Goal: Task Accomplishment & Management: Manage account settings

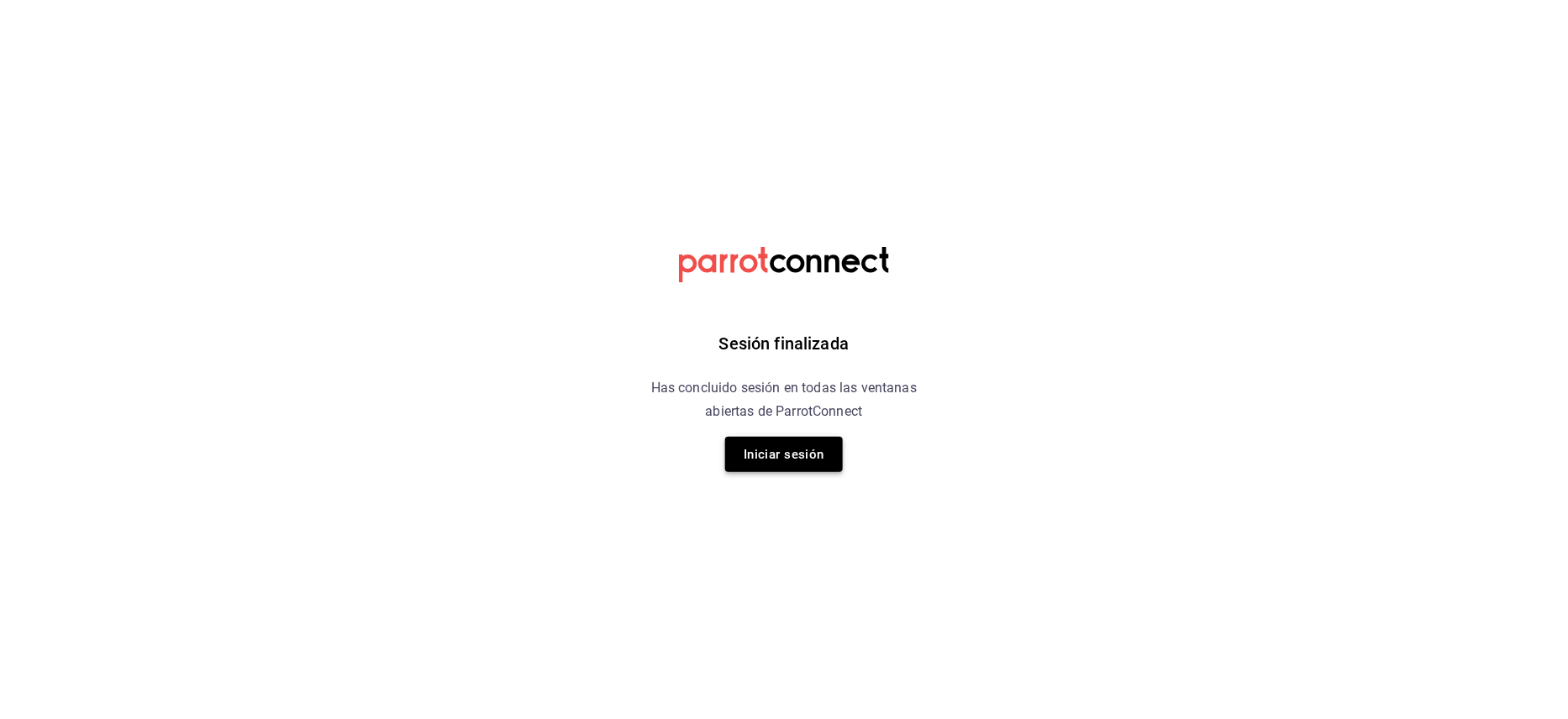
click at [774, 453] on button "Iniciar sesión" at bounding box center [784, 454] width 117 height 35
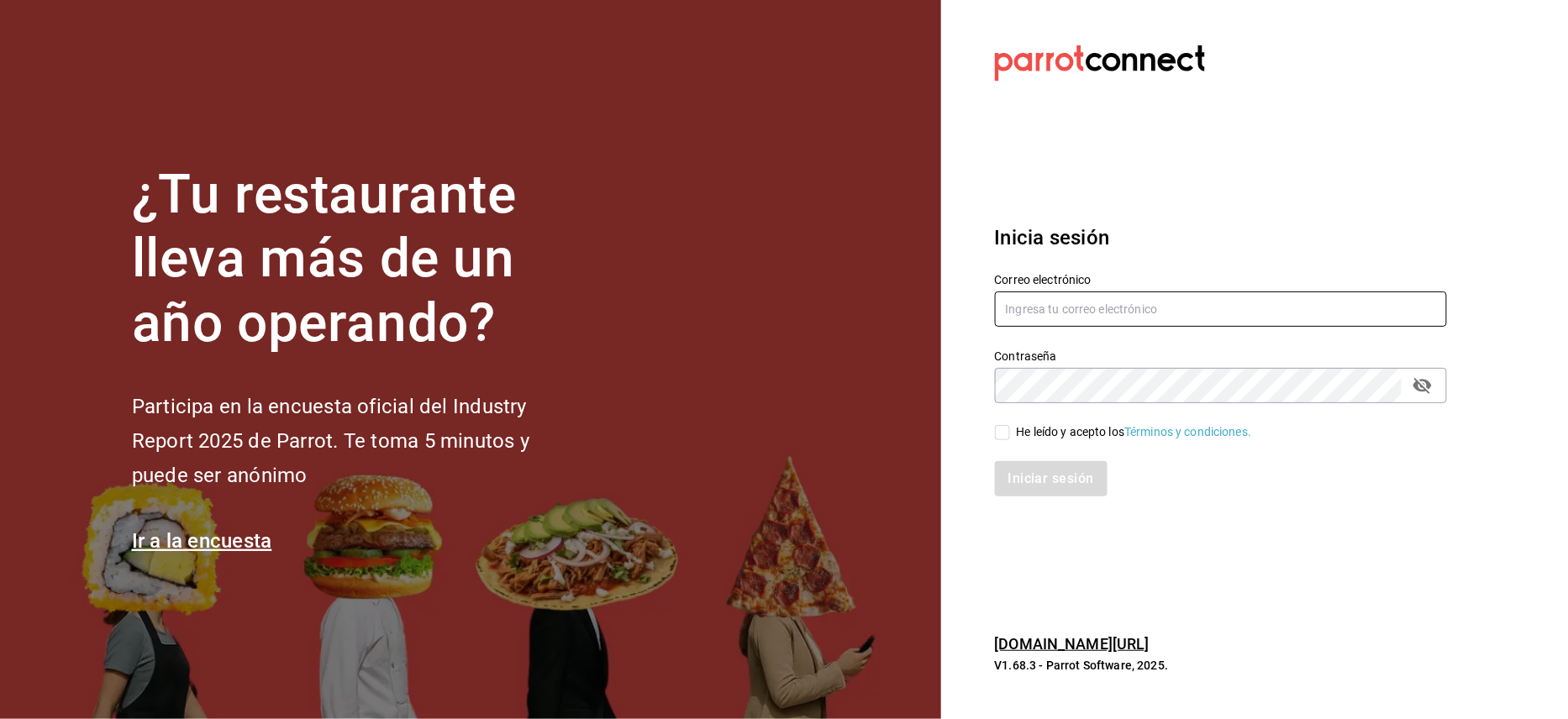
type input "[PERSON_NAME][EMAIL_ADDRESS][DOMAIN_NAME]"
click at [1007, 425] on input "He leído y acepto los Términos y condiciones." at bounding box center [1002, 432] width 15 height 15
checkbox input "true"
click at [1019, 468] on button "Iniciar sesión" at bounding box center [1053, 479] width 115 height 35
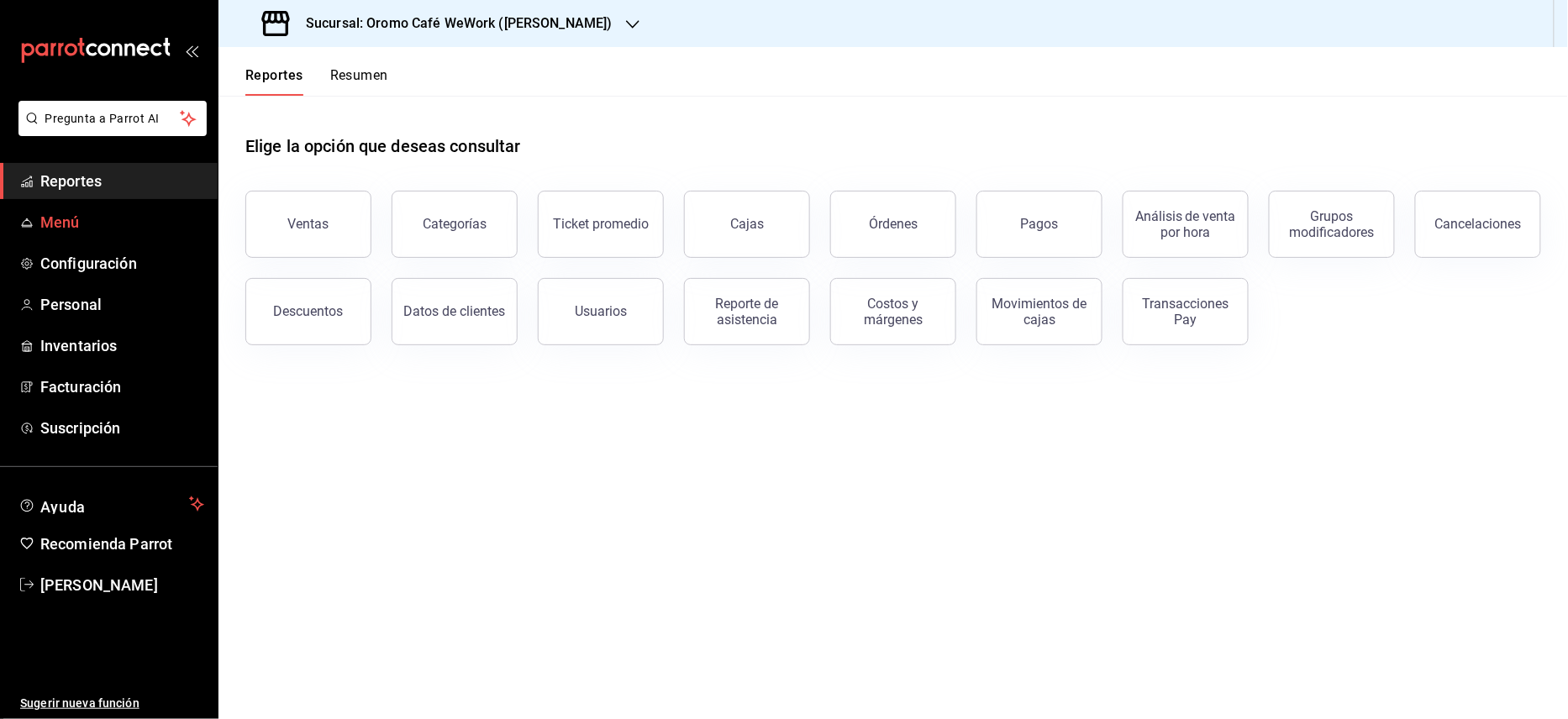
click at [58, 232] on span "Menú" at bounding box center [123, 222] width 164 height 23
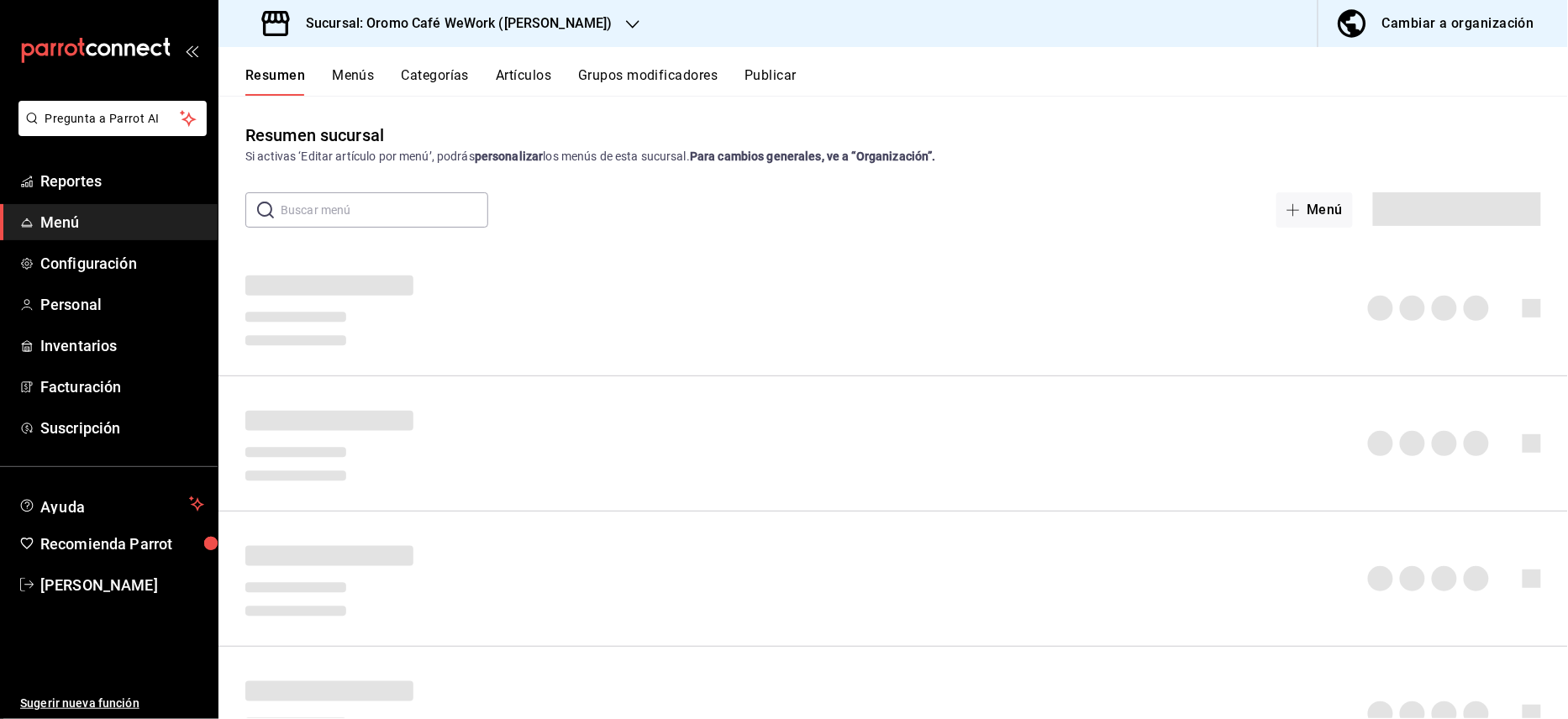
click at [1385, 26] on div "Cambiar a organización" at bounding box center [1459, 23] width 152 height 24
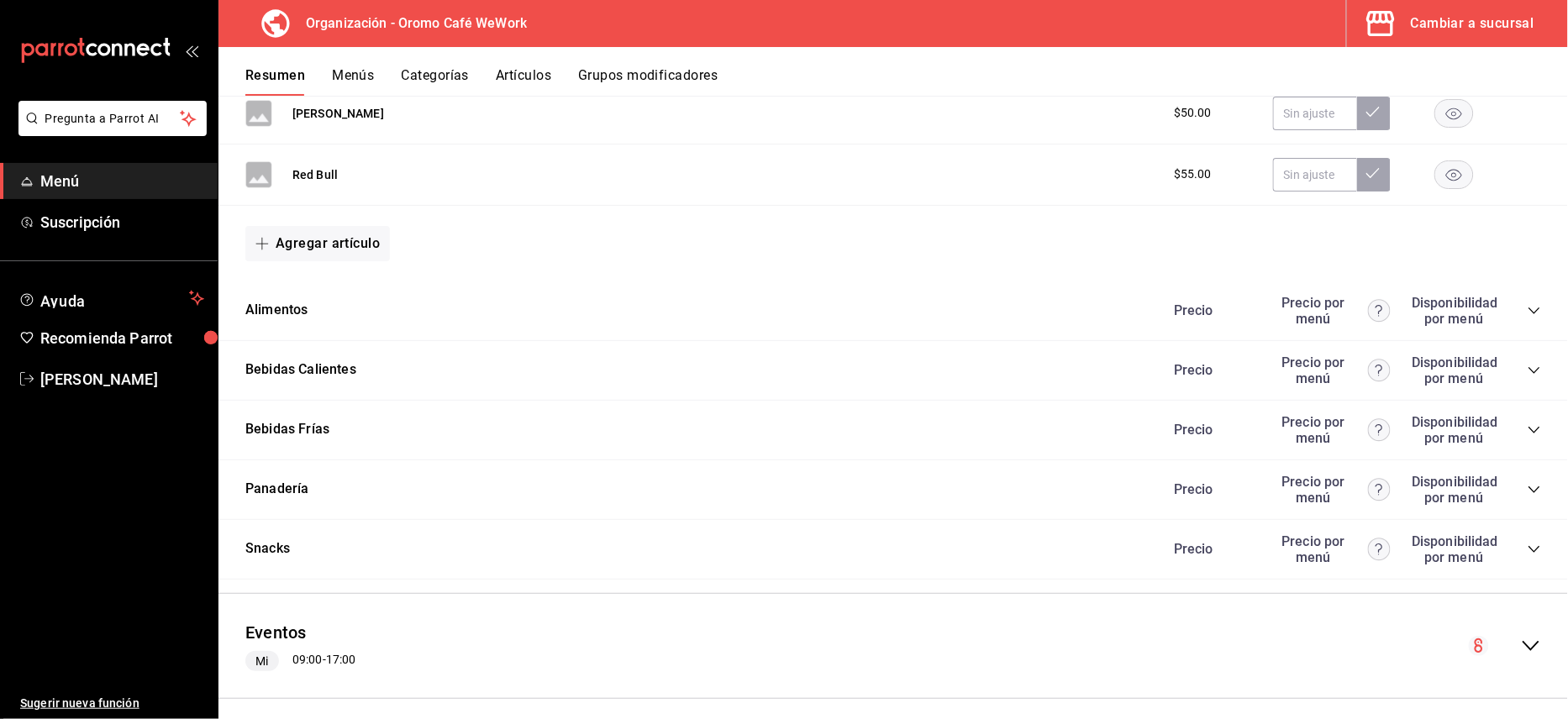
scroll to position [691, 0]
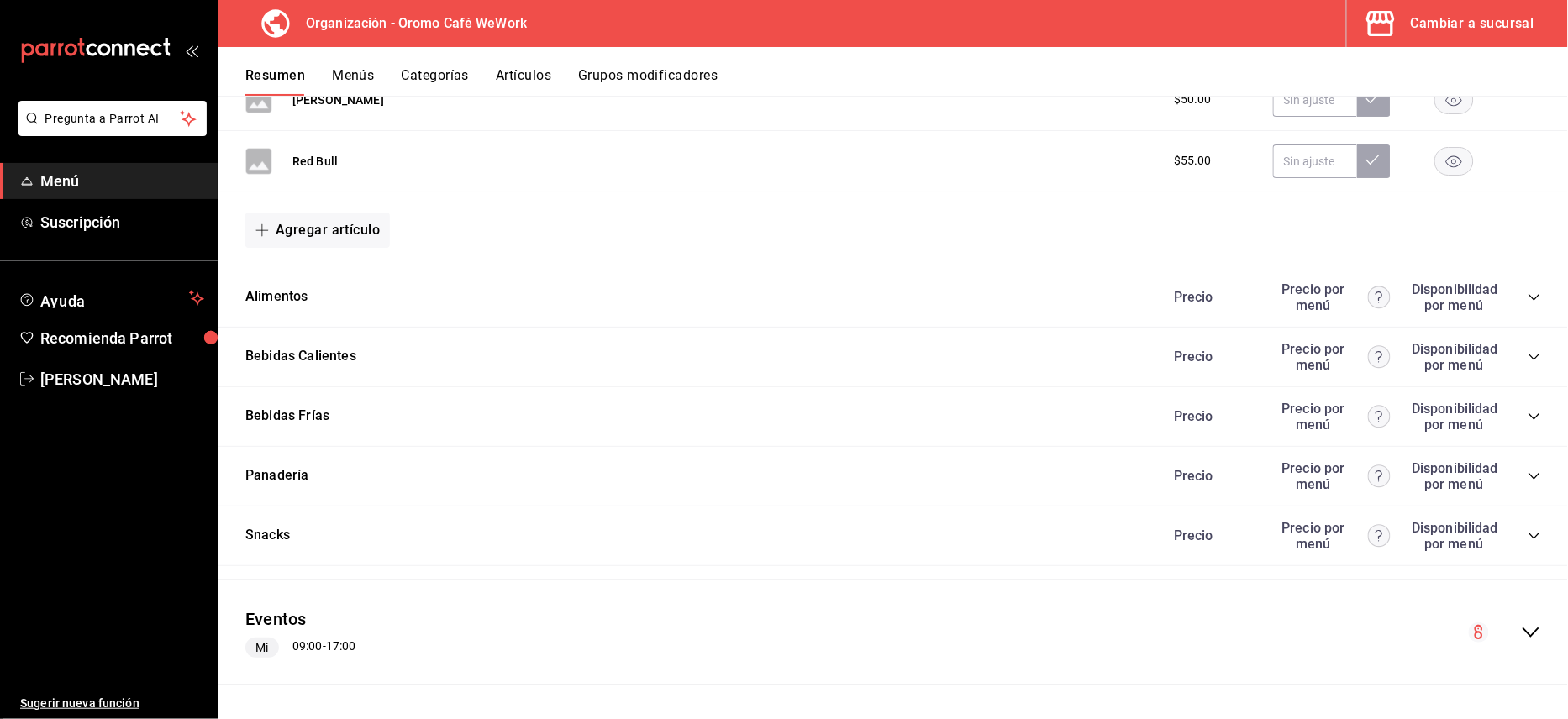
click at [1523, 627] on icon "collapse-menu-row" at bounding box center [1531, 632] width 17 height 10
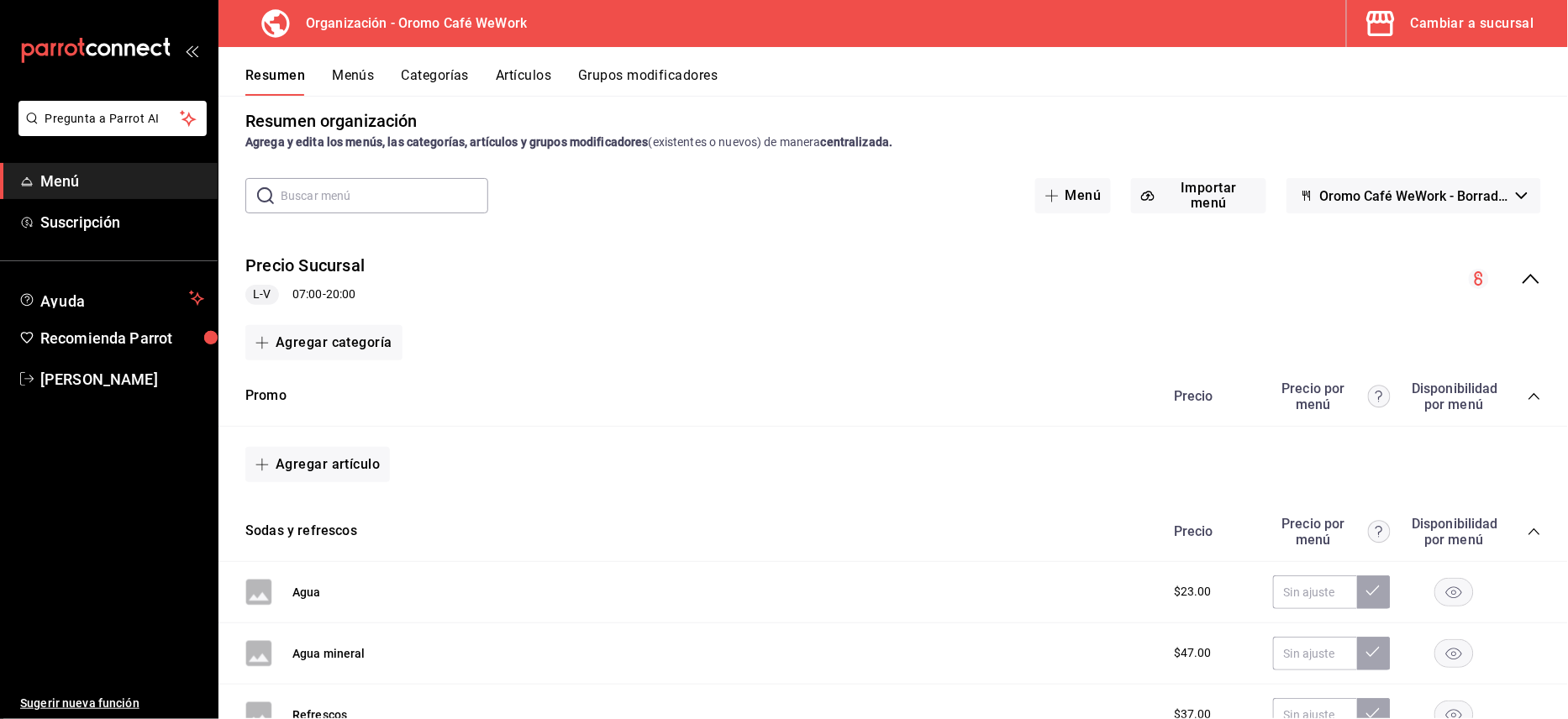
scroll to position [0, 0]
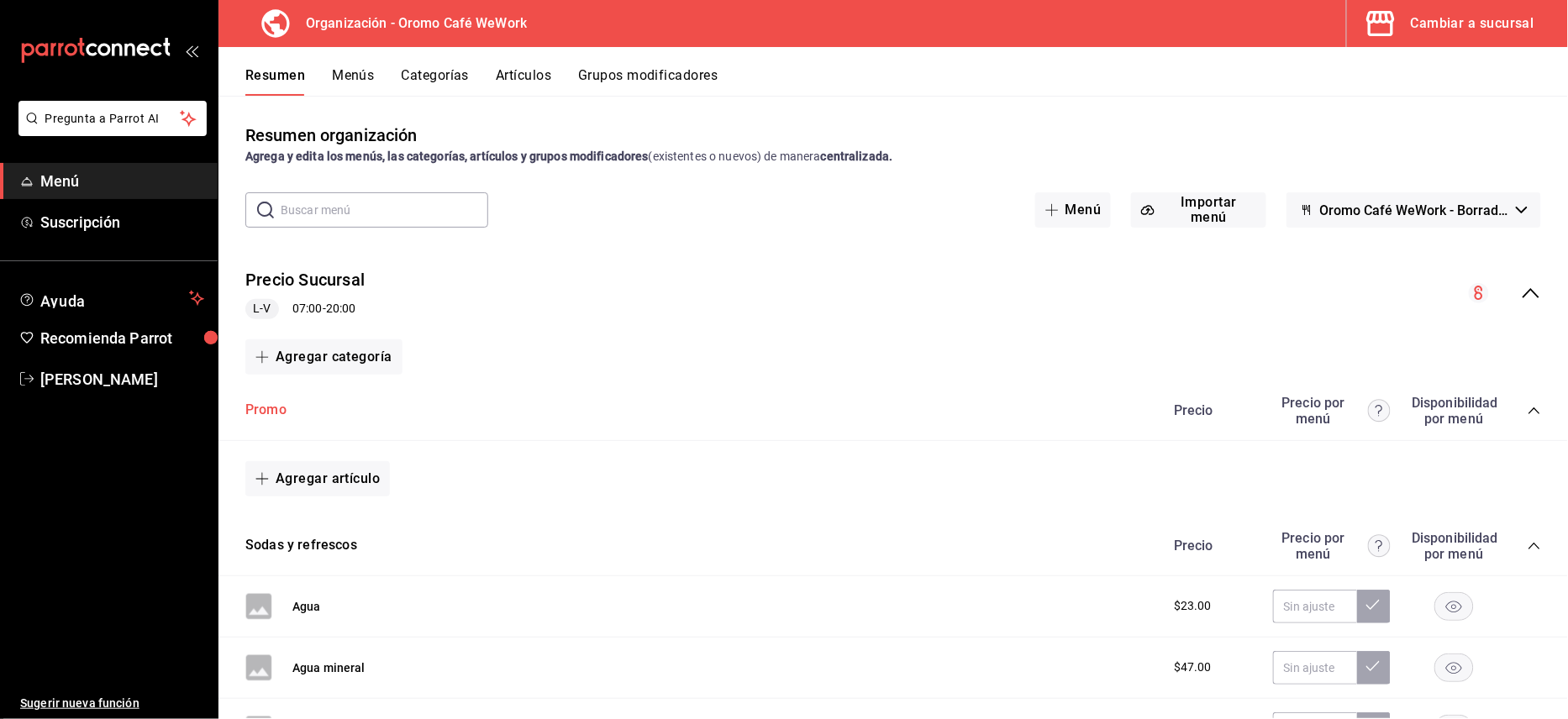
click at [277, 414] on button "Promo" at bounding box center [266, 410] width 41 height 19
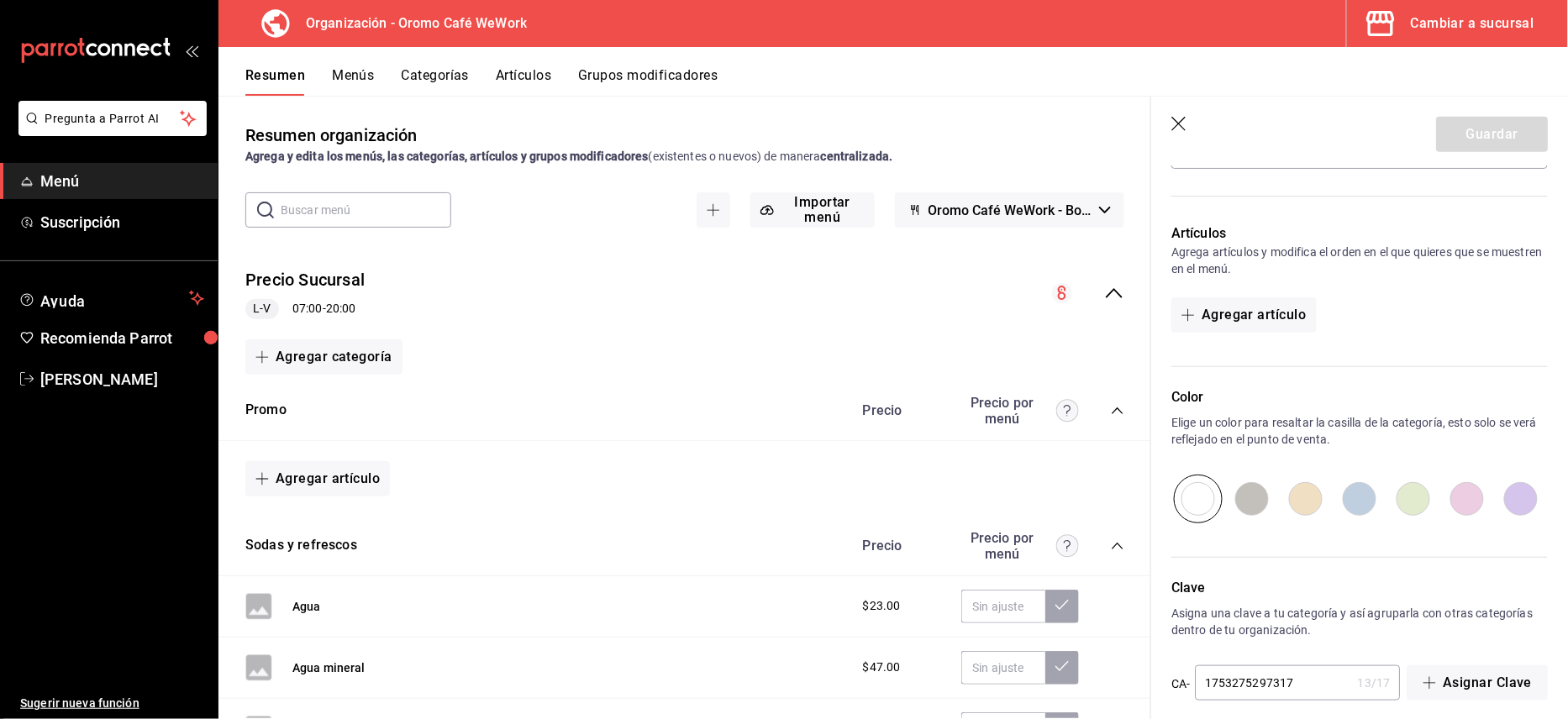
scroll to position [385, 0]
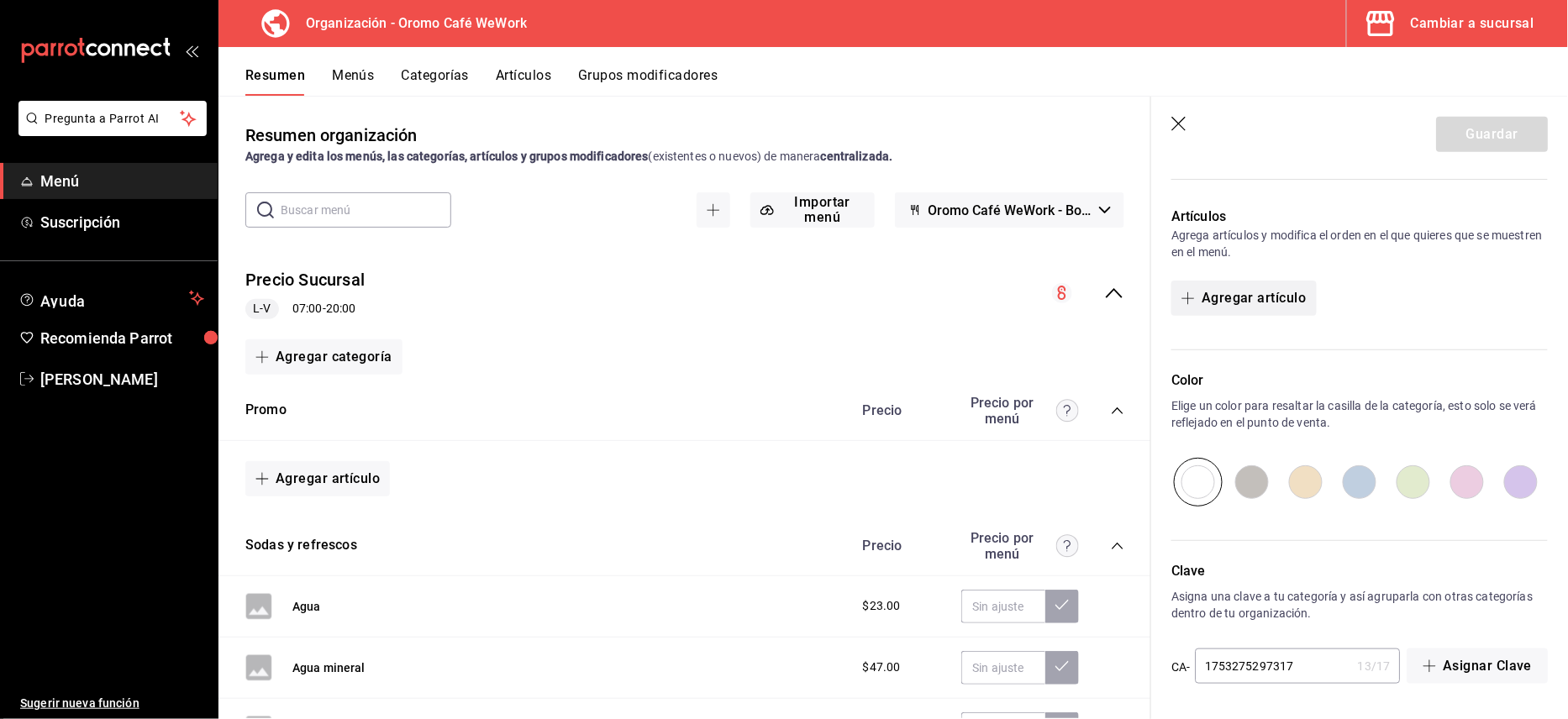
click at [1219, 303] on button "Agregar artículo" at bounding box center [1244, 298] width 145 height 35
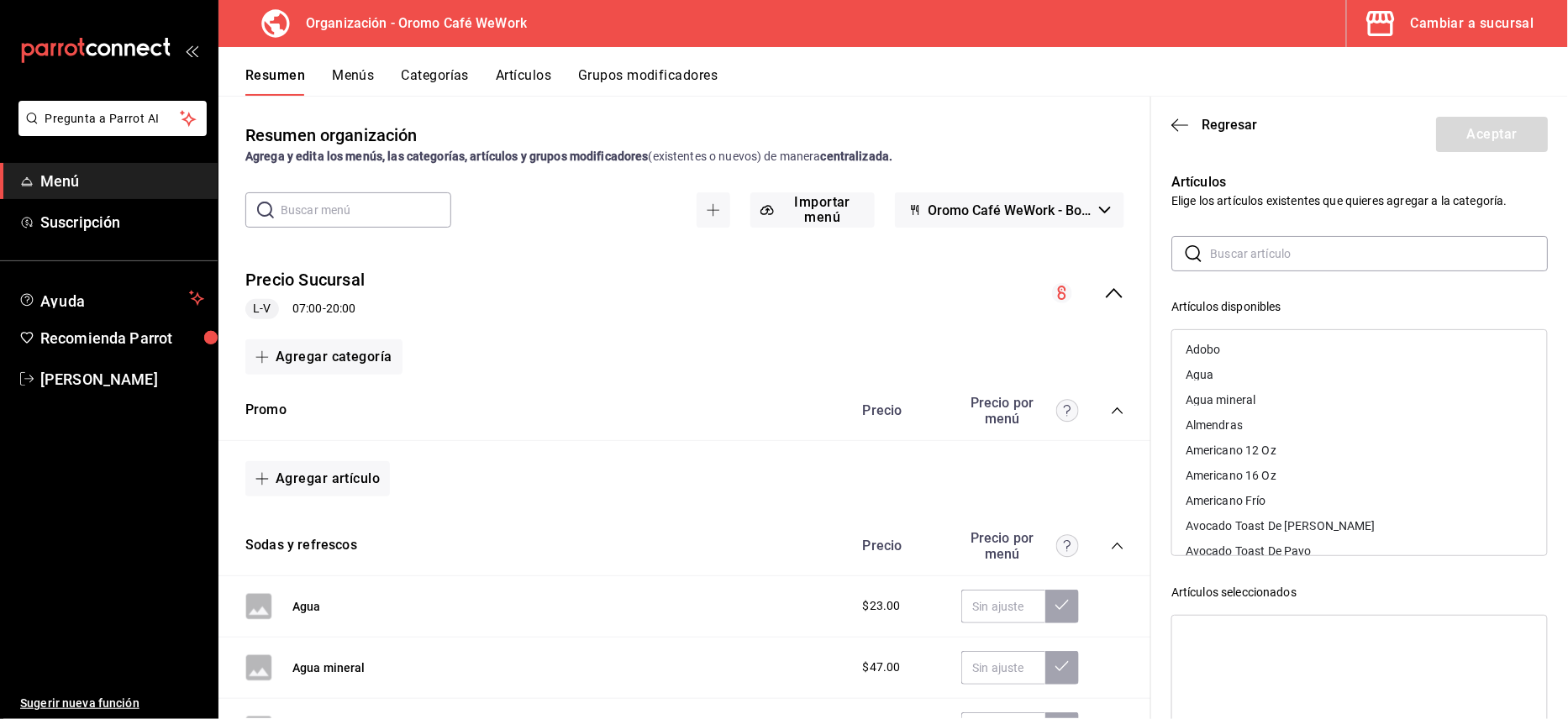
click at [1244, 258] on input "text" at bounding box center [1378, 254] width 338 height 34
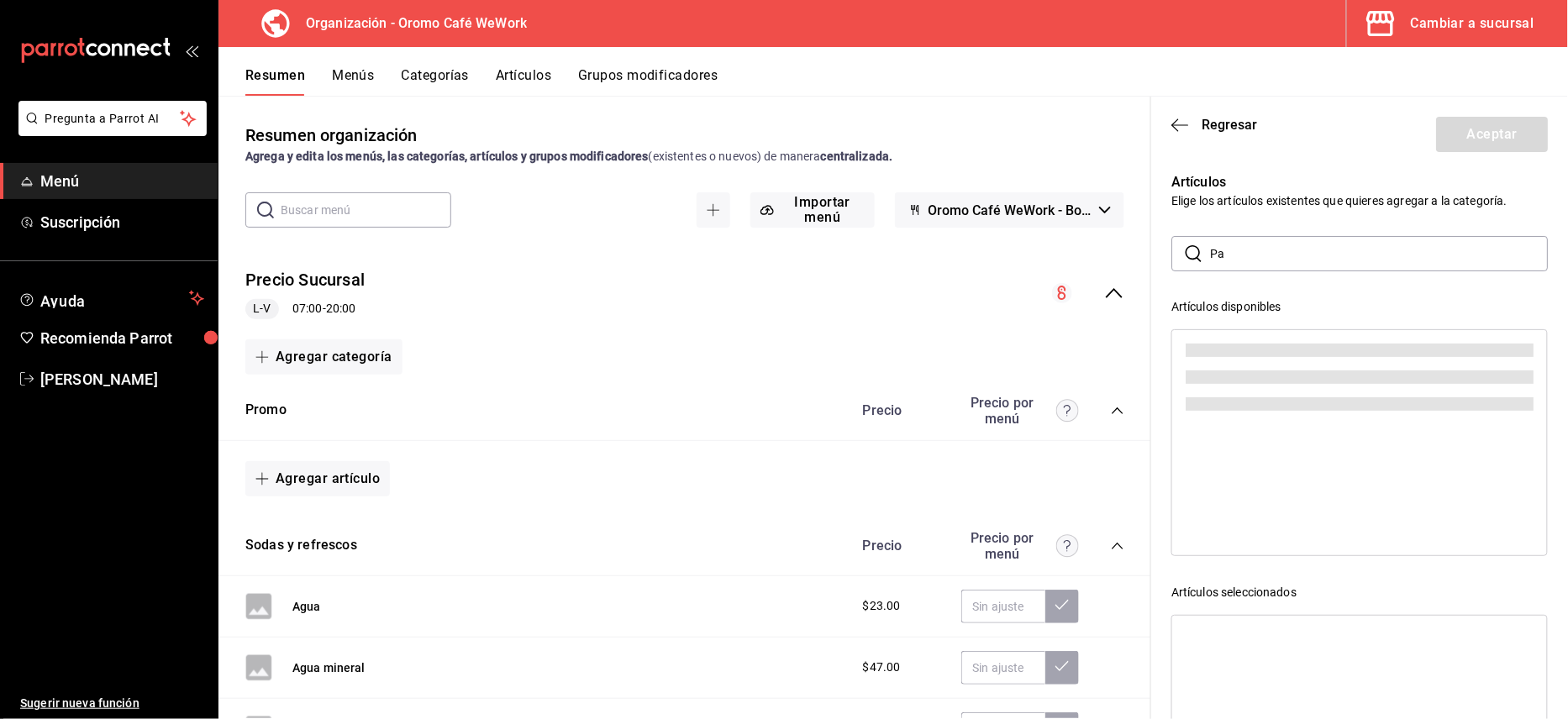
type input "P"
click at [526, 62] on div "Resumen Menús Categorías Artículos Grupos modificadores" at bounding box center [893, 71] width 1349 height 49
click at [529, 82] on button "Artículos" at bounding box center [523, 81] width 56 height 28
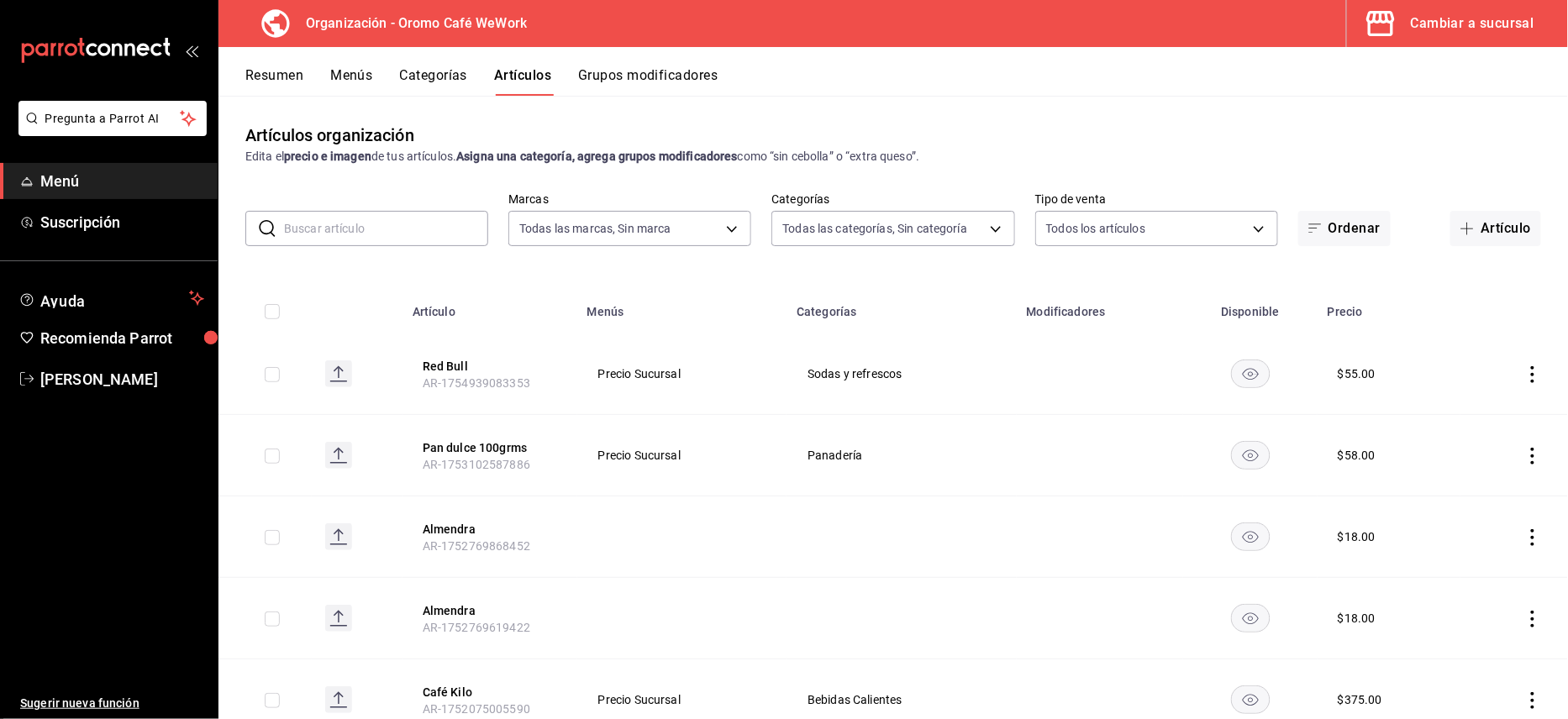
type input "facdffed-4262-46f1-ae6f-2b7cd3a42152"
type input "ad09f307-64d0-4826-8c5d-03b14194ae99,7d9d781e-0abb-47cf-a87d-2f52c96ad25d,0c350…"
click at [417, 239] on input "text" at bounding box center [386, 228] width 204 height 34
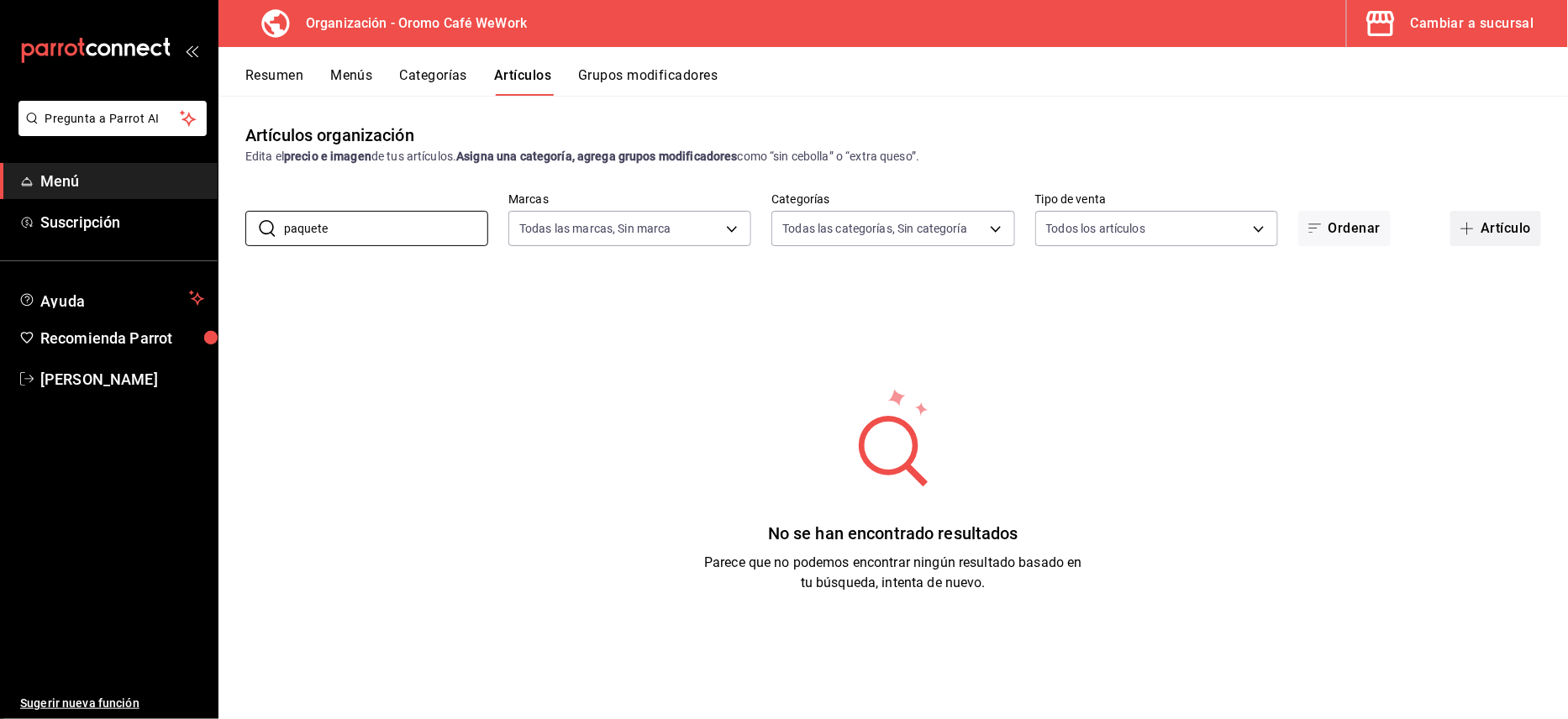
type input "paquete"
click at [1504, 229] on button "Artículo" at bounding box center [1496, 228] width 91 height 35
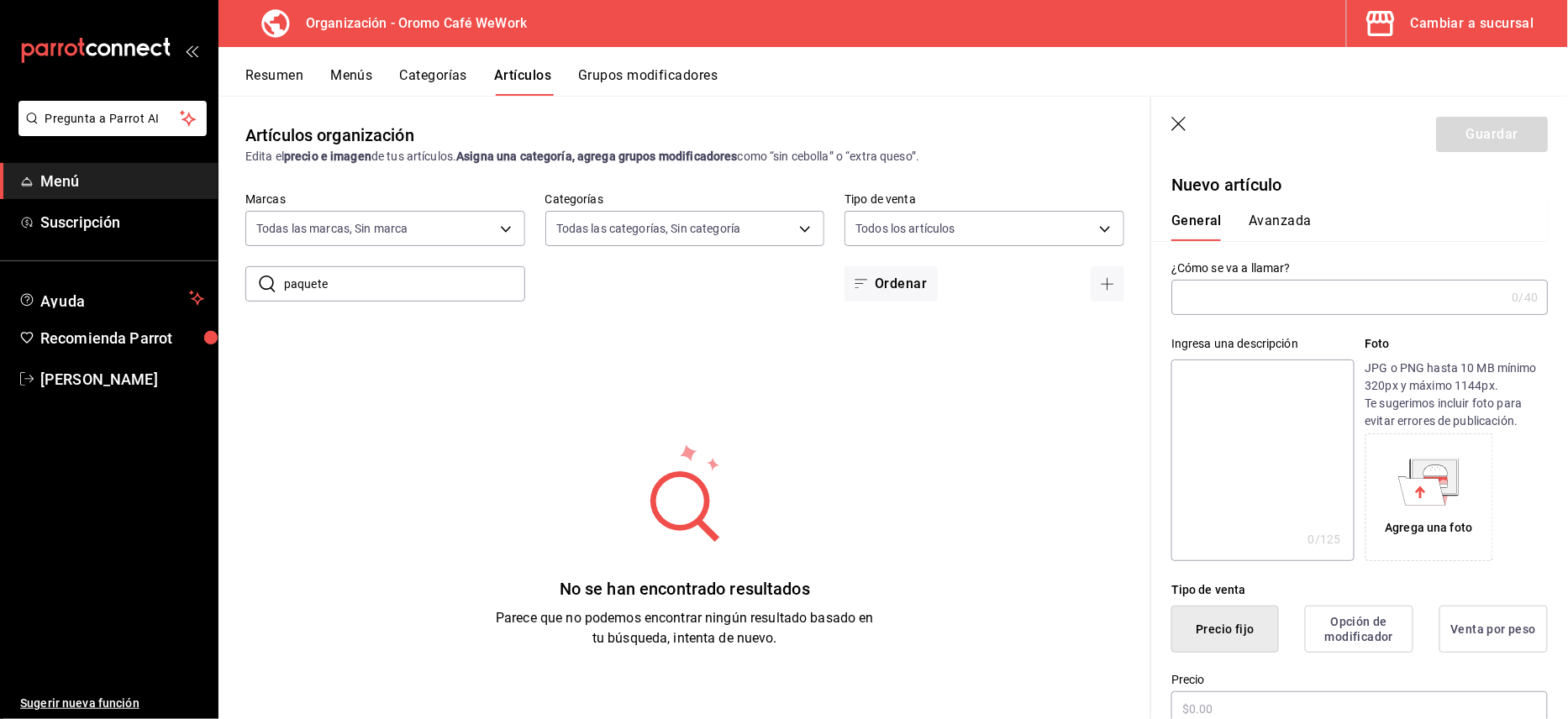
click at [1256, 294] on input "text" at bounding box center [1339, 297] width 334 height 34
type input "Paquete 140"
click at [1427, 520] on div "Agrega una foto" at bounding box center [1429, 528] width 87 height 18
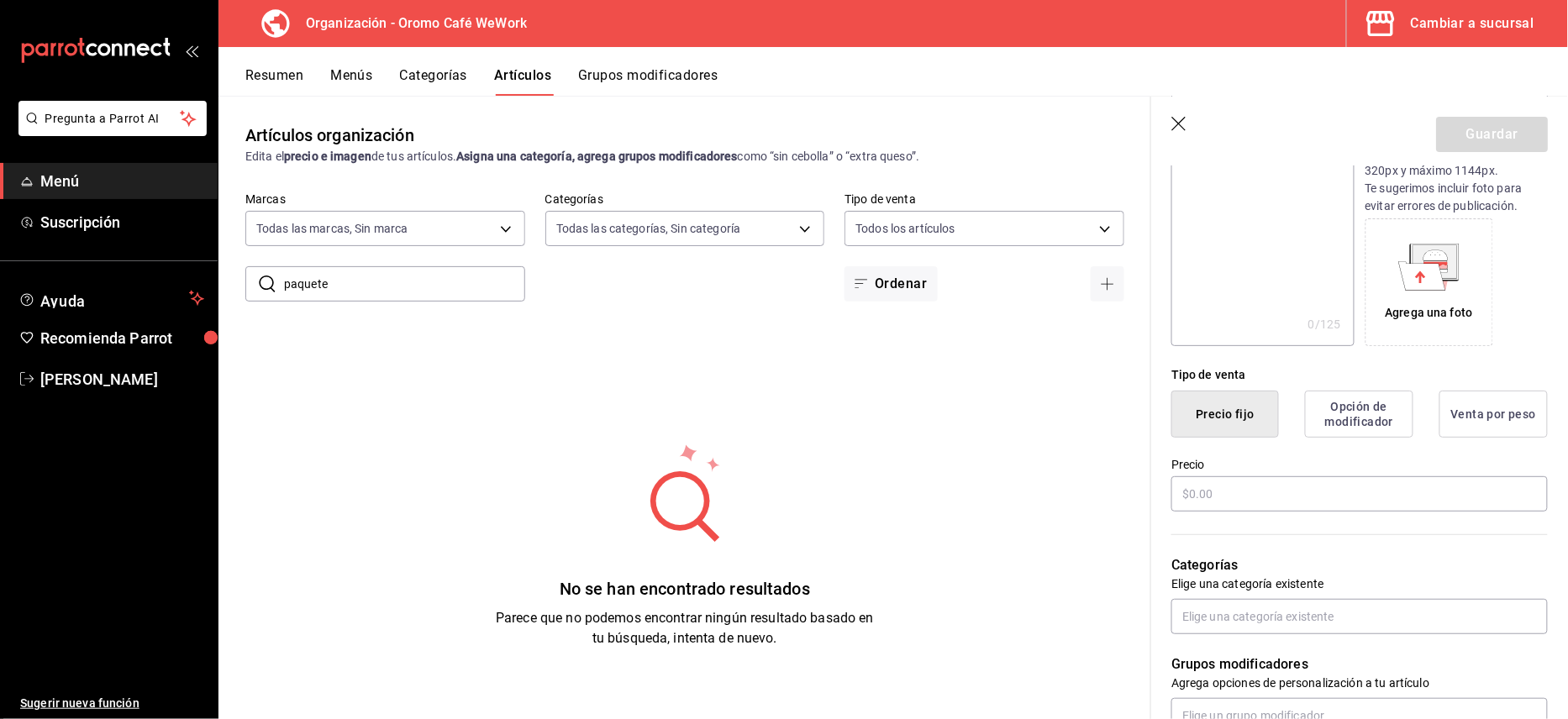
scroll to position [223, 0]
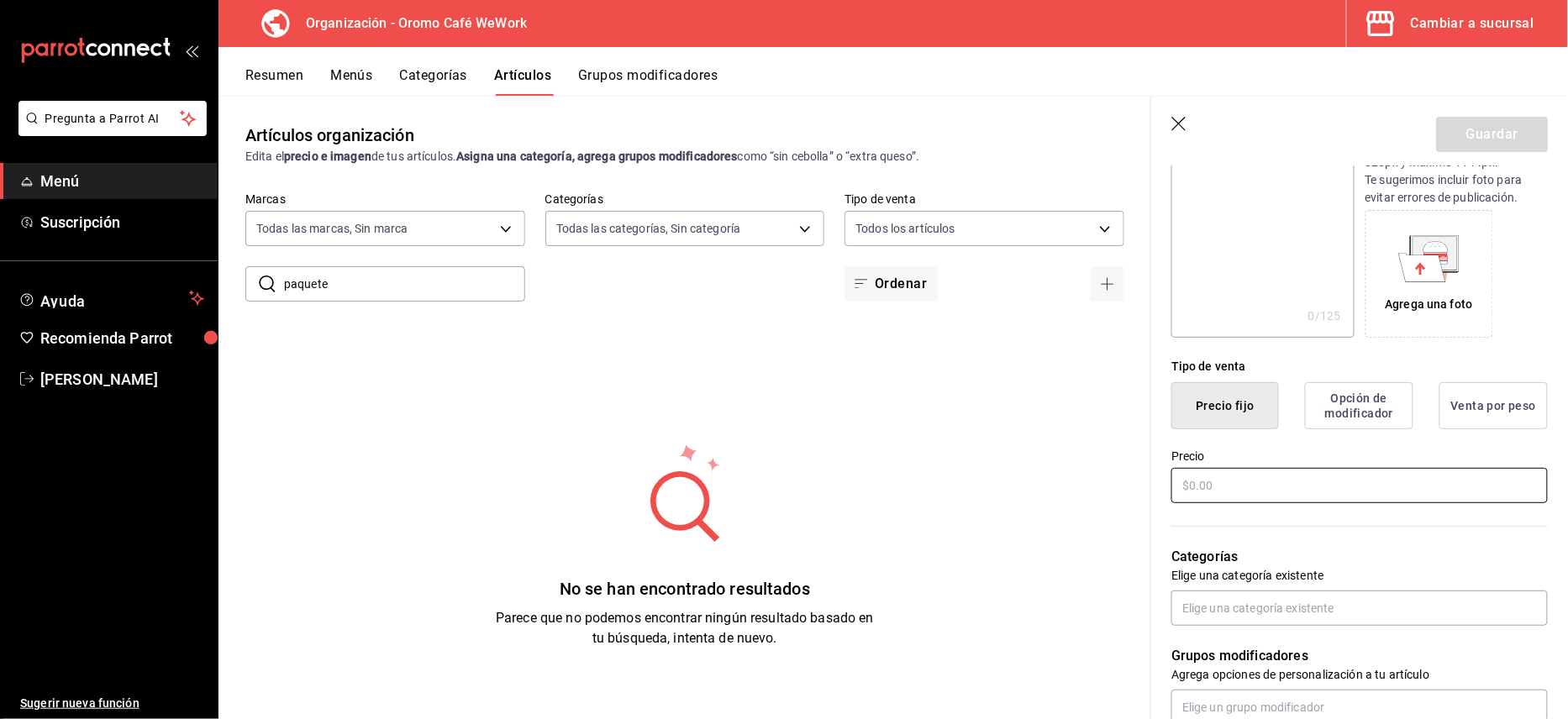
click at [1269, 484] on input "text" at bounding box center [1360, 485] width 377 height 35
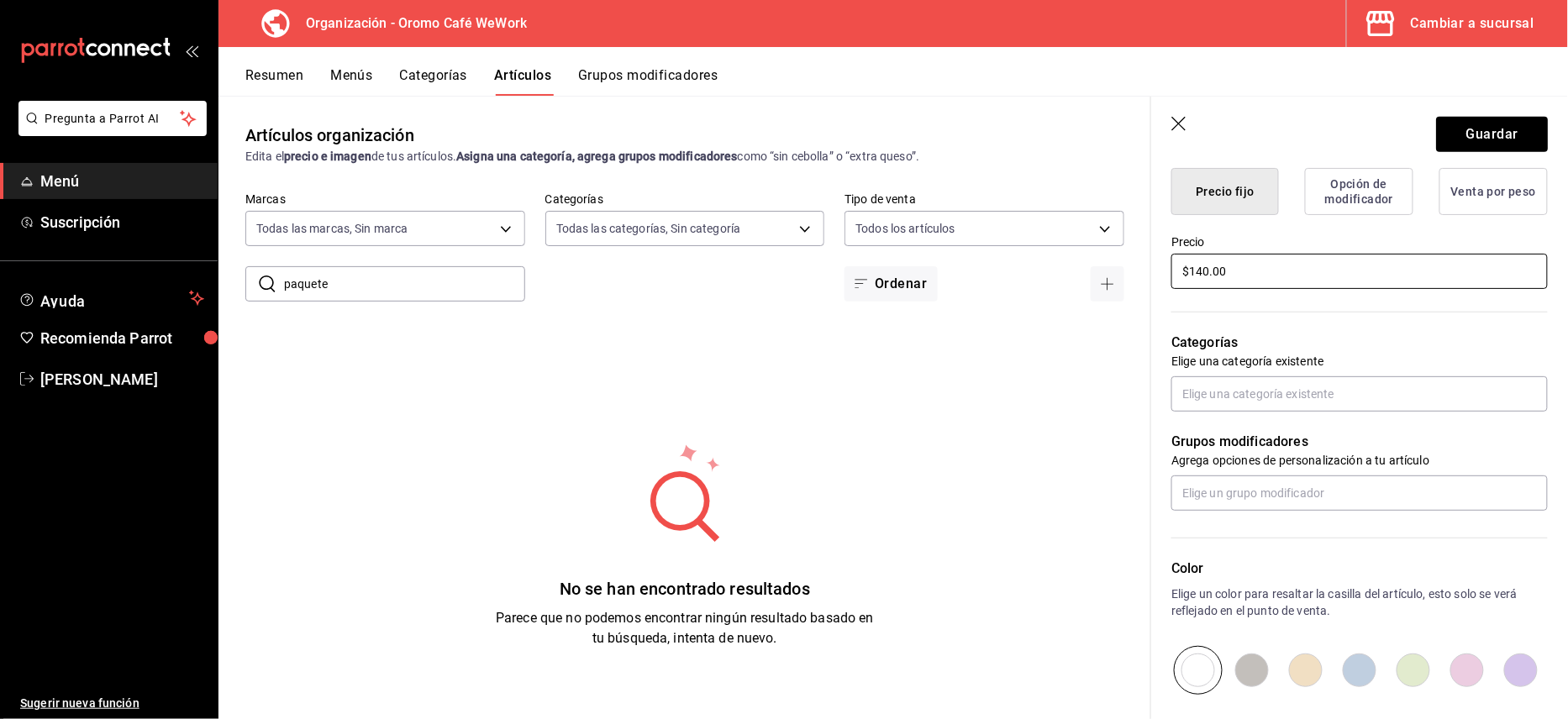
scroll to position [448, 0]
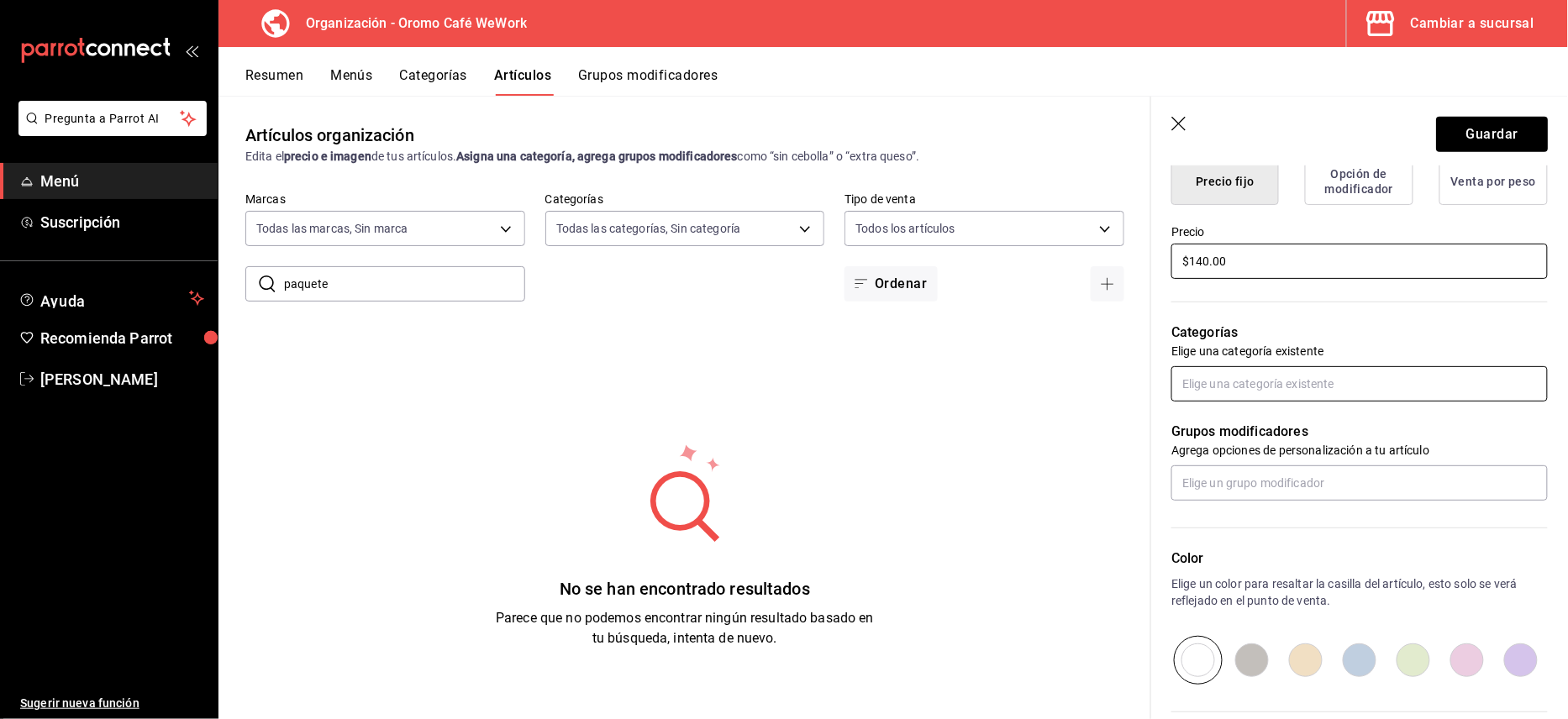
type input "$140.00"
click at [1298, 388] on input "text" at bounding box center [1360, 384] width 377 height 35
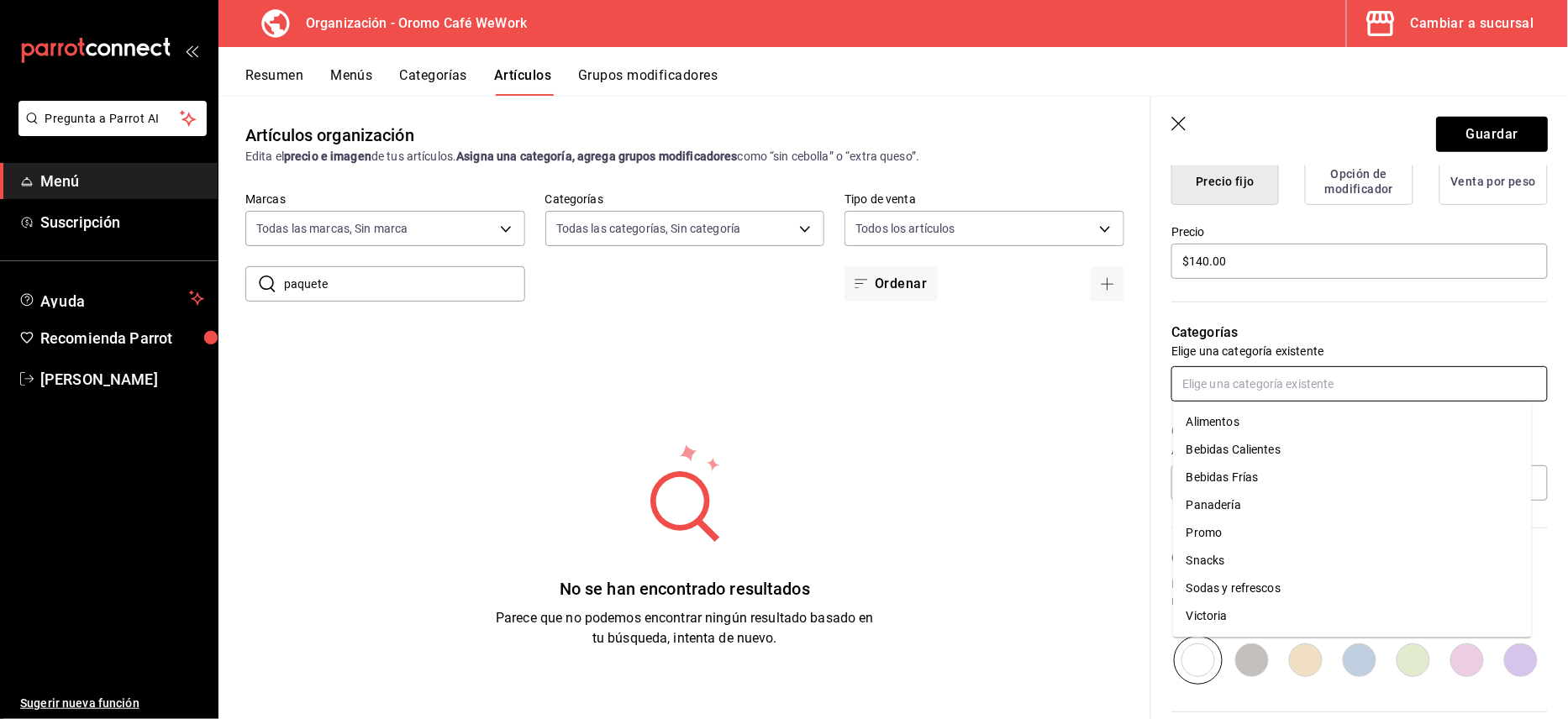
click at [1215, 526] on li "Promo" at bounding box center [1352, 533] width 359 height 27
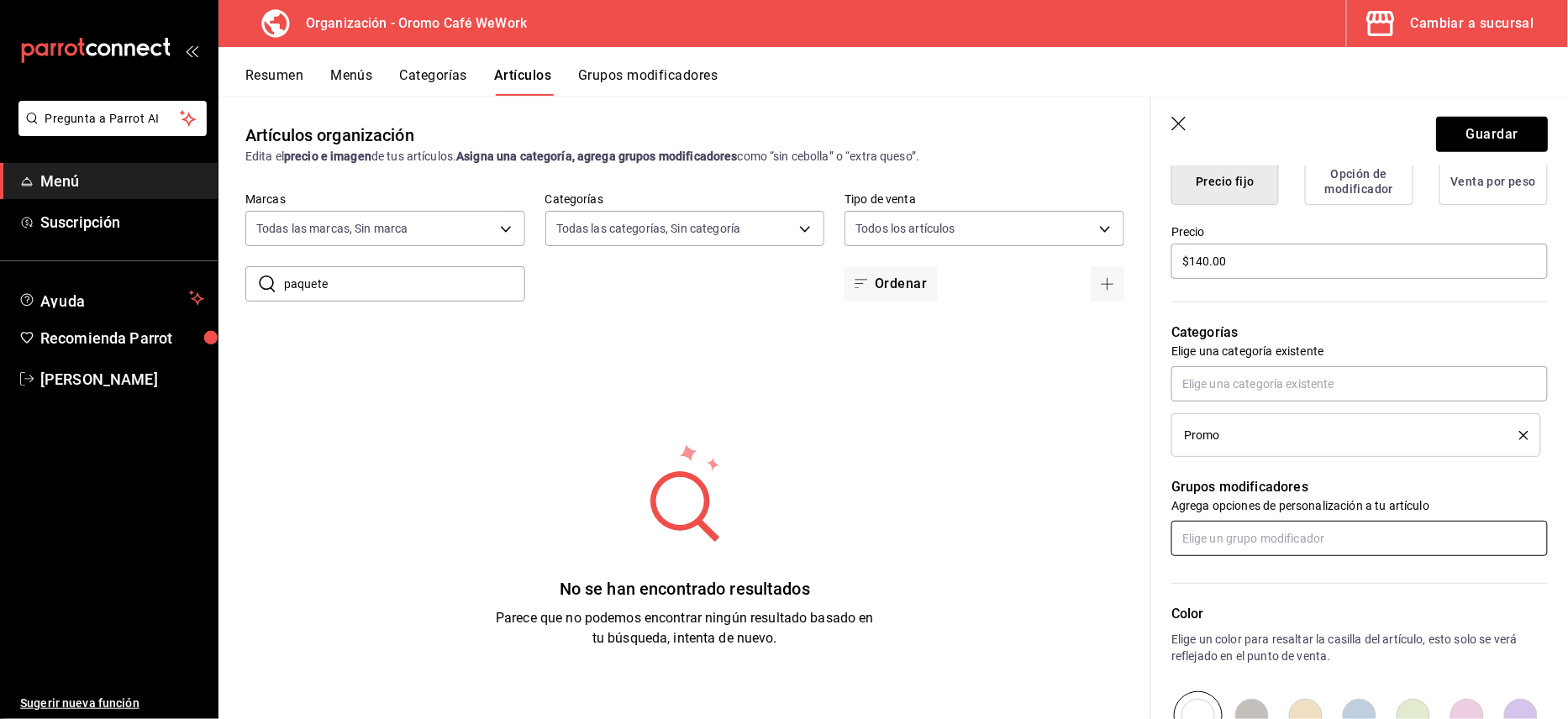
click at [1298, 542] on input "text" at bounding box center [1360, 538] width 377 height 35
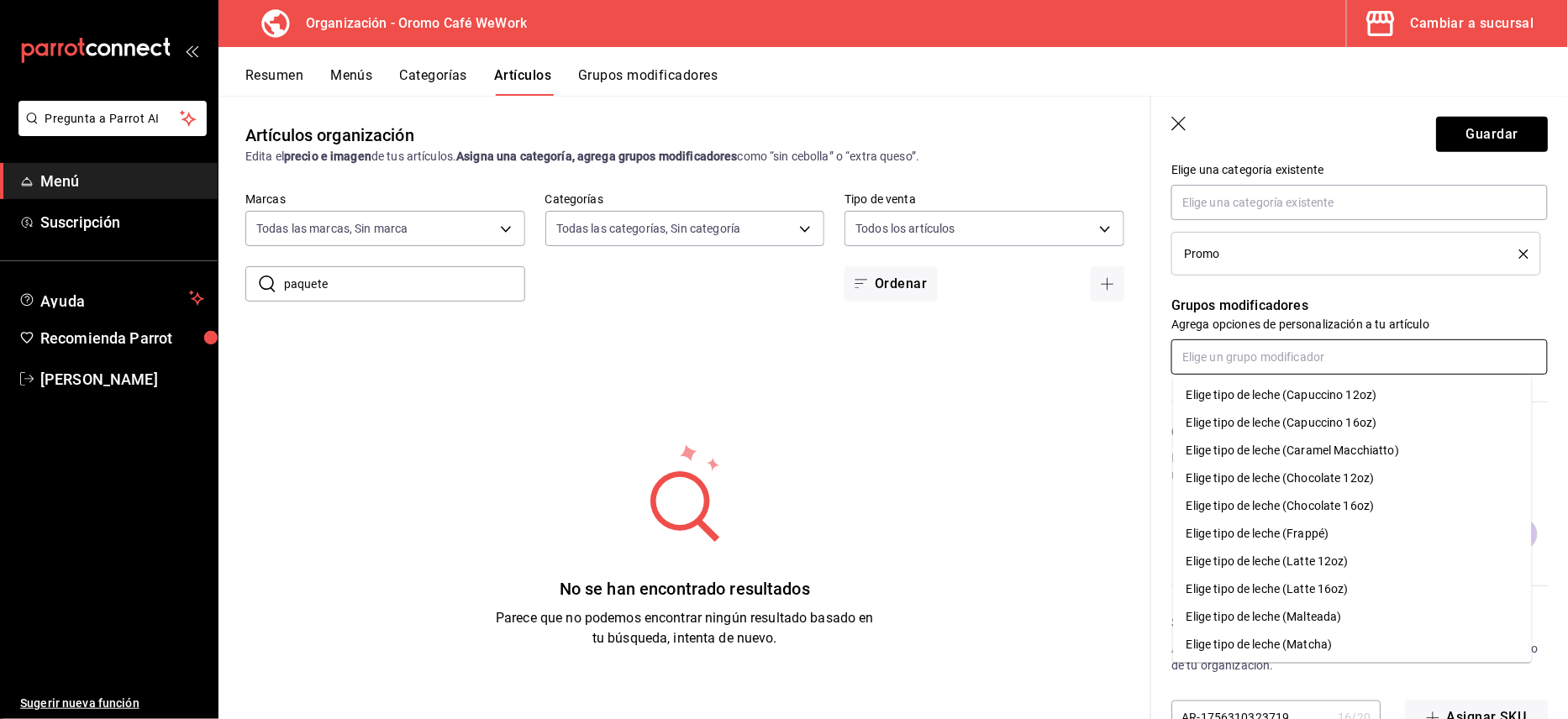
scroll to position [635, 0]
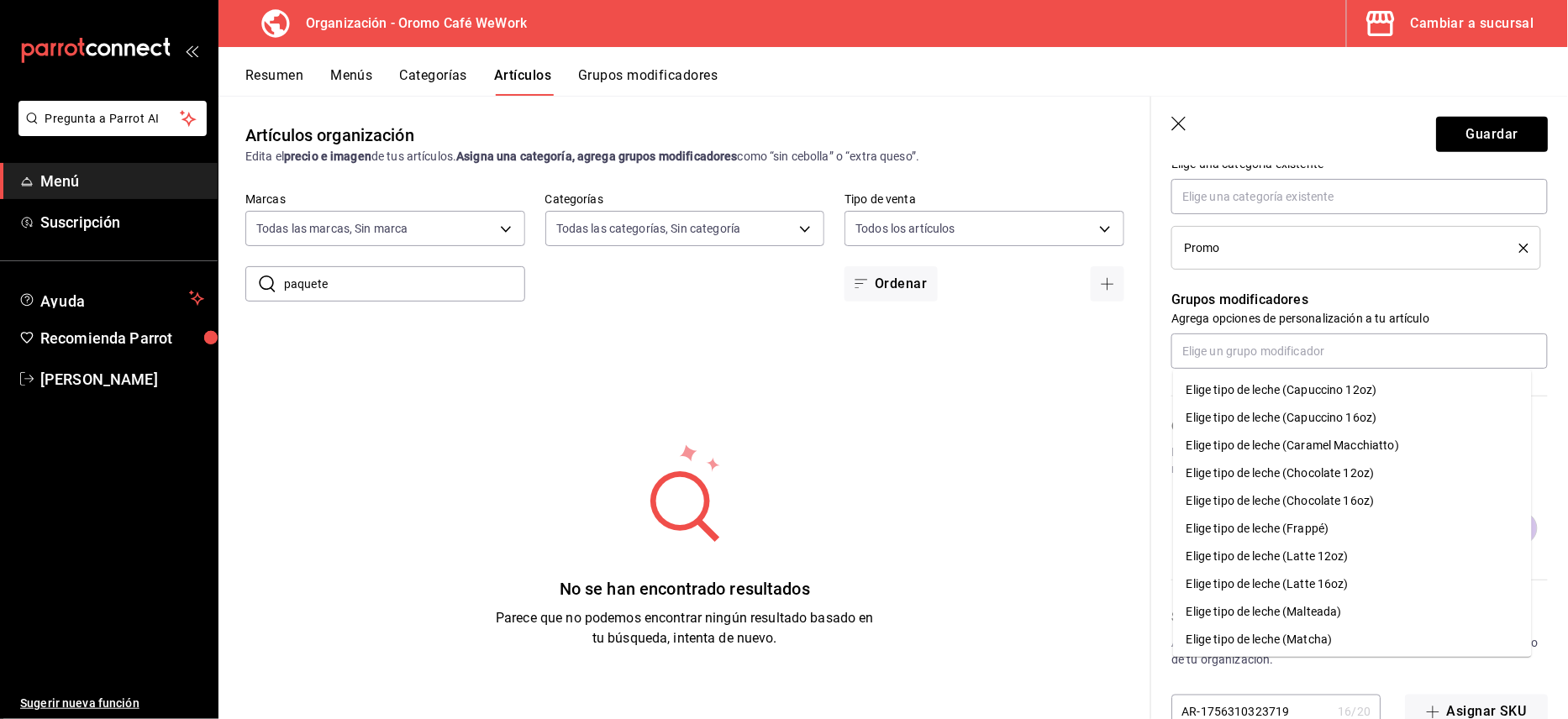
click at [1512, 299] on p "Grupos modificadores" at bounding box center [1360, 300] width 377 height 20
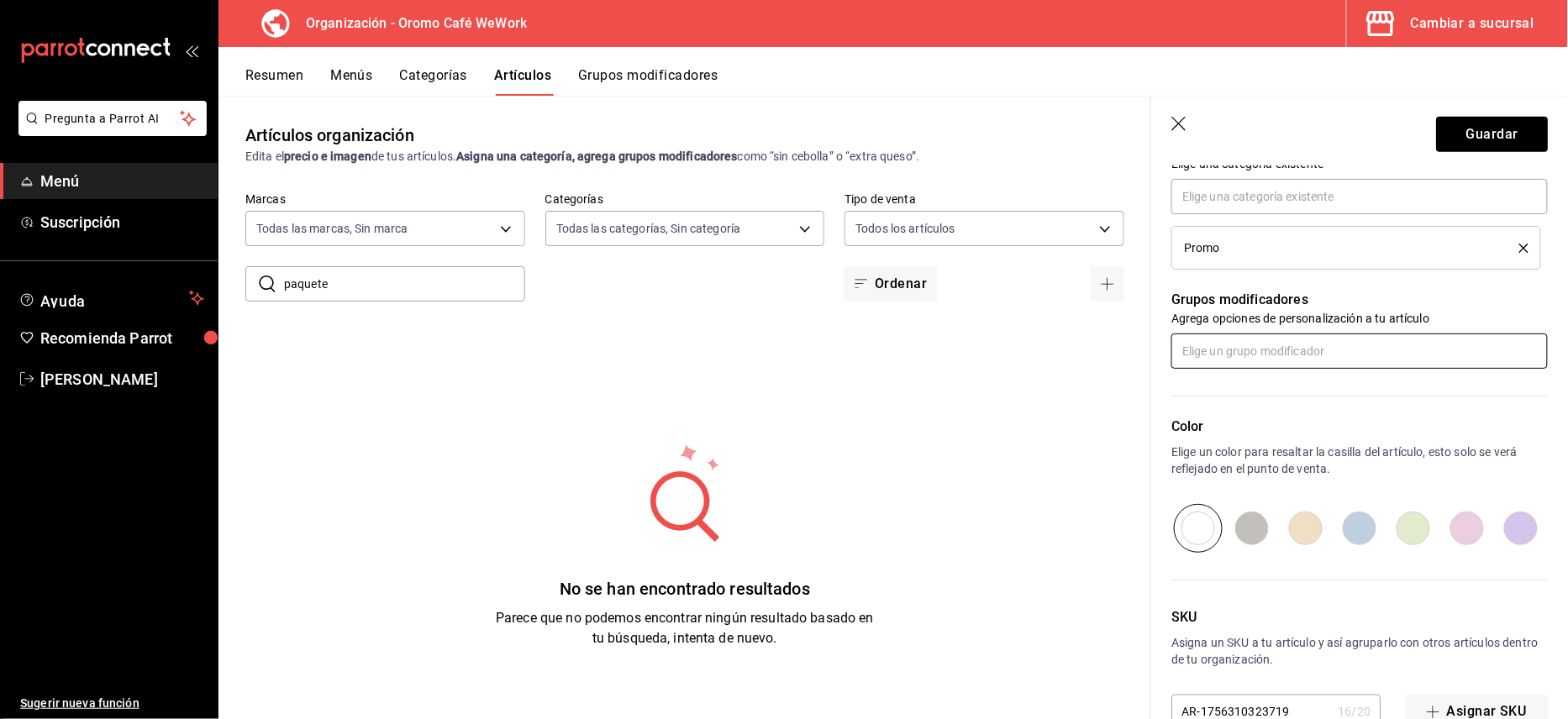
click at [1330, 355] on input "text" at bounding box center [1360, 351] width 377 height 35
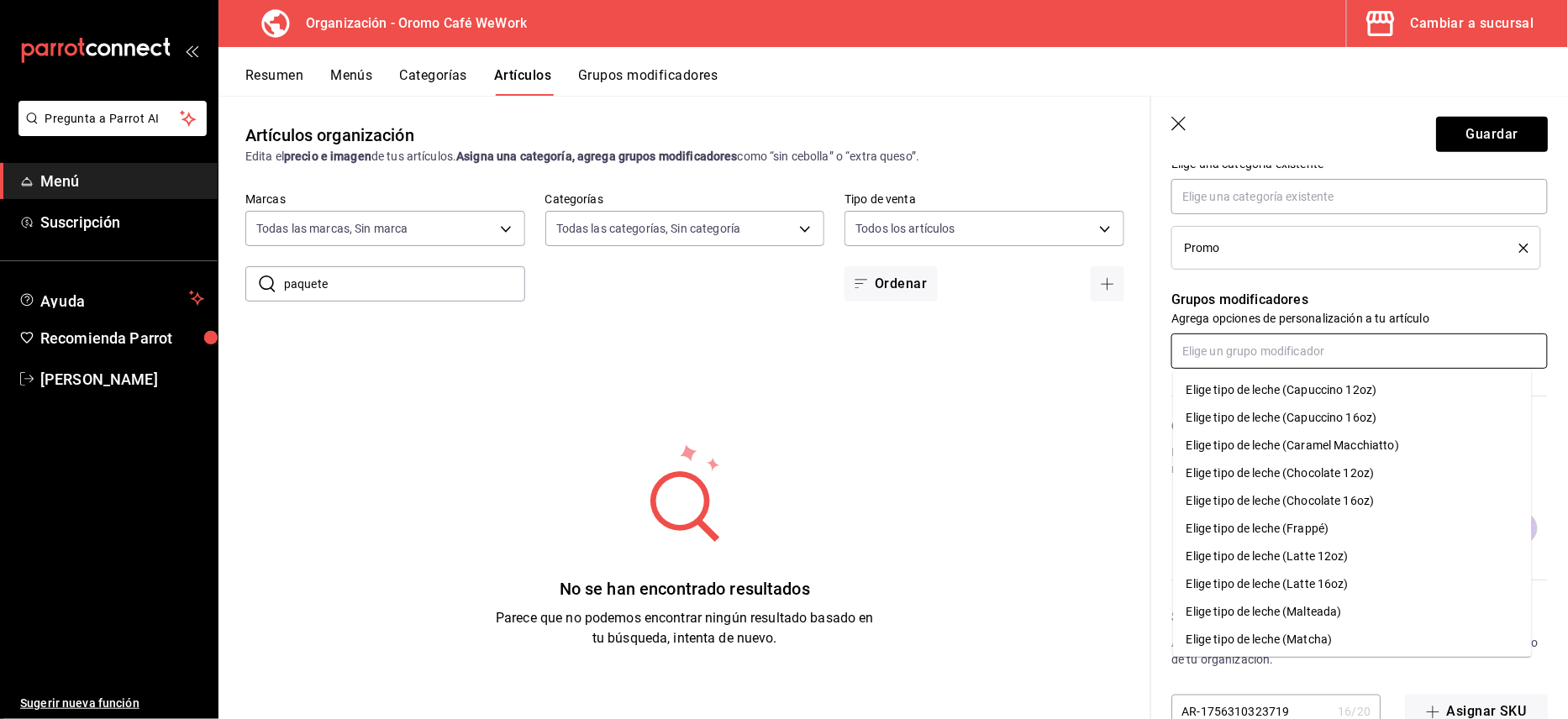
click at [1278, 421] on div "Elige tipo de leche (Capuccino 16oz)" at bounding box center [1282, 418] width 191 height 18
click at [1288, 349] on input "text" at bounding box center [1360, 351] width 377 height 35
click at [1334, 546] on li "Elige tipo de leche (Latte 16oz)" at bounding box center [1352, 556] width 359 height 27
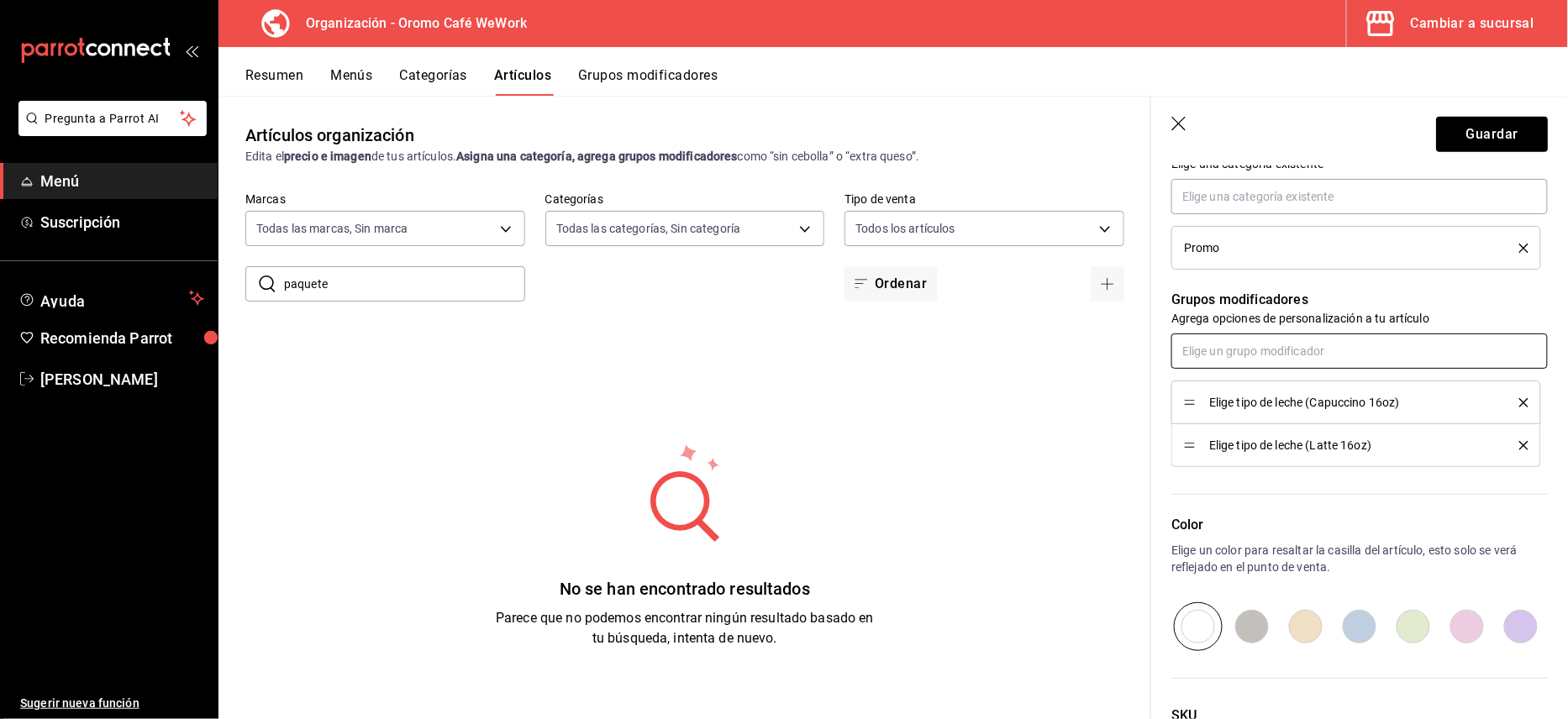
click at [1230, 361] on input "text" at bounding box center [1360, 351] width 377 height 35
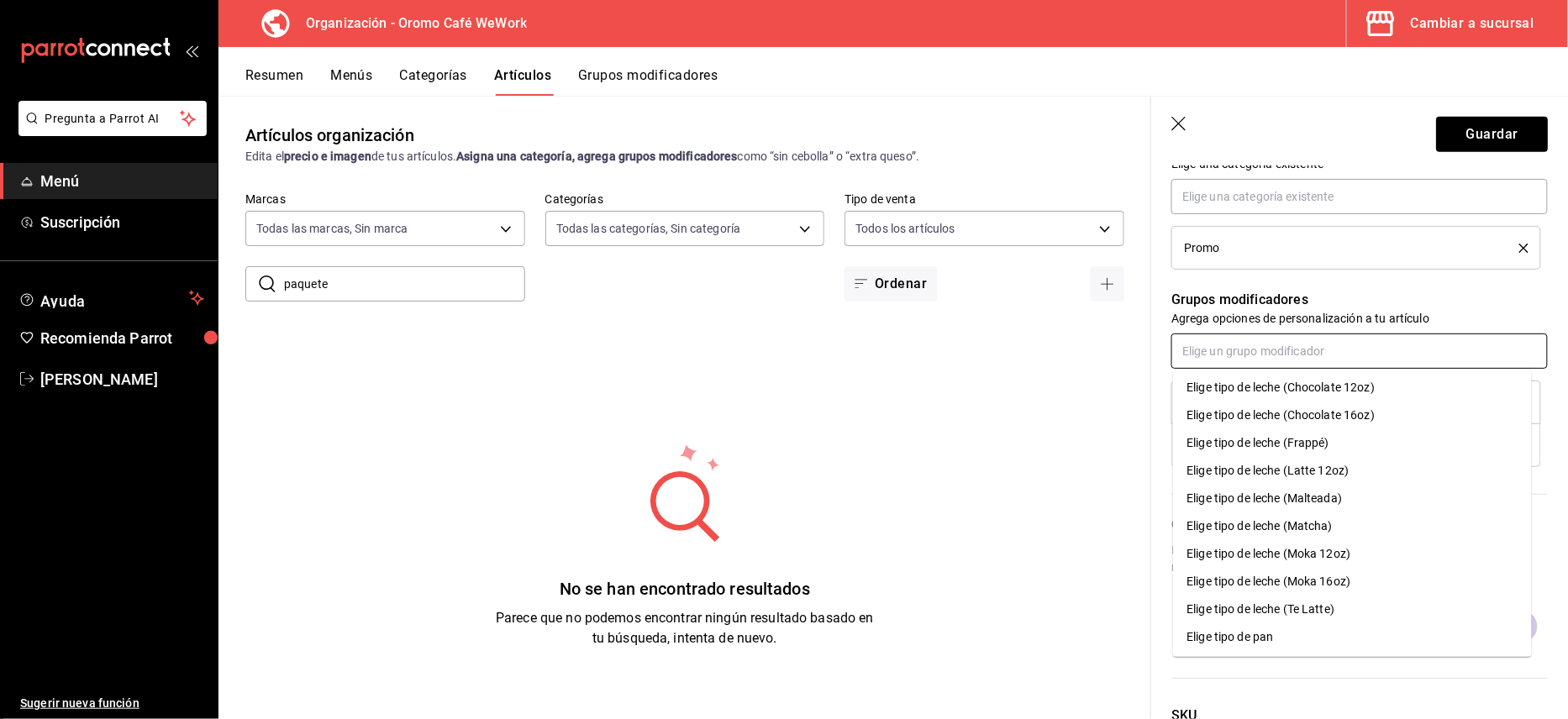
scroll to position [0, 0]
click at [1513, 290] on p "Grupos modificadores" at bounding box center [1360, 300] width 377 height 20
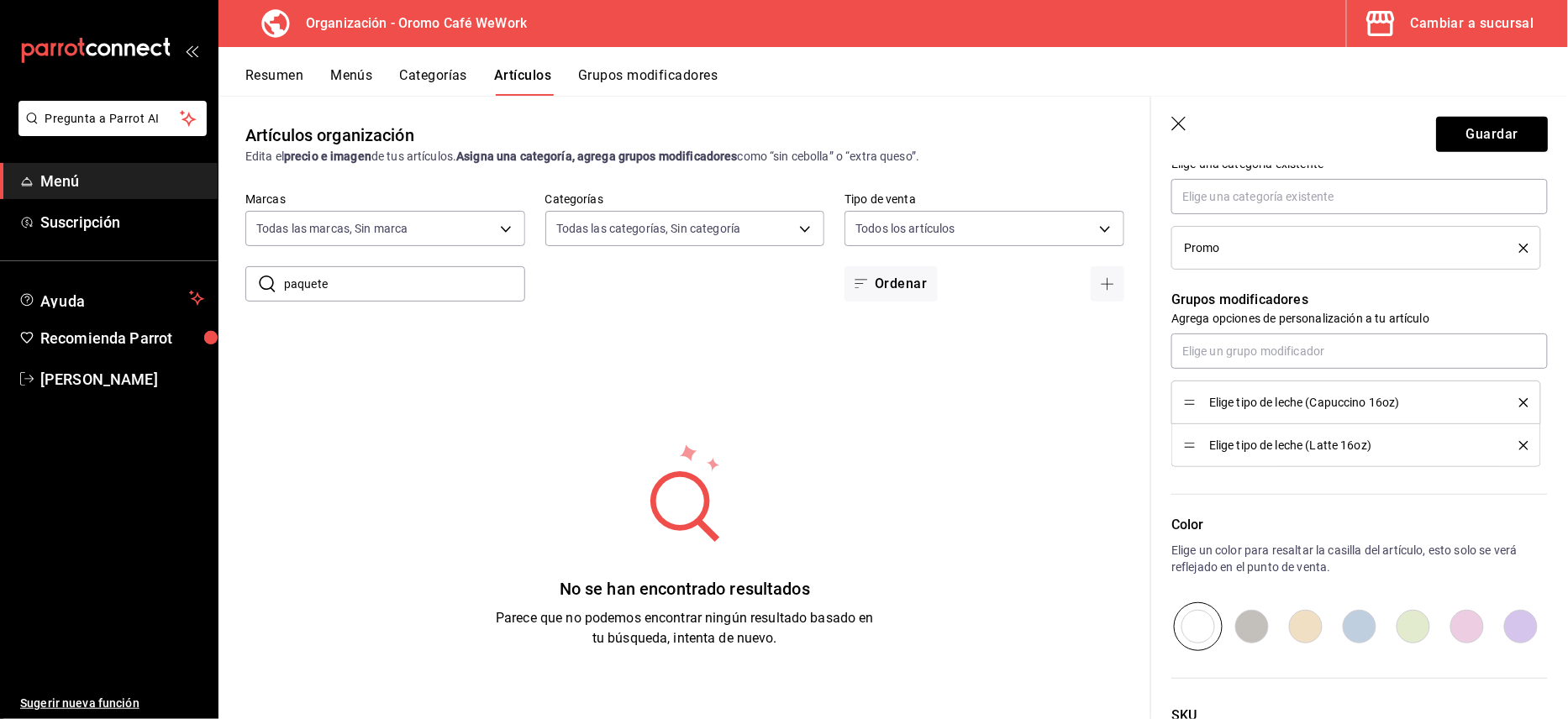
scroll to position [780, 0]
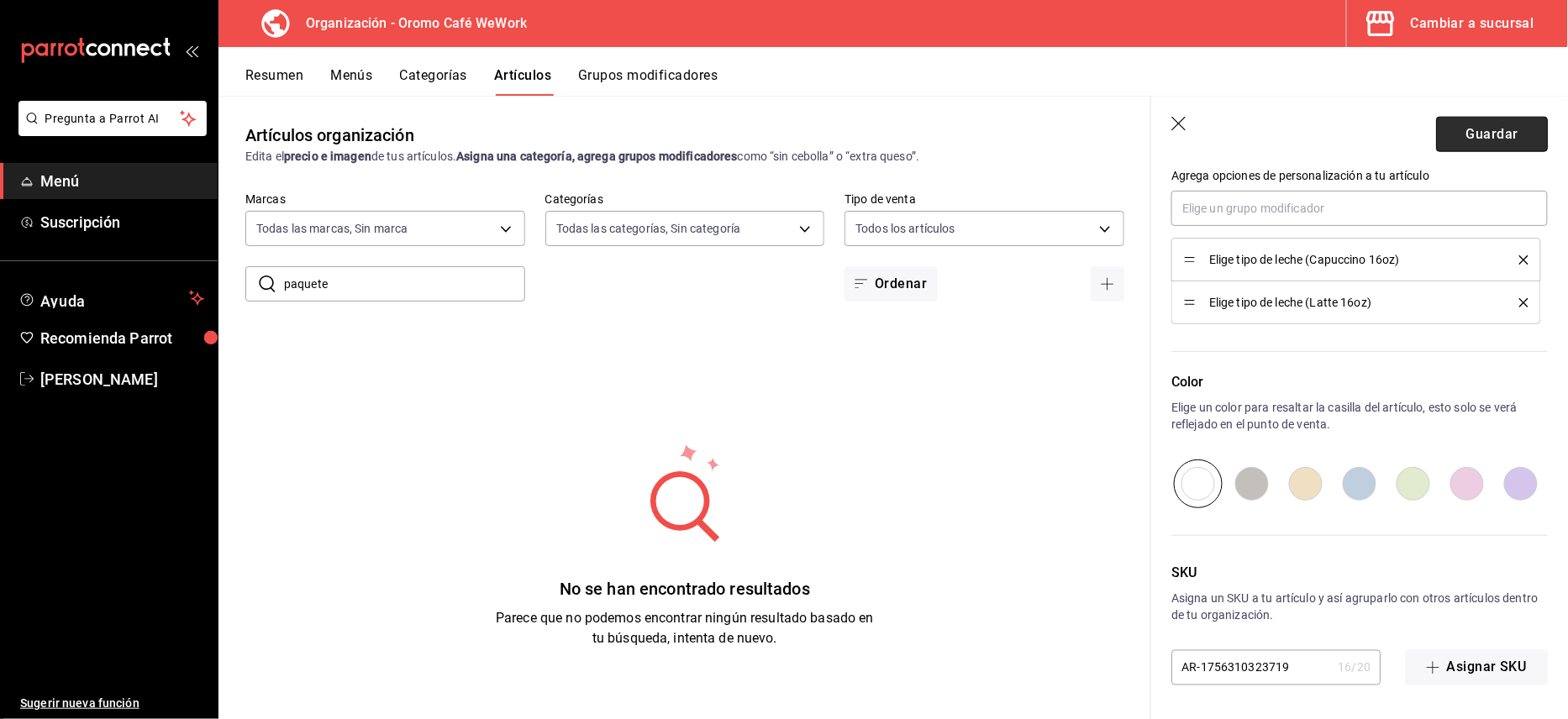
click at [1499, 136] on button "Guardar" at bounding box center [1491, 134] width 112 height 35
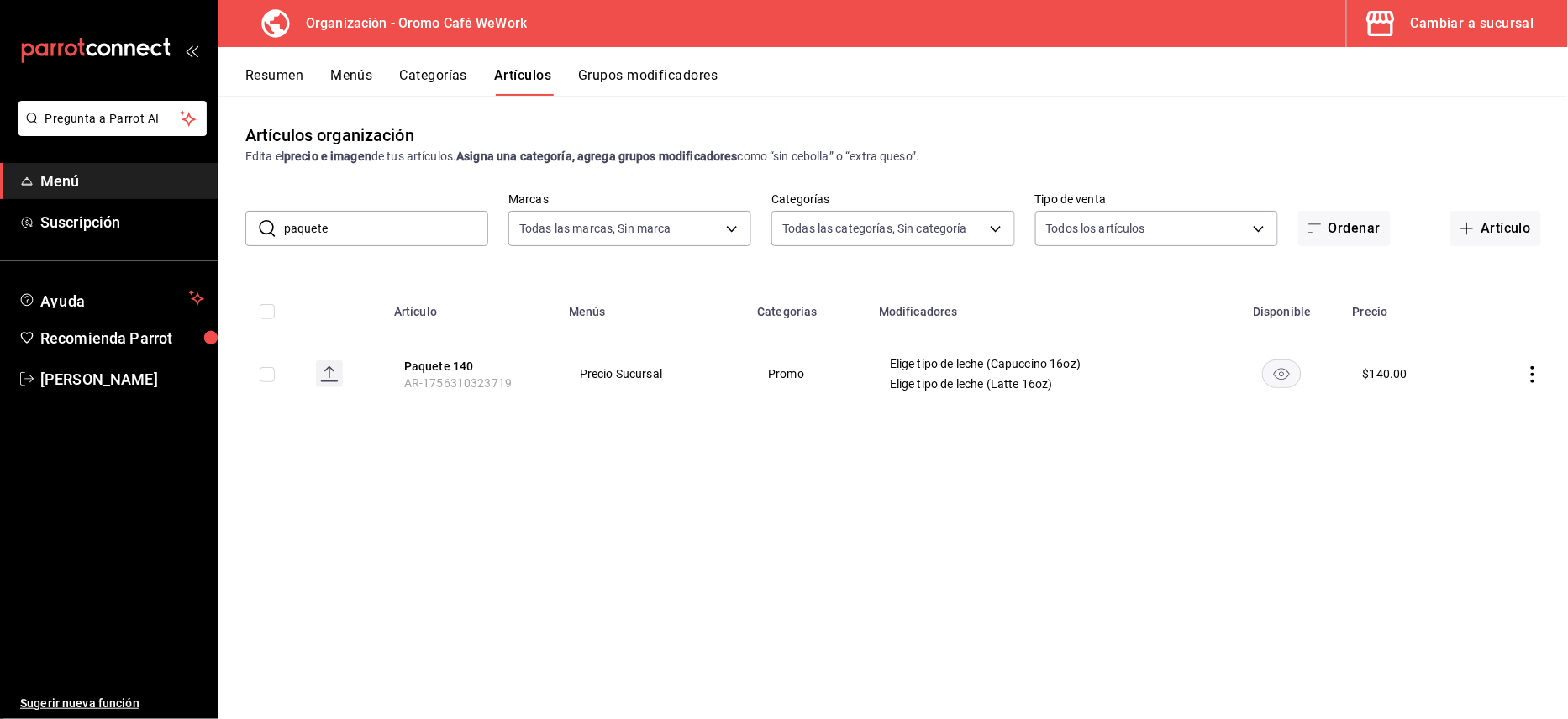
click at [703, 72] on button "Grupos modificadores" at bounding box center [648, 81] width 139 height 28
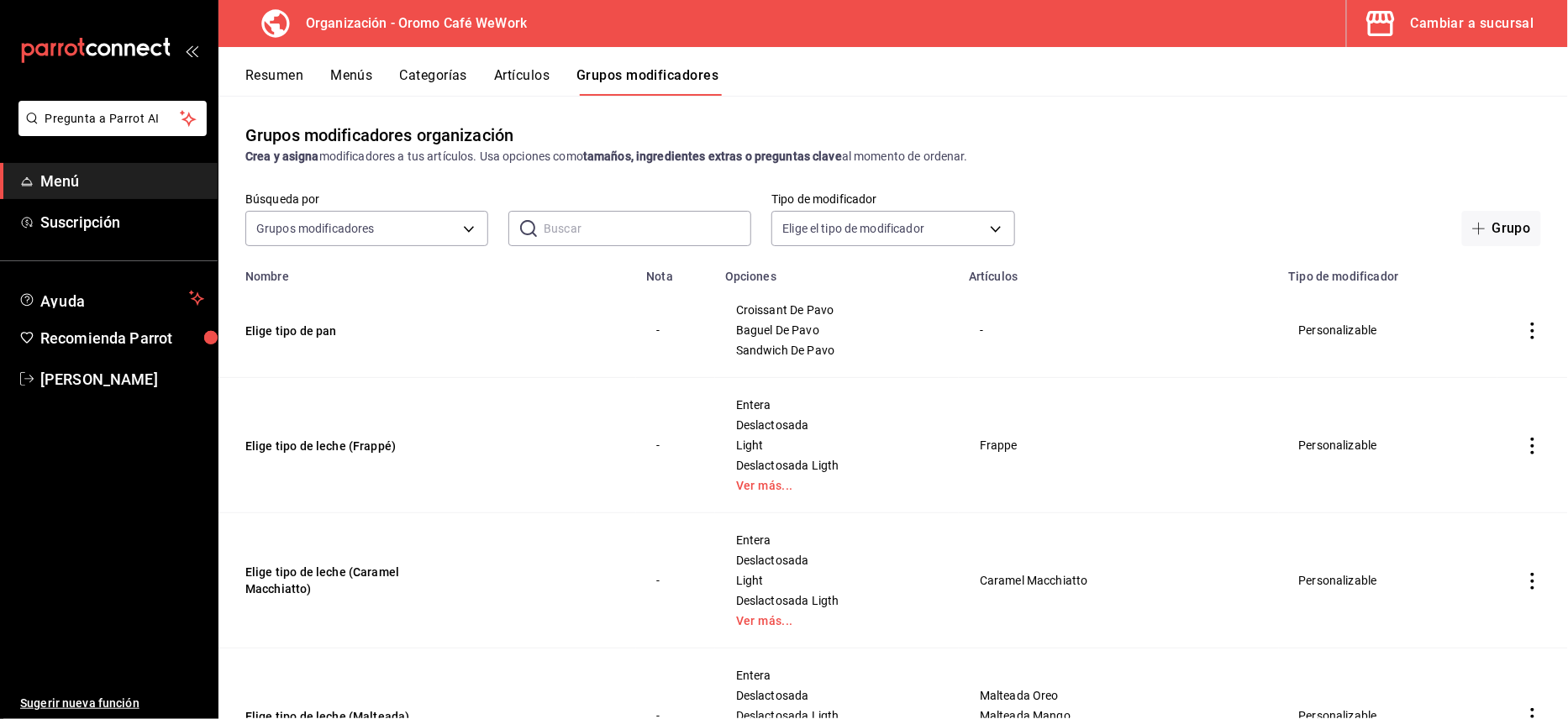
click at [529, 67] on button "Artículos" at bounding box center [521, 81] width 56 height 28
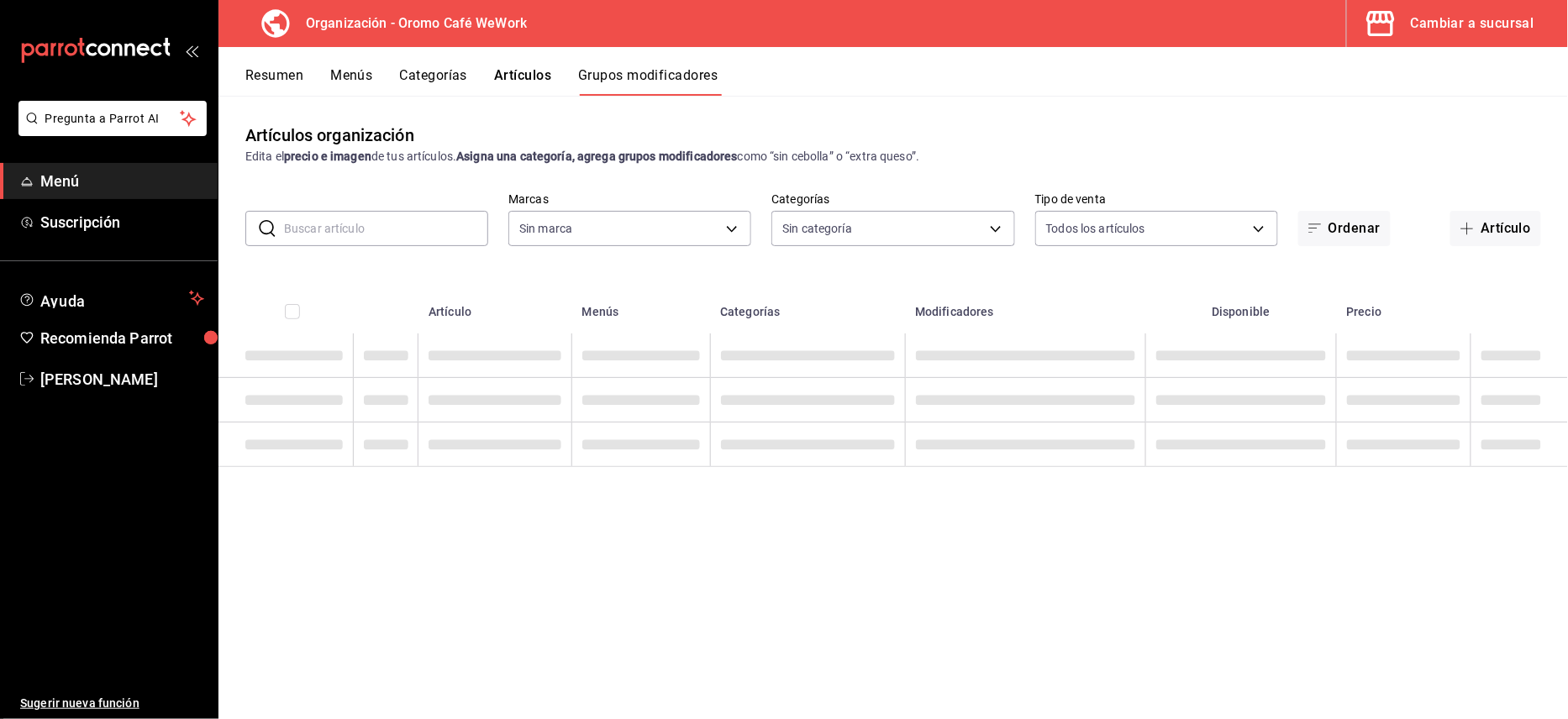
type input "facdffed-4262-46f1-ae6f-2b7cd3a42152"
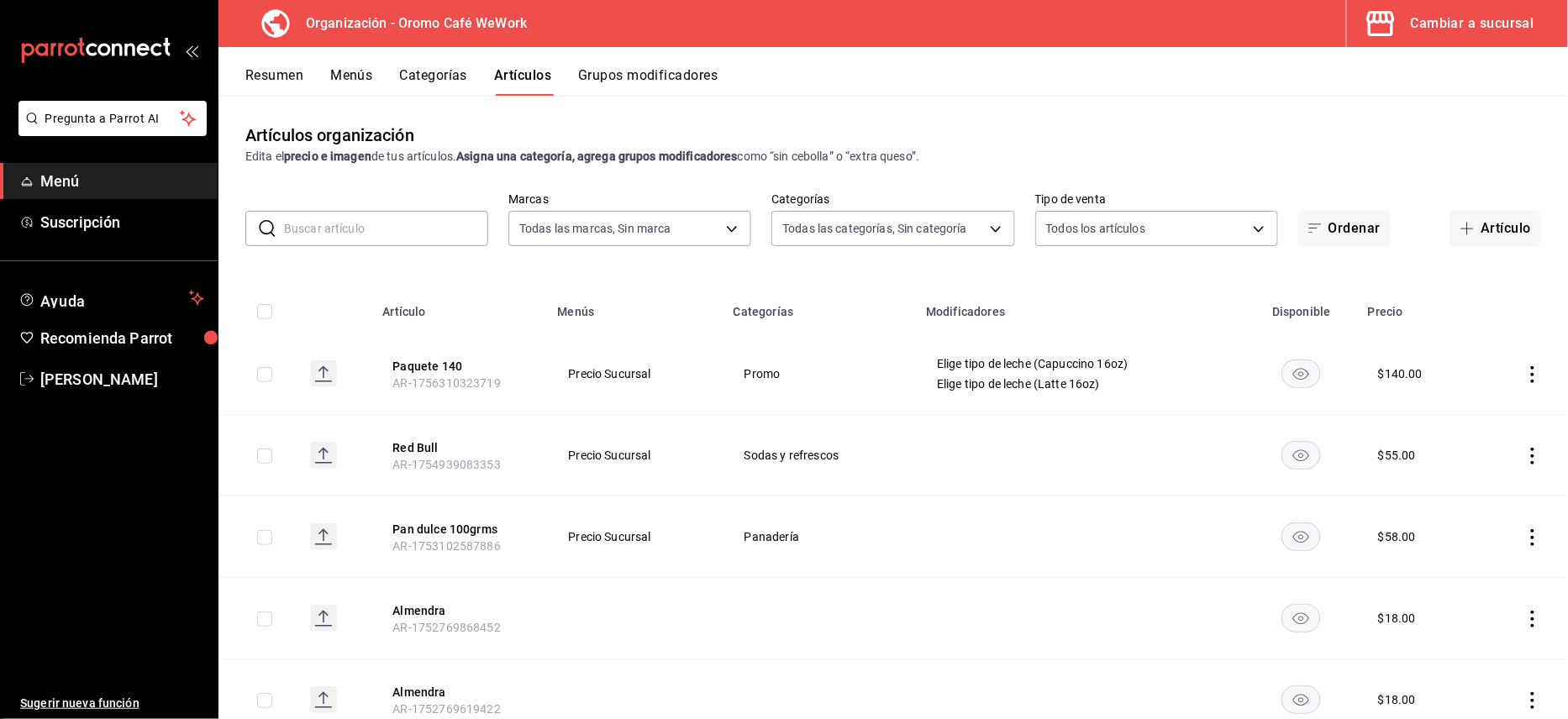
type input "facdffed-4262-46f1-ae6f-2b7cd3a42152"
type input "ad09f307-64d0-4826-8c5d-03b14194ae99,7d9d781e-0abb-47cf-a87d-2f52c96ad25d,0c350…"
click at [1504, 368] on td at bounding box center [1523, 374] width 90 height 81
click at [1524, 368] on icon "actions" at bounding box center [1532, 374] width 17 height 17
click at [1453, 410] on span "Editar" at bounding box center [1467, 413] width 44 height 18
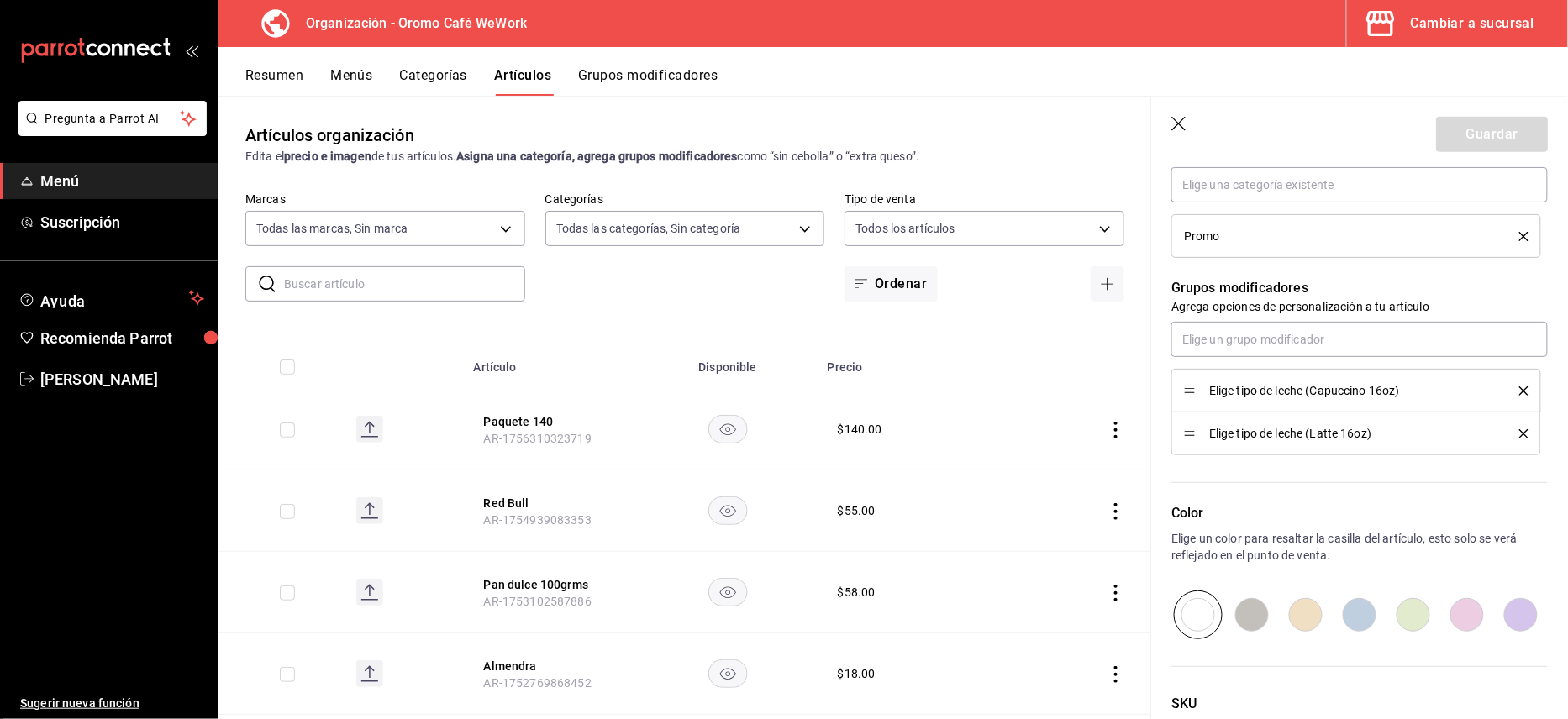
scroll to position [780, 0]
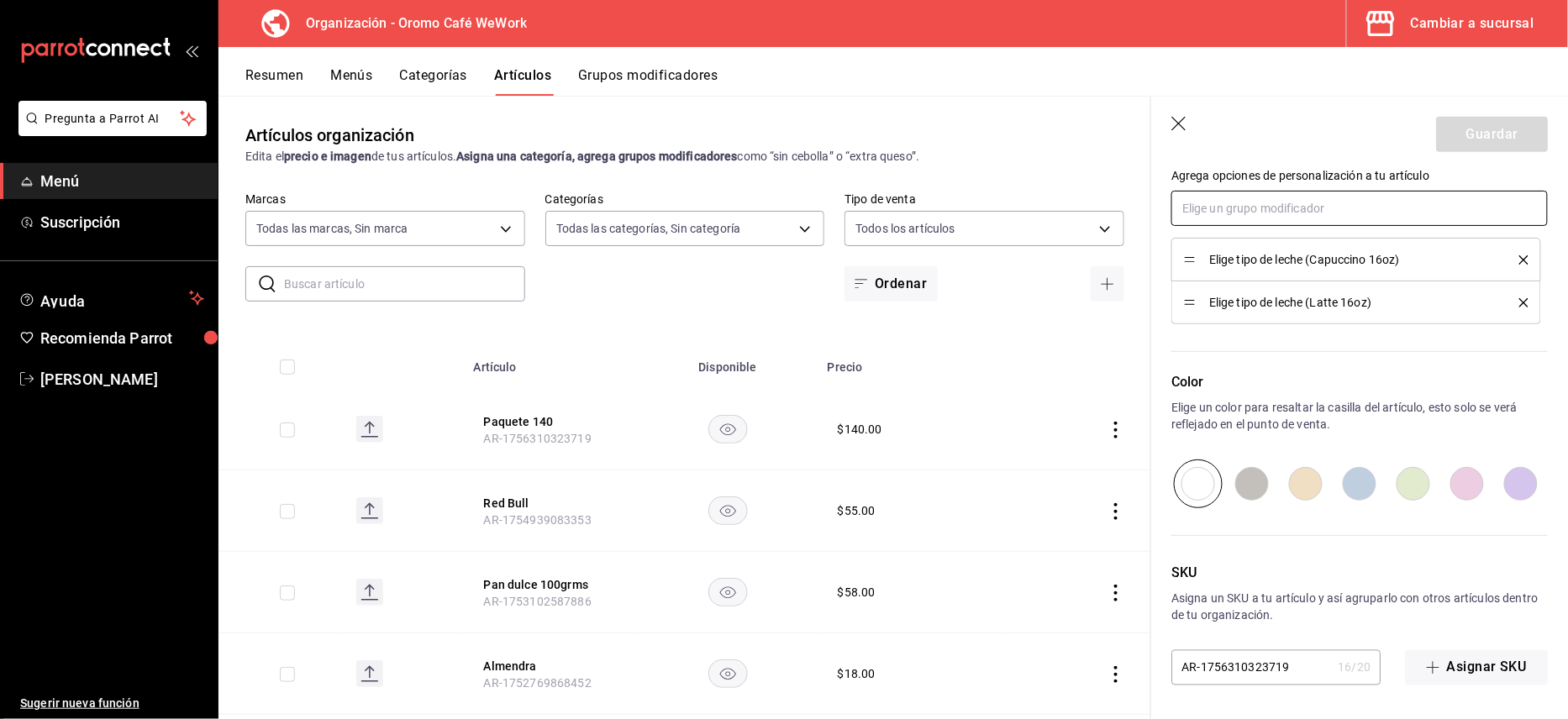
click at [1476, 203] on input "text" at bounding box center [1360, 208] width 377 height 35
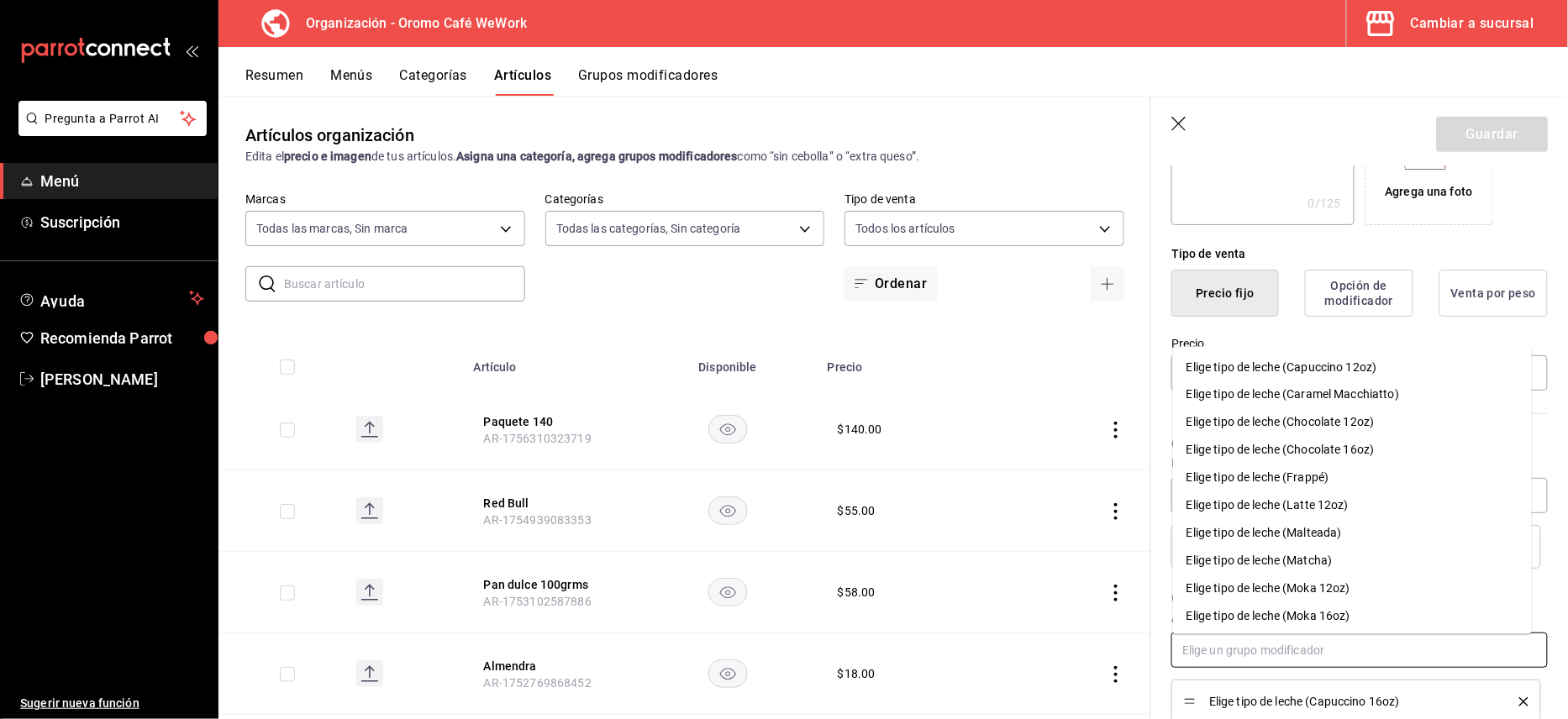
scroll to position [333, 0]
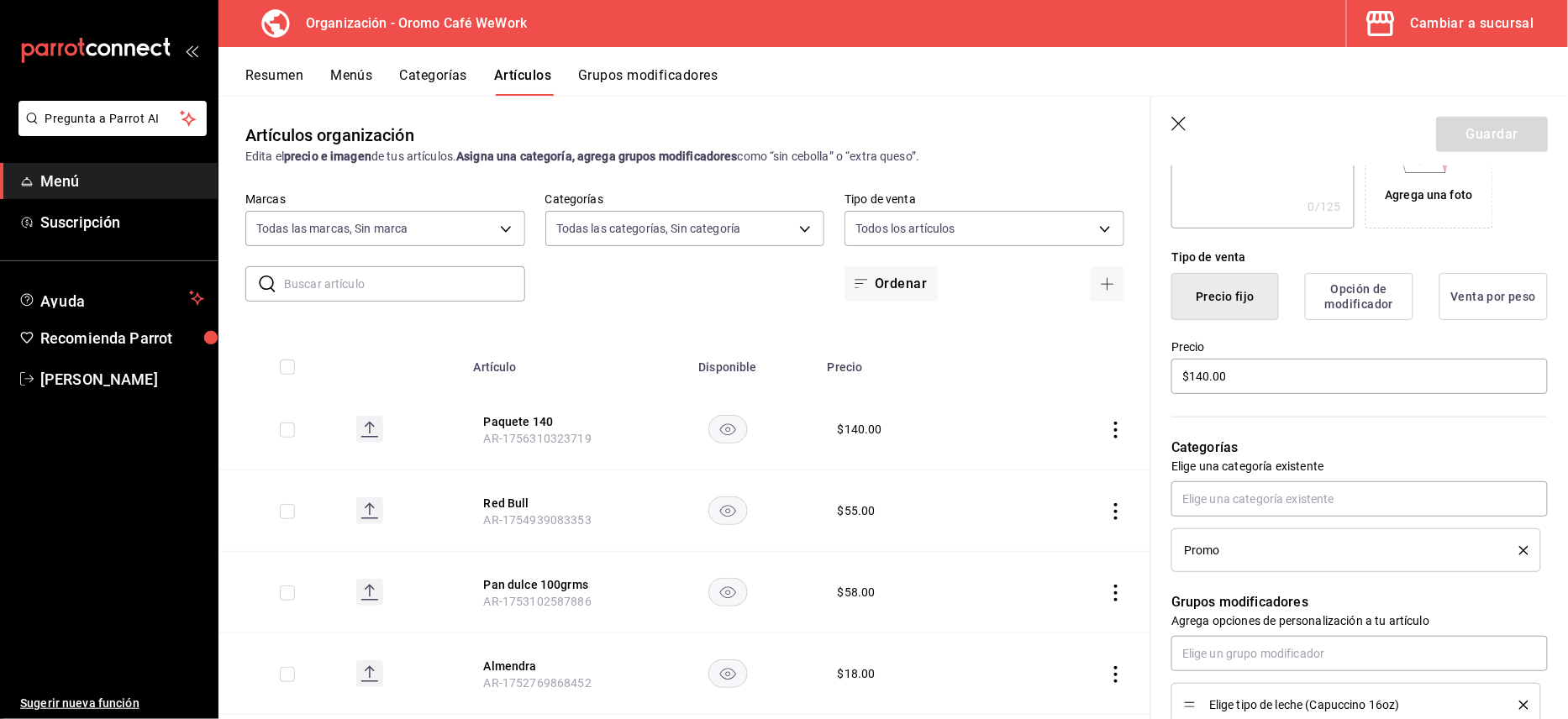
click at [1369, 306] on button "Opción de modificador" at bounding box center [1359, 296] width 109 height 47
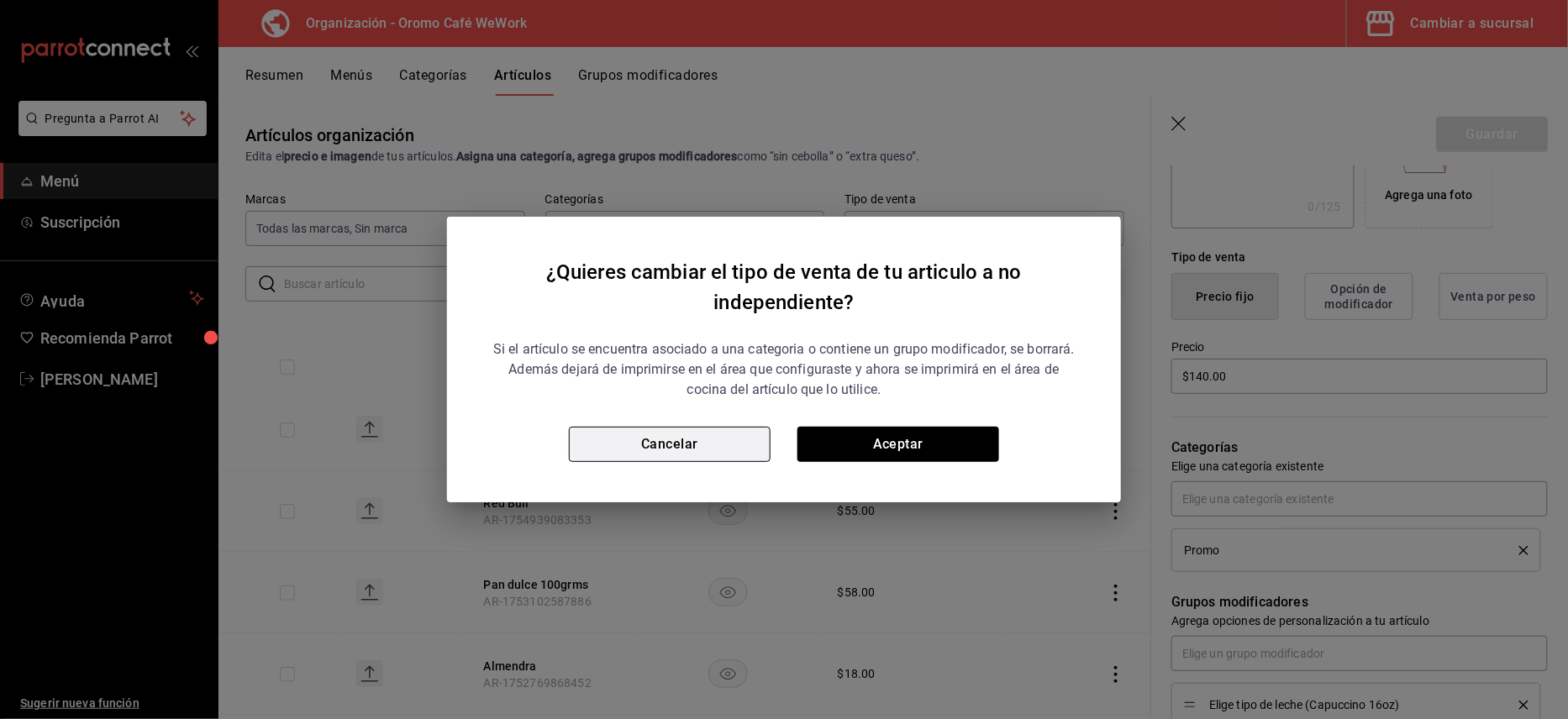
click at [690, 449] on button "Cancelar" at bounding box center [670, 445] width 202 height 35
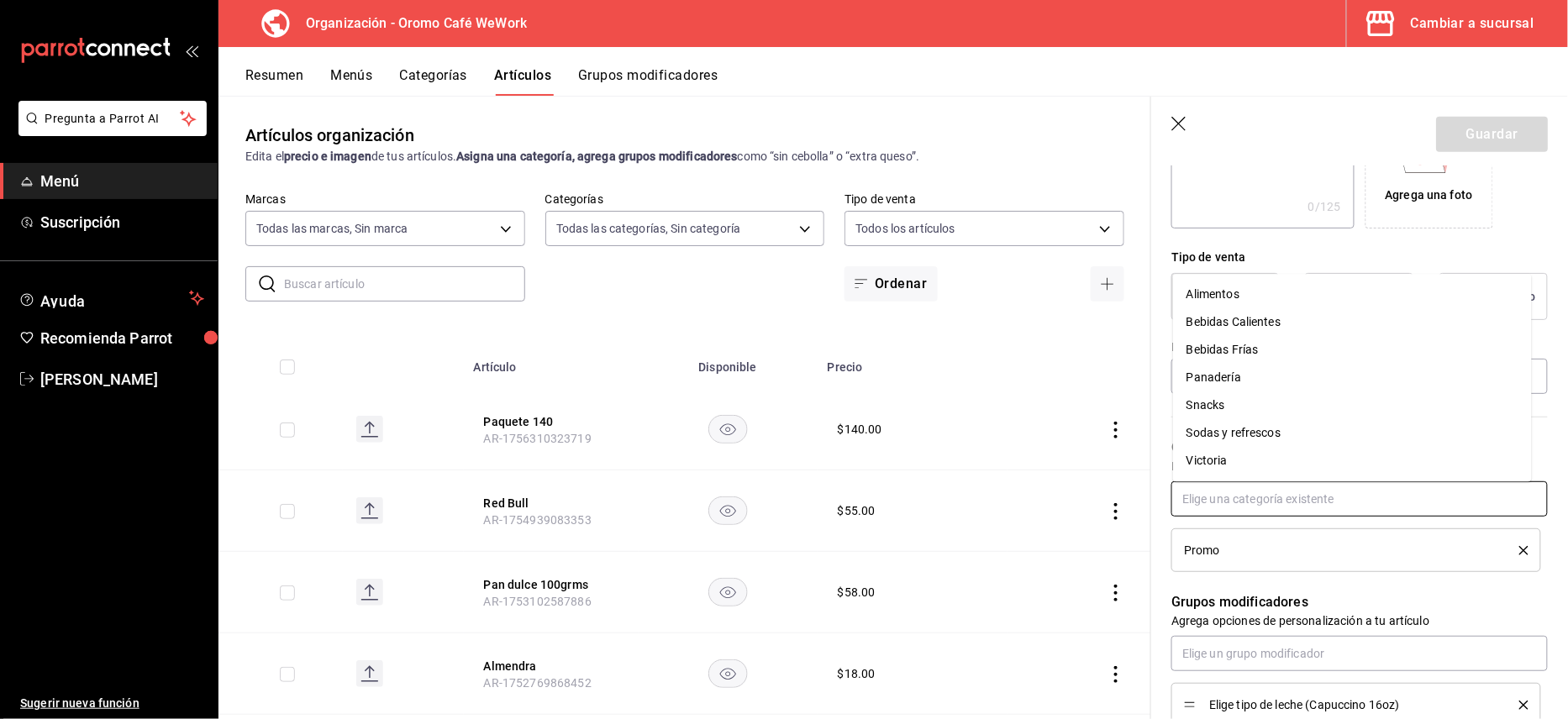
click at [1372, 491] on input "text" at bounding box center [1360, 499] width 377 height 35
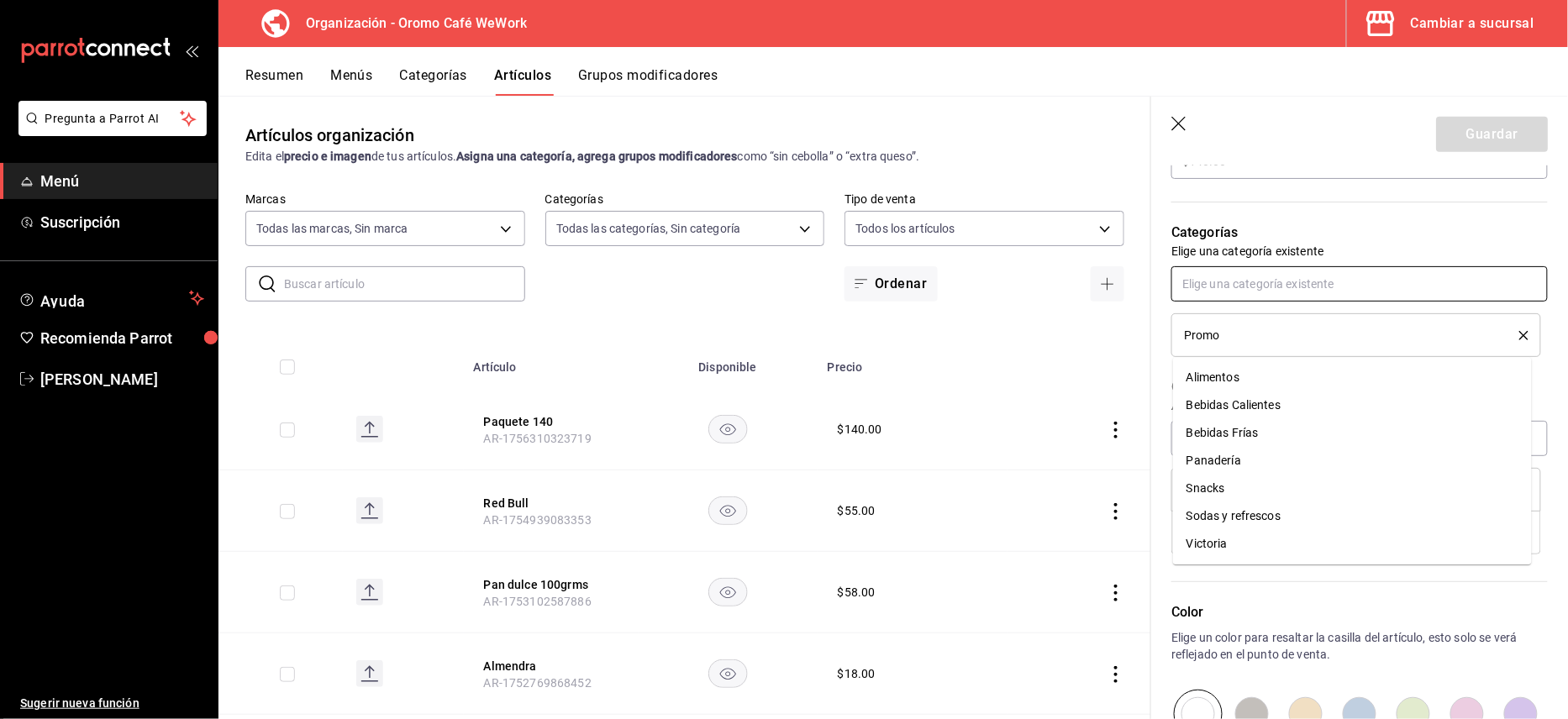
scroll to position [556, 0]
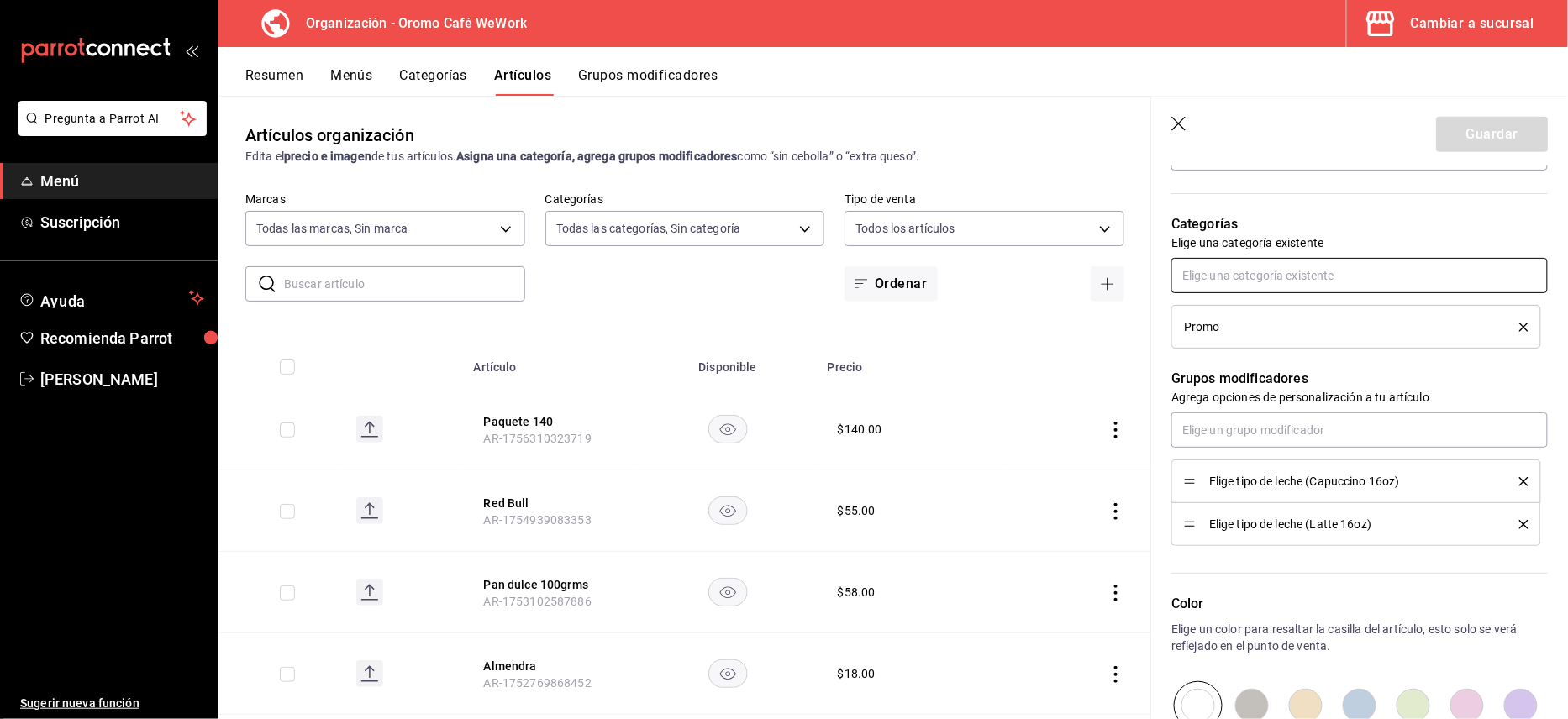
click at [1347, 283] on input "text" at bounding box center [1360, 275] width 377 height 35
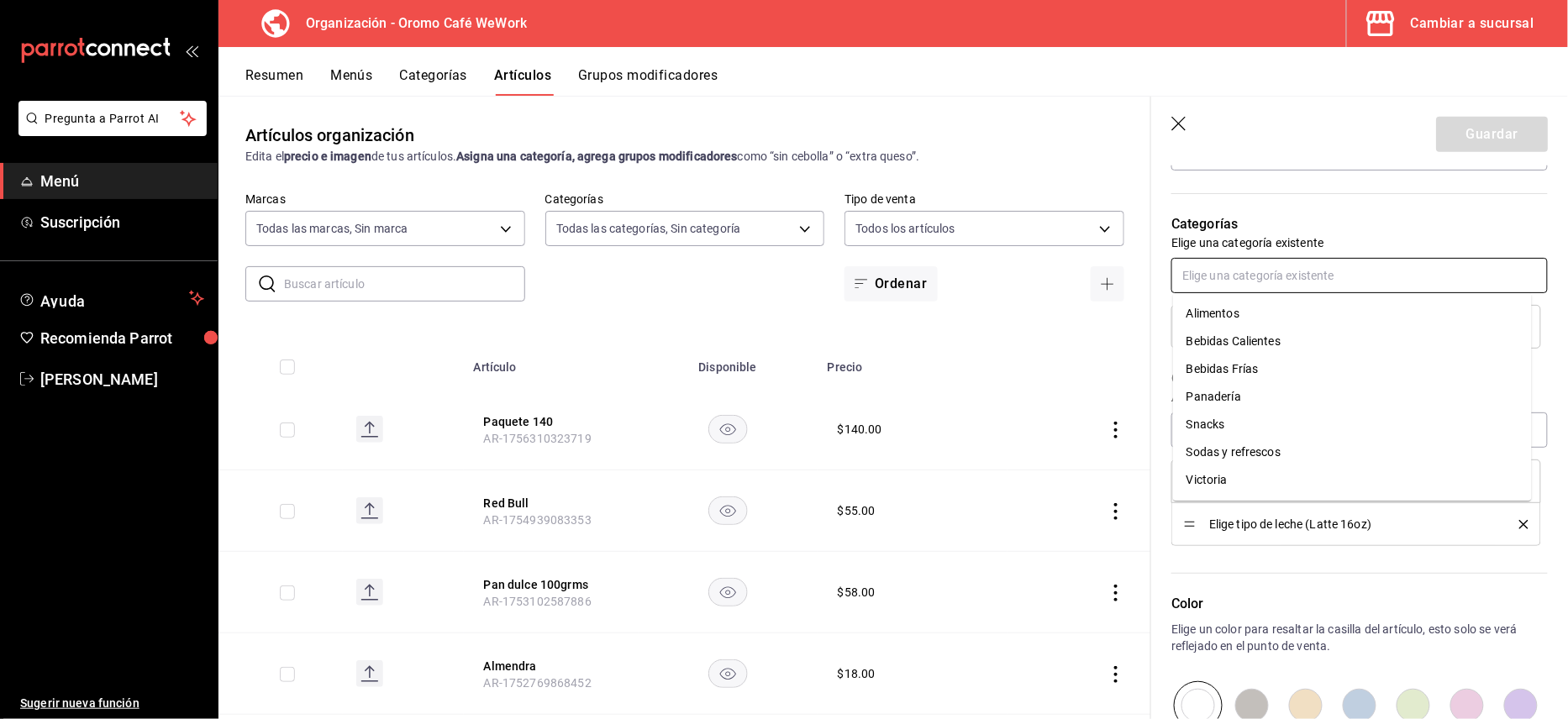
click at [1347, 283] on input "text" at bounding box center [1360, 275] width 377 height 35
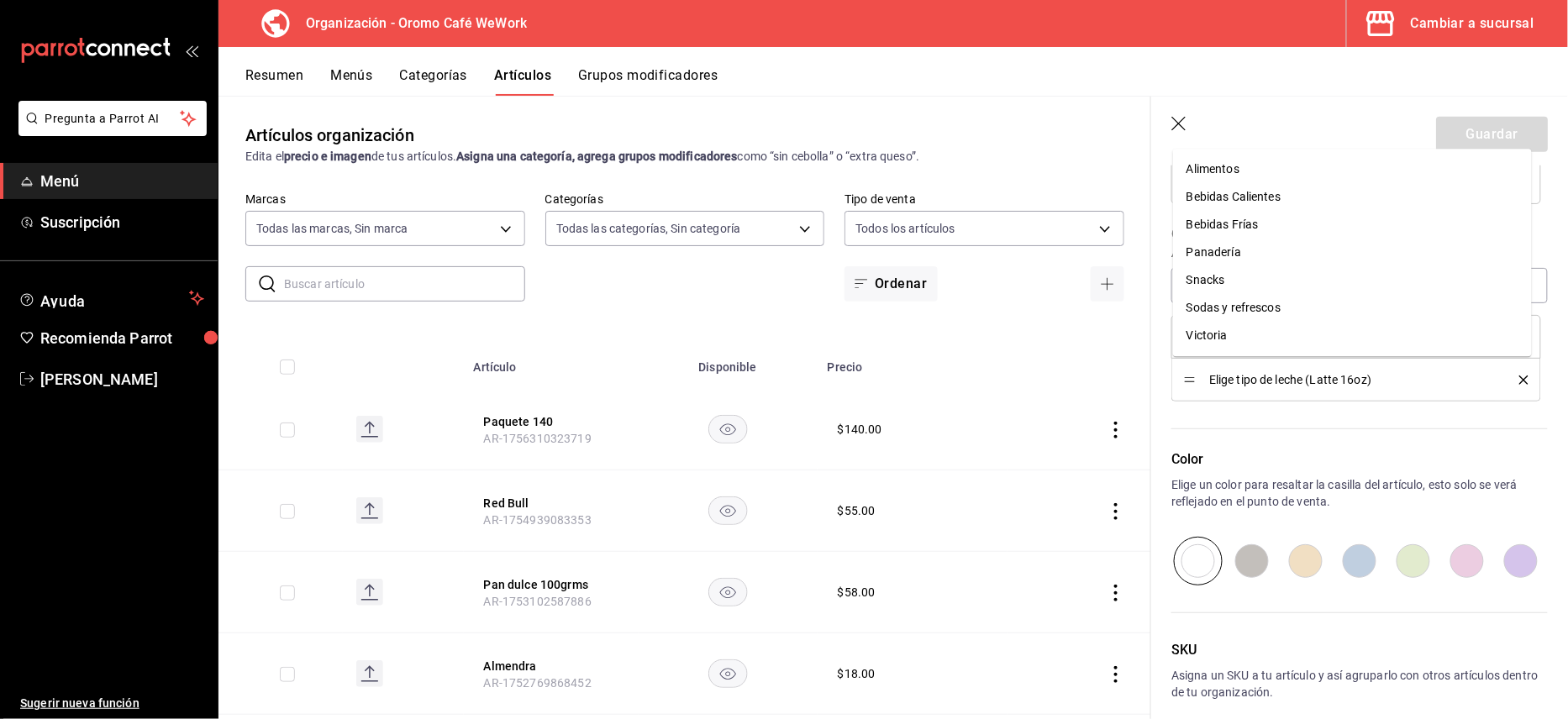
scroll to position [669, 0]
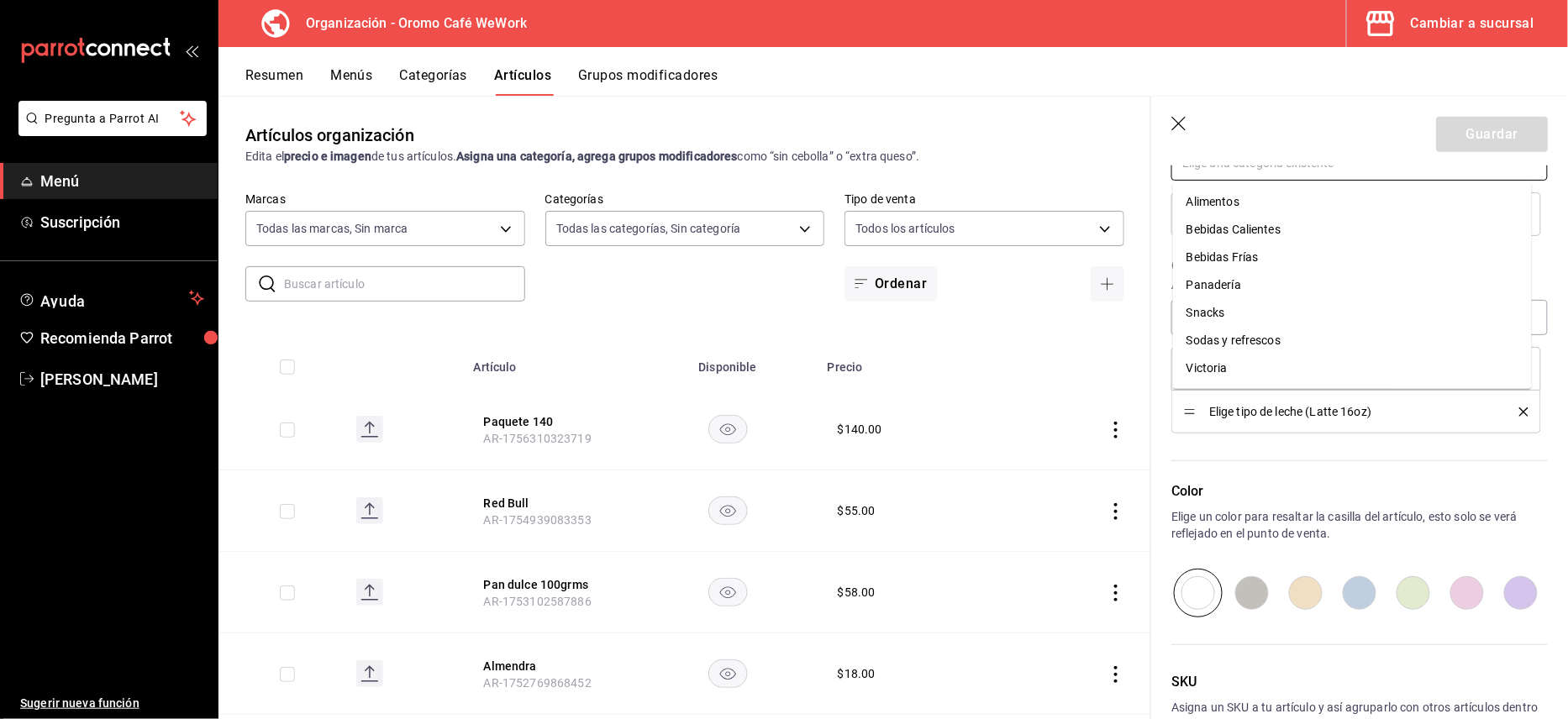
click at [1251, 202] on li "Alimentos" at bounding box center [1352, 201] width 359 height 27
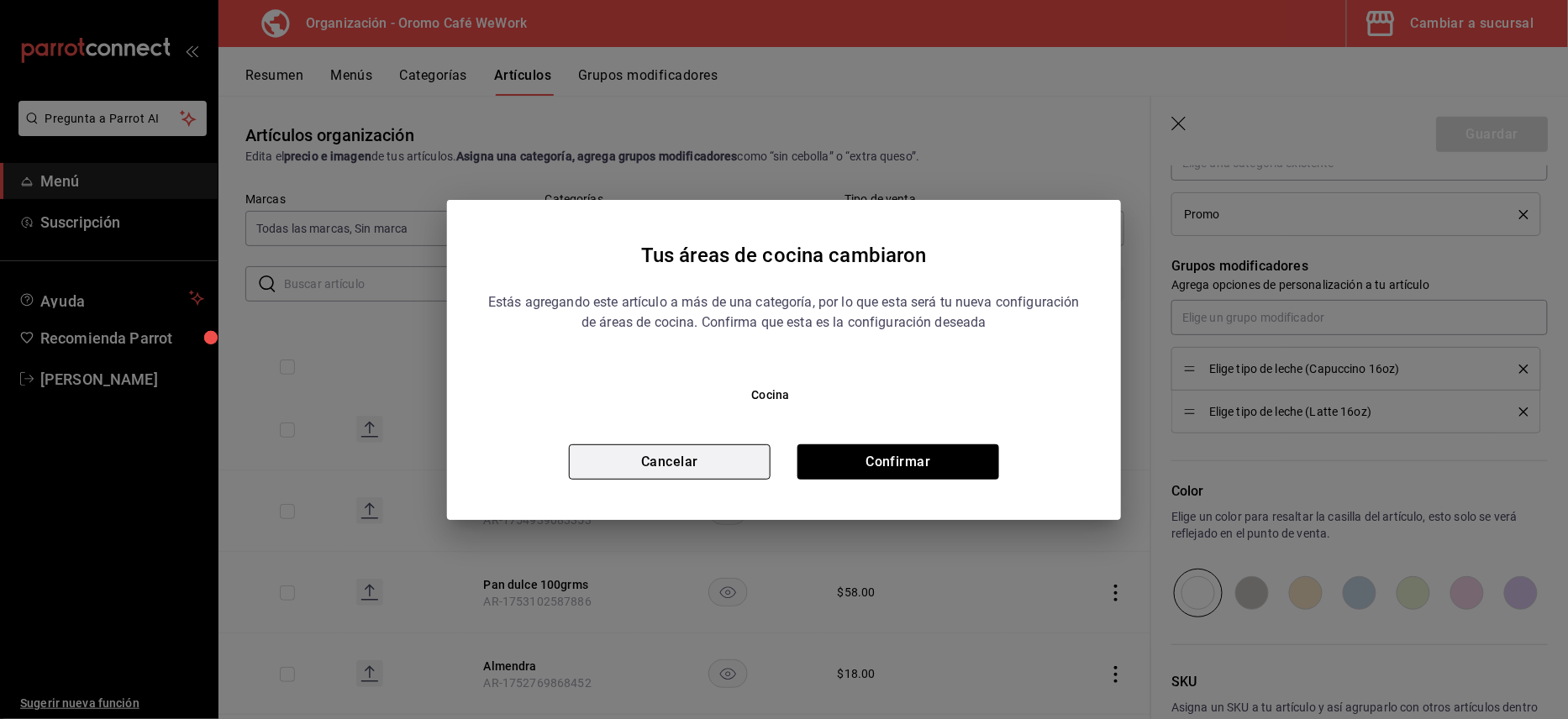
click at [702, 471] on button "Cancelar" at bounding box center [670, 462] width 202 height 35
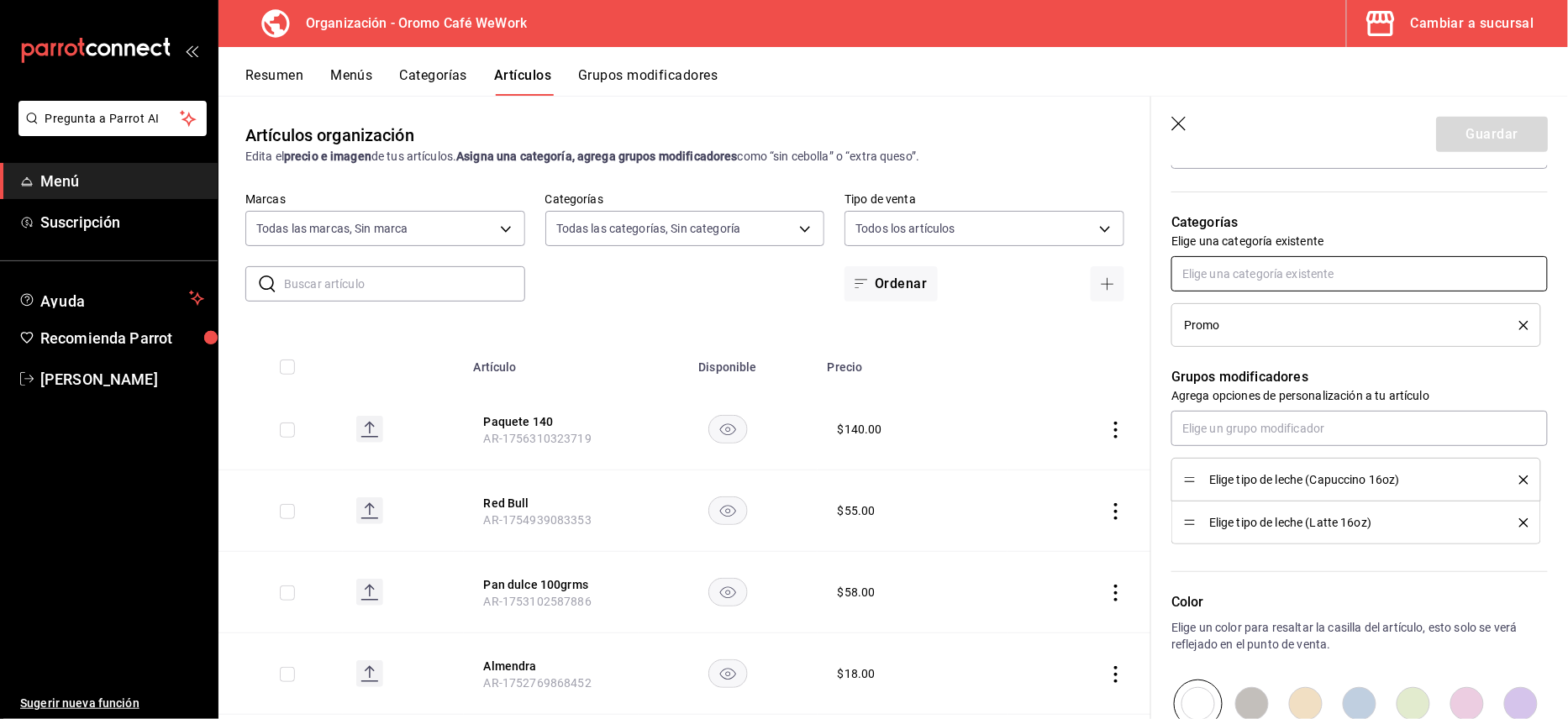
scroll to position [556, 0]
click at [1426, 431] on input "text" at bounding box center [1360, 431] width 377 height 35
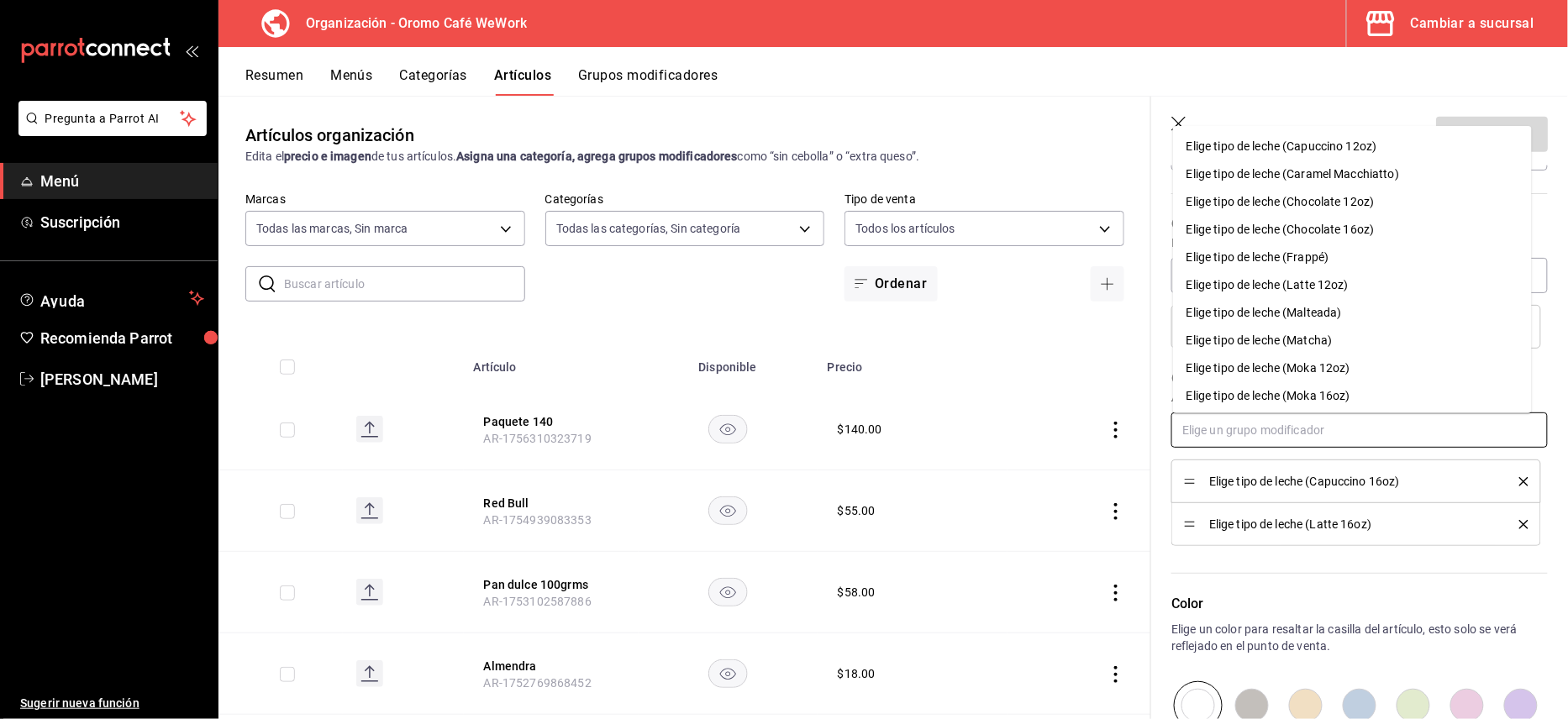
scroll to position [58, 0]
click at [1264, 391] on div "Elige tipo de pan" at bounding box center [1230, 393] width 86 height 18
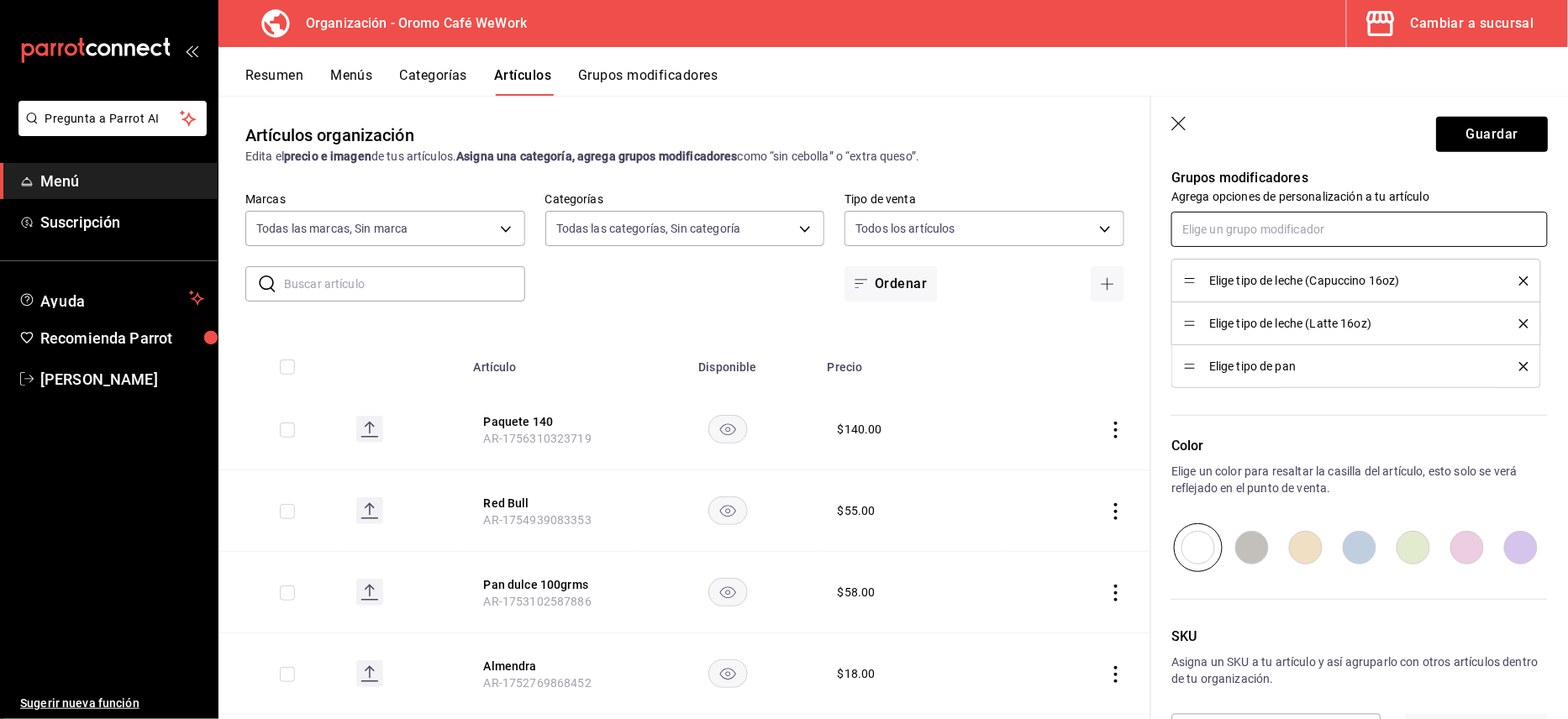
scroll to position [711, 0]
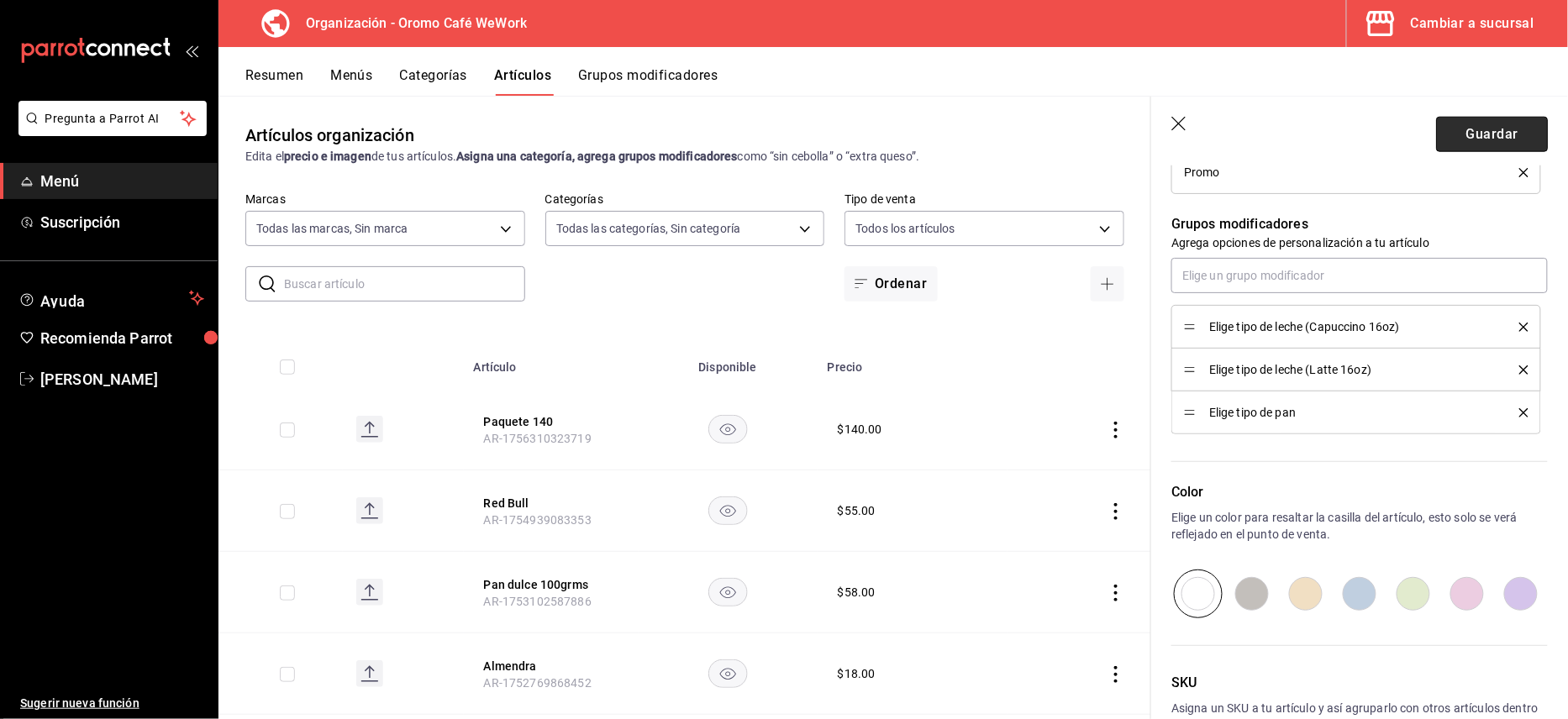
click at [1514, 130] on button "Guardar" at bounding box center [1491, 134] width 112 height 35
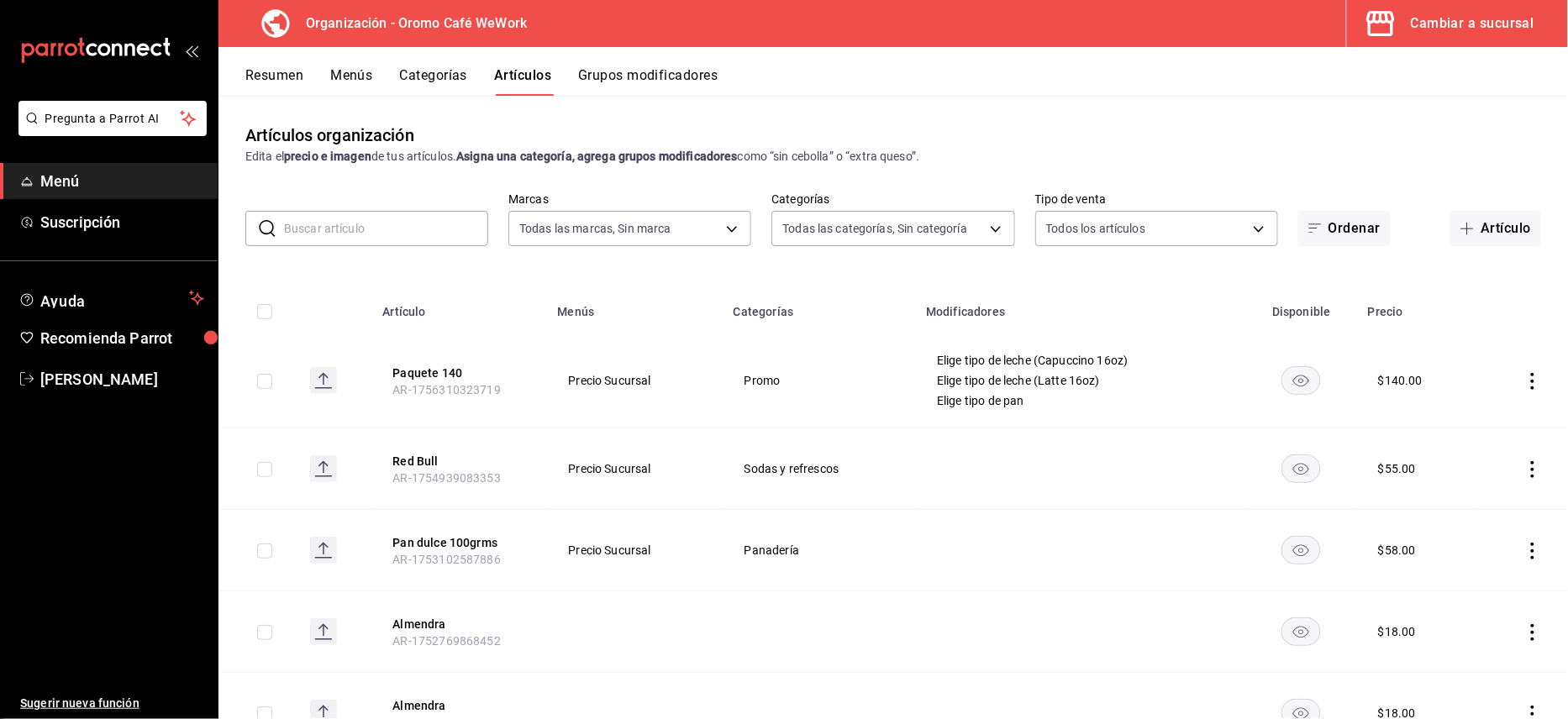
click at [346, 85] on button "Menús" at bounding box center [351, 81] width 42 height 28
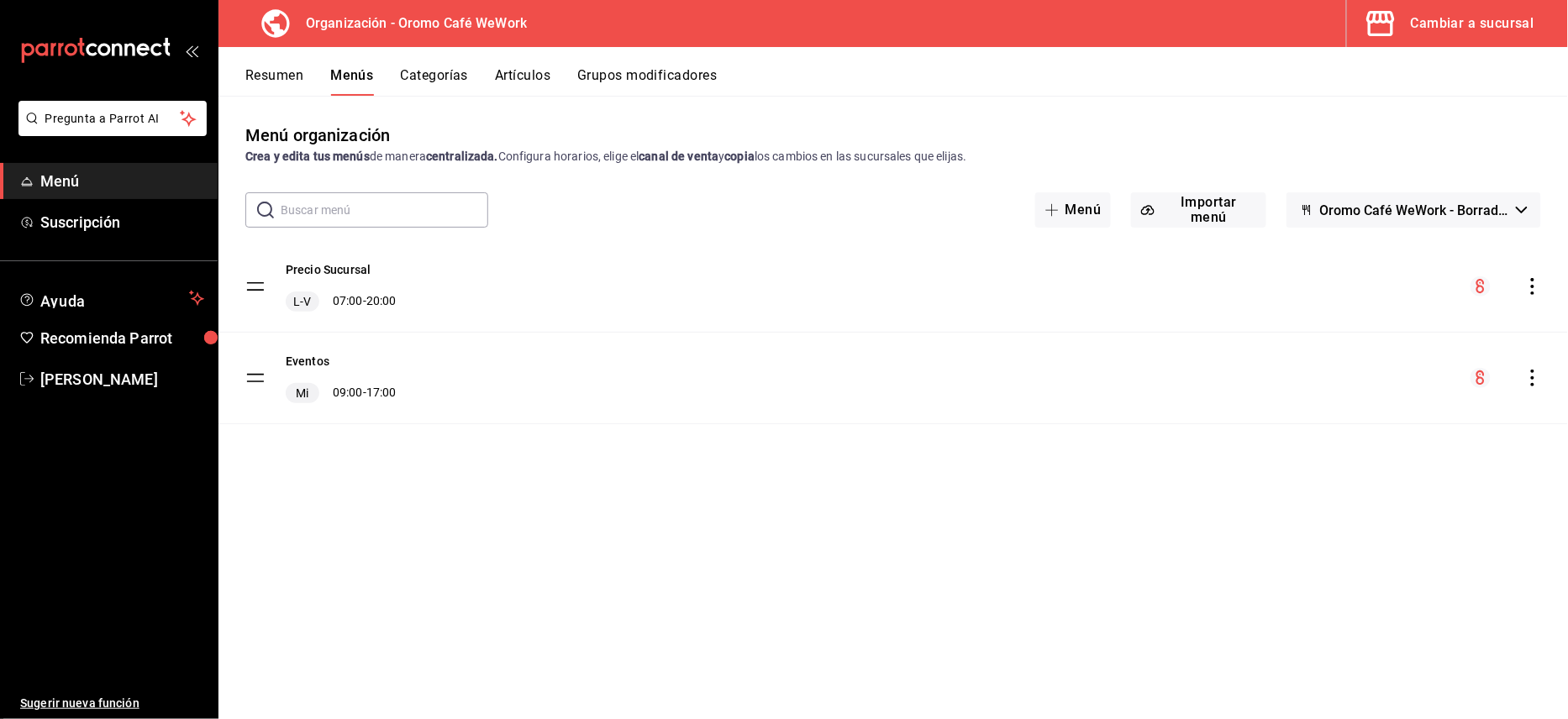
click at [371, 287] on div "Precio Sucursal L-V 07:00 - 20:00" at bounding box center [341, 286] width 111 height 50
click at [1530, 383] on icon "actions" at bounding box center [1532, 378] width 17 height 17
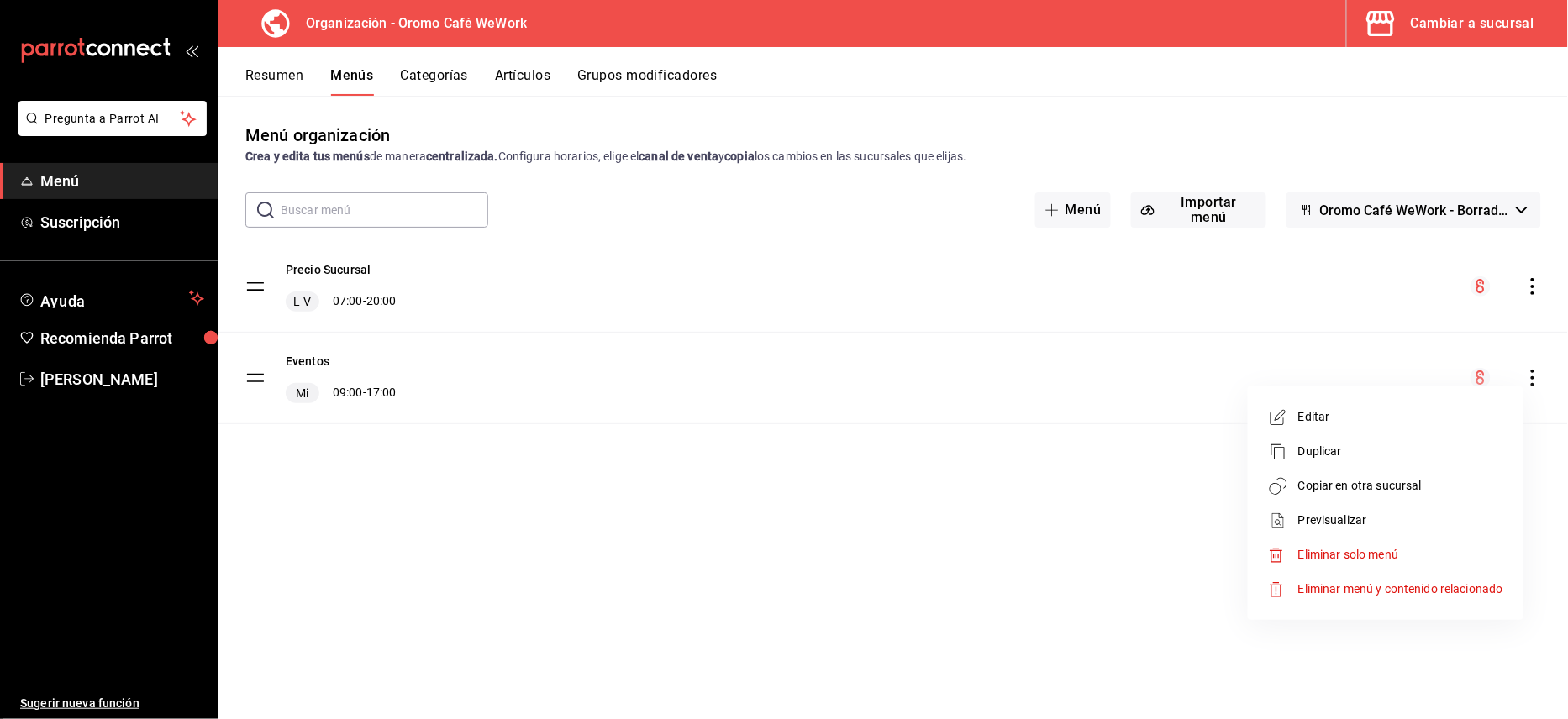
click at [1287, 418] on icon at bounding box center [1278, 417] width 20 height 20
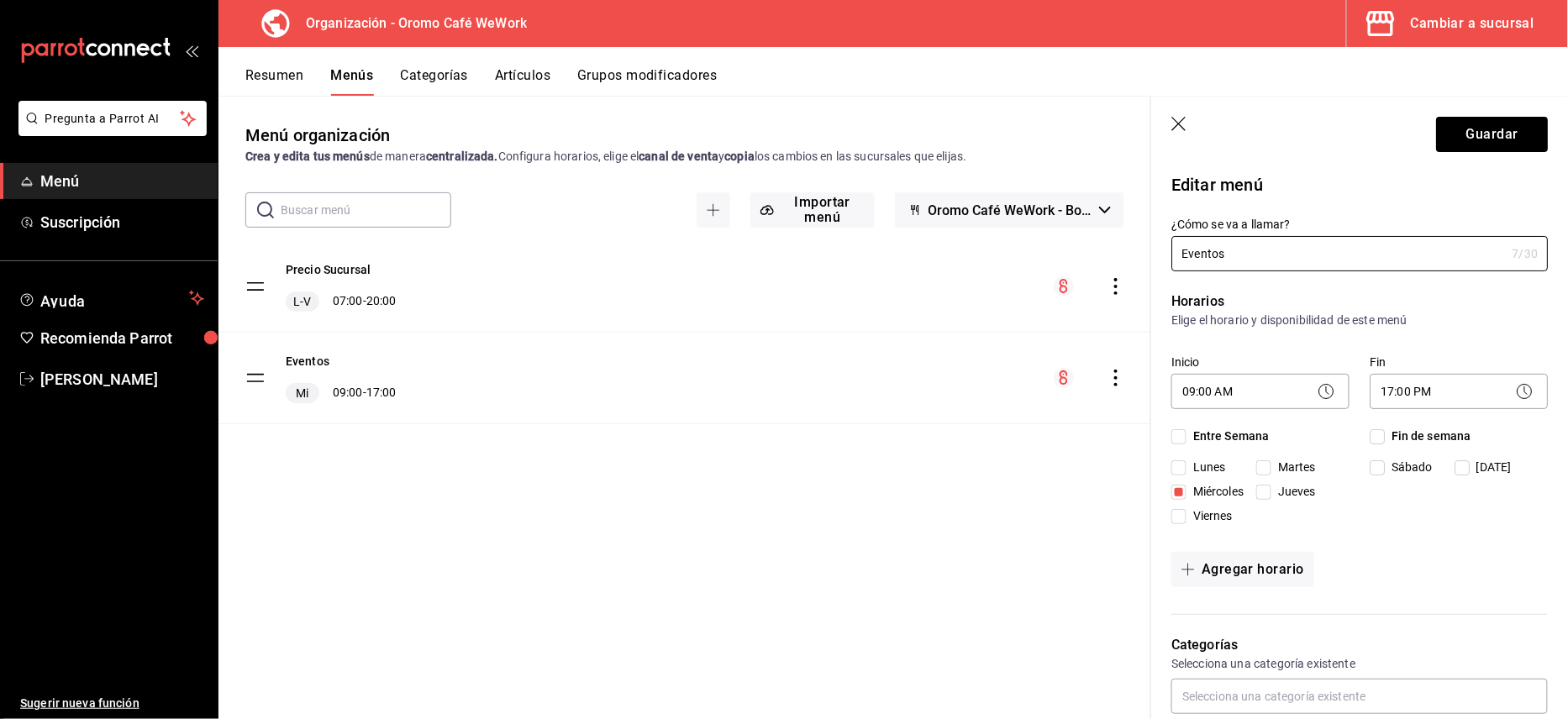
click at [1177, 500] on input "Miércoles" at bounding box center [1179, 491] width 15 height 15
checkbox input "false"
click at [1390, 468] on span "Sábado" at bounding box center [1408, 468] width 48 height 18
click at [1384, 468] on input "Sábado" at bounding box center [1377, 468] width 15 height 15
checkbox input "true"
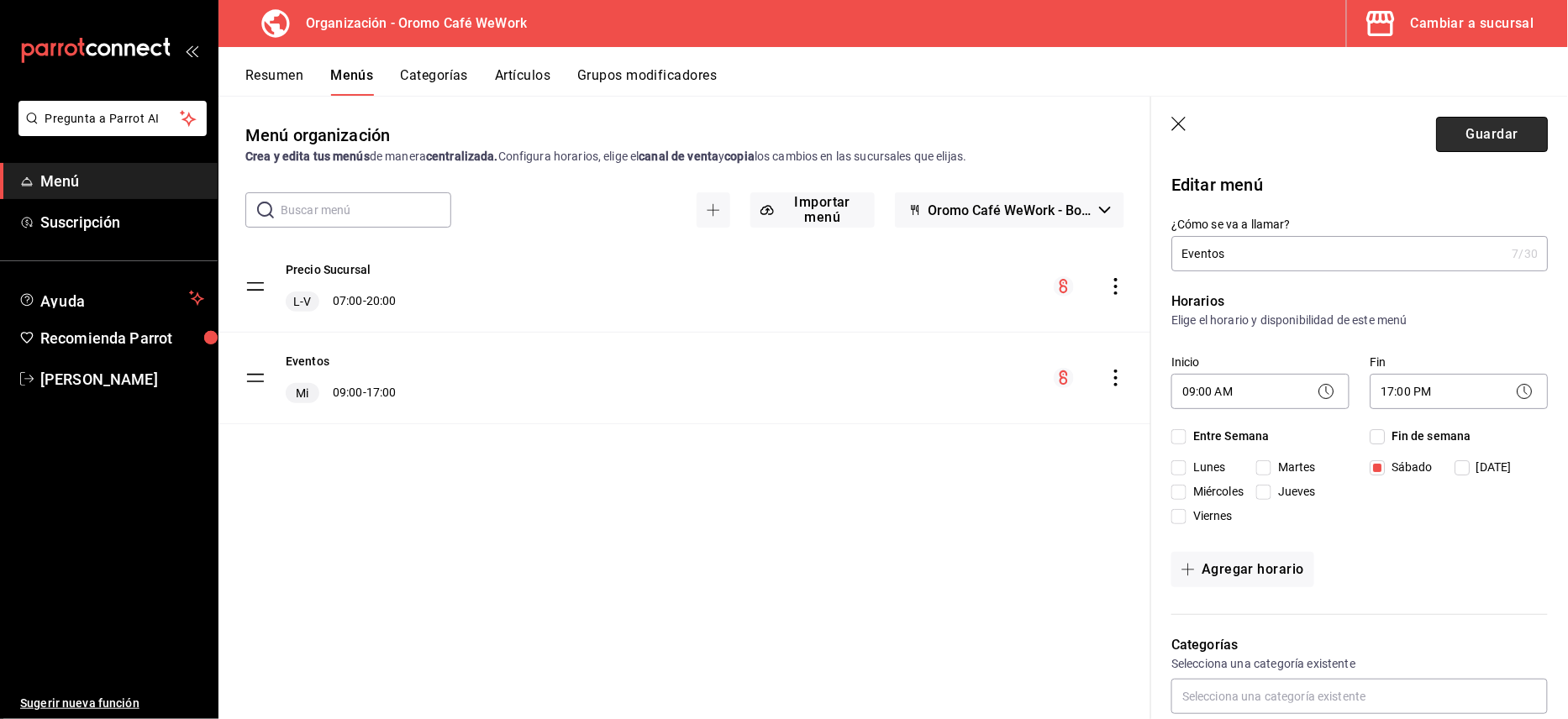
click at [1449, 136] on button "Guardar" at bounding box center [1491, 134] width 112 height 35
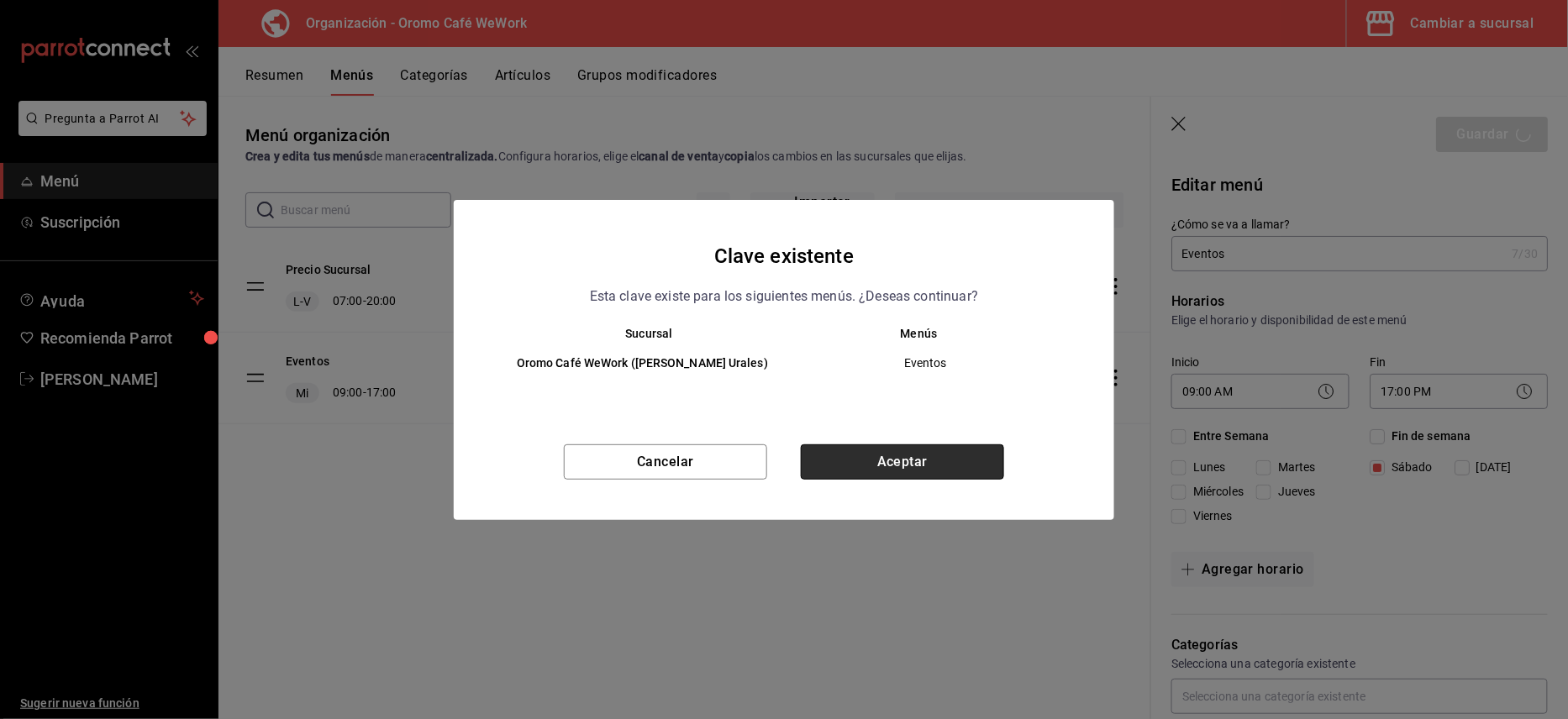
click at [904, 459] on button "Aceptar" at bounding box center [903, 462] width 203 height 35
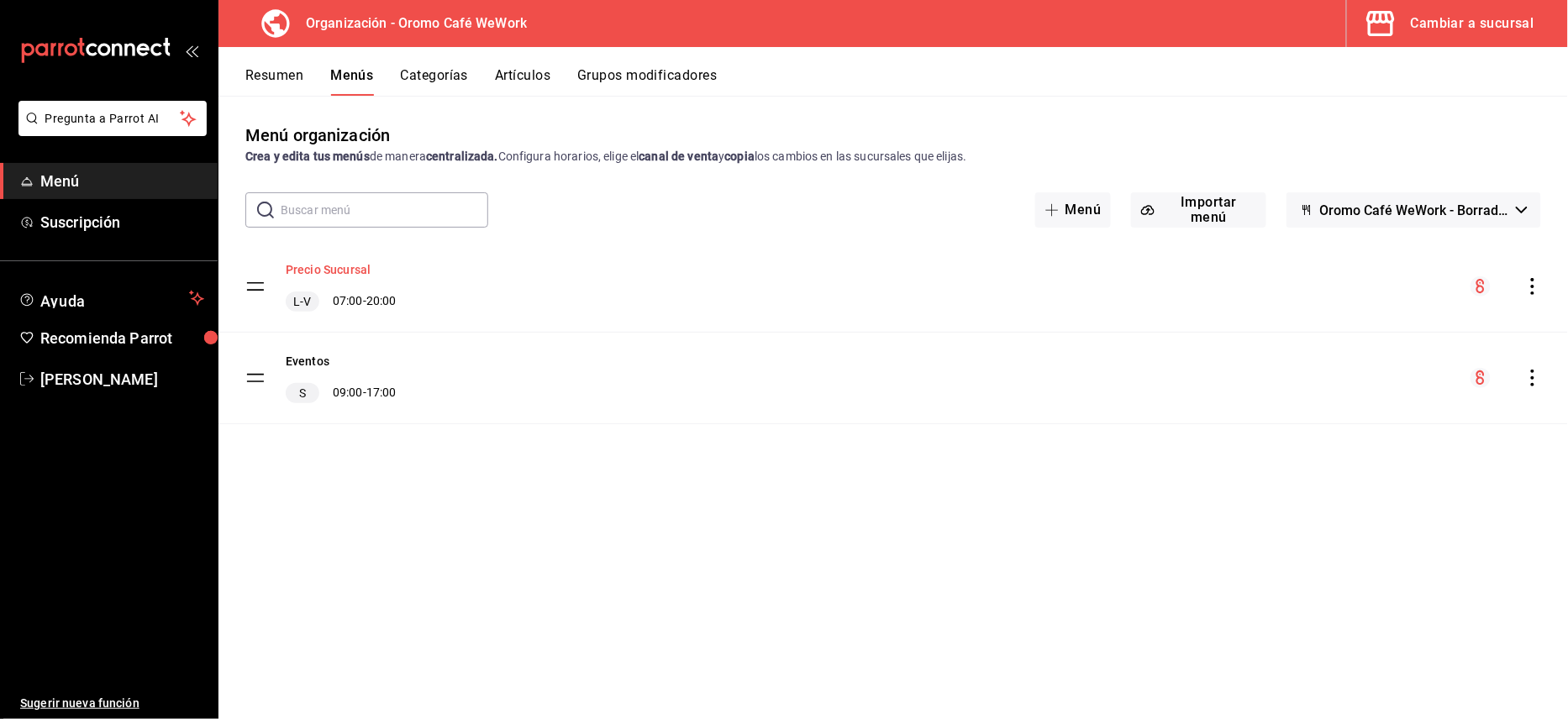
click at [363, 273] on button "Precio Sucursal" at bounding box center [328, 269] width 85 height 17
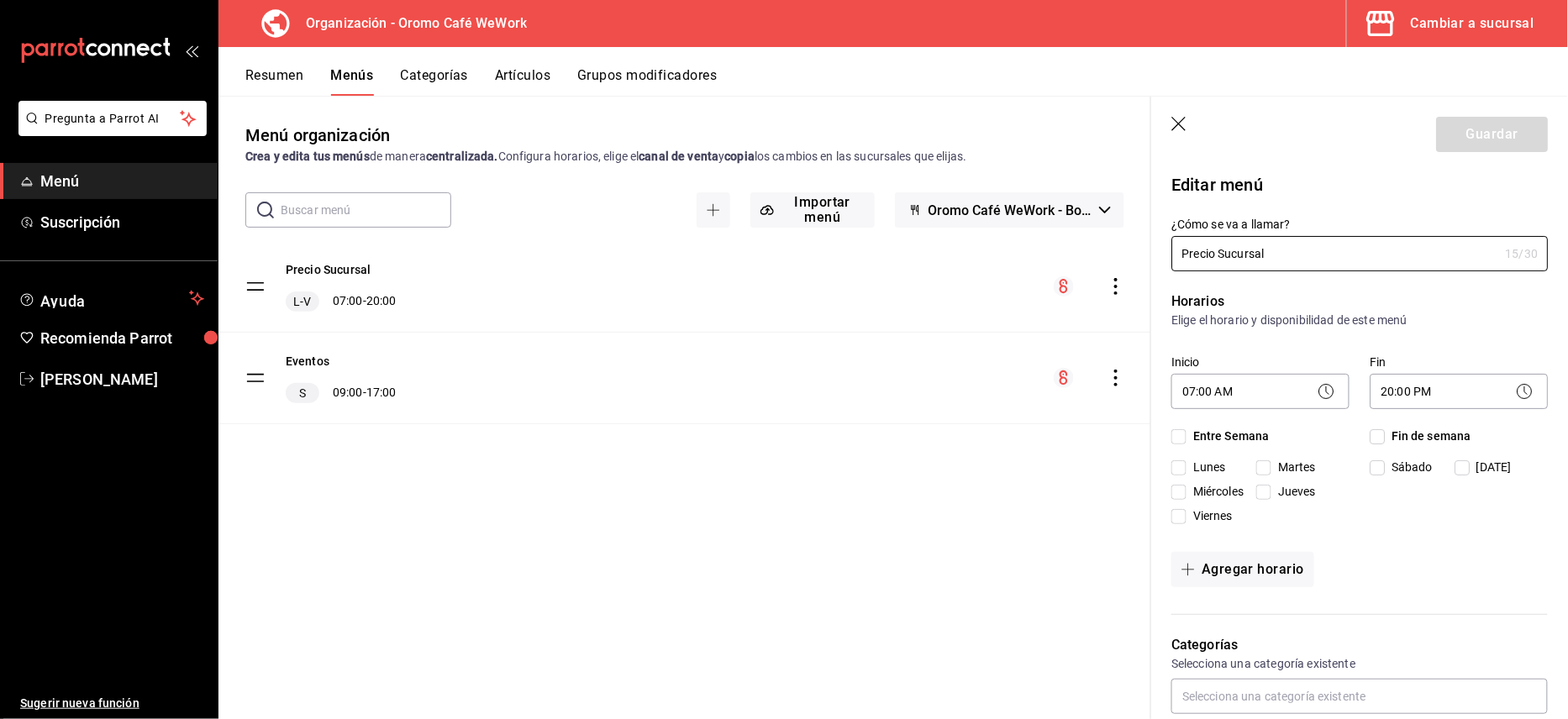
checkbox input "true"
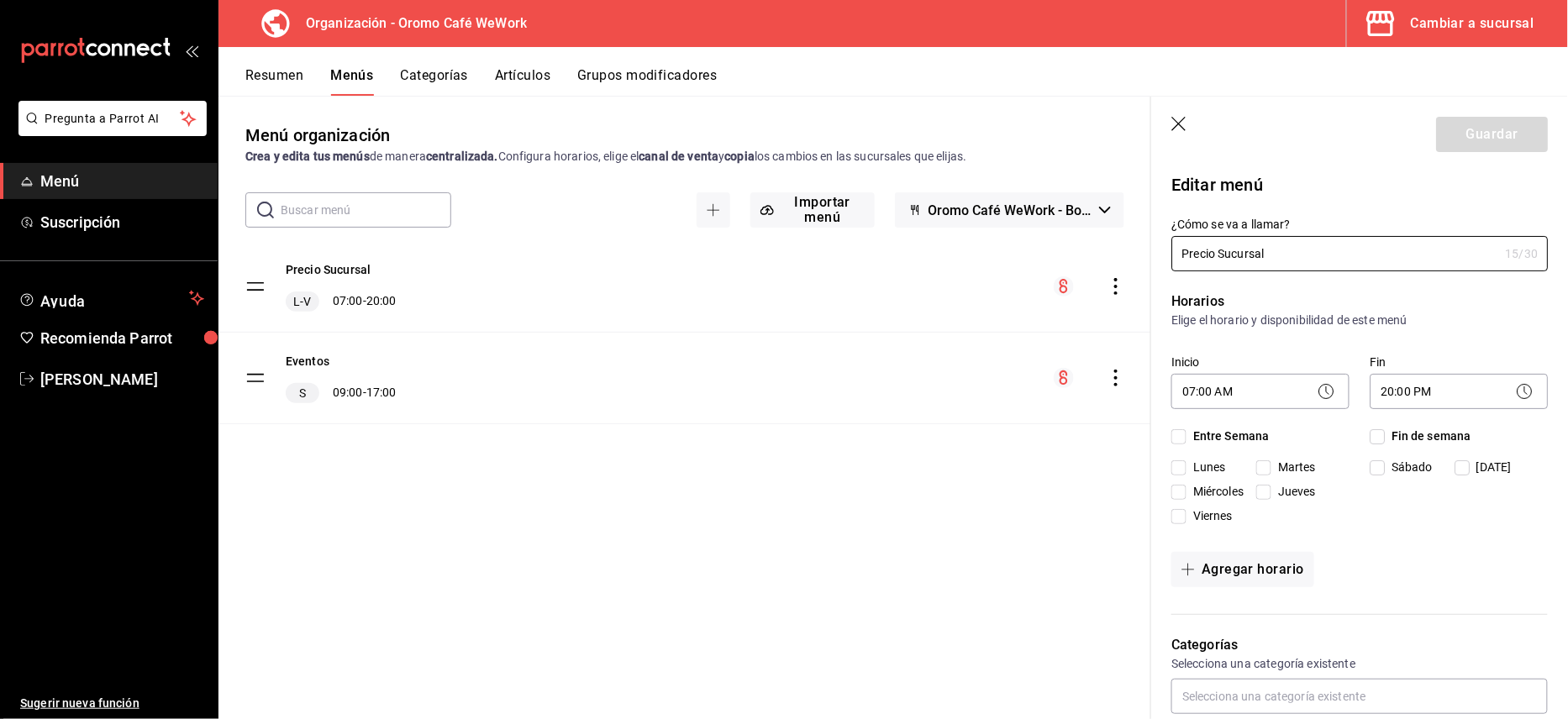
checkbox input "true"
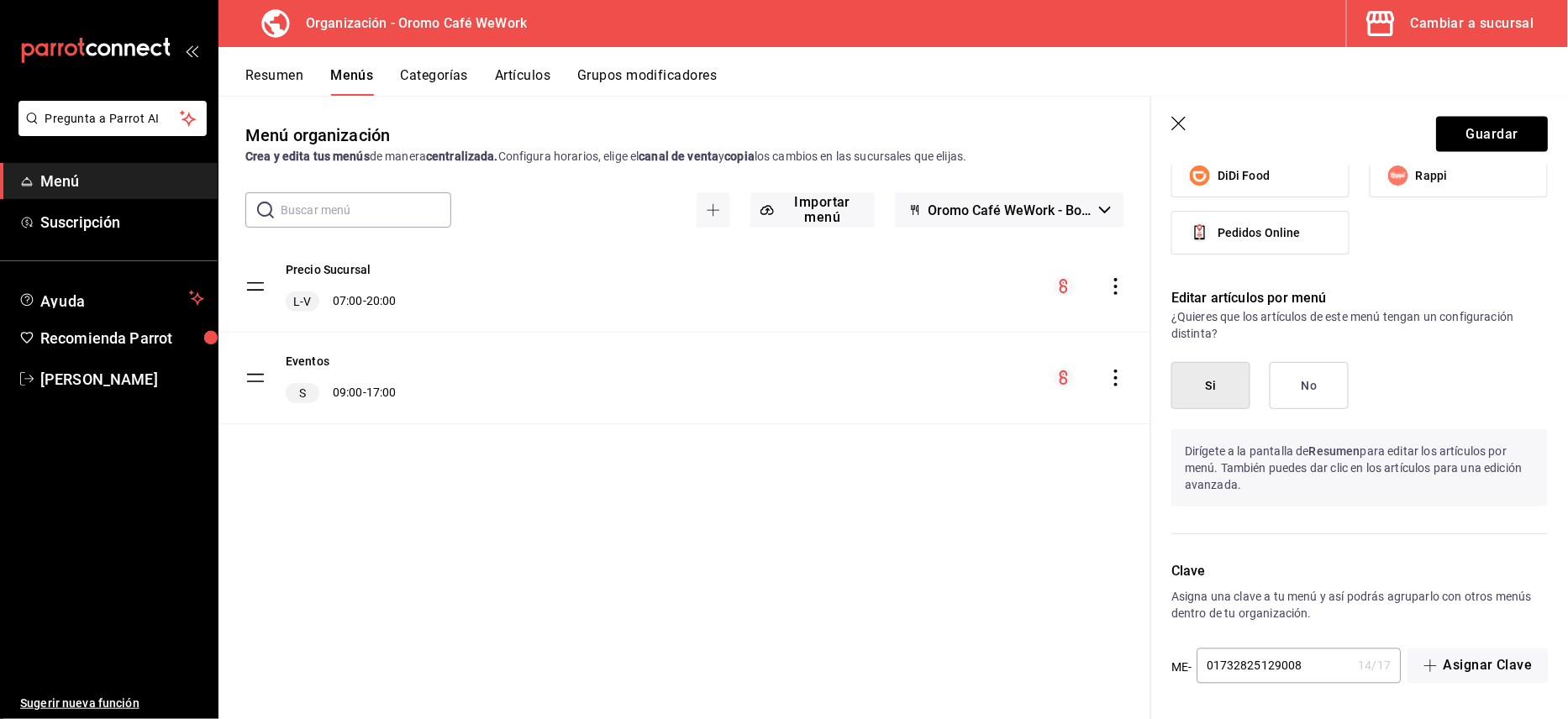
scroll to position [1096, 0]
click at [1488, 115] on header "Guardar" at bounding box center [1360, 131] width 416 height 69
click at [1487, 129] on button "Guardar" at bounding box center [1491, 134] width 112 height 35
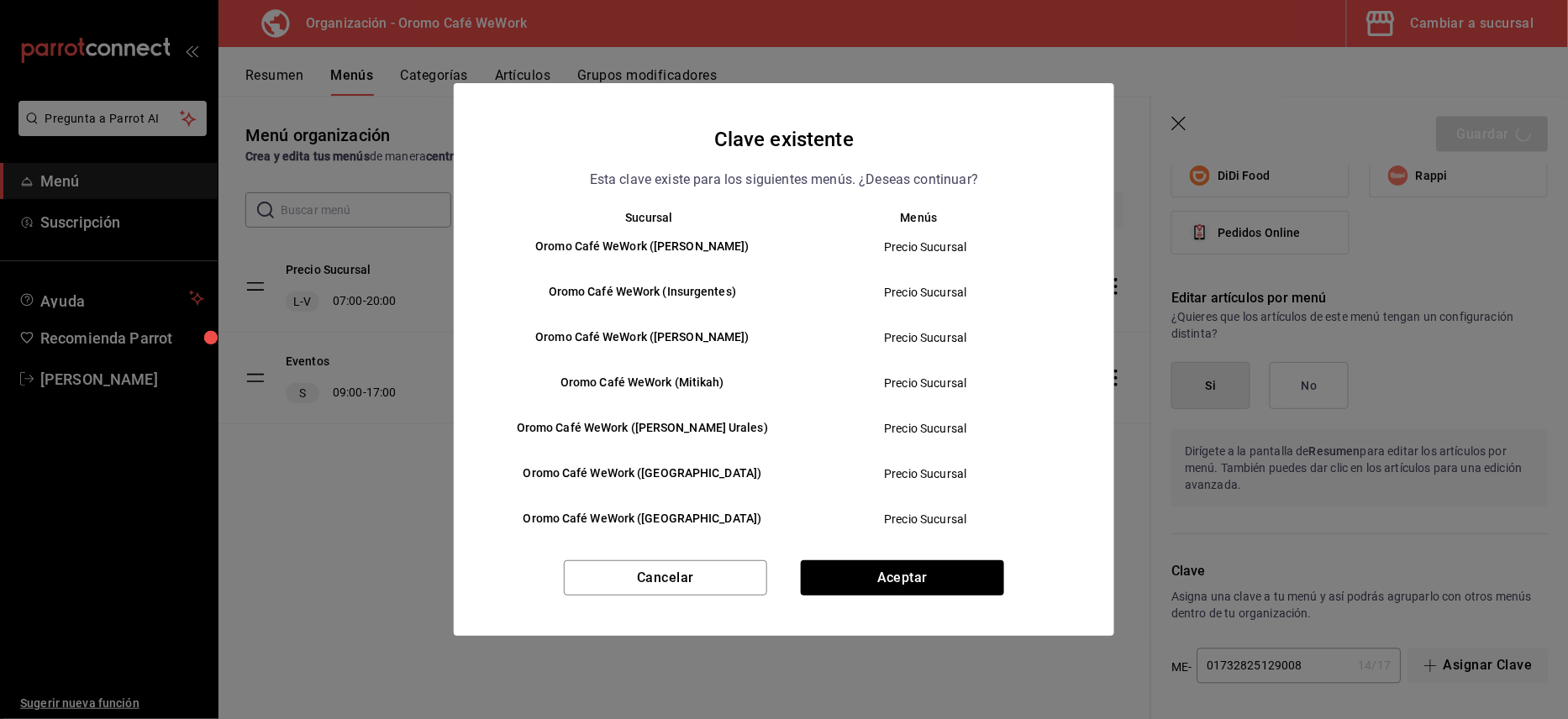
scroll to position [176, 0]
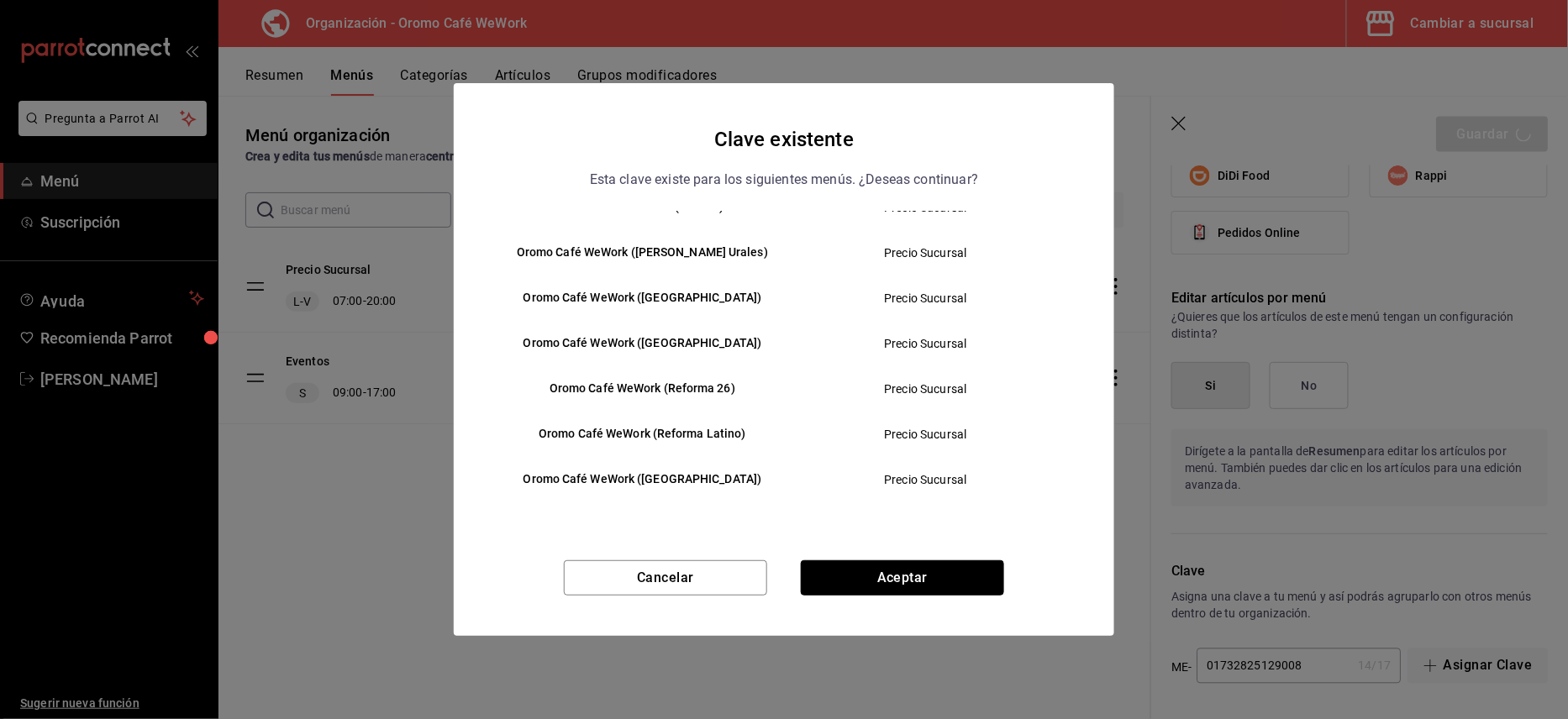
click at [956, 572] on button "Aceptar" at bounding box center [903, 578] width 203 height 35
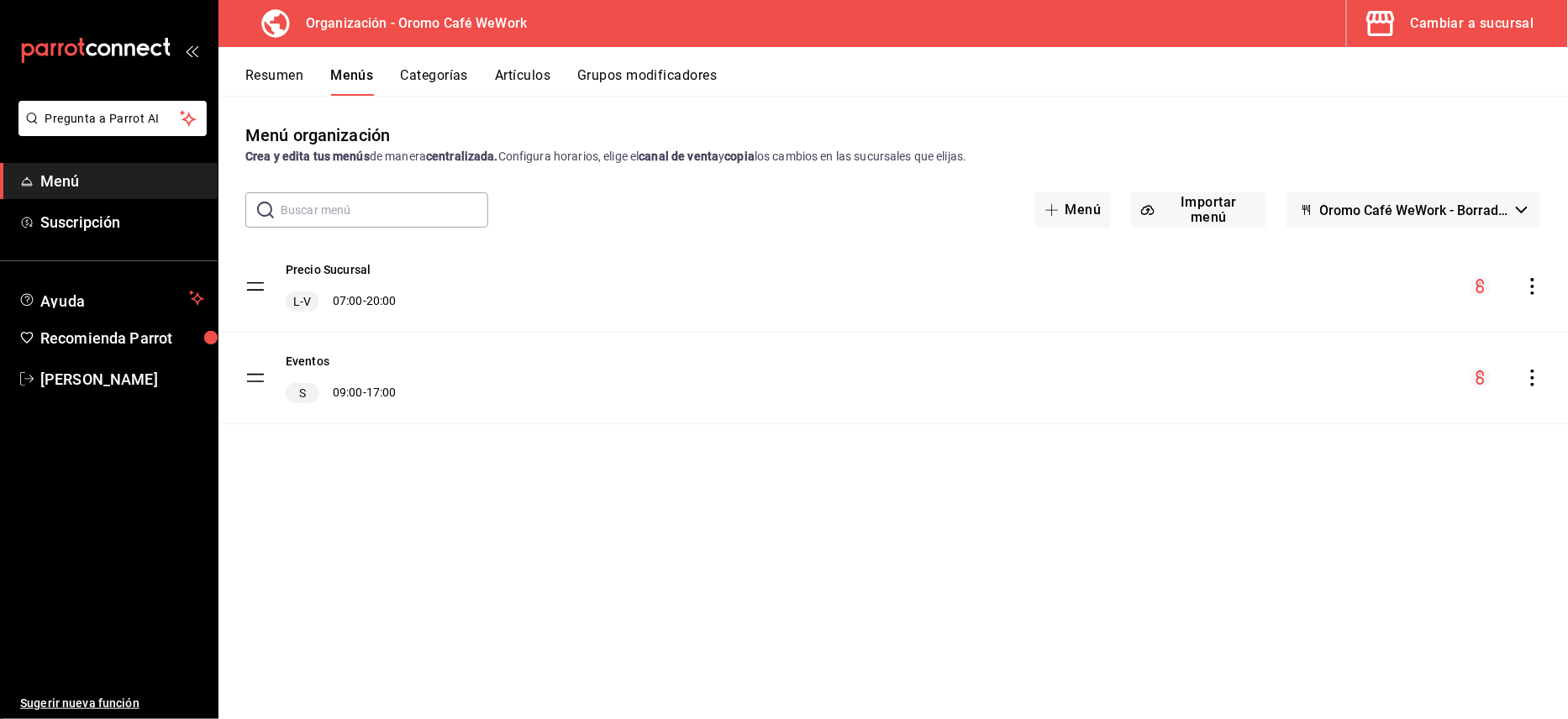
click at [1530, 279] on icon "actions" at bounding box center [1532, 286] width 17 height 17
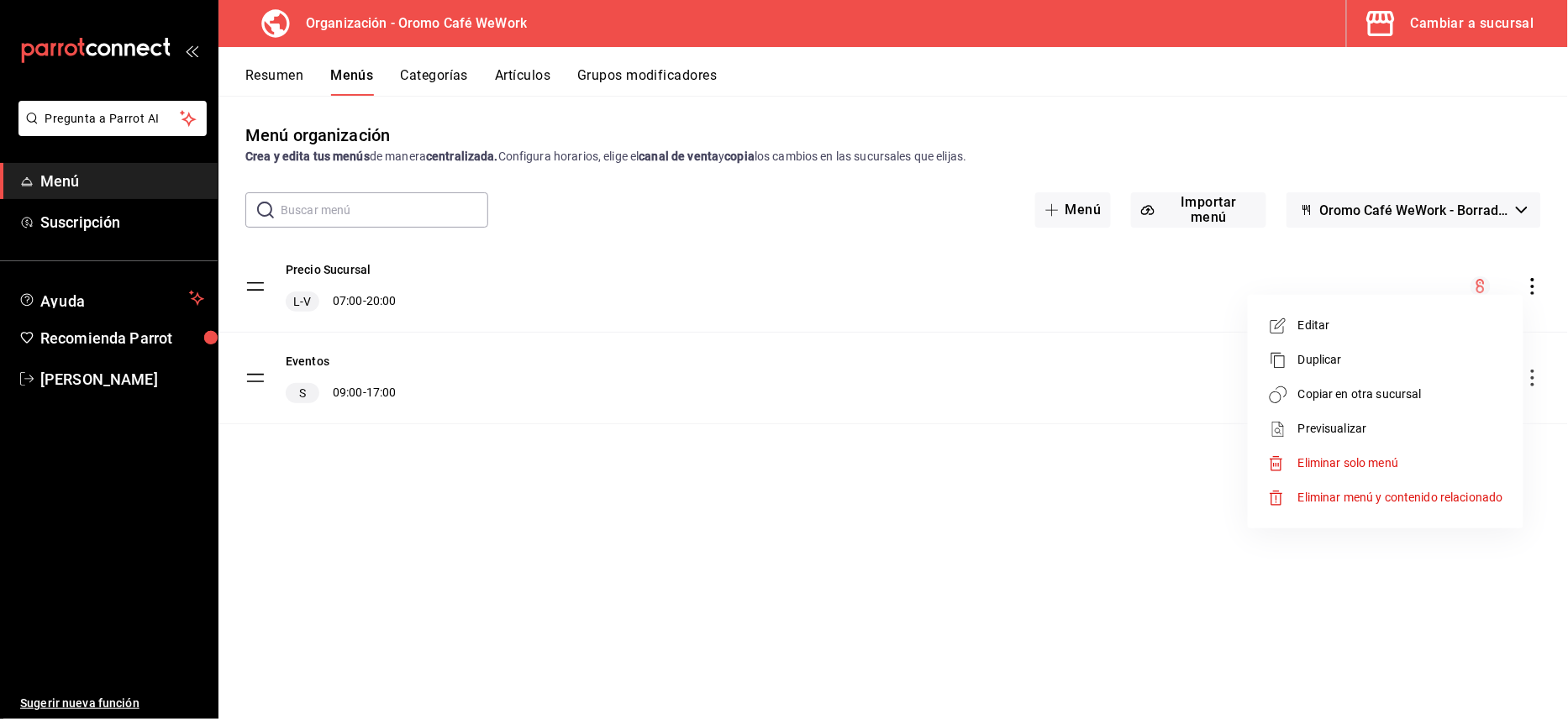
click at [1346, 400] on span "Copiar en otra sucursal" at bounding box center [1400, 394] width 205 height 18
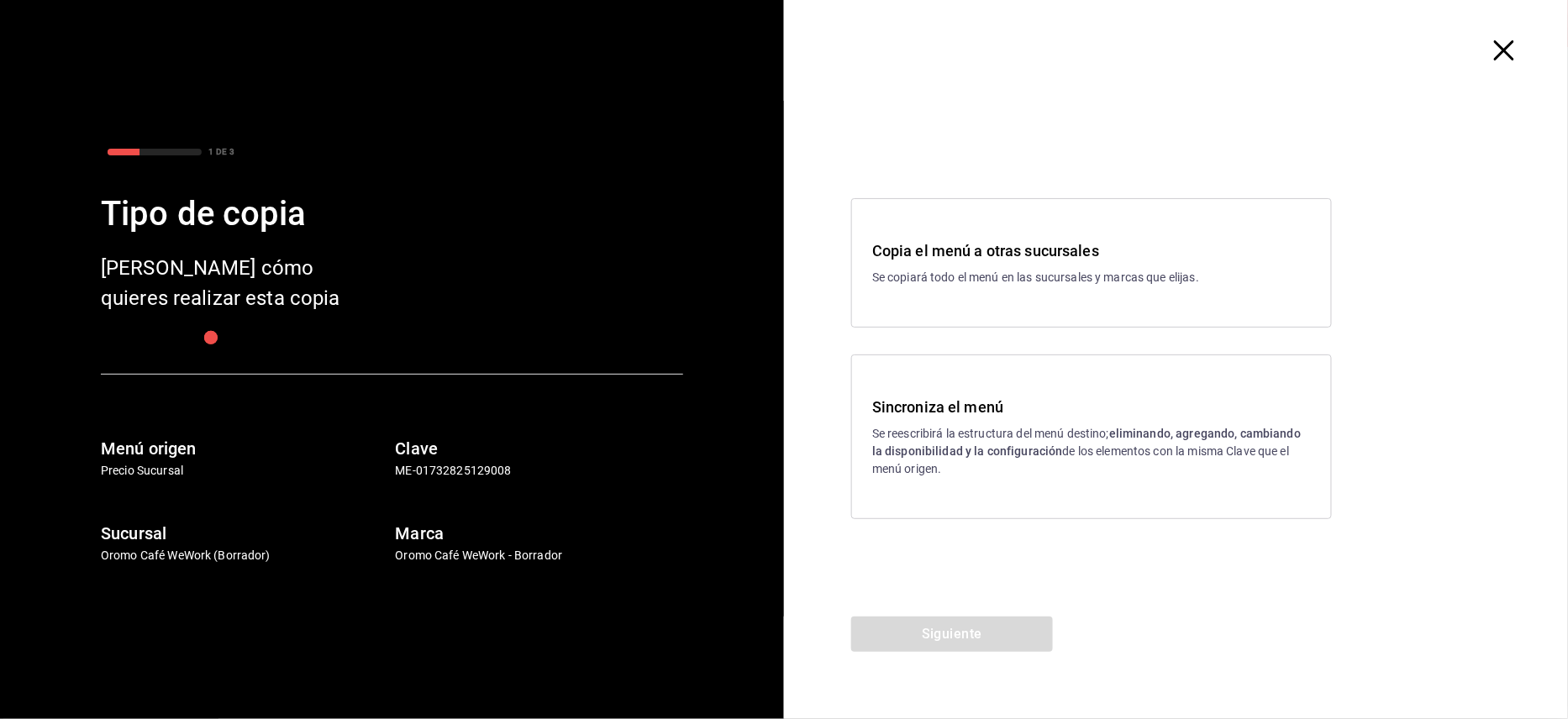
click at [1017, 423] on div "Sincroniza el menú Se reescribirá la estructura del menú destino; eliminando, a…" at bounding box center [1091, 437] width 439 height 82
click at [962, 649] on button "Siguiente" at bounding box center [952, 634] width 202 height 35
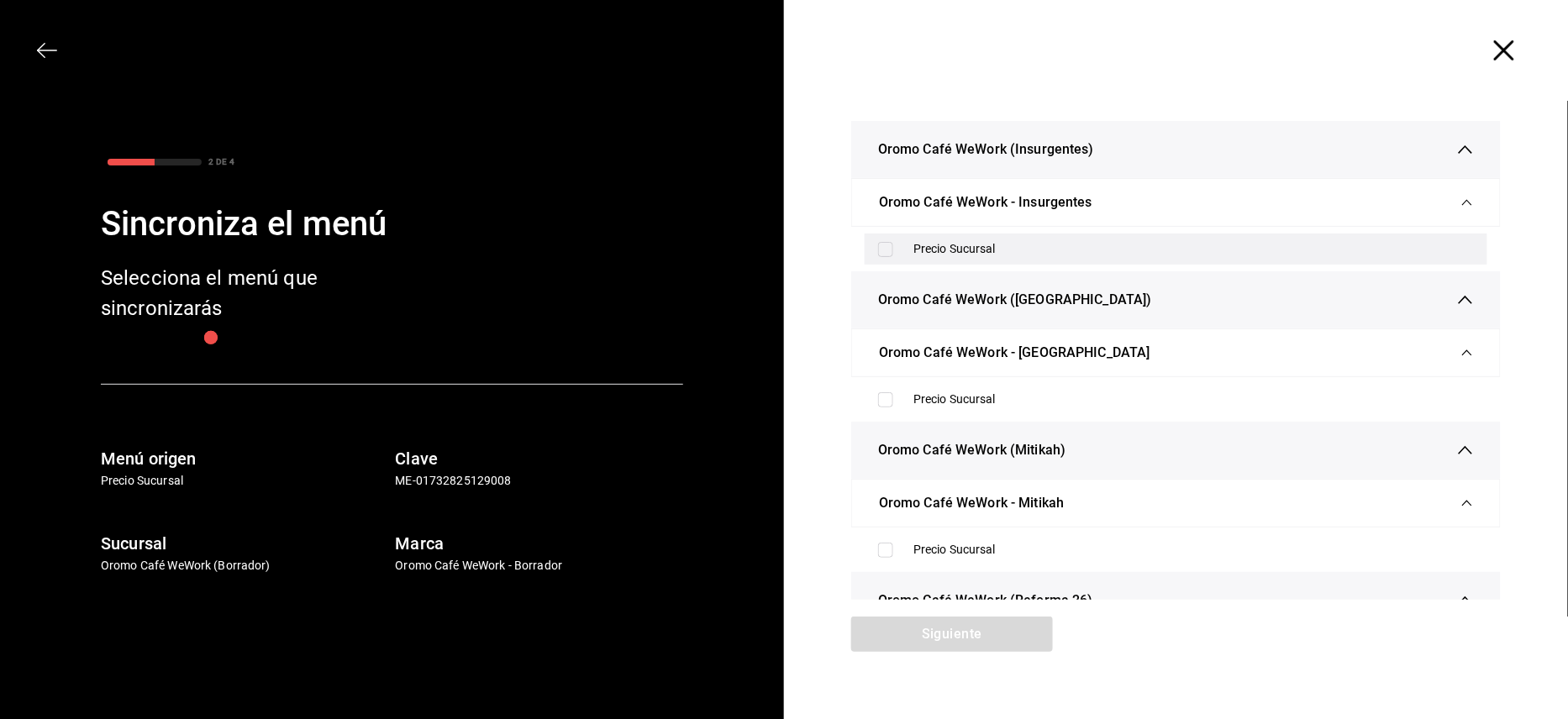
click at [878, 256] on input "checkbox" at bounding box center [885, 249] width 15 height 15
checkbox input "true"
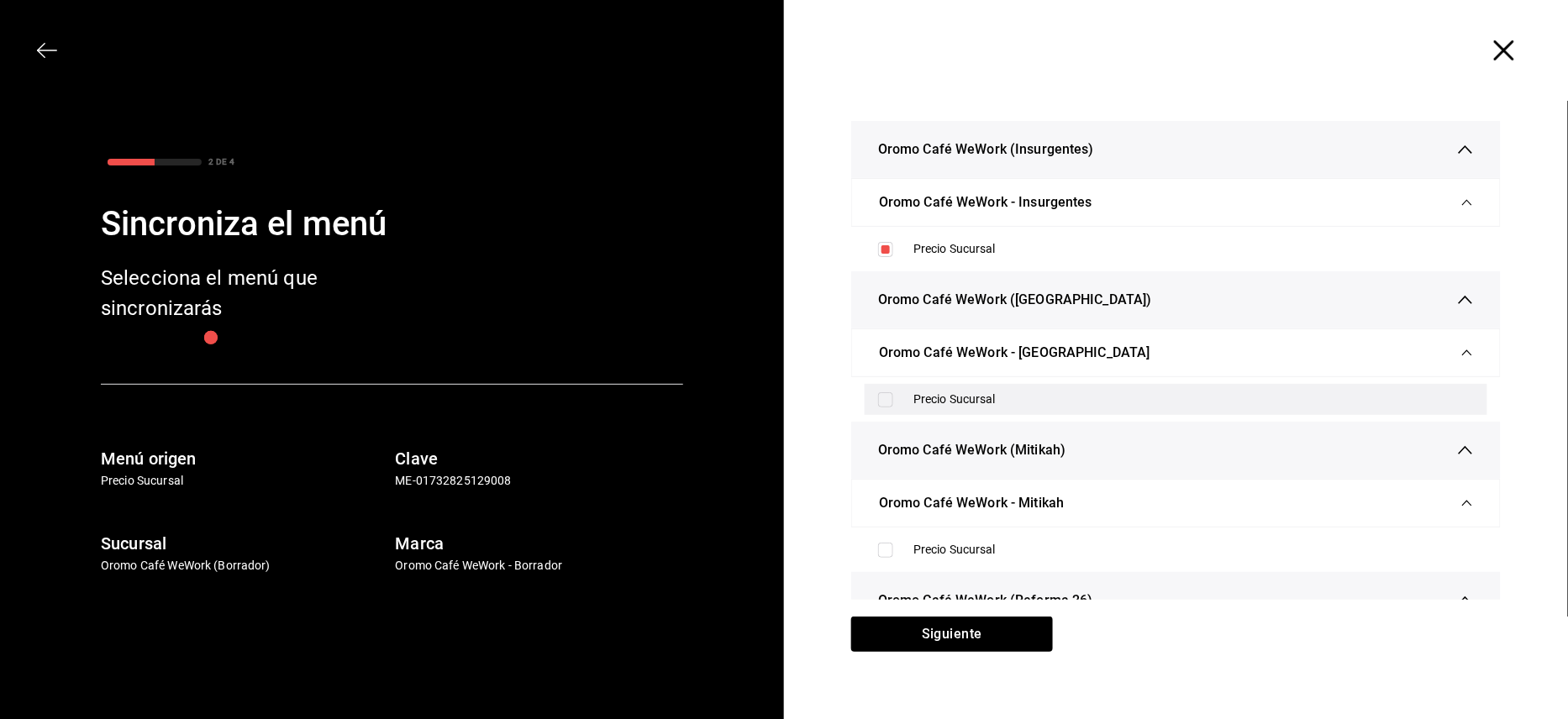
click at [884, 404] on label at bounding box center [889, 400] width 22 height 15
click at [884, 404] on input "checkbox" at bounding box center [885, 400] width 15 height 15
checkbox input "false"
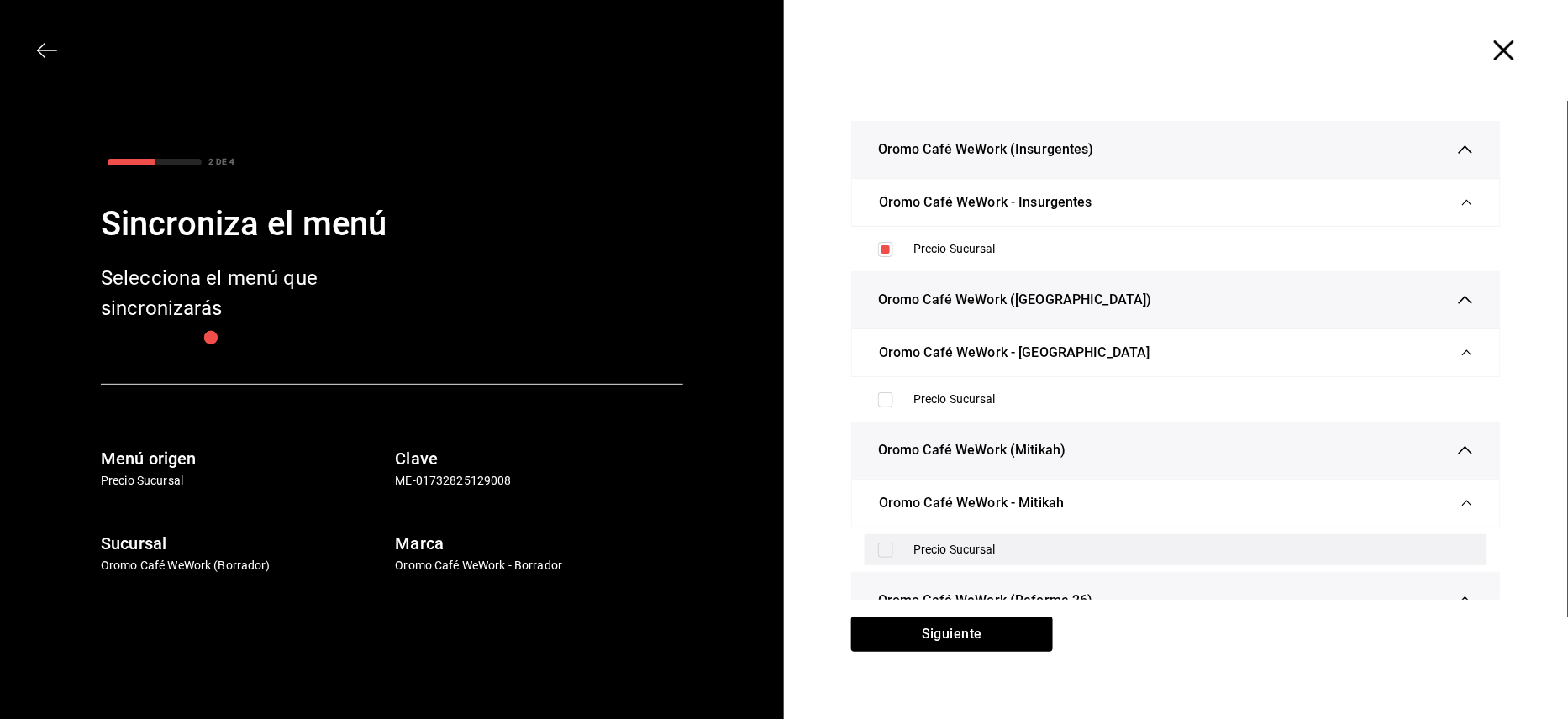
click at [879, 555] on input "checkbox" at bounding box center [885, 550] width 15 height 15
checkbox input "true"
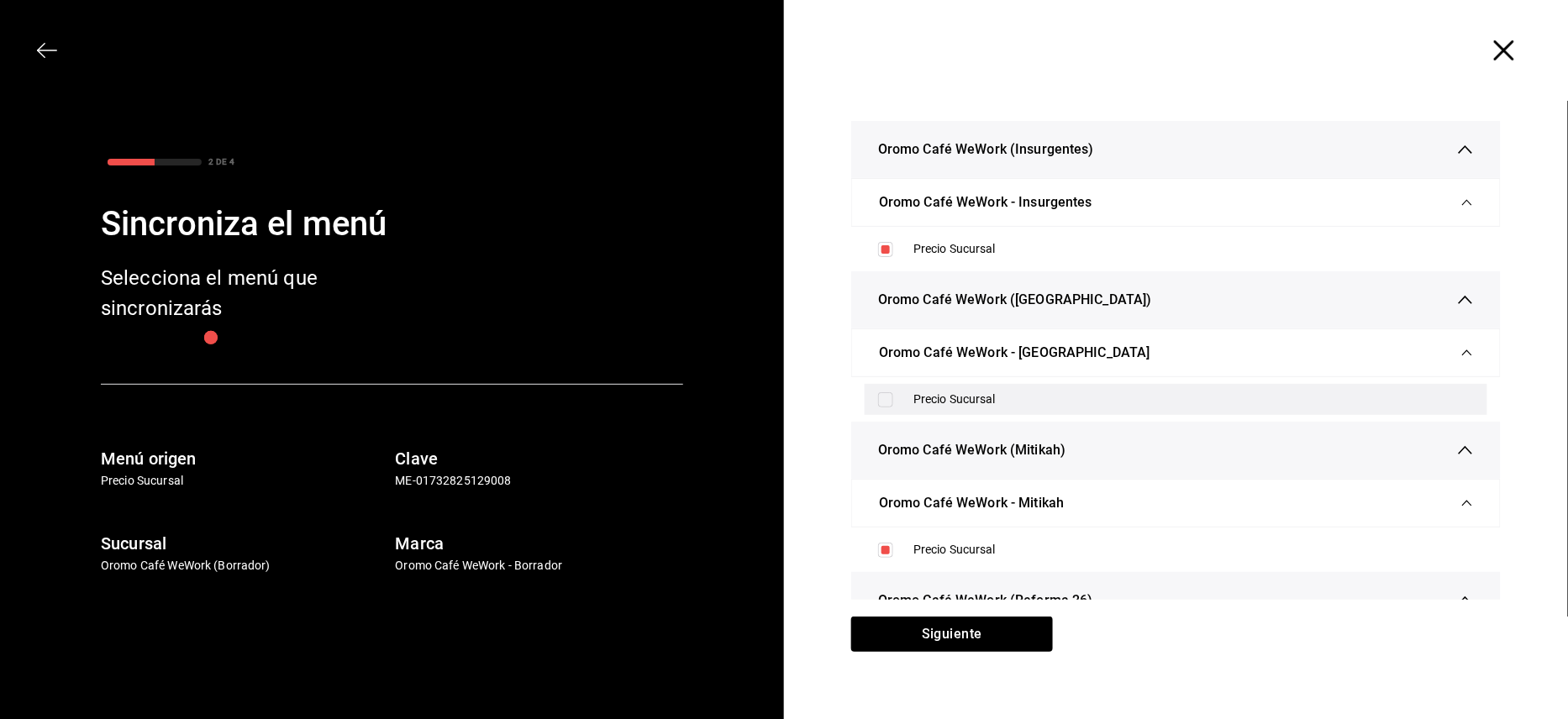
click at [872, 410] on div "Precio Sucursal" at bounding box center [1176, 399] width 623 height 31
checkbox input "true"
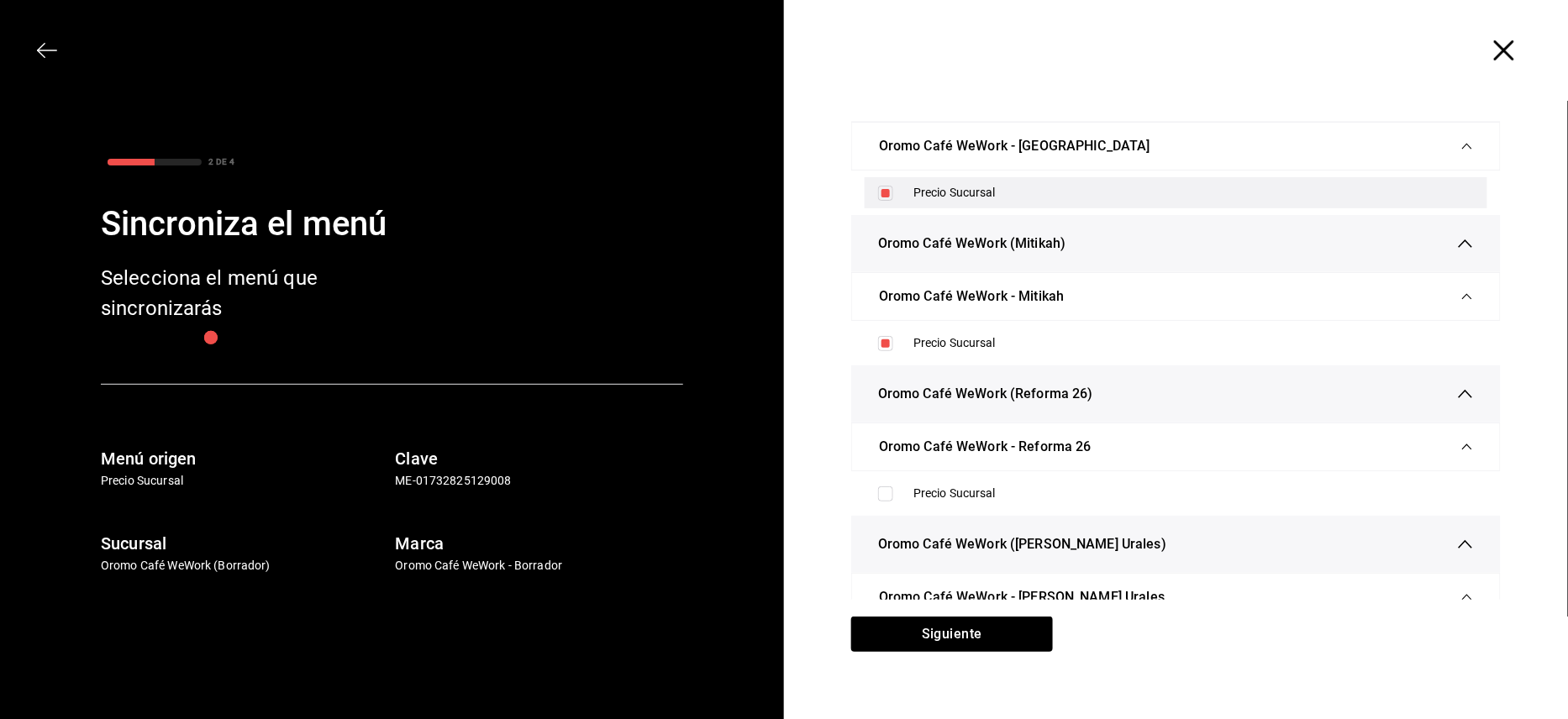
scroll to position [223, 0]
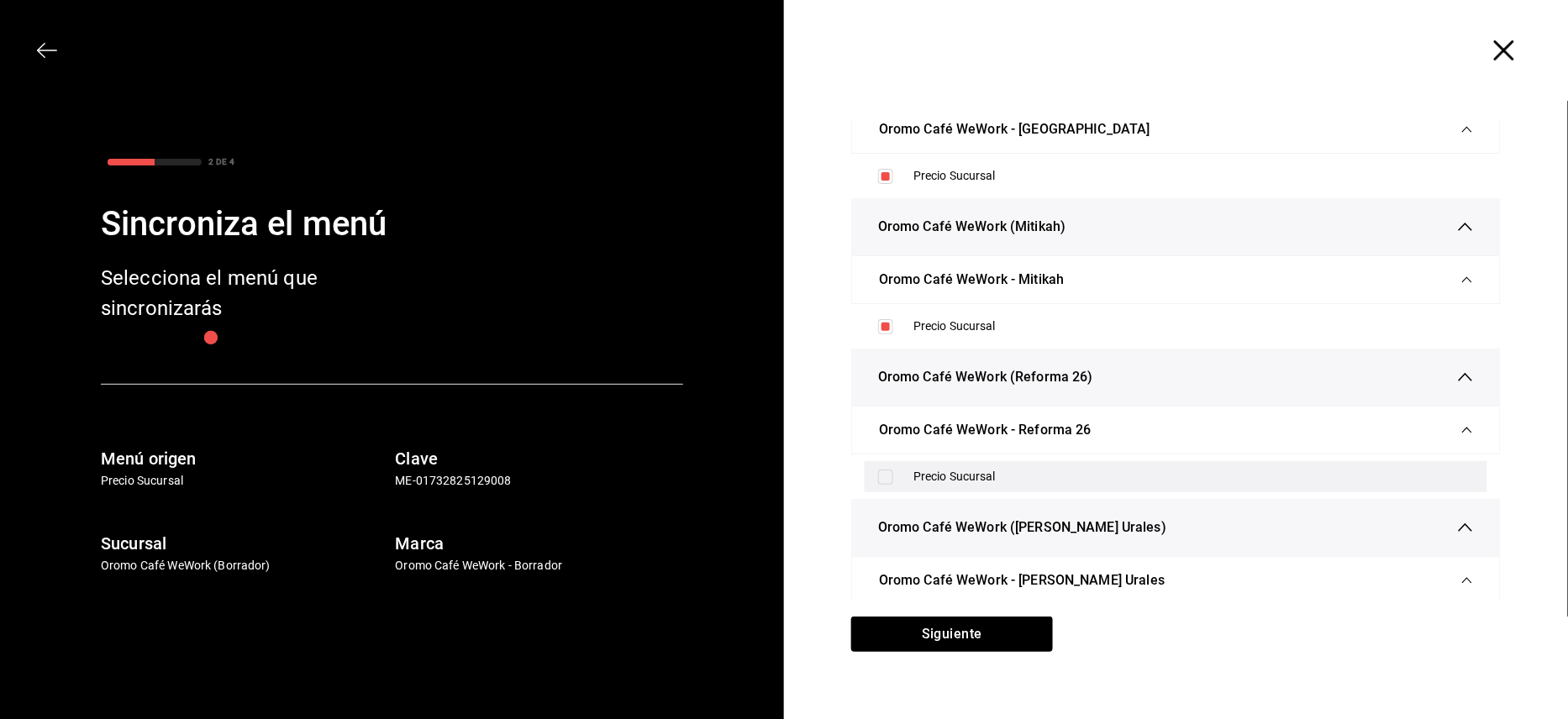
click at [878, 479] on input "checkbox" at bounding box center [885, 476] width 15 height 15
checkbox input "true"
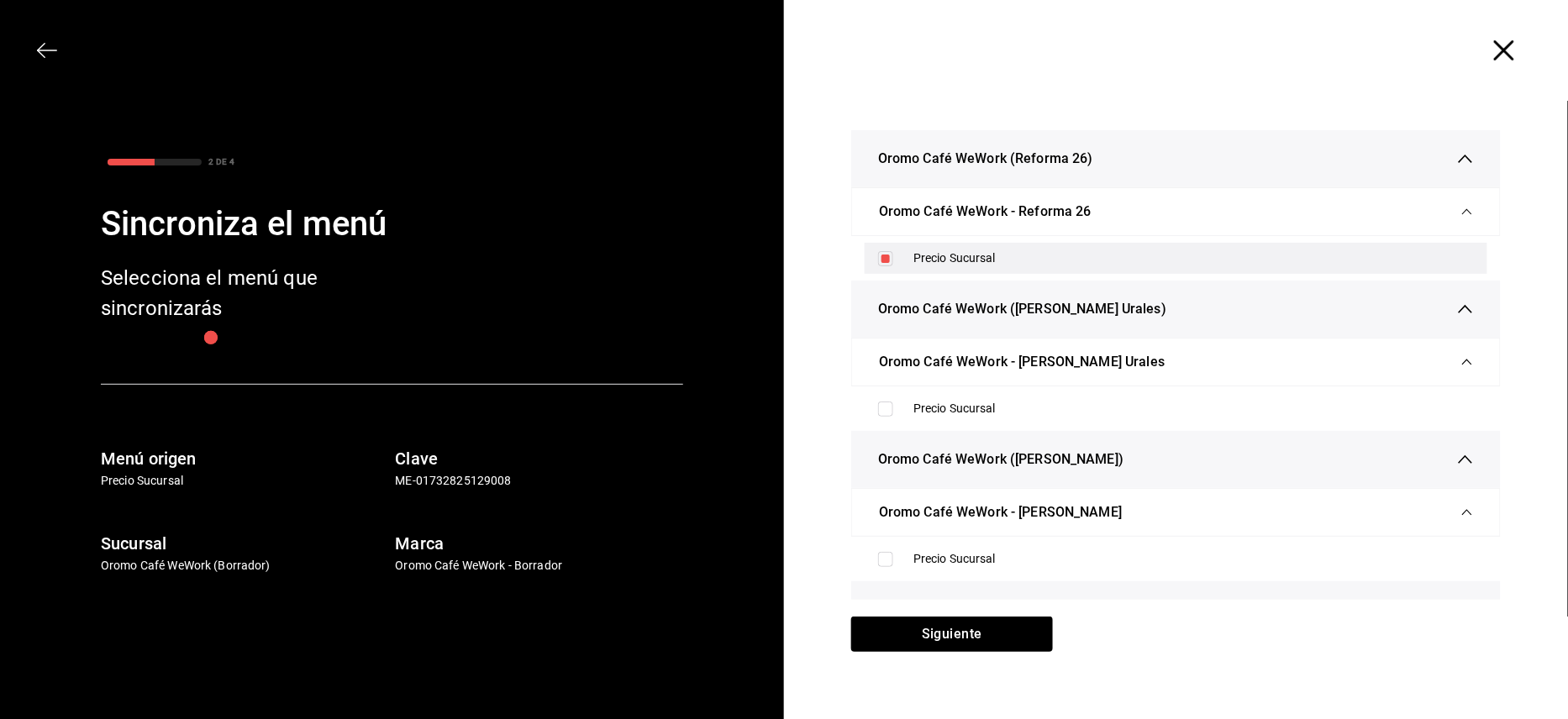
scroll to position [448, 0]
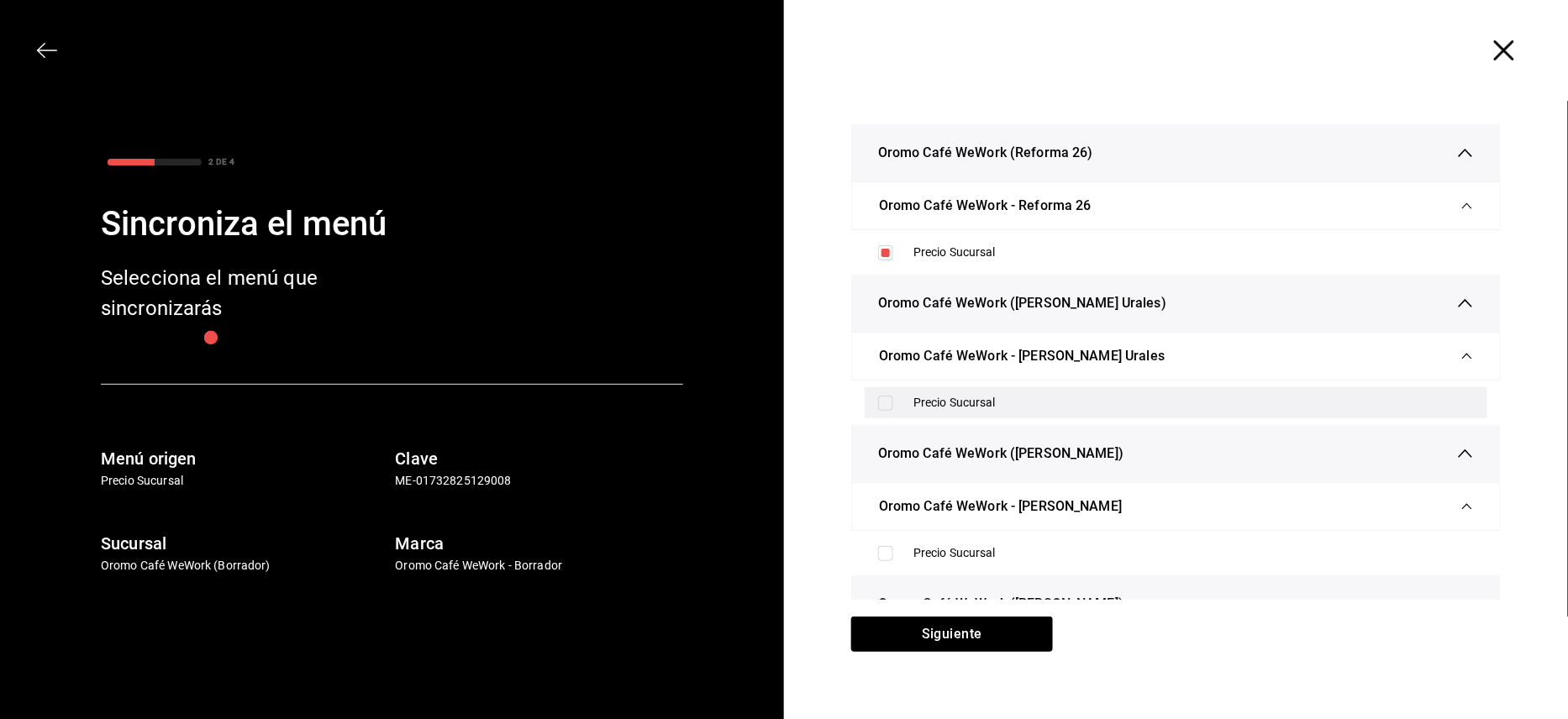
click at [882, 398] on input "checkbox" at bounding box center [885, 403] width 15 height 15
checkbox input "true"
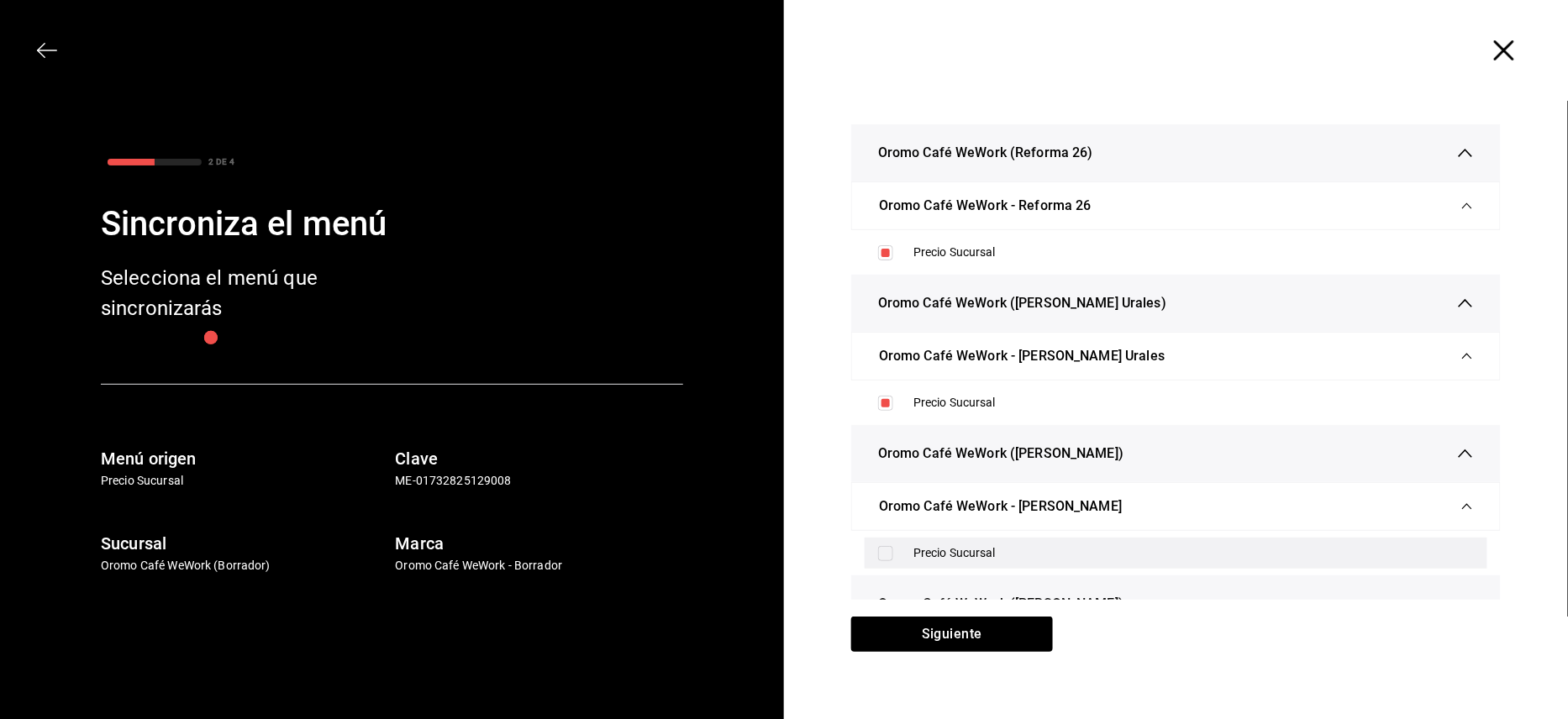
click at [882, 549] on input "checkbox" at bounding box center [885, 553] width 15 height 15
checkbox input "true"
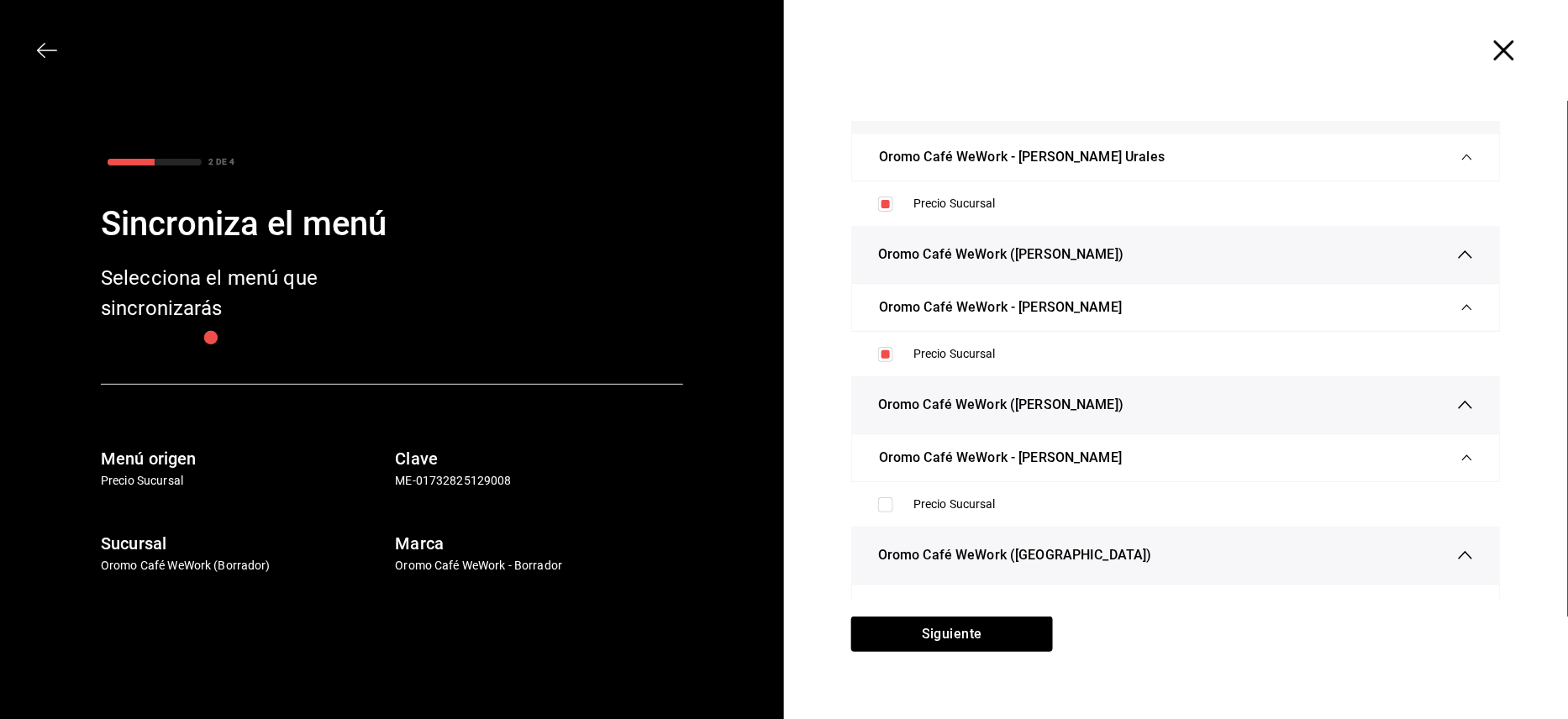
scroll to position [672, 0]
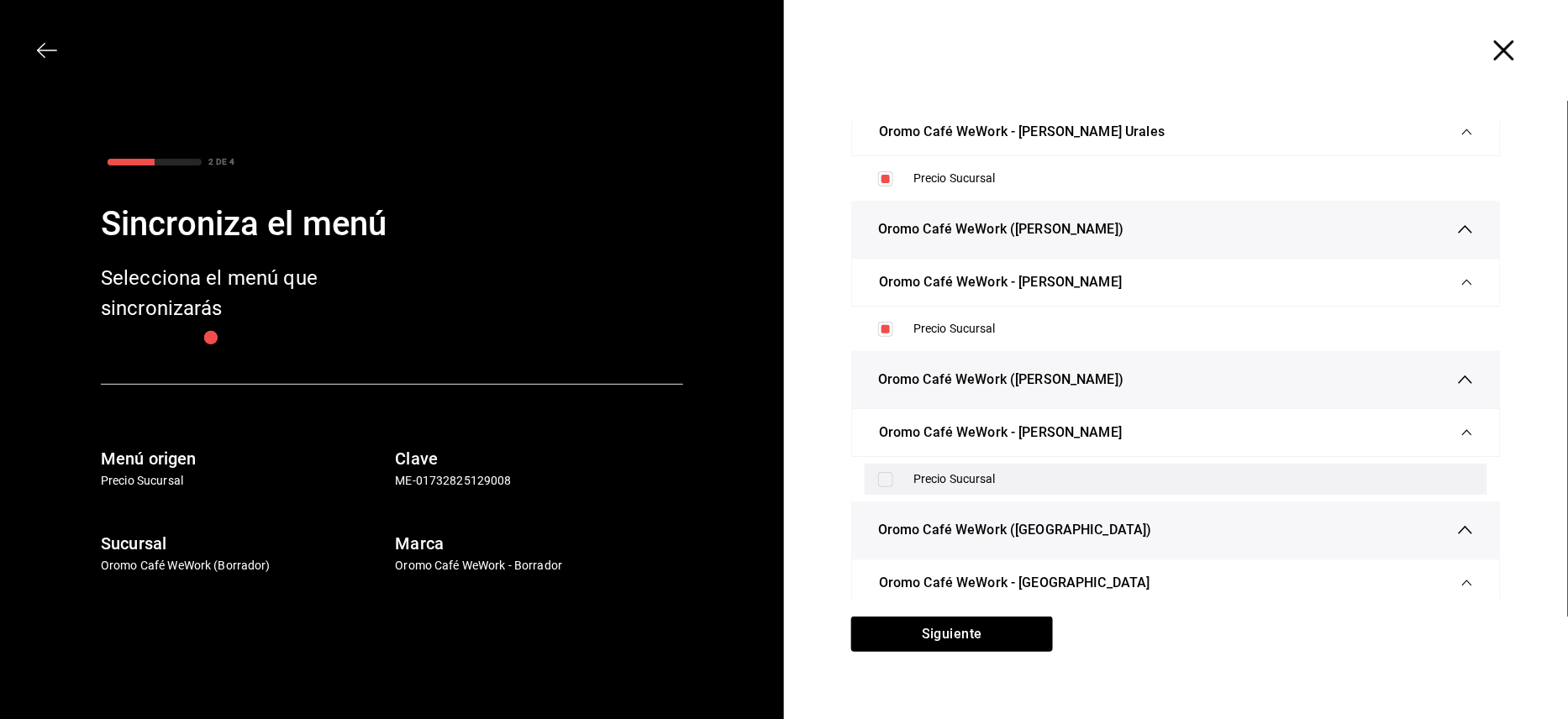
click at [881, 484] on input "checkbox" at bounding box center [885, 479] width 15 height 15
checkbox input "true"
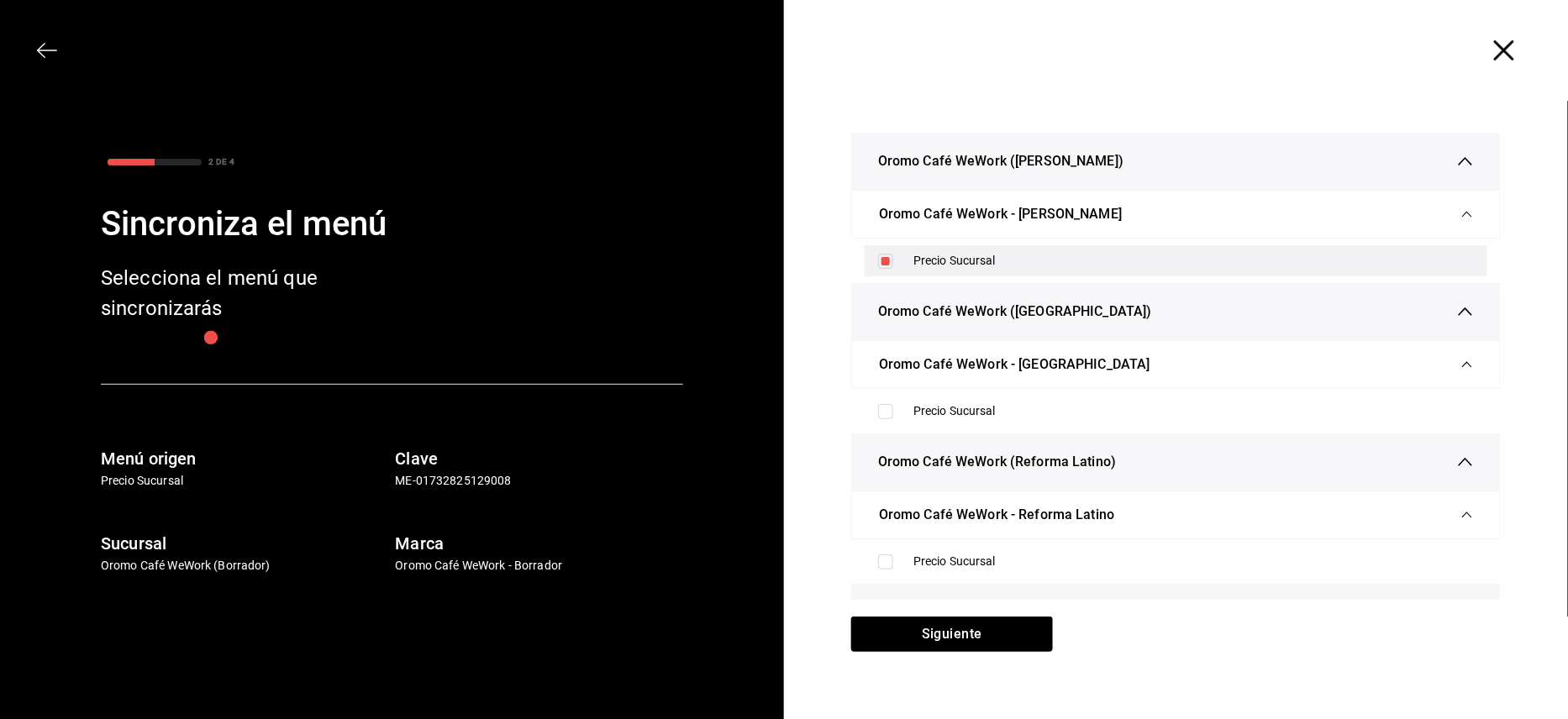
scroll to position [895, 0]
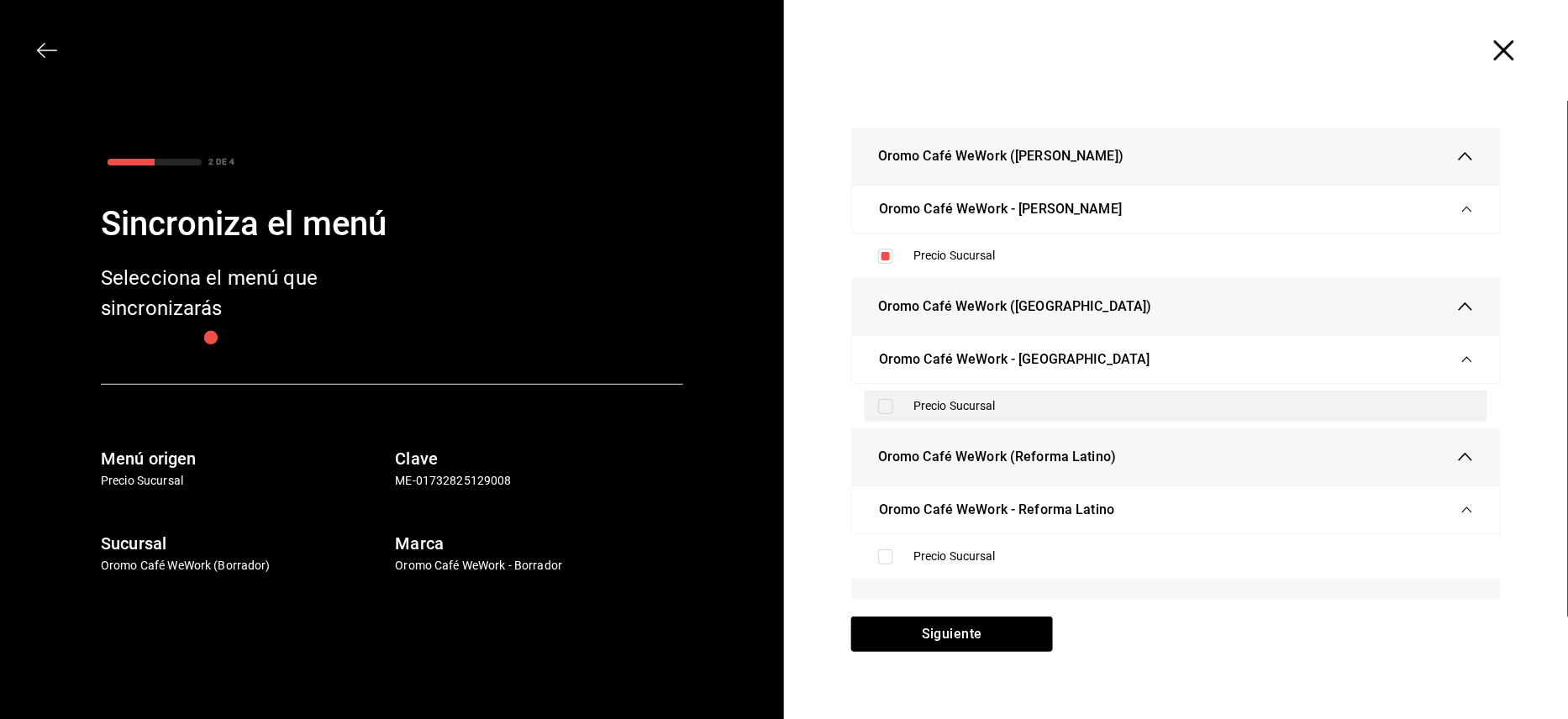
click at [879, 414] on input "checkbox" at bounding box center [885, 406] width 15 height 15
checkbox input "true"
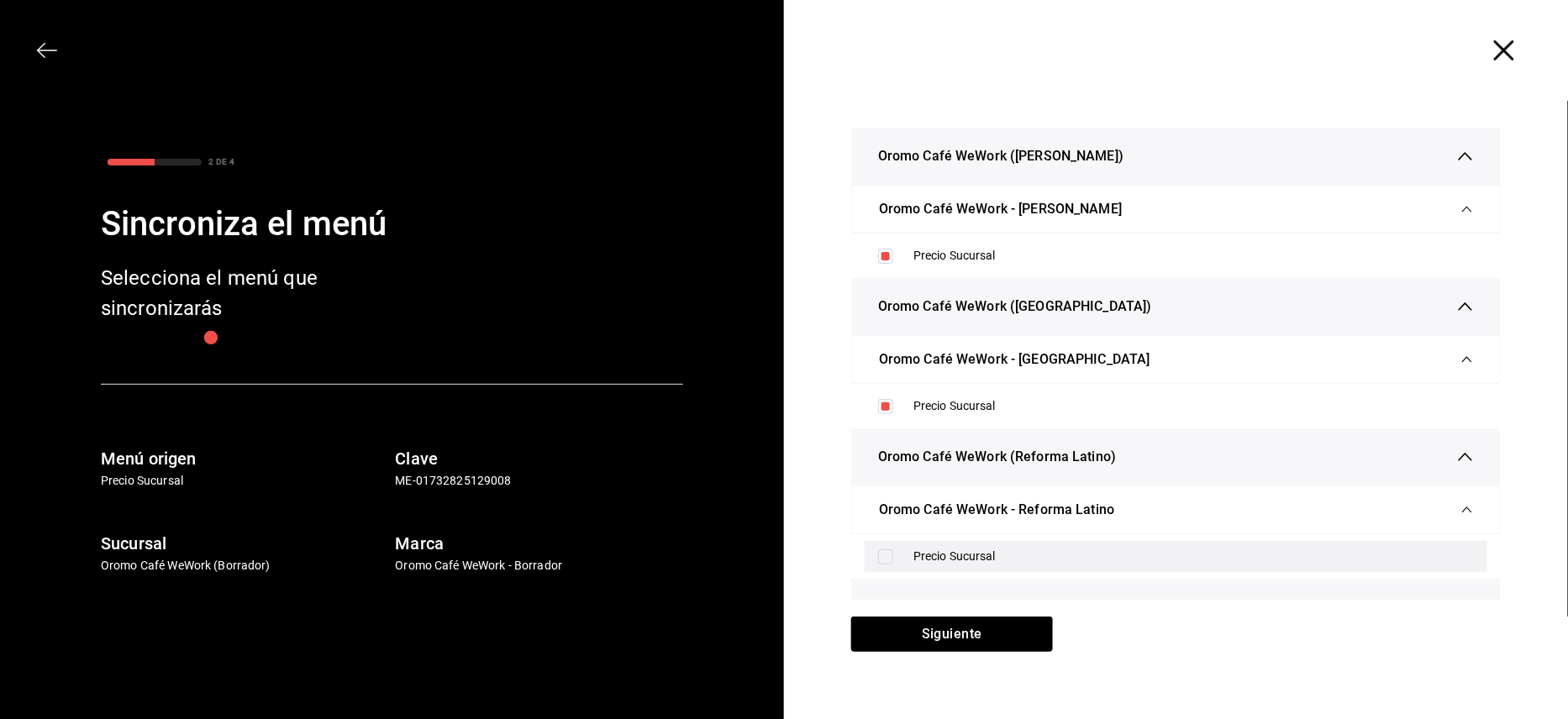
click at [882, 546] on div "Precio Sucursal" at bounding box center [1176, 556] width 623 height 31
checkbox input "true"
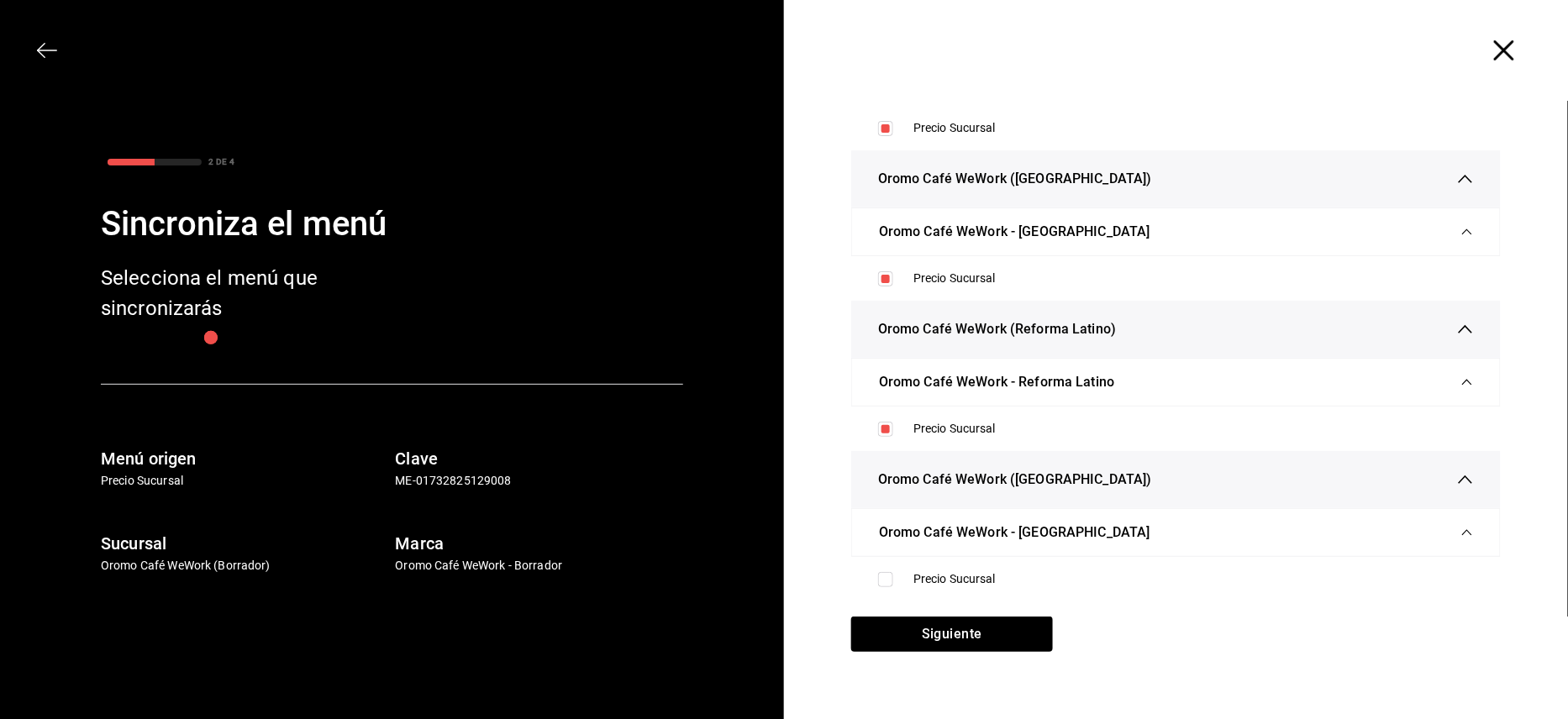
scroll to position [1030, 0]
click at [878, 571] on input "checkbox" at bounding box center [885, 578] width 15 height 15
checkbox input "true"
click at [902, 617] on button "Siguiente" at bounding box center [952, 634] width 202 height 35
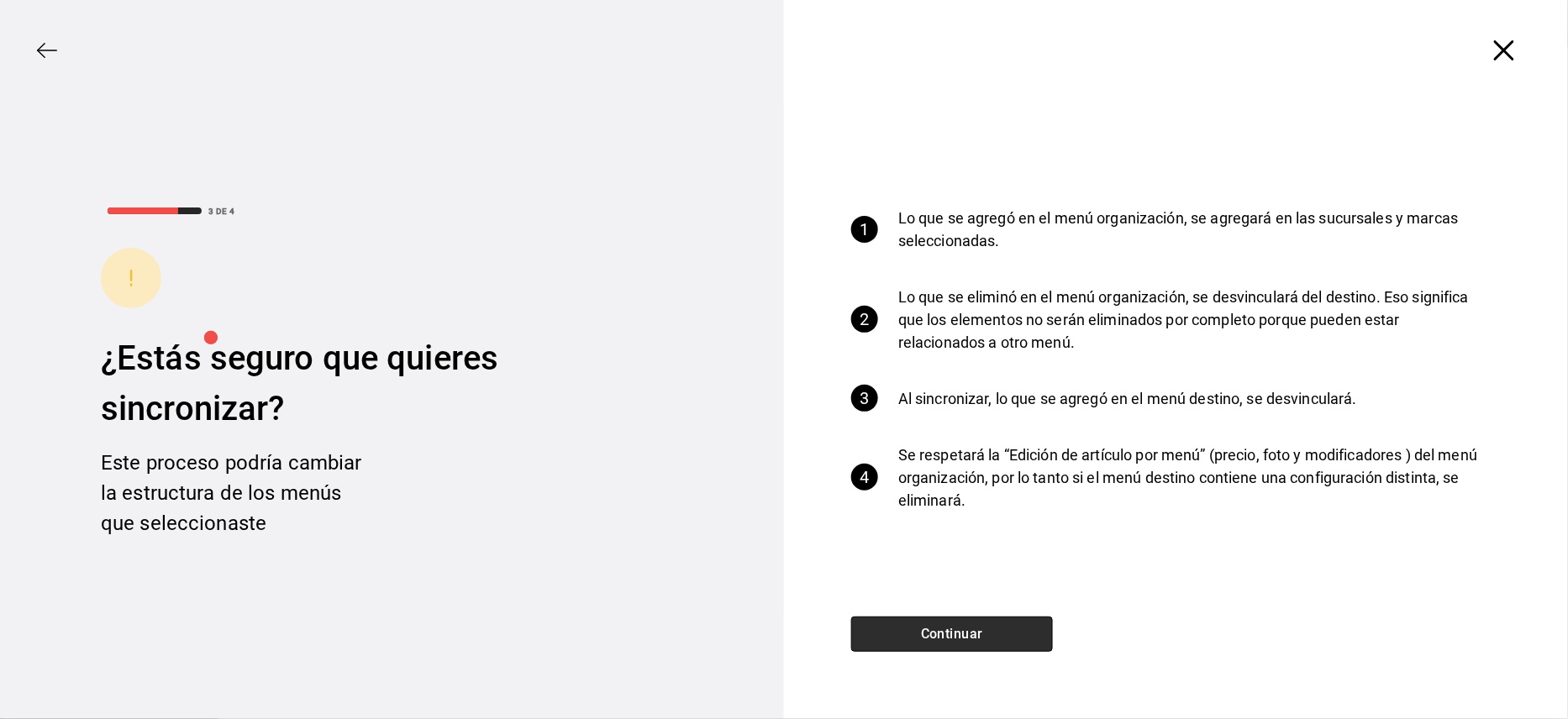
click at [951, 628] on button "Continuar" at bounding box center [952, 634] width 202 height 35
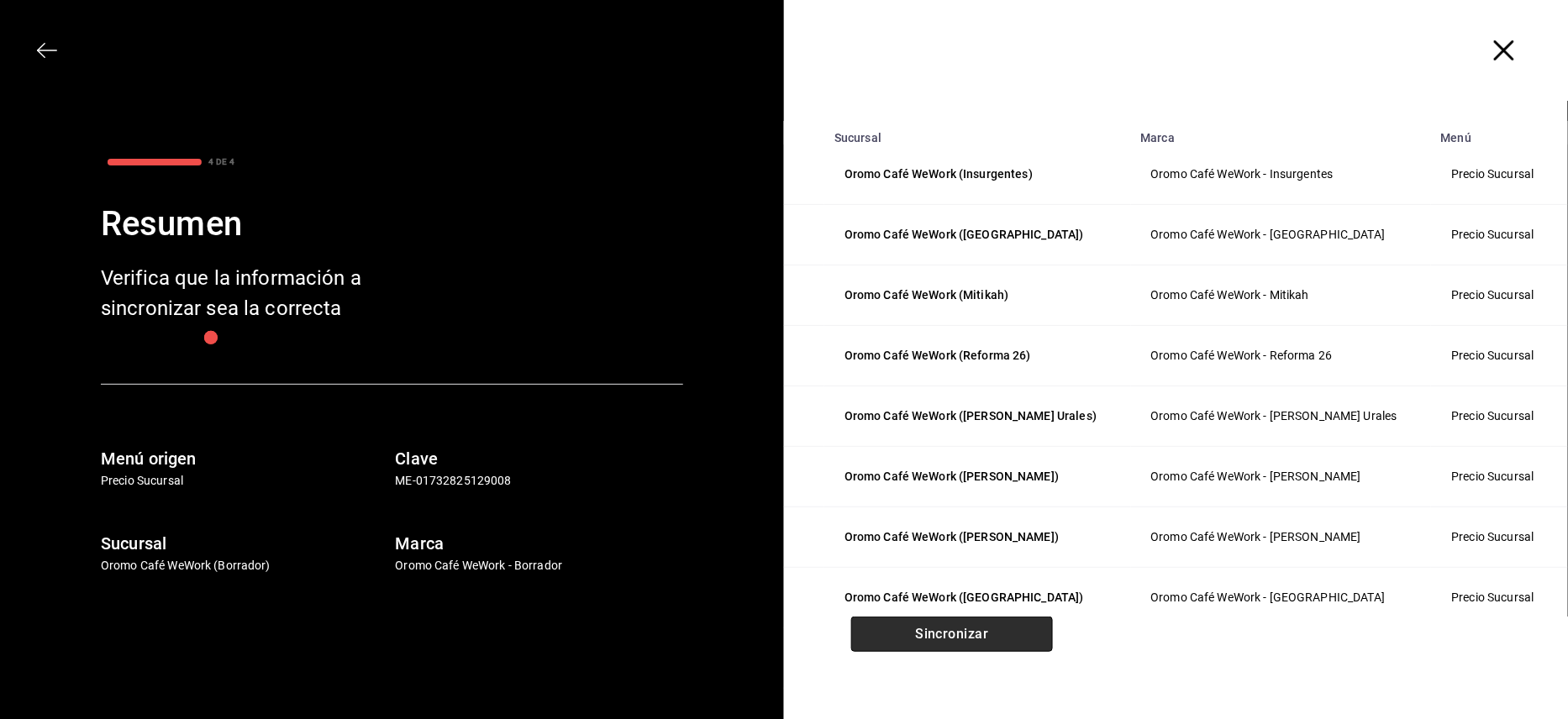
click at [951, 628] on button "Sincronizar" at bounding box center [952, 634] width 202 height 35
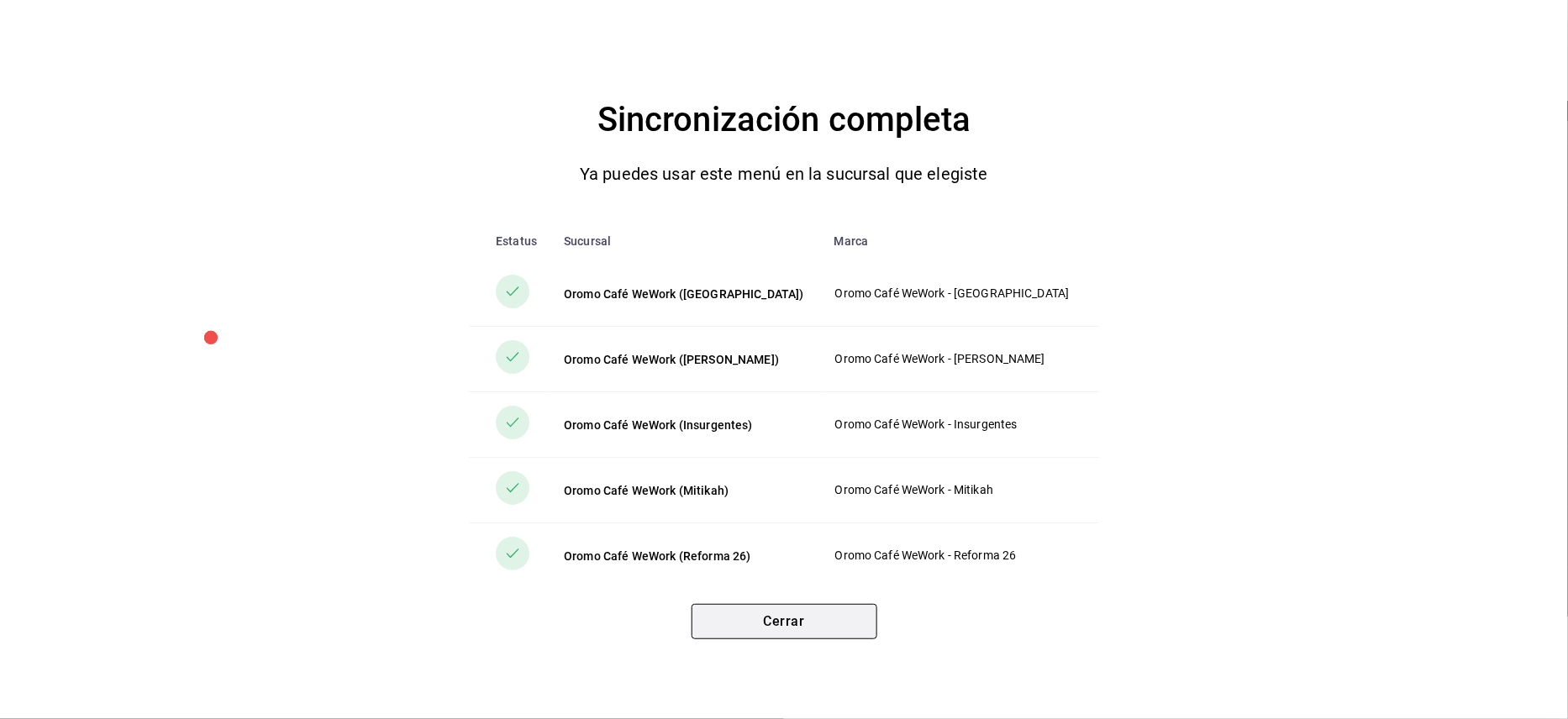
click at [767, 617] on button "Cerrar" at bounding box center [784, 622] width 185 height 35
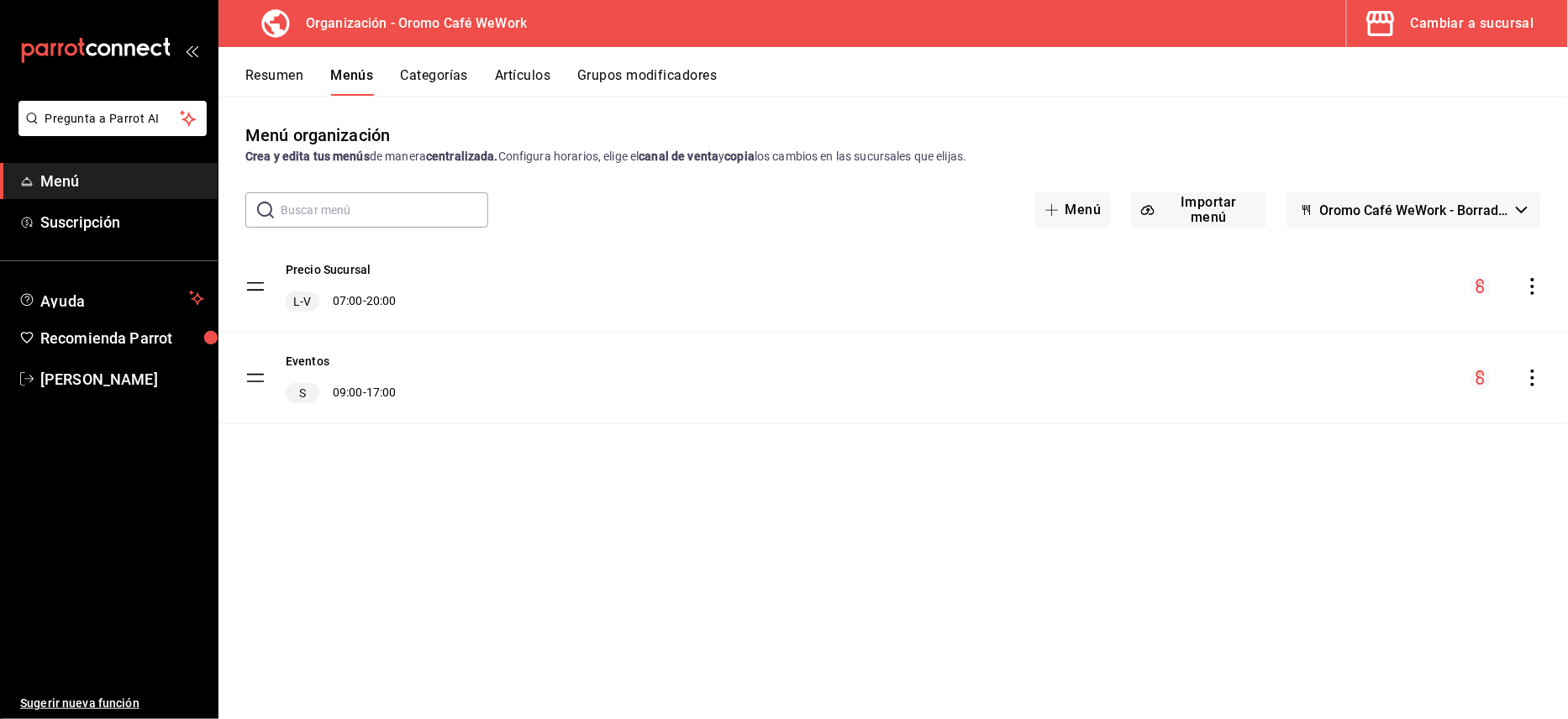
click at [296, 74] on button "Resumen" at bounding box center [274, 81] width 58 height 28
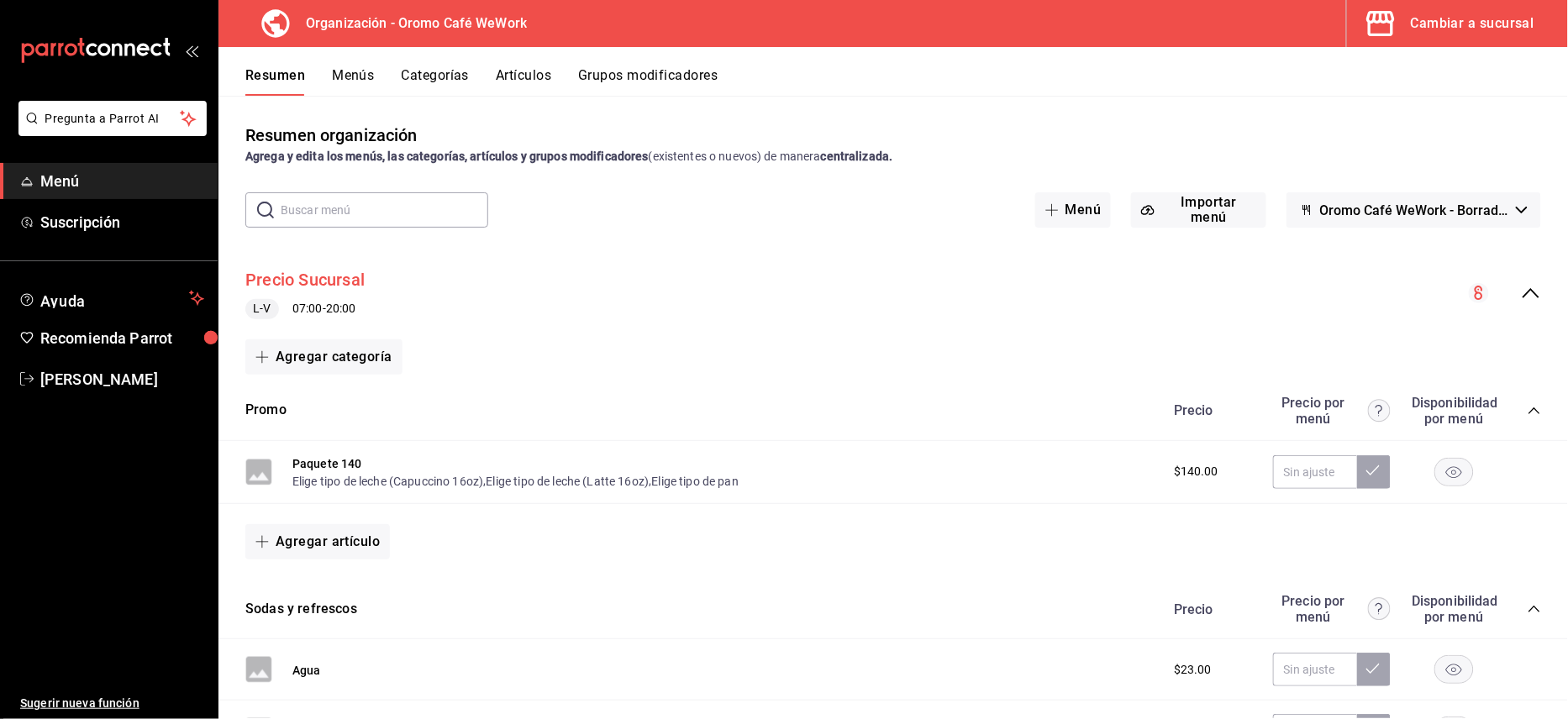
click at [329, 290] on button "Precio Sucursal" at bounding box center [304, 281] width 119 height 25
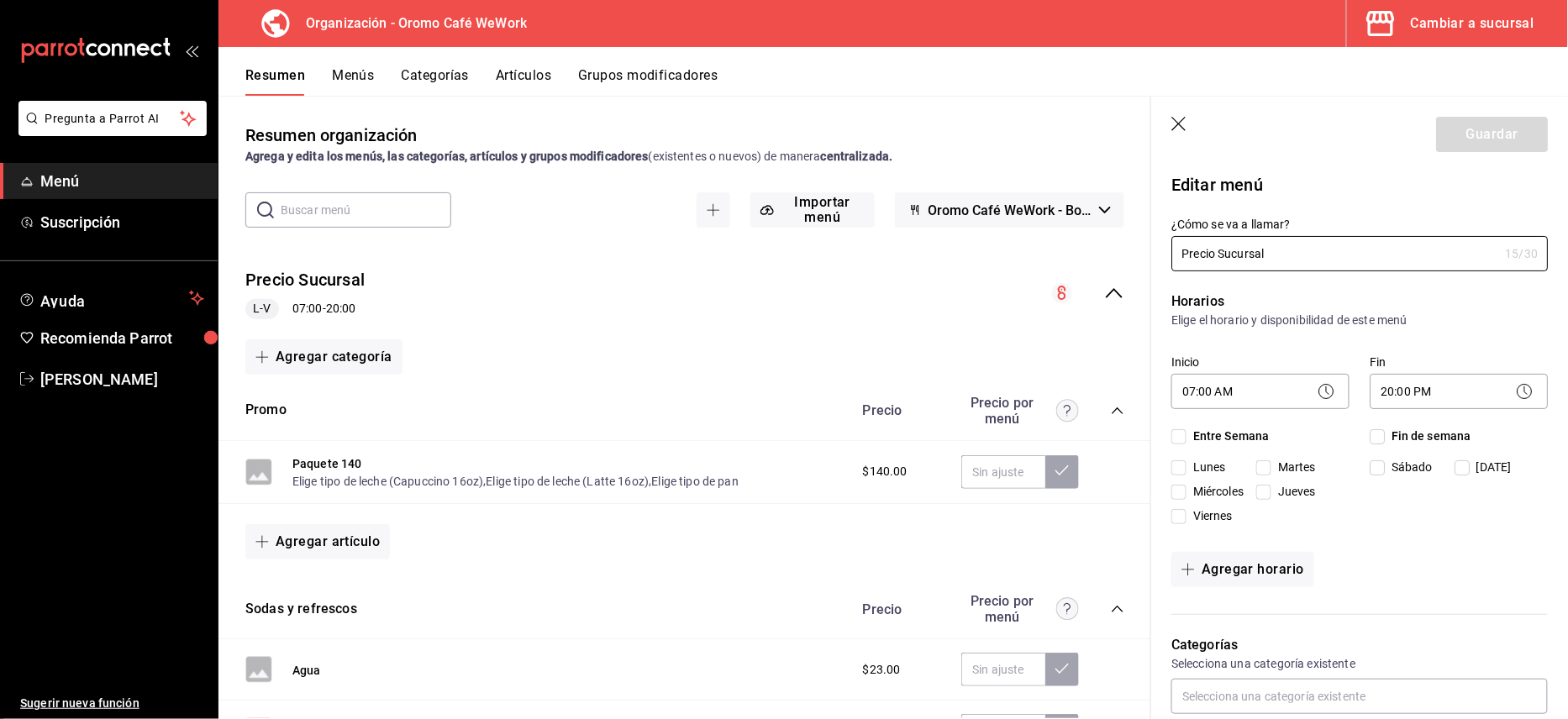
checkbox input "true"
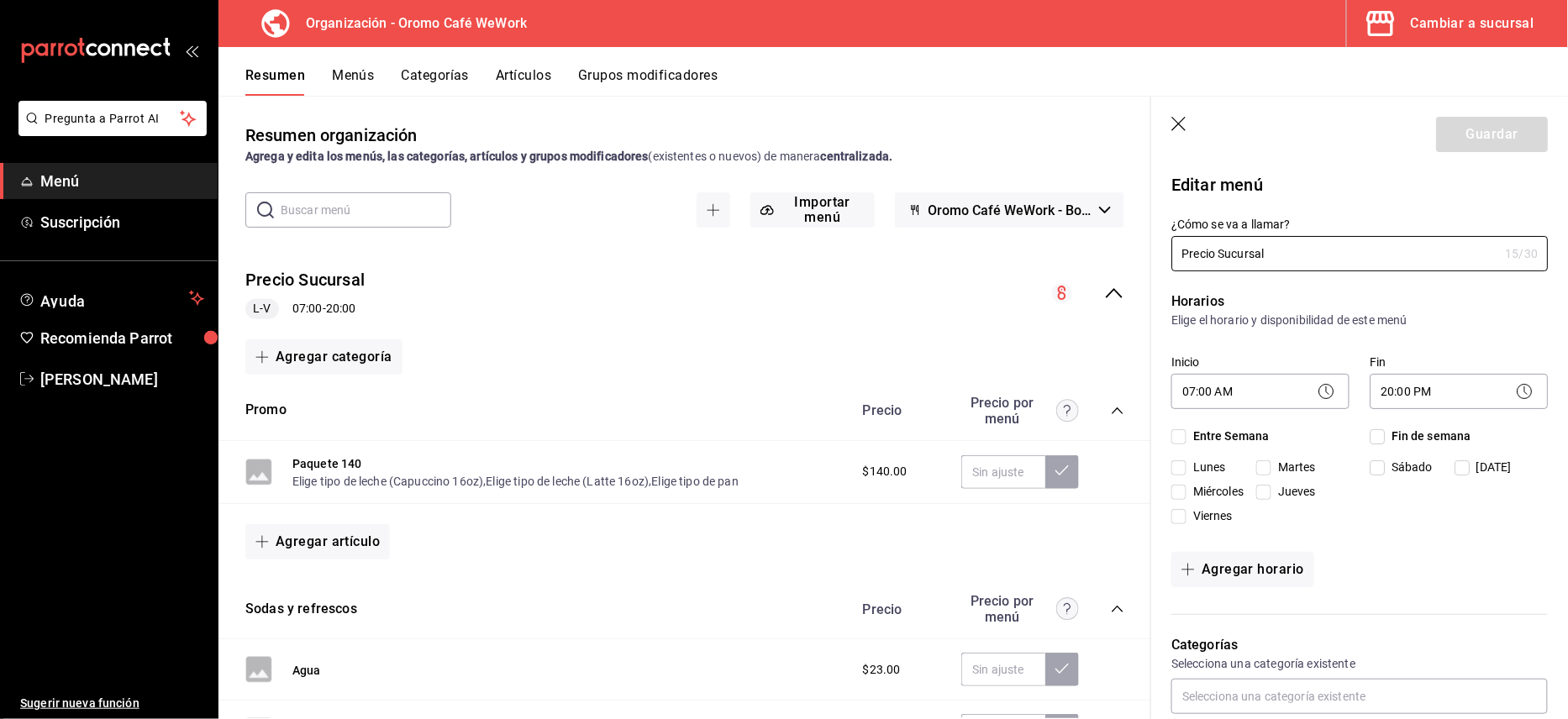
checkbox input "true"
click at [1182, 126] on icon "button" at bounding box center [1179, 124] width 14 height 14
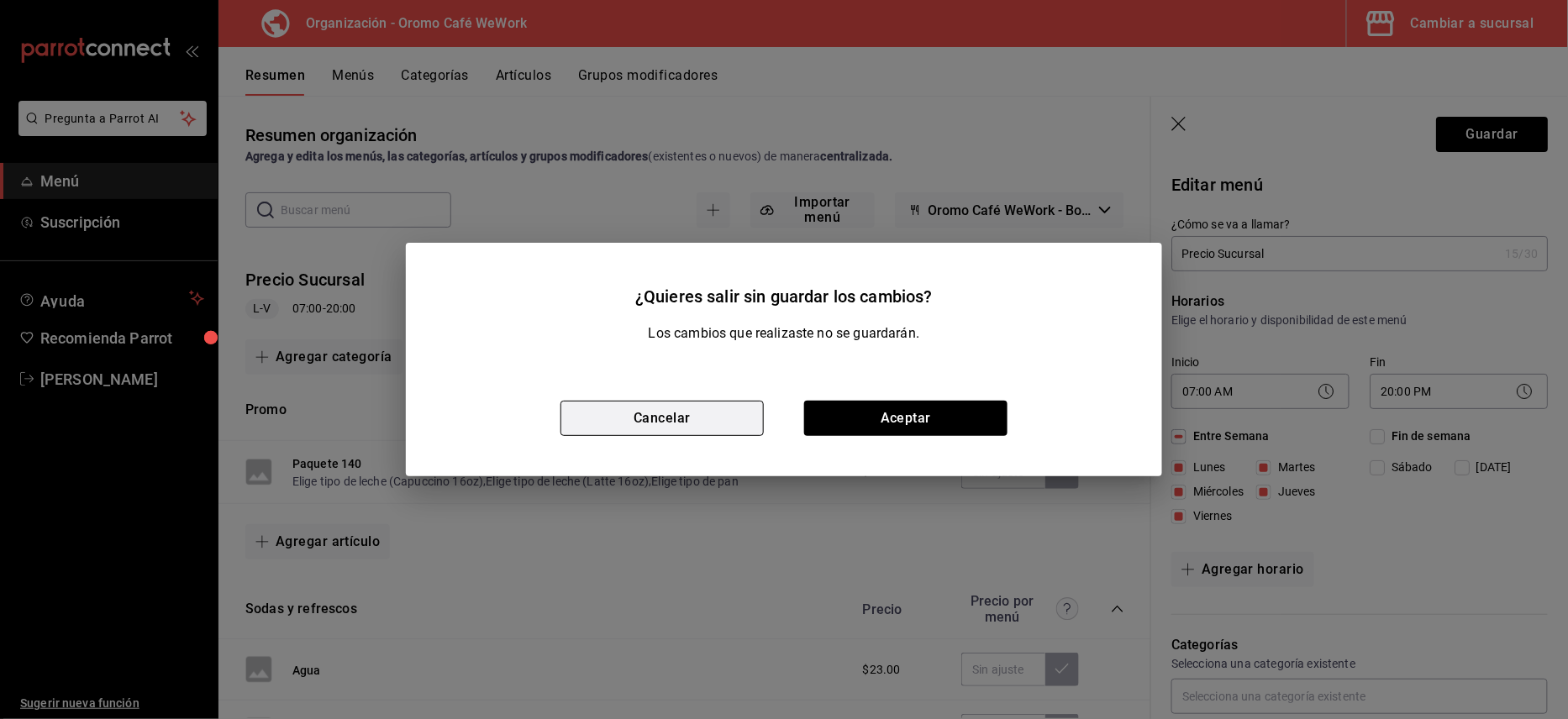
click at [687, 414] on button "Cancelar" at bounding box center [662, 418] width 203 height 35
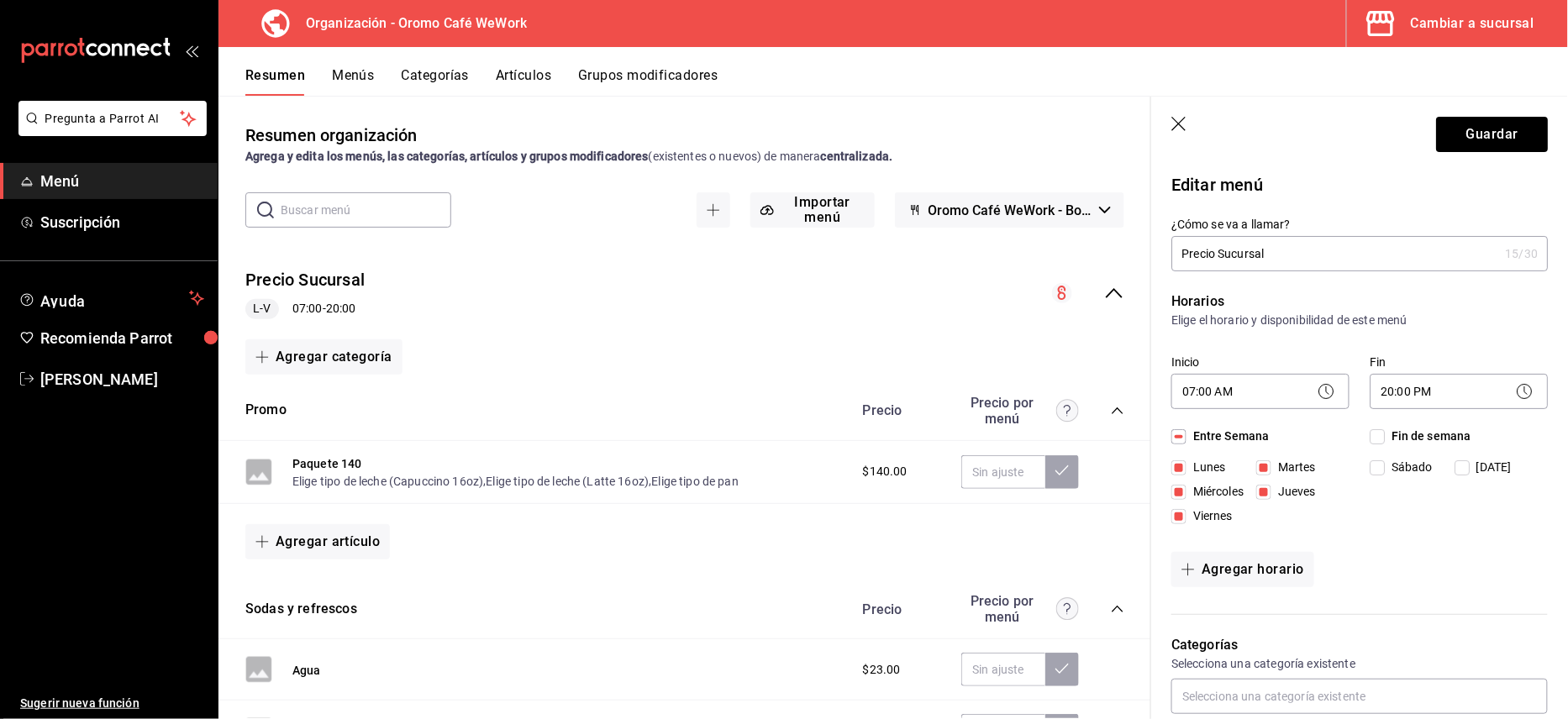
click at [1172, 126] on icon "button" at bounding box center [1180, 124] width 17 height 17
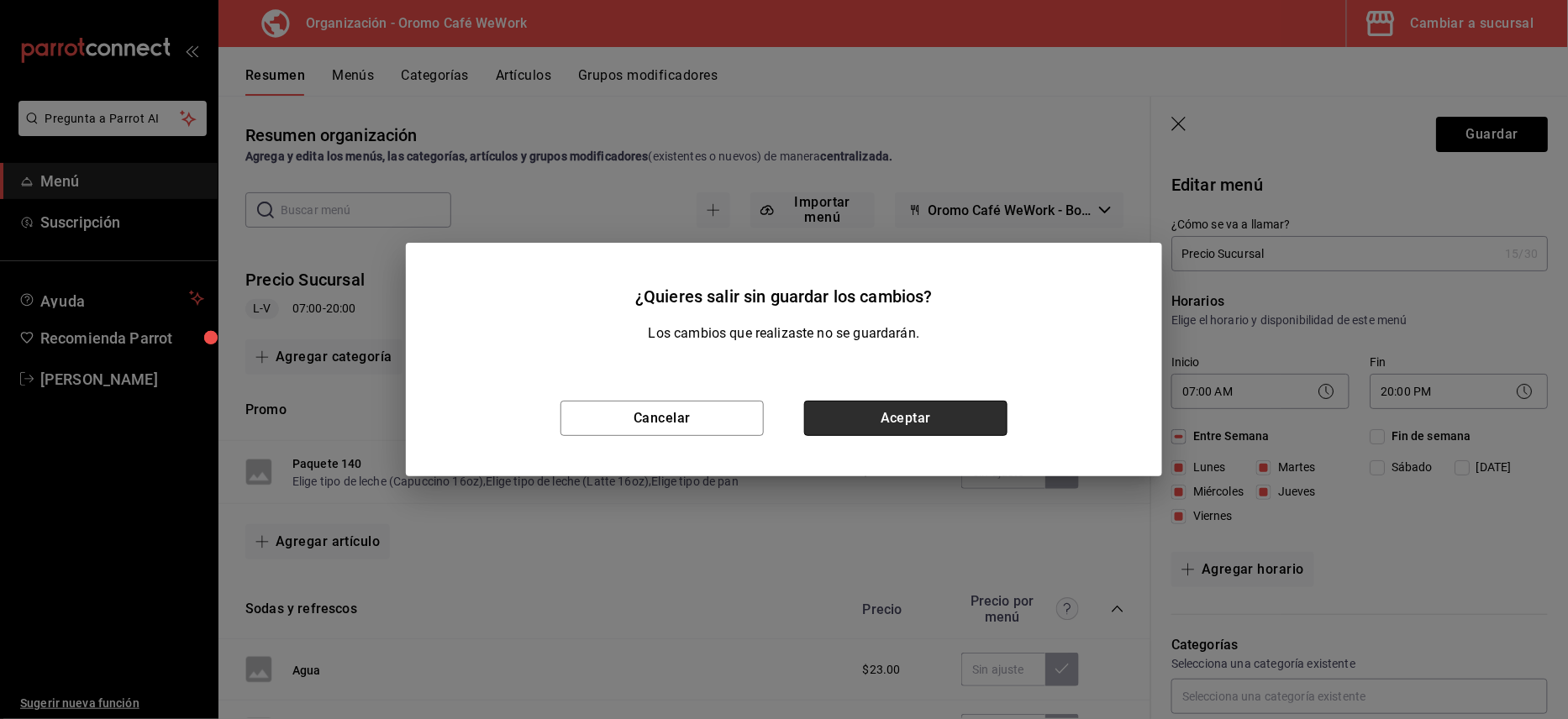
click at [885, 407] on button "Aceptar" at bounding box center [905, 418] width 203 height 35
checkbox input "false"
type input "1756310587255"
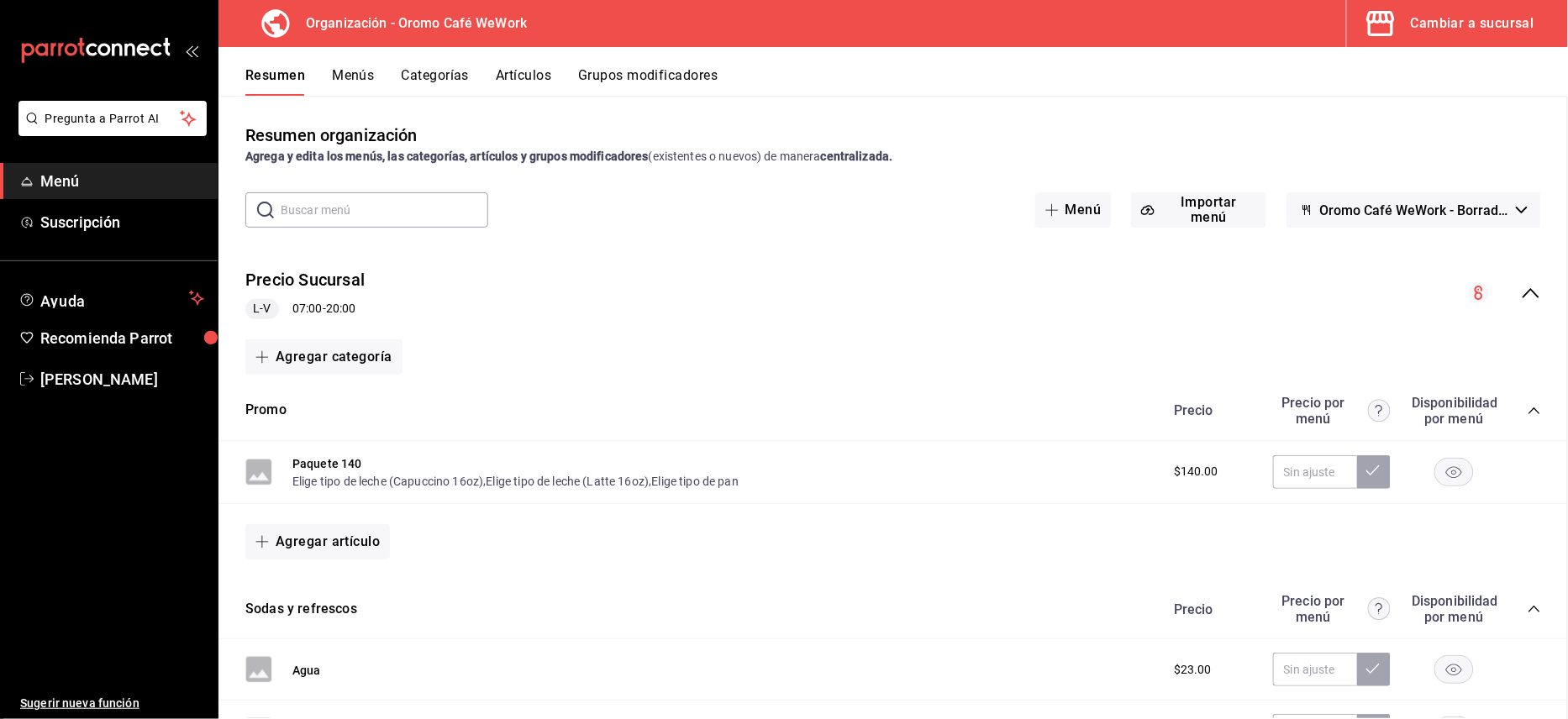
checkbox input "false"
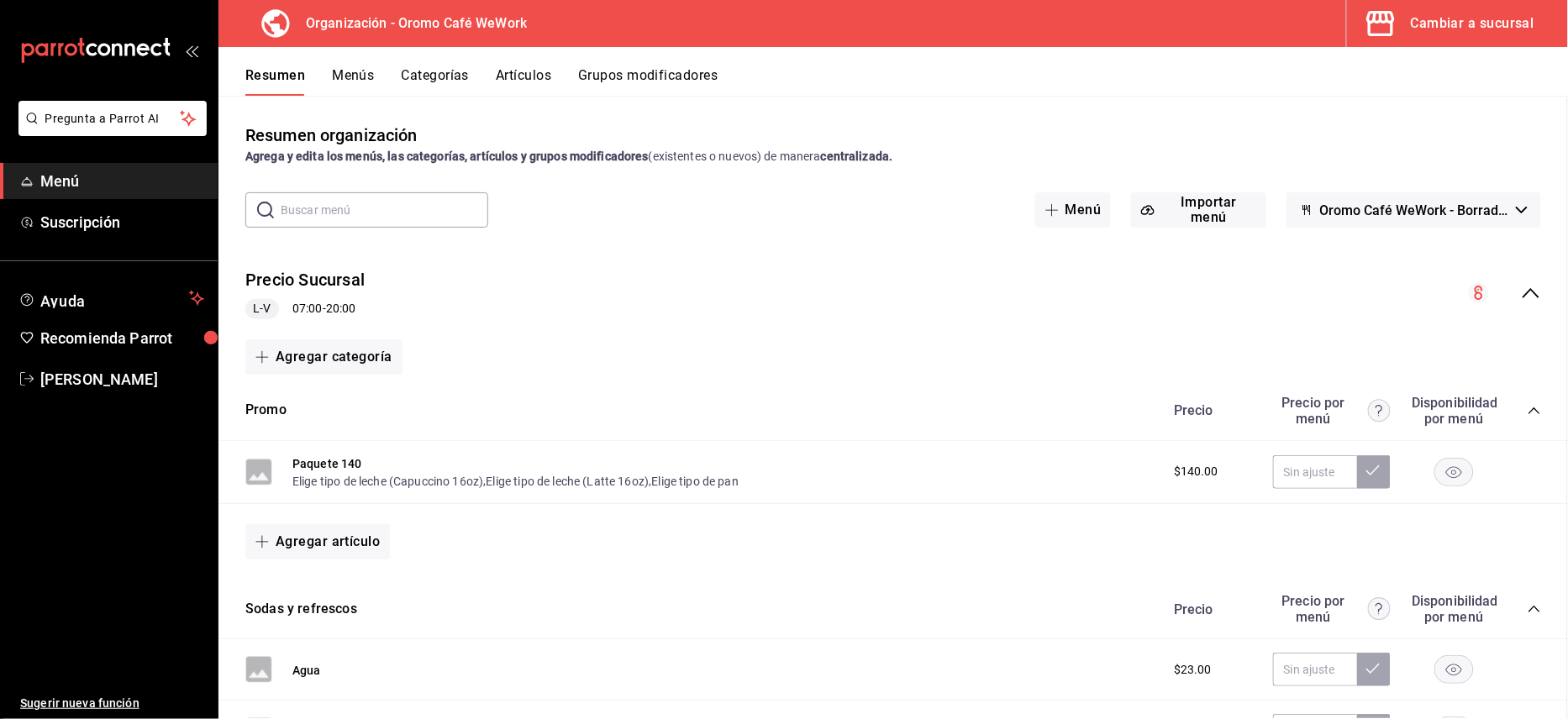
checkbox input "false"
click at [308, 473] on button "Elige tipo de leche (Capuccino 16oz)" at bounding box center [387, 481] width 191 height 17
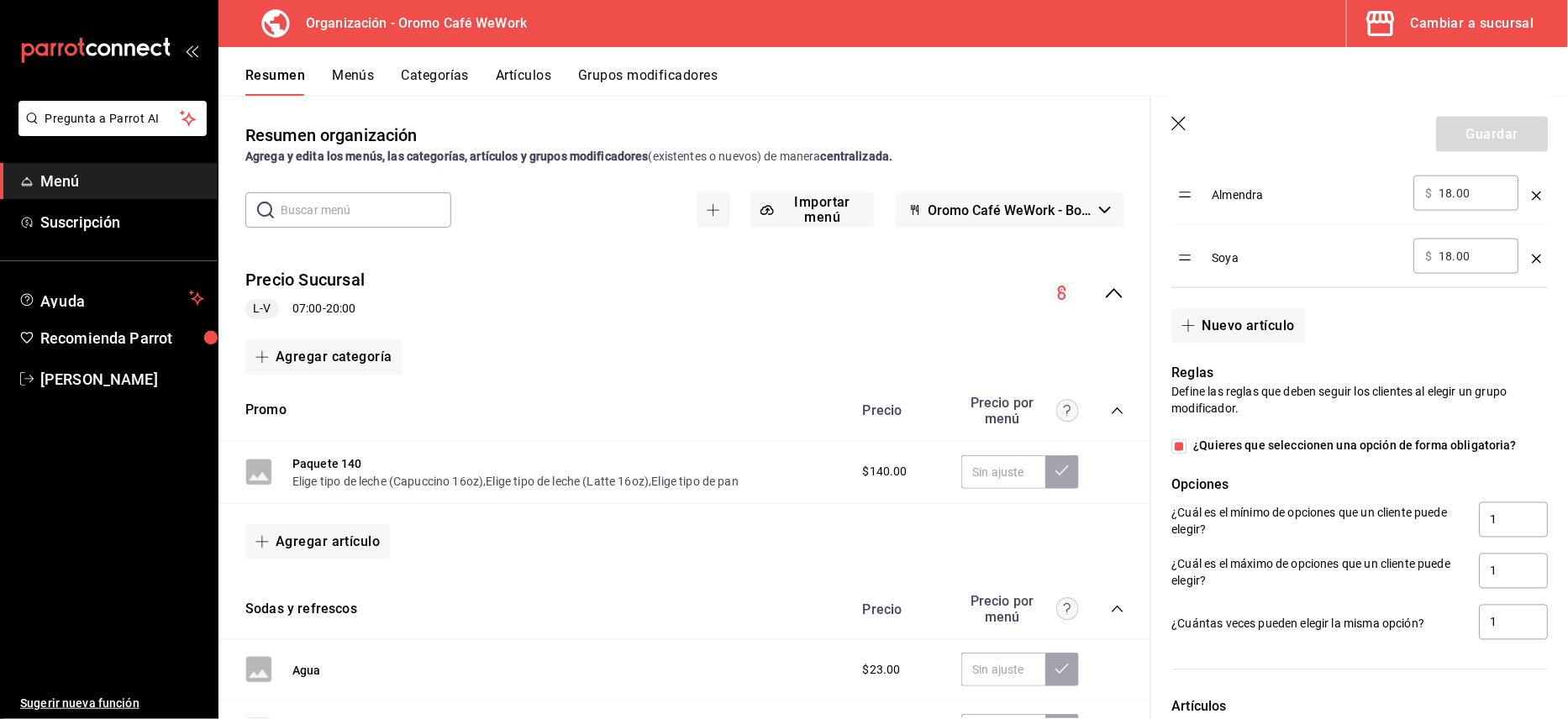
scroll to position [1008, 0]
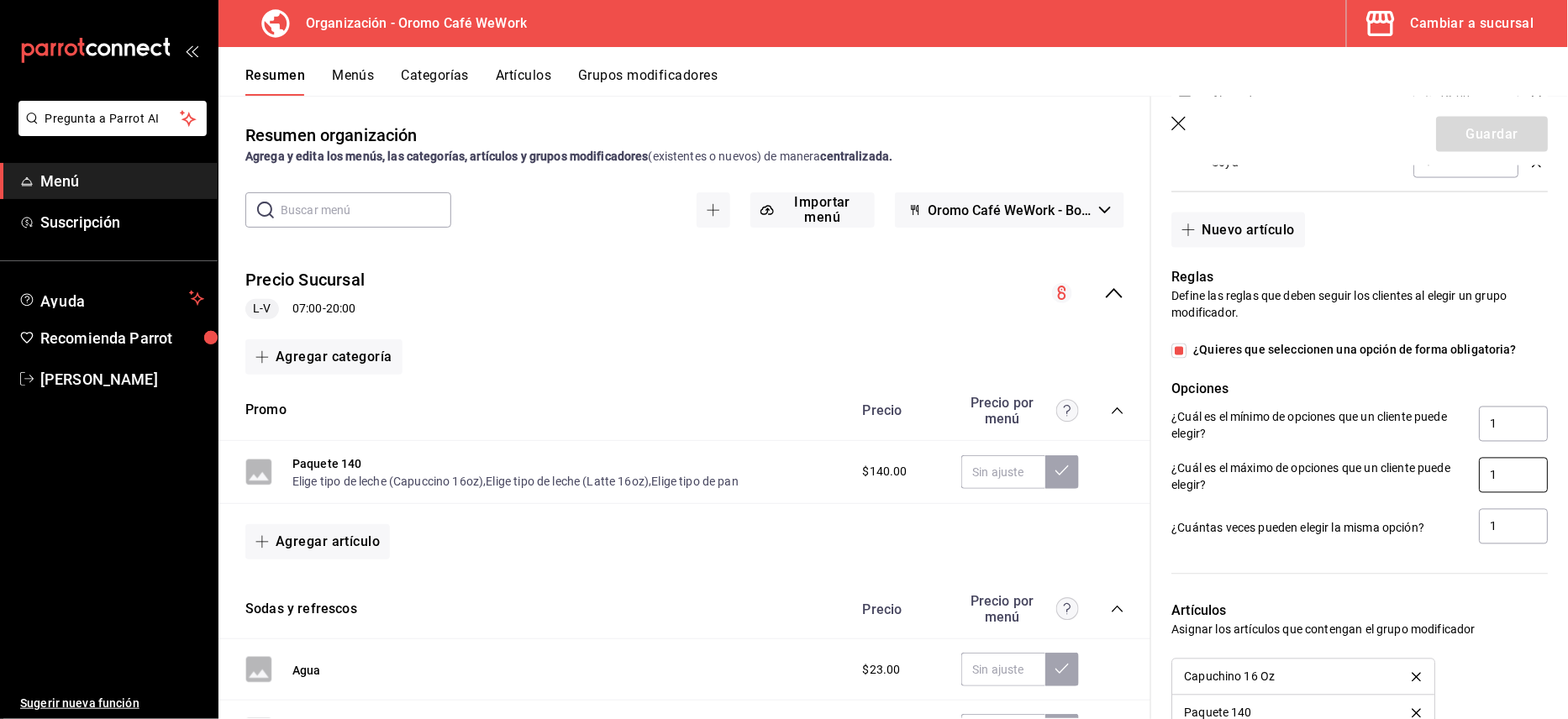
click at [1497, 479] on input "1" at bounding box center [1513, 476] width 69 height 35
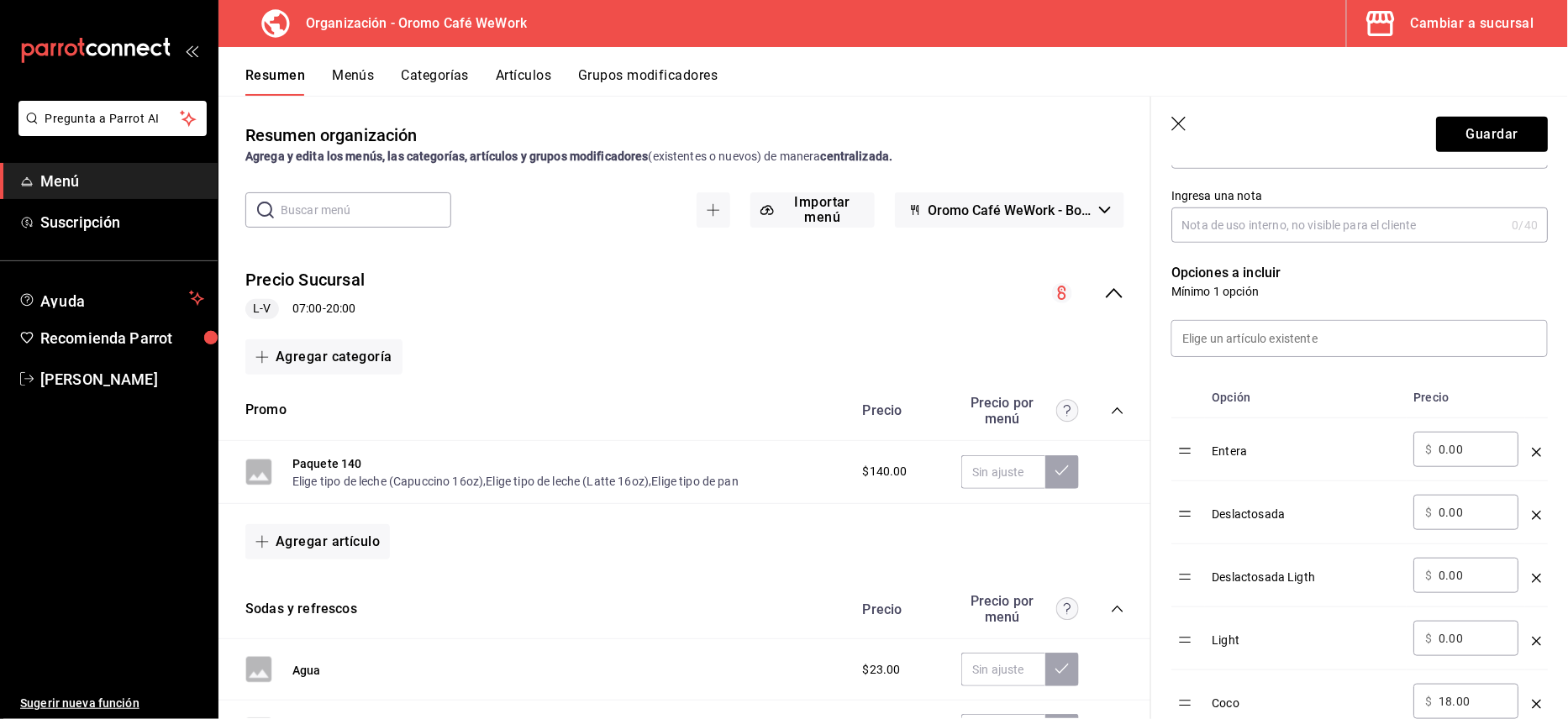
scroll to position [273, 0]
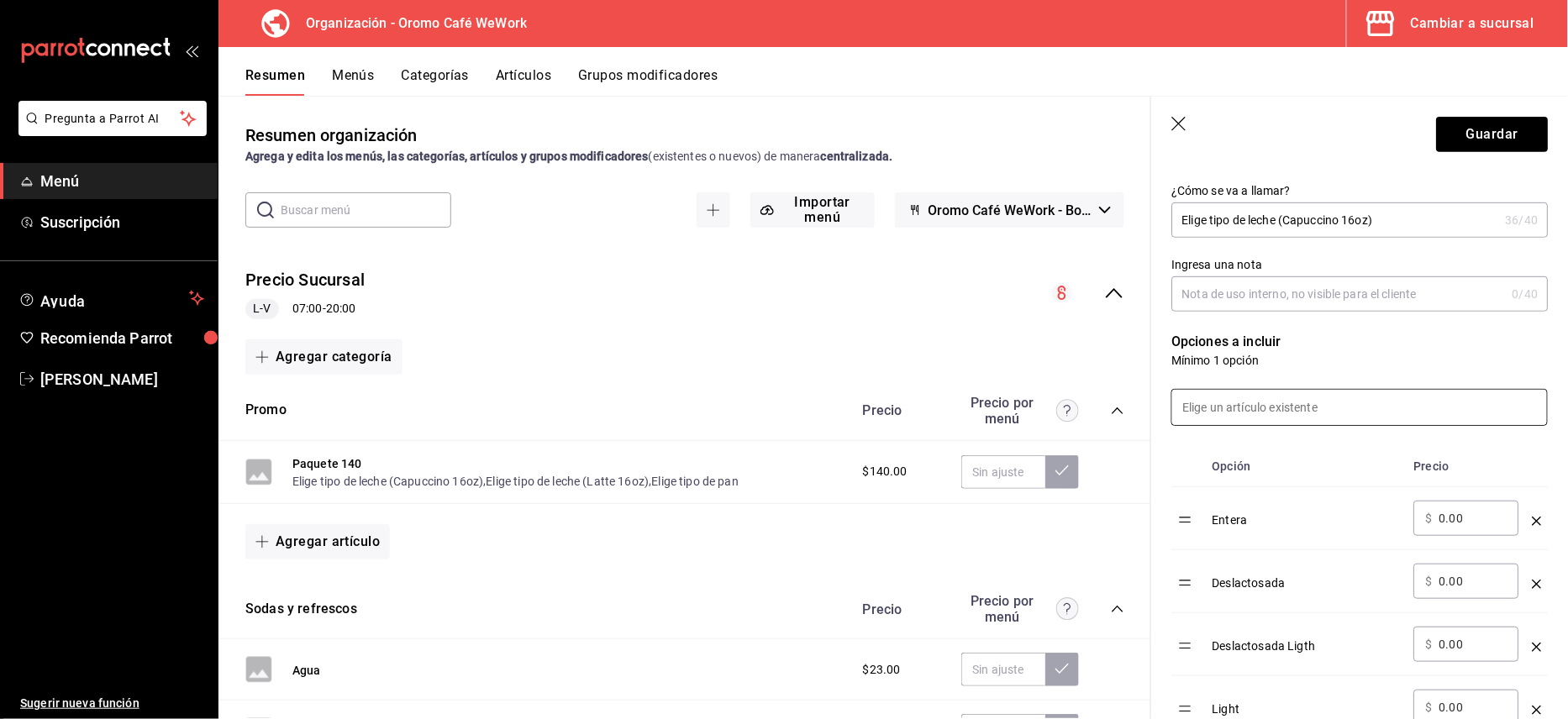
type input "2"
click at [1479, 405] on input at bounding box center [1359, 408] width 375 height 35
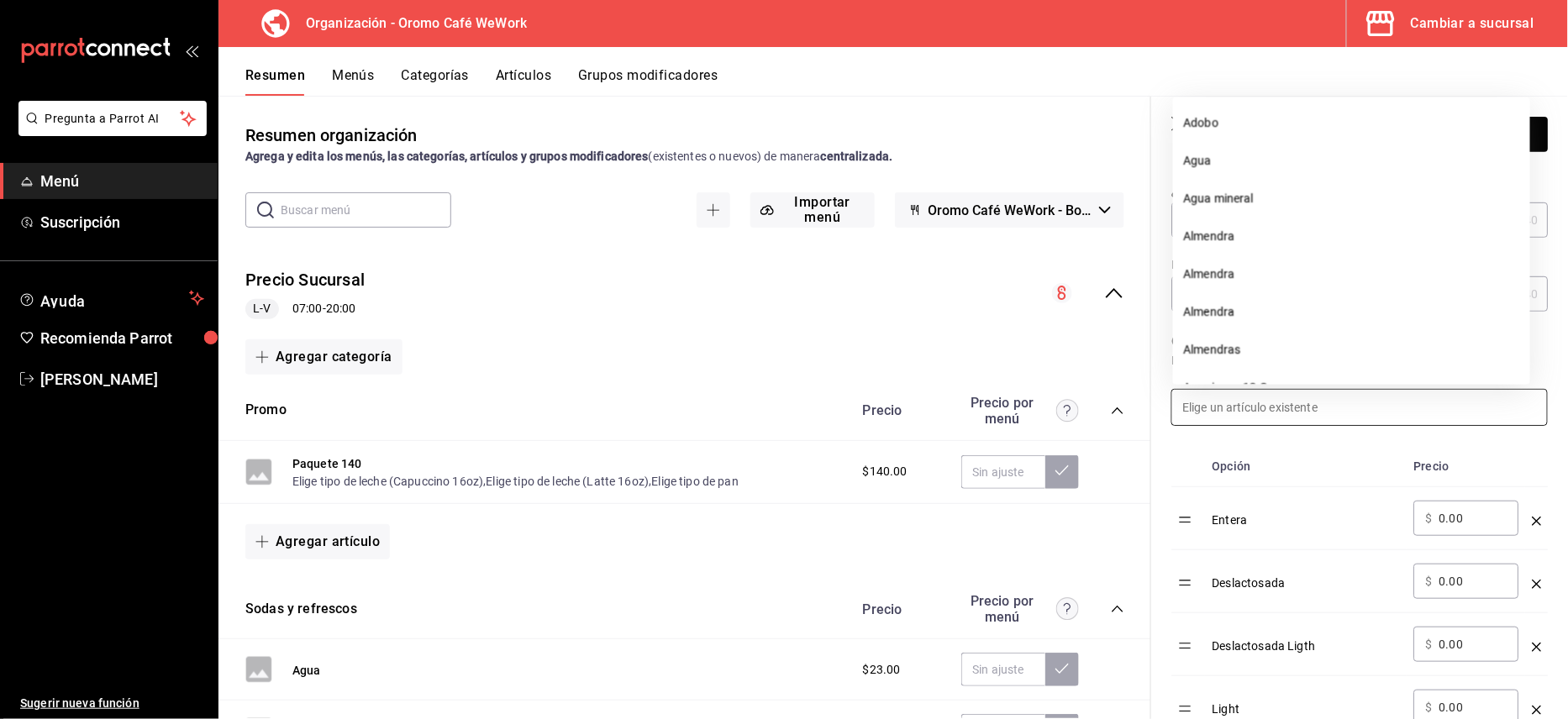
click at [1479, 405] on input at bounding box center [1359, 408] width 375 height 35
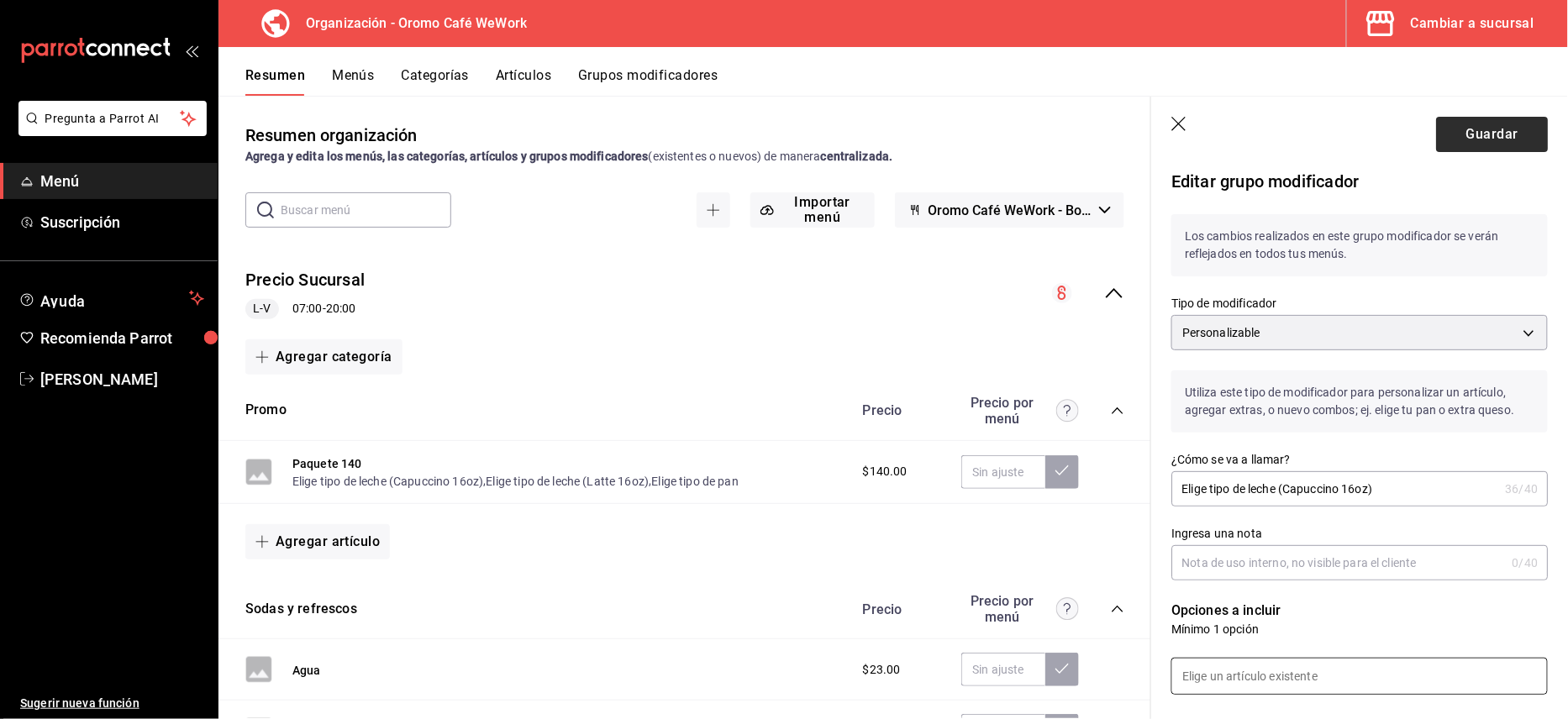
scroll to position [0, 0]
click at [1490, 130] on button "Guardar" at bounding box center [1491, 134] width 112 height 35
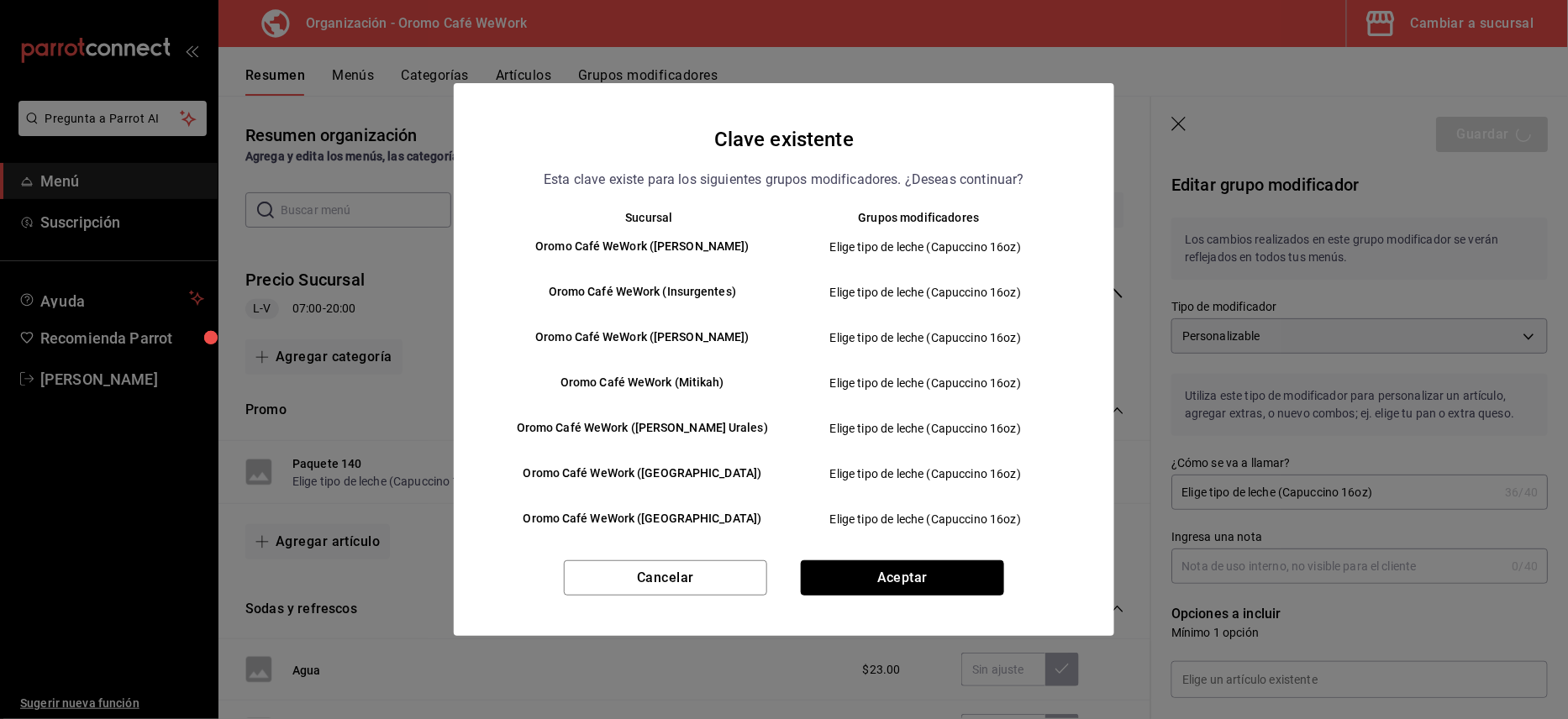
click at [949, 566] on button "Aceptar" at bounding box center [903, 578] width 203 height 35
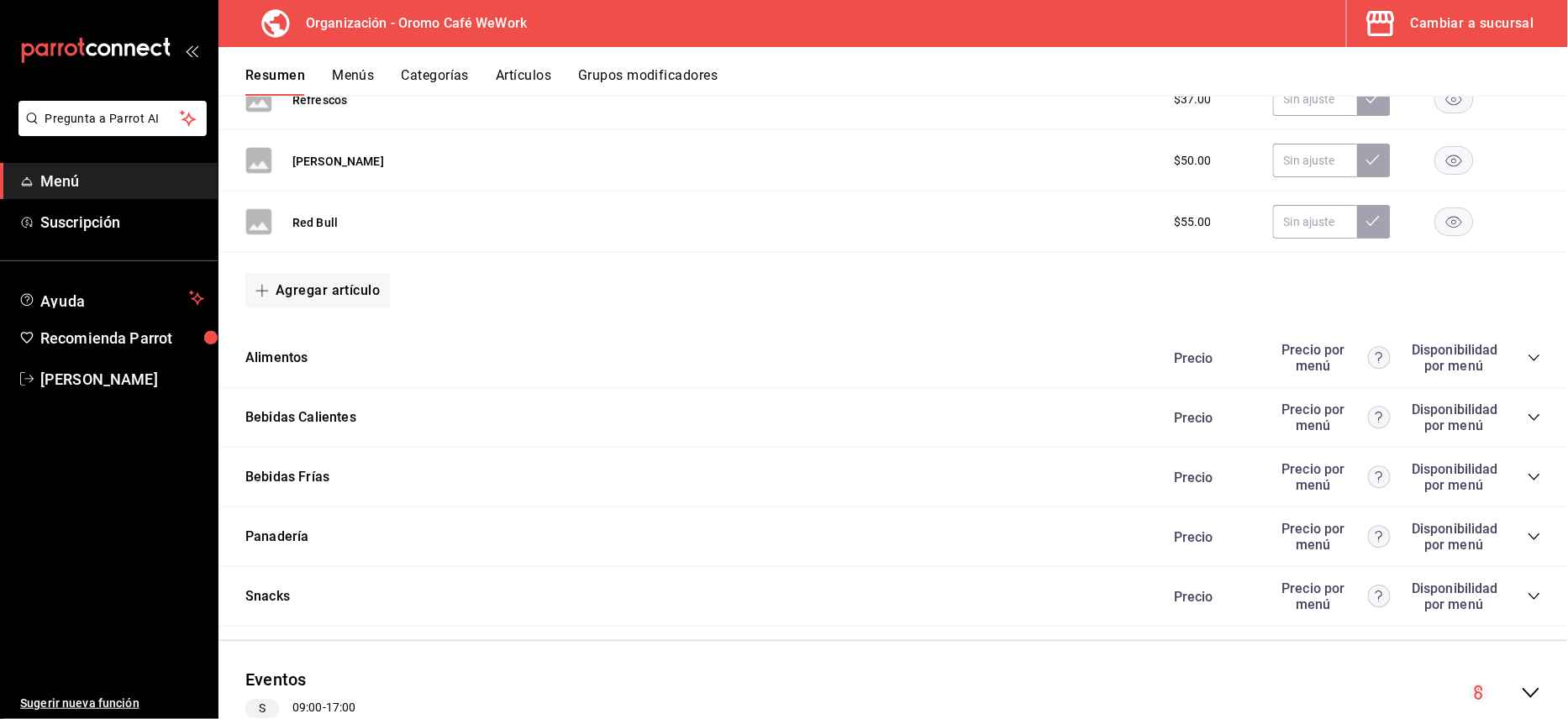
scroll to position [754, 0]
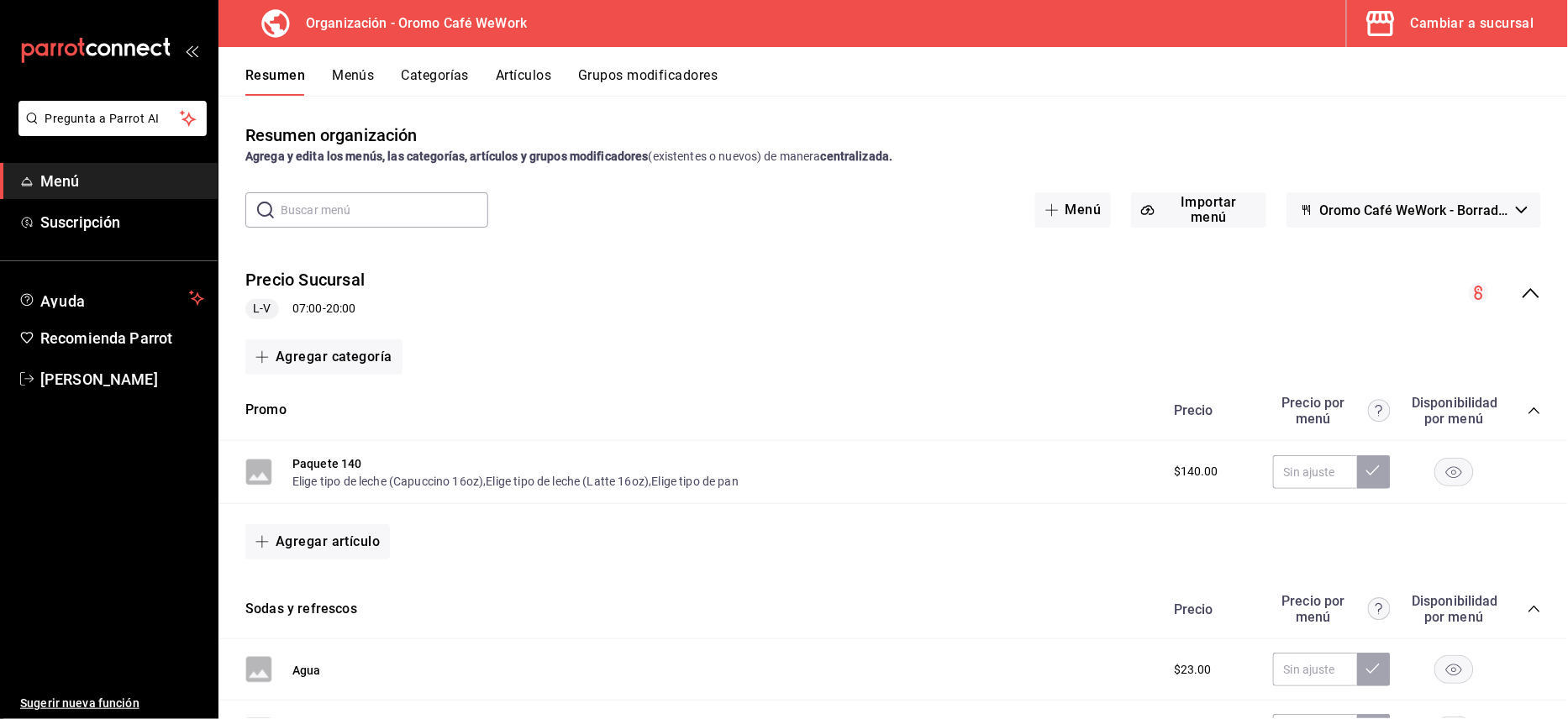
click at [343, 79] on button "Menús" at bounding box center [353, 81] width 42 height 28
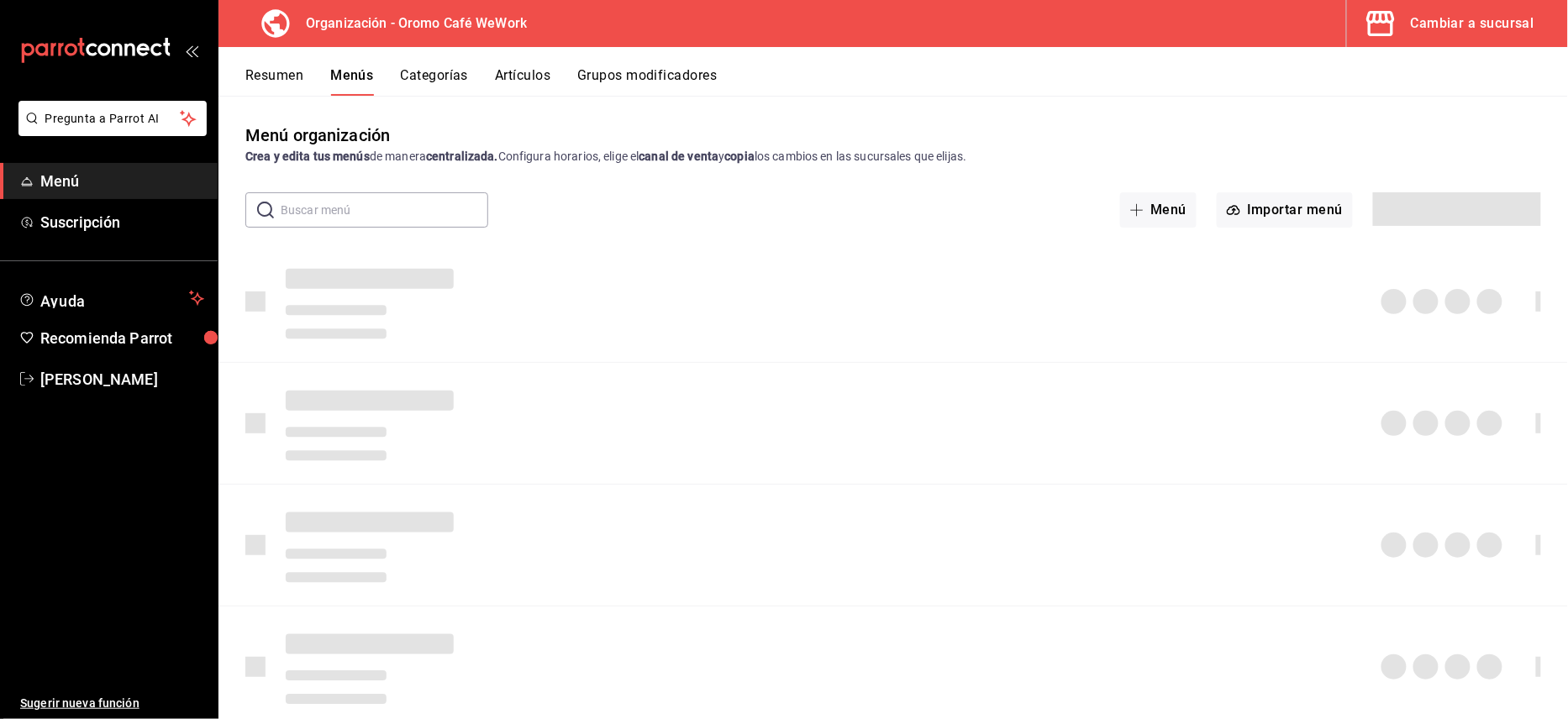
click at [431, 69] on button "Categorías" at bounding box center [434, 81] width 68 height 28
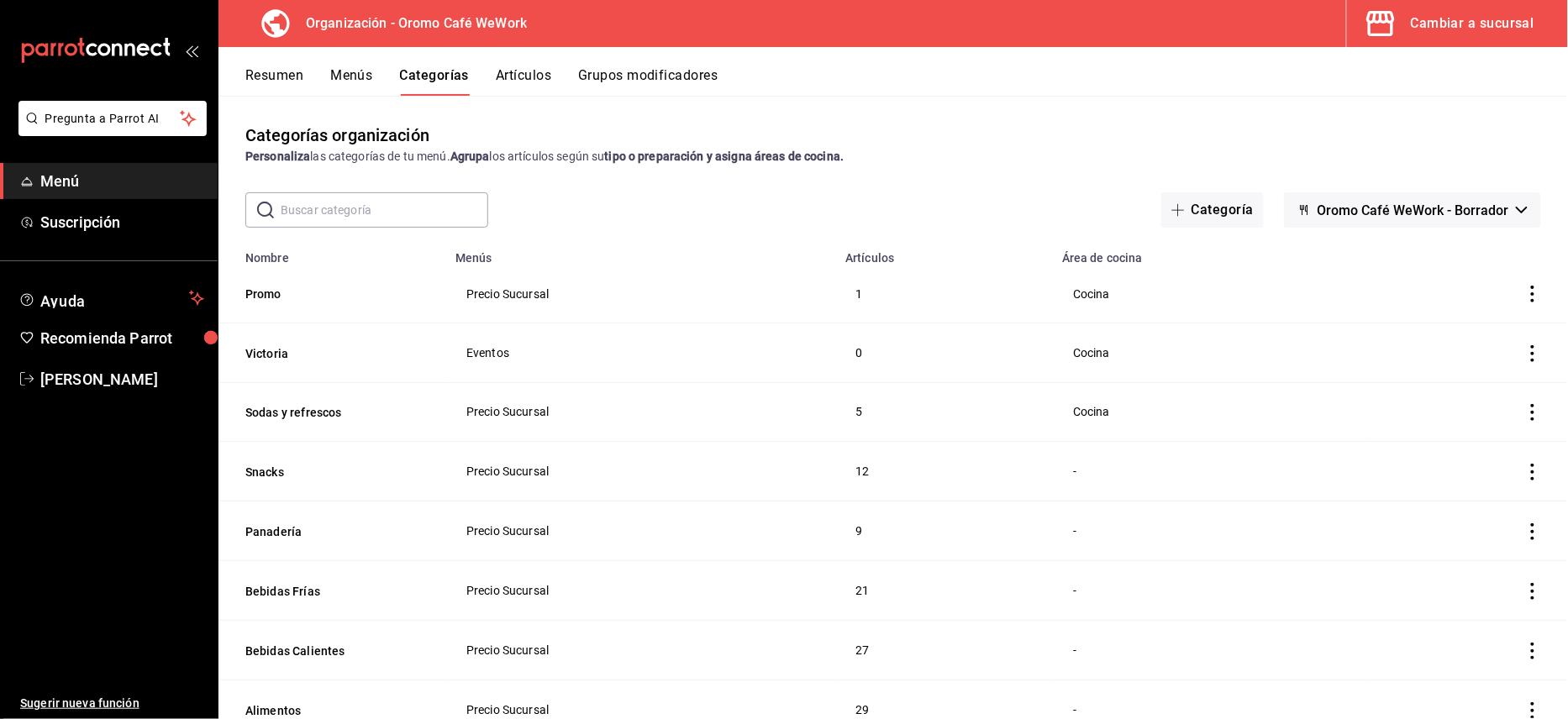
click at [1524, 290] on icon "actions" at bounding box center [1532, 294] width 17 height 17
click at [1464, 329] on span "Editar" at bounding box center [1467, 334] width 44 height 18
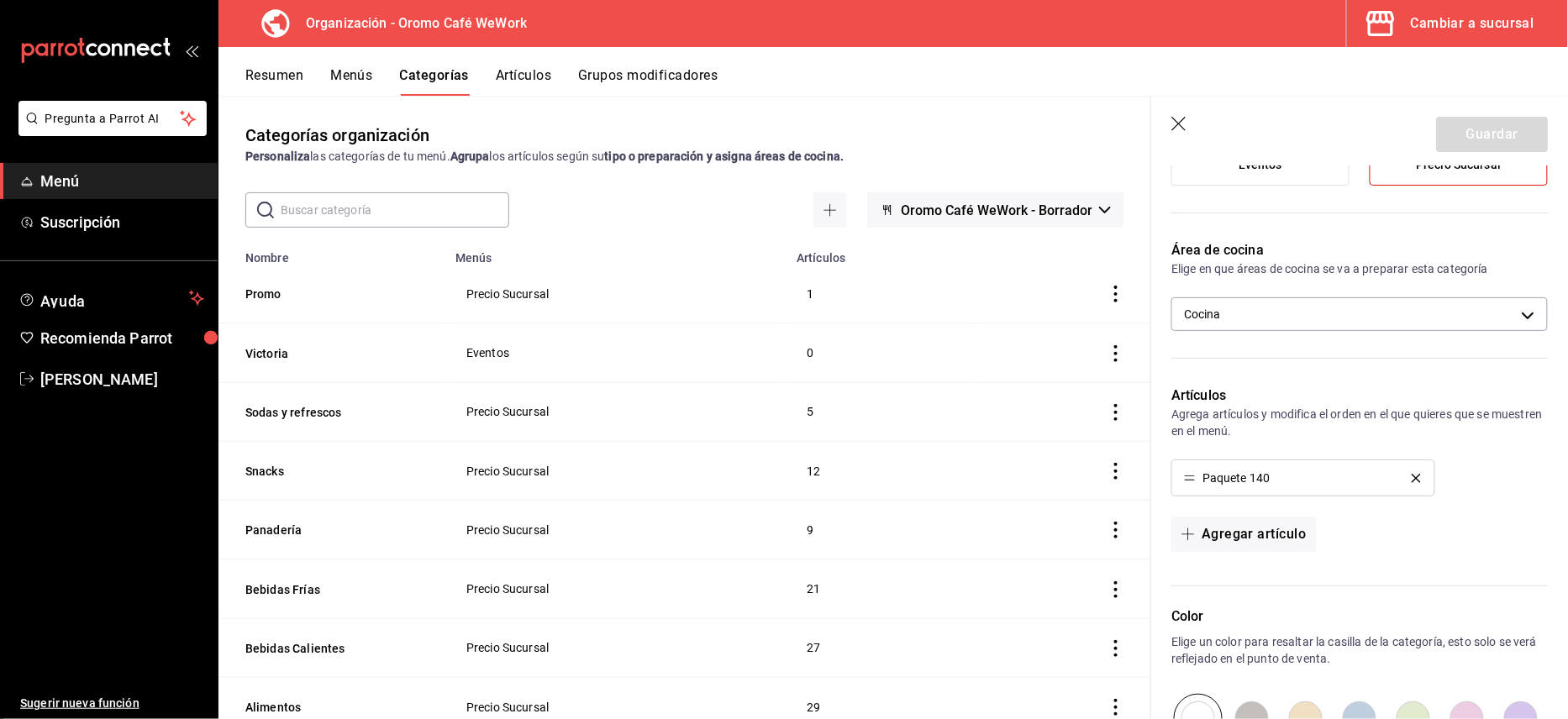
scroll to position [223, 0]
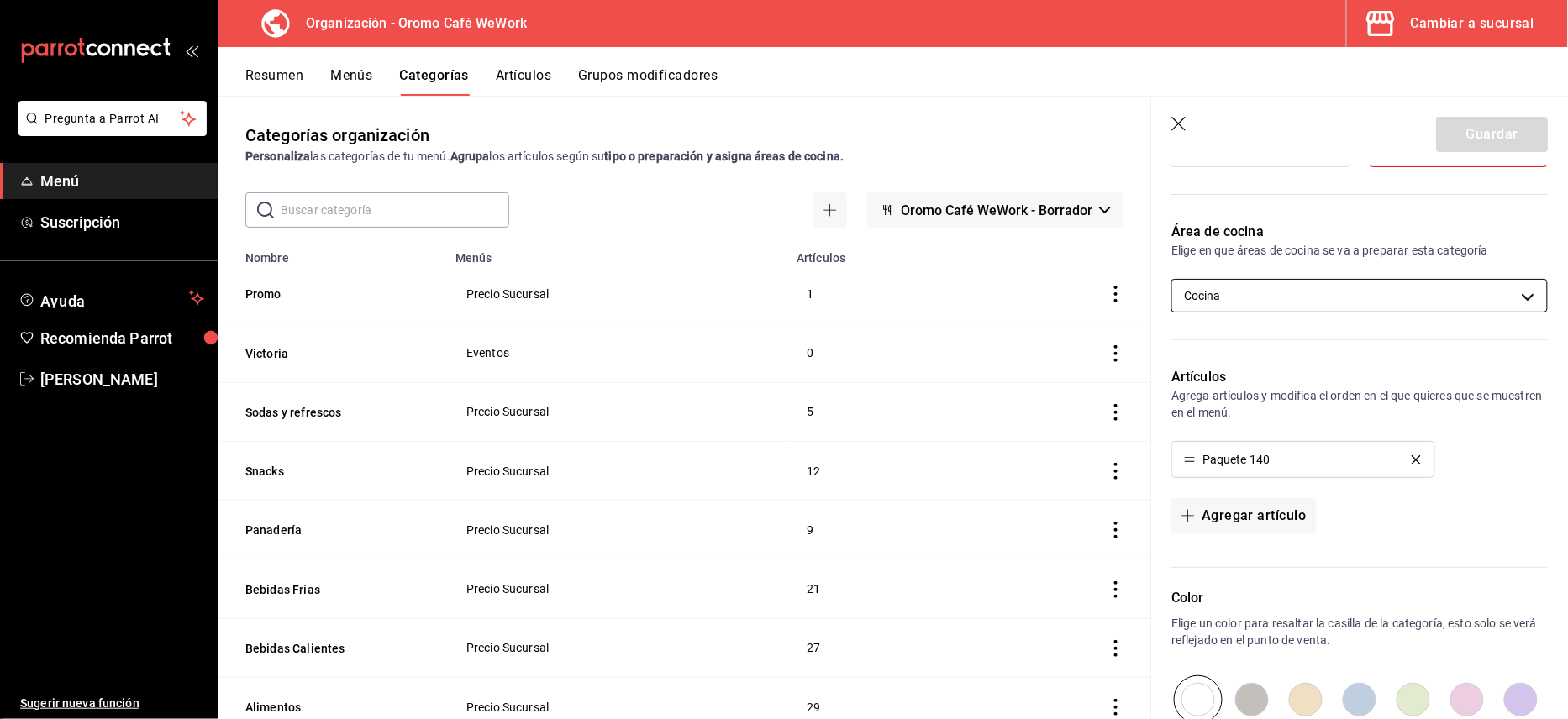
click at [1400, 303] on body "Pregunta a Parrot AI Menú Suscripción Ayuda Recomienda Parrot Jorge Serrano Sug…" at bounding box center [784, 359] width 1568 height 719
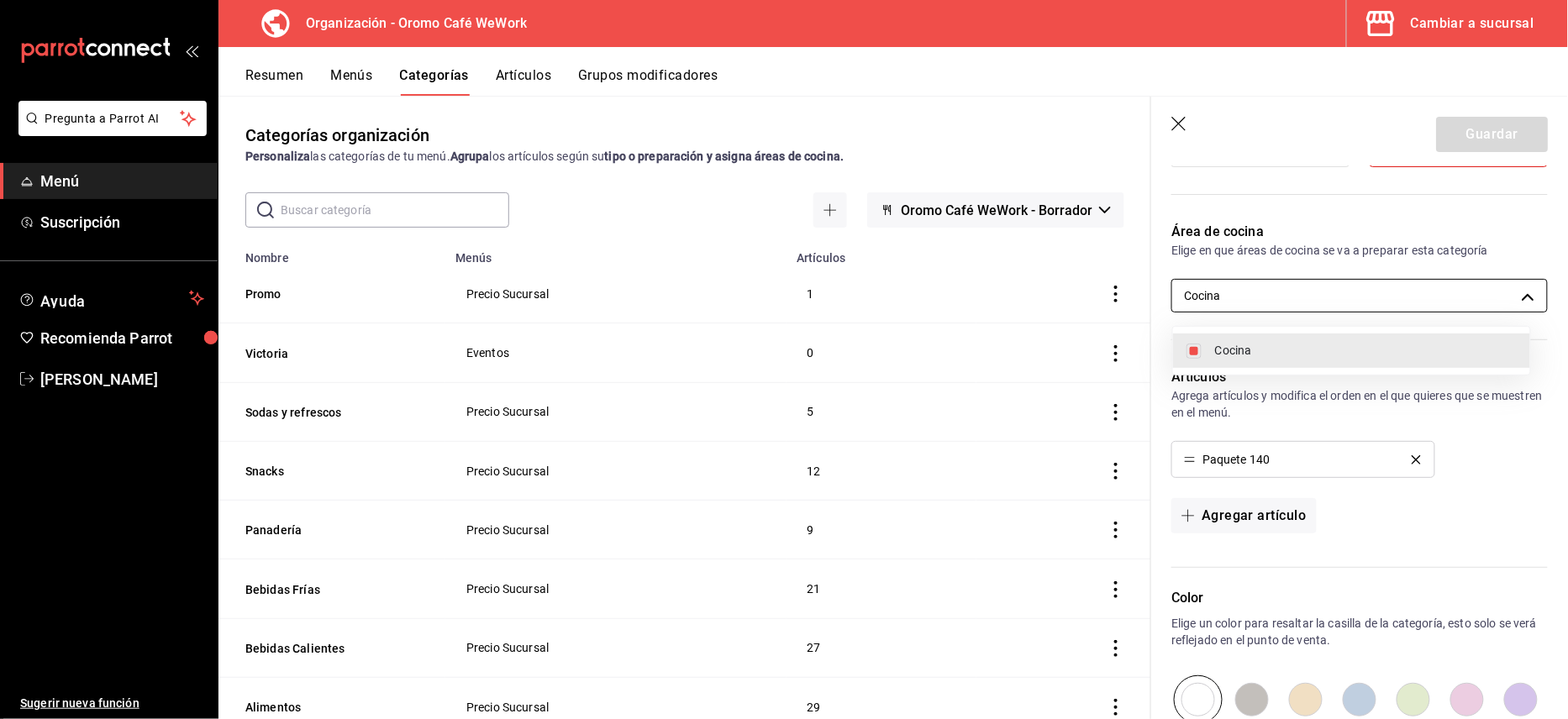
click at [1400, 303] on div at bounding box center [784, 359] width 1568 height 719
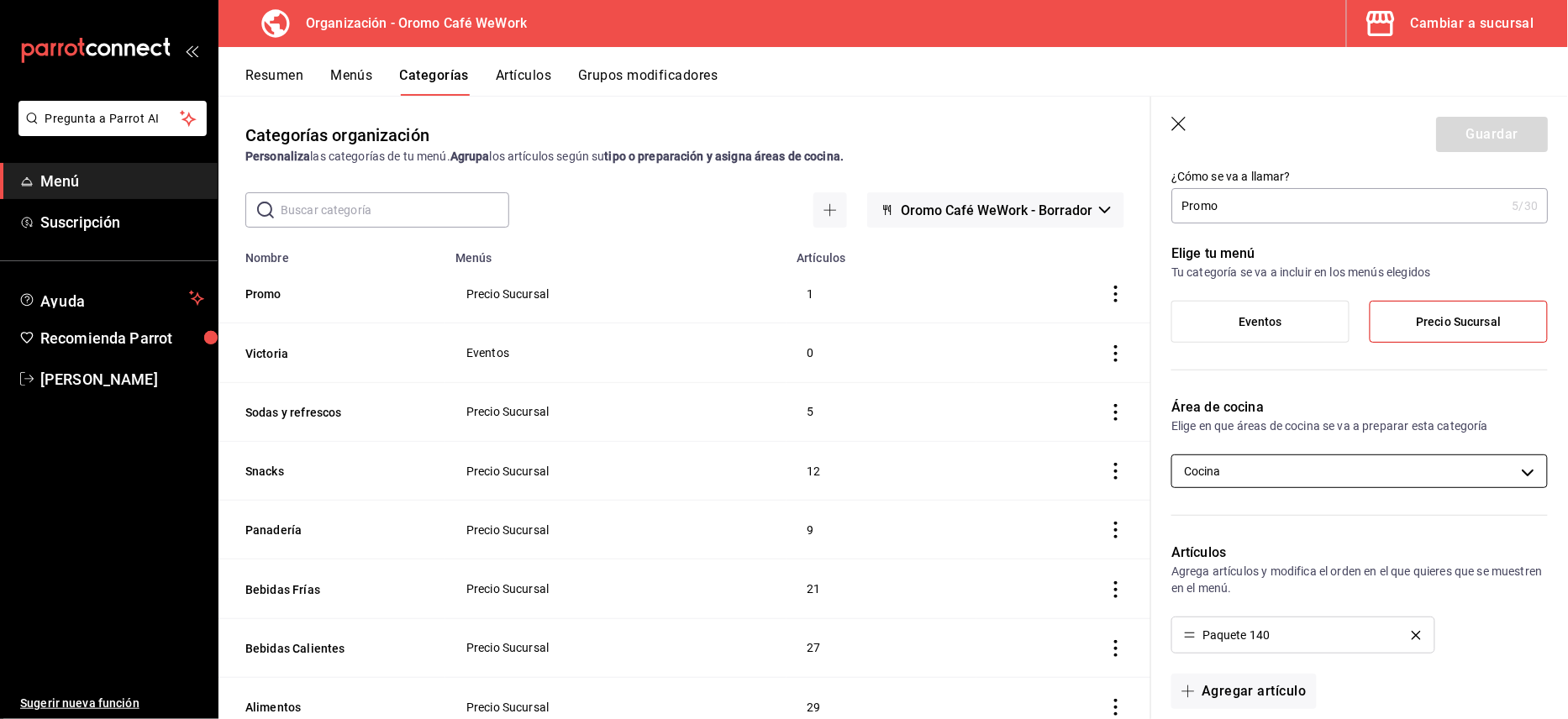
scroll to position [0, 0]
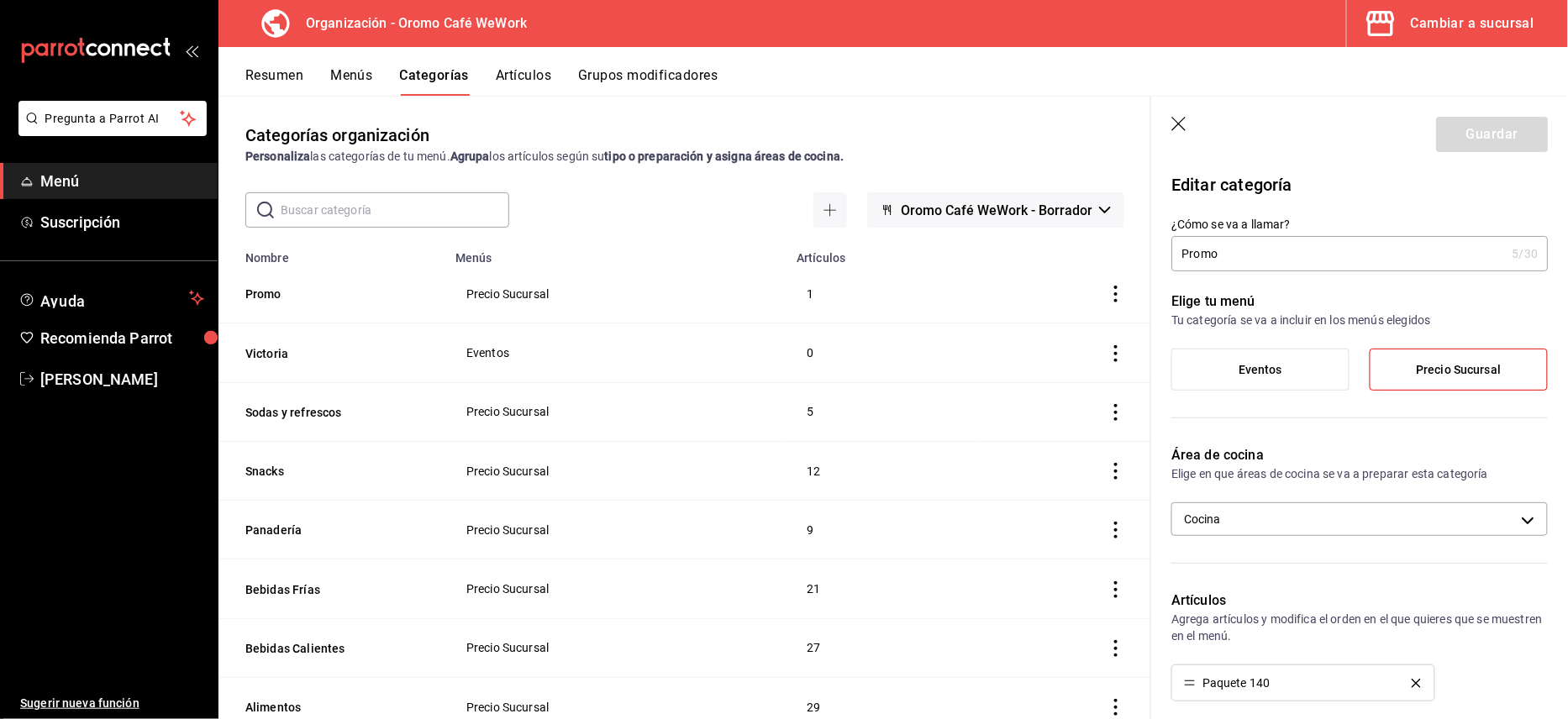
click at [537, 71] on button "Artículos" at bounding box center [523, 81] width 56 height 28
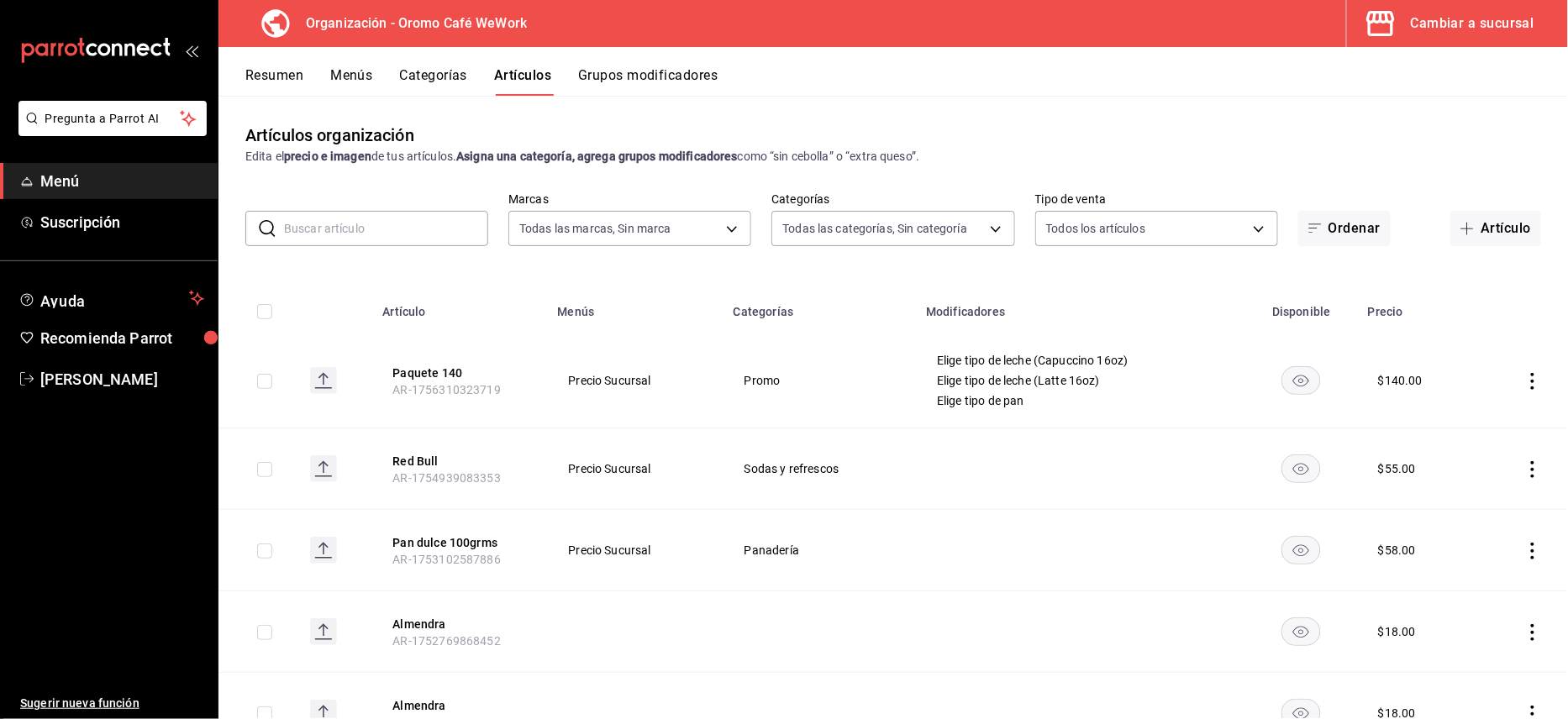
type input "facdffed-4262-46f1-ae6f-2b7cd3a42152"
type input "ad09f307-64d0-4826-8c5d-03b14194ae99,7d9d781e-0abb-47cf-a87d-2f52c96ad25d,0c350…"
click at [1526, 386] on td at bounding box center [1523, 381] width 90 height 95
click at [1524, 384] on icon "actions" at bounding box center [1532, 381] width 17 height 17
click at [1456, 414] on span "Editar" at bounding box center [1467, 420] width 44 height 18
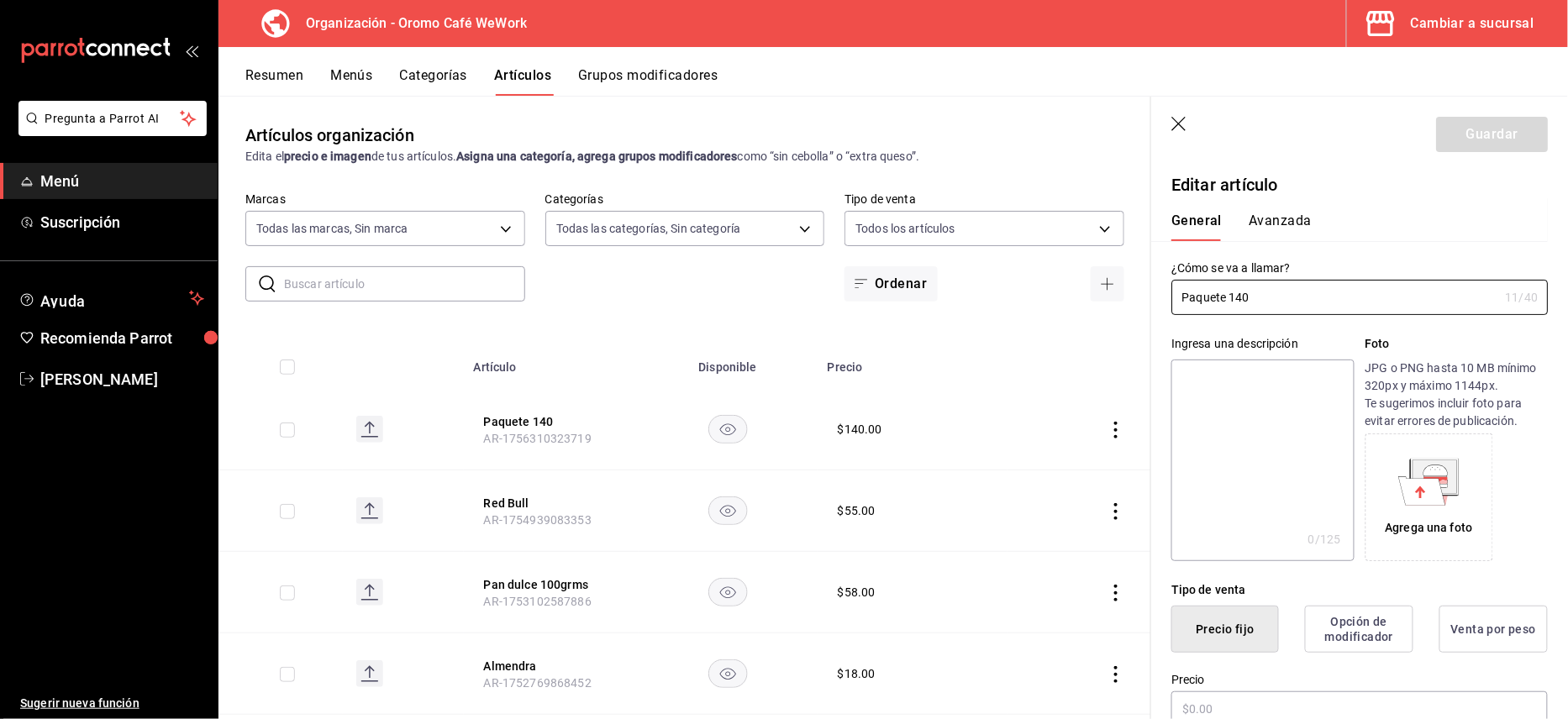
type input "$140.00"
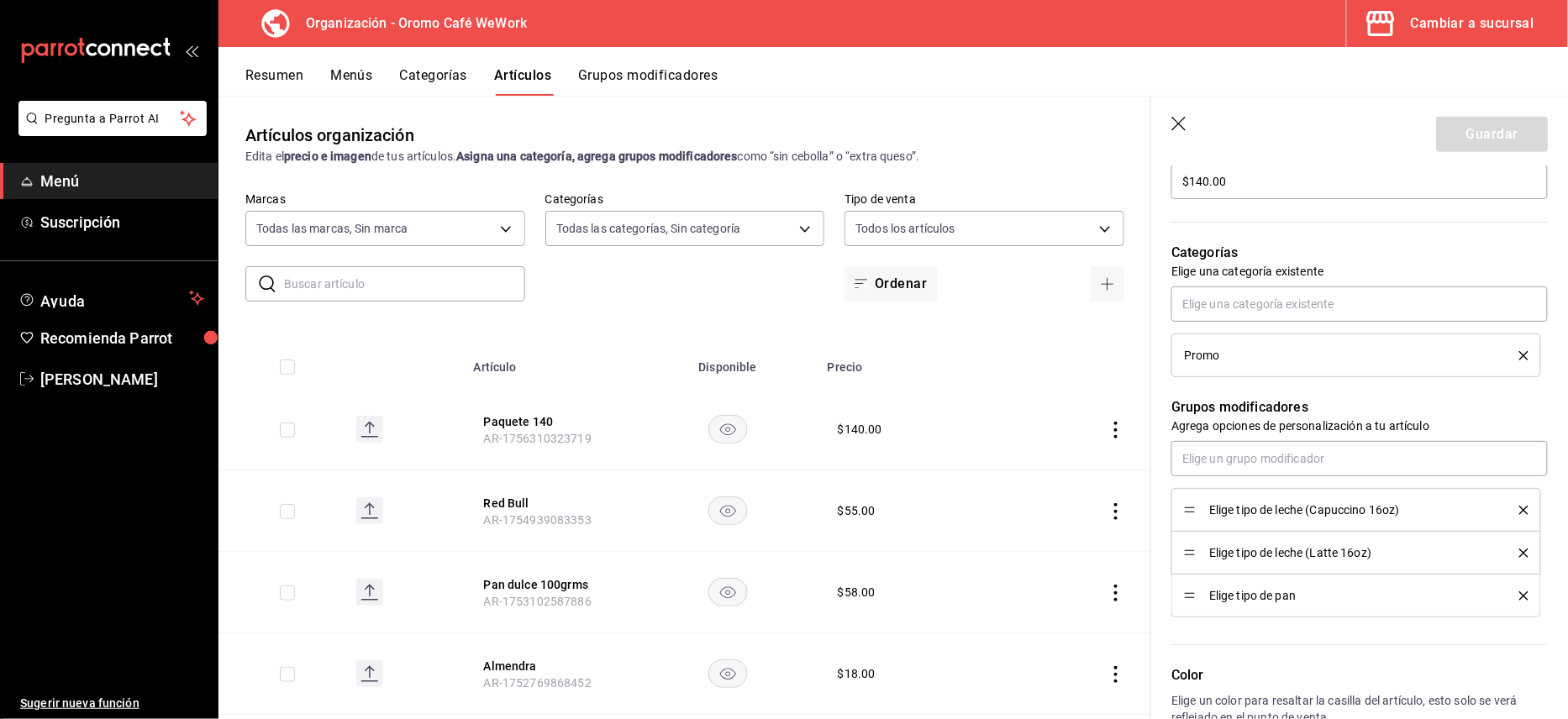
scroll to position [599, 0]
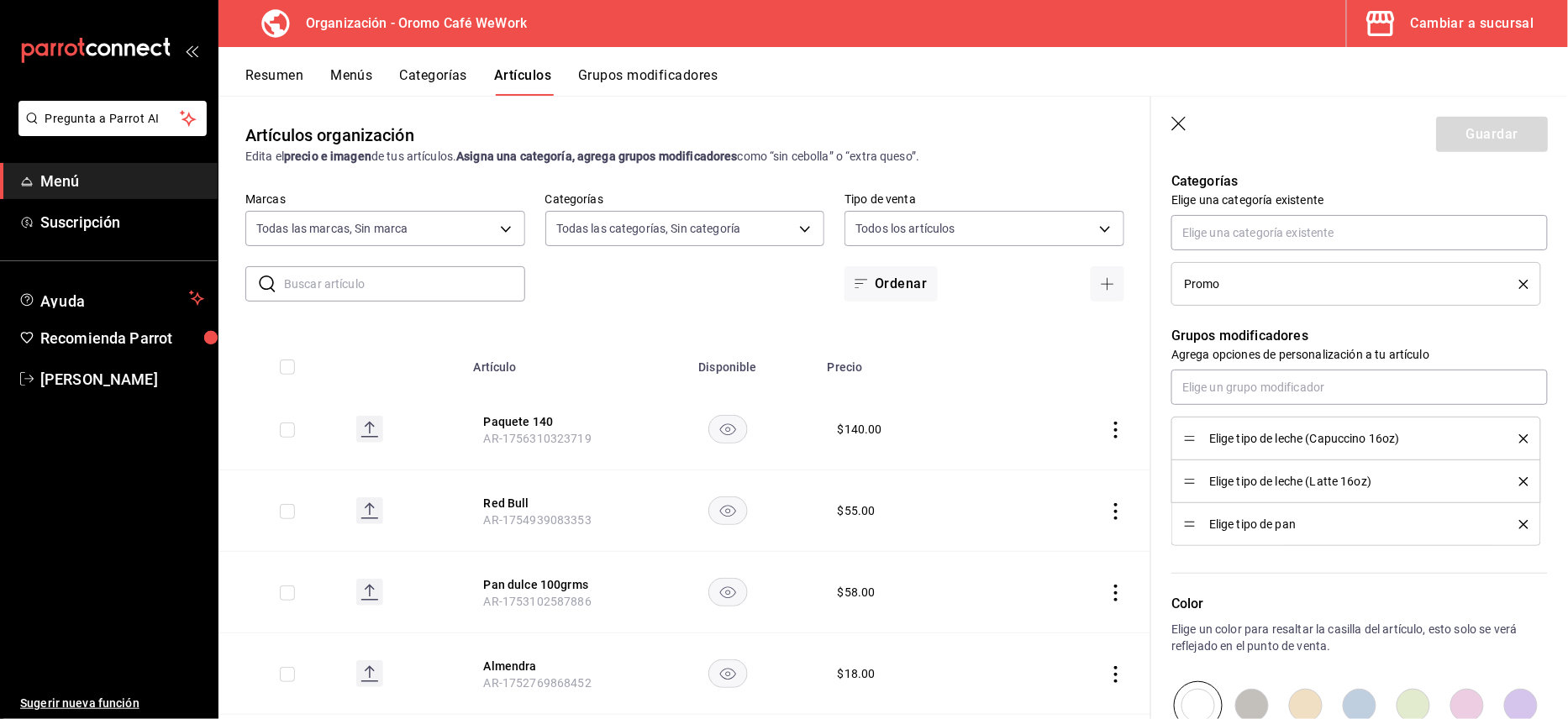
click at [1519, 438] on icon "delete" at bounding box center [1524, 438] width 9 height 9
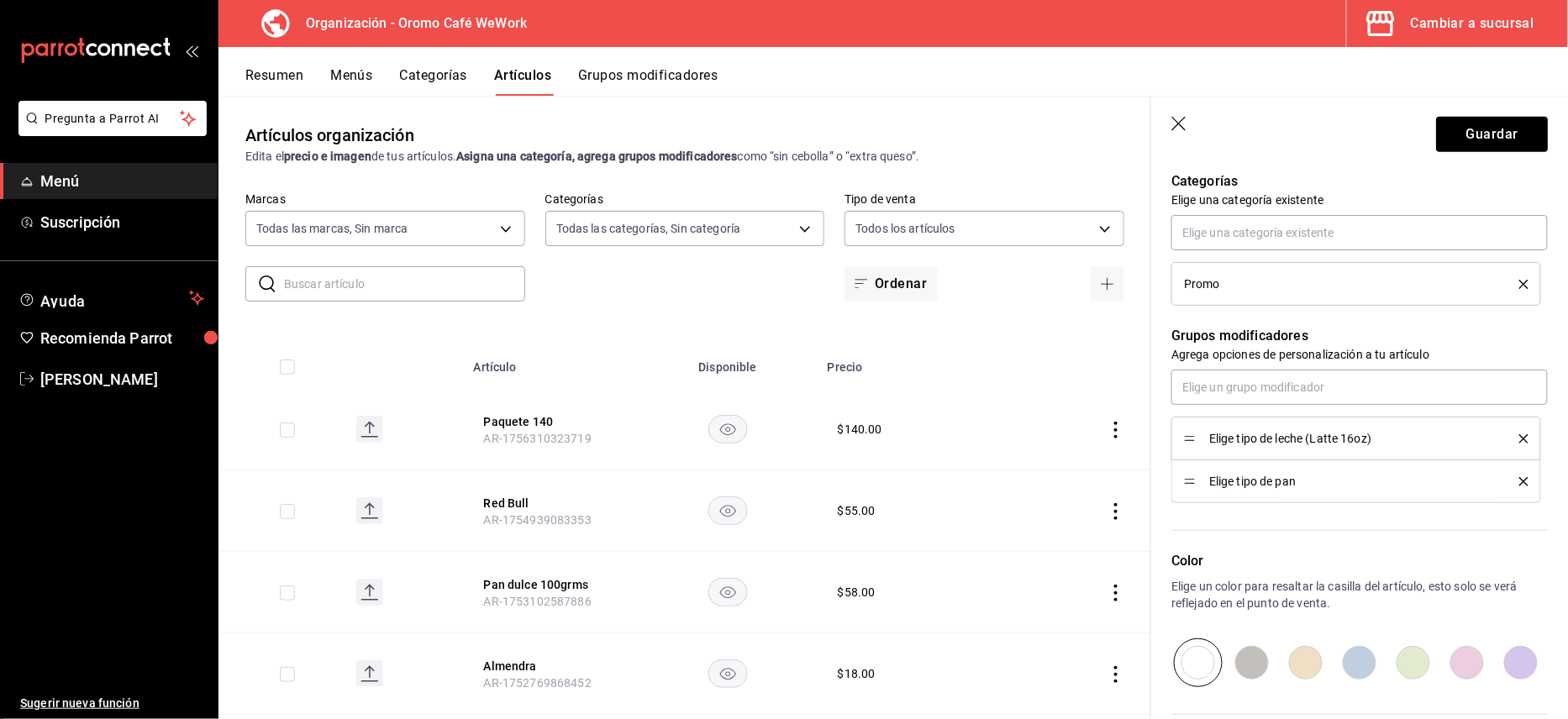
click at [1519, 438] on icon "delete" at bounding box center [1524, 438] width 9 height 9
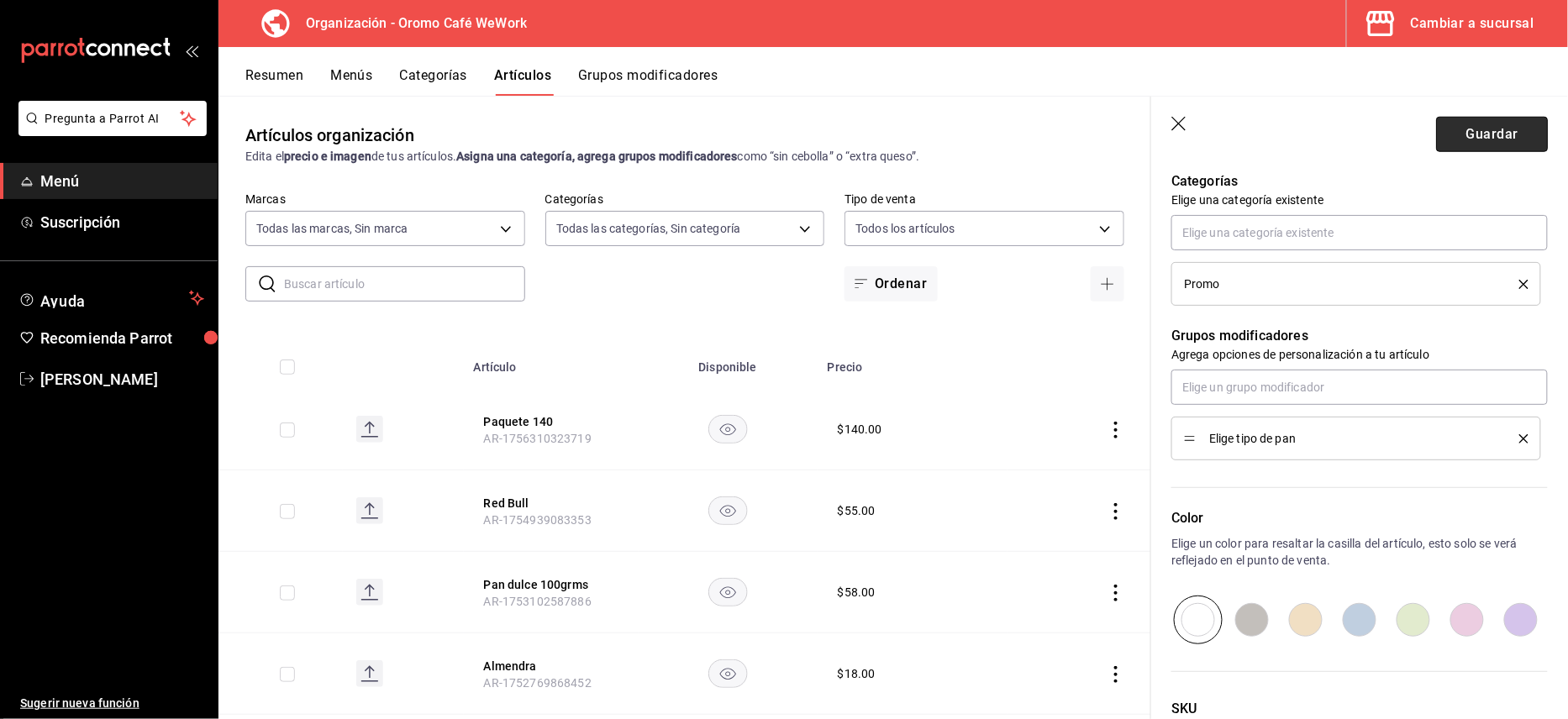
click at [1459, 132] on button "Guardar" at bounding box center [1491, 134] width 112 height 35
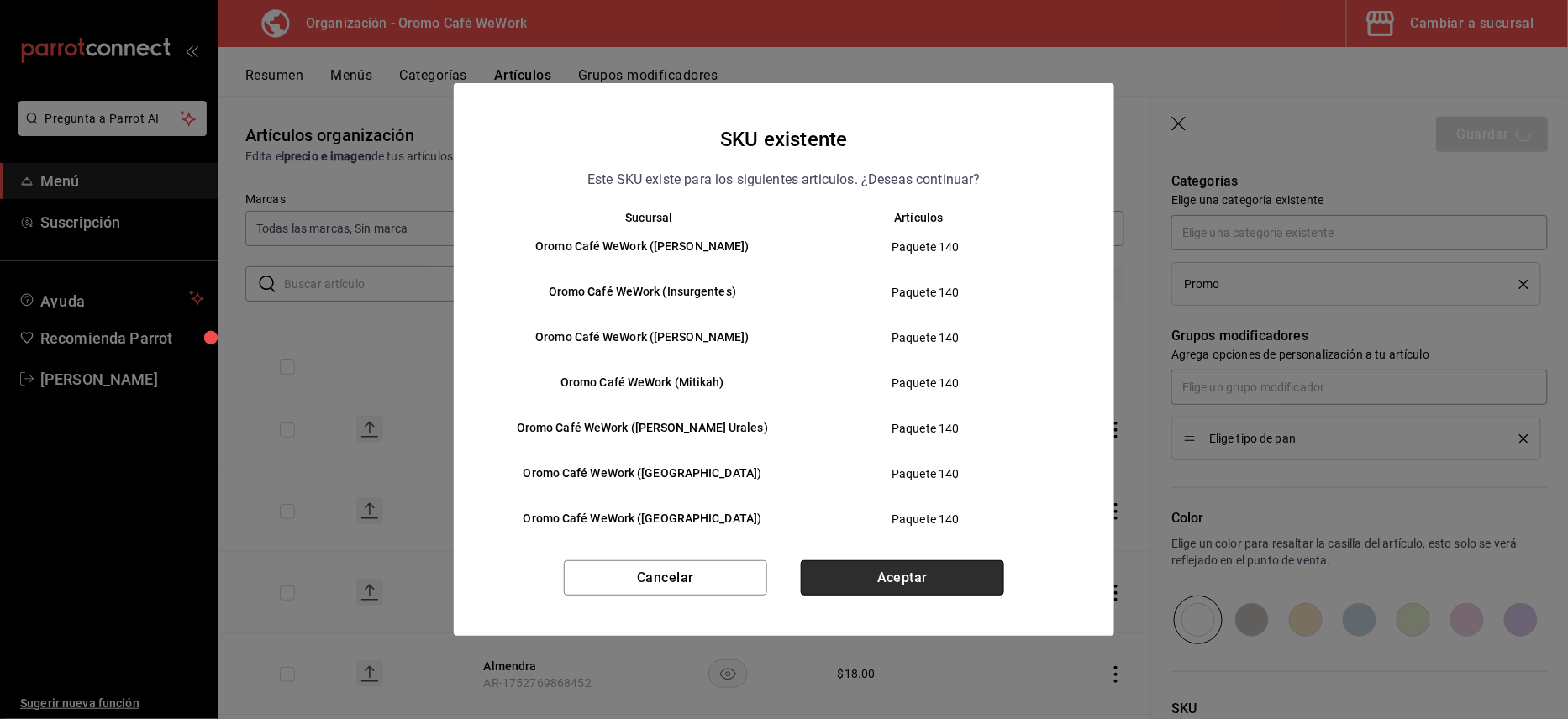
click at [841, 578] on button "Aceptar" at bounding box center [903, 578] width 203 height 35
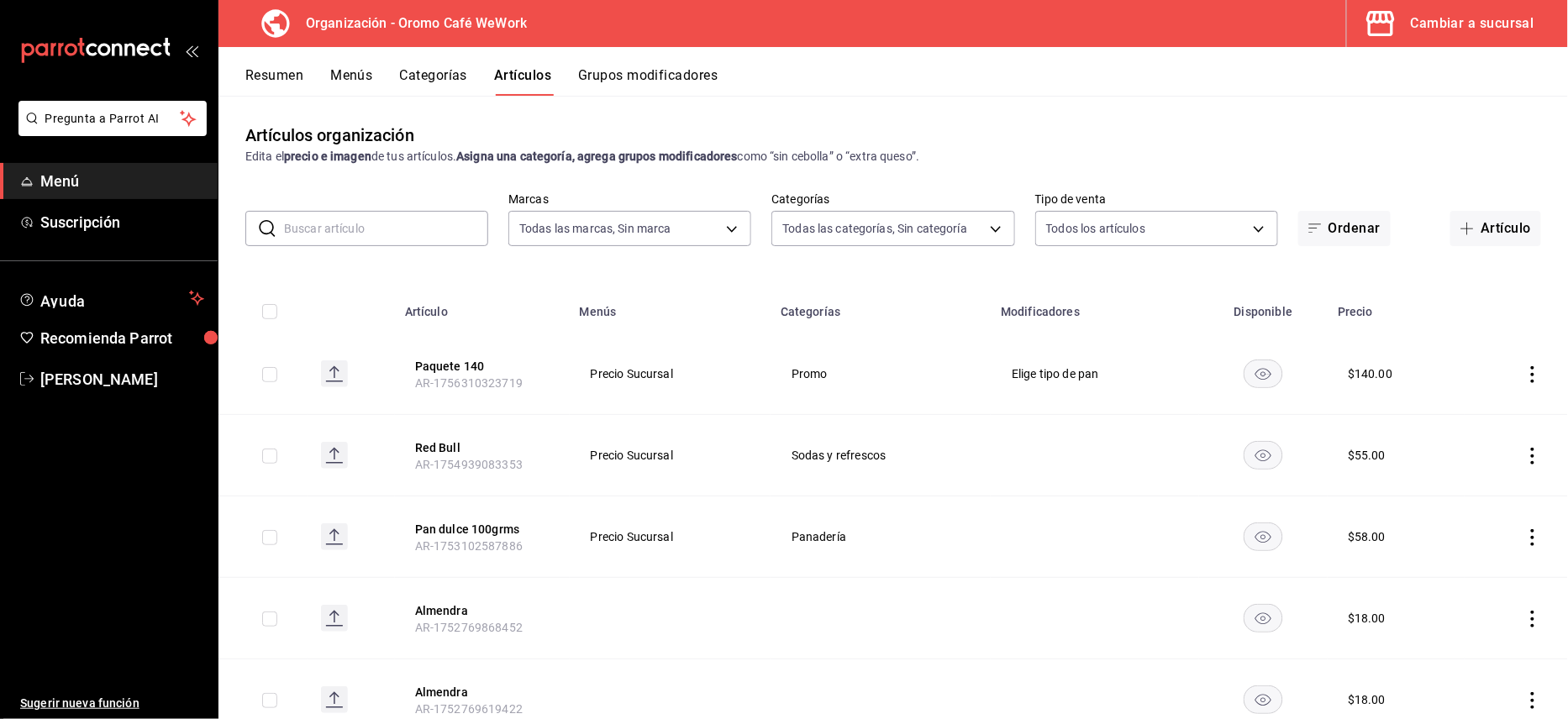
click at [346, 82] on button "Menús" at bounding box center [351, 81] width 42 height 28
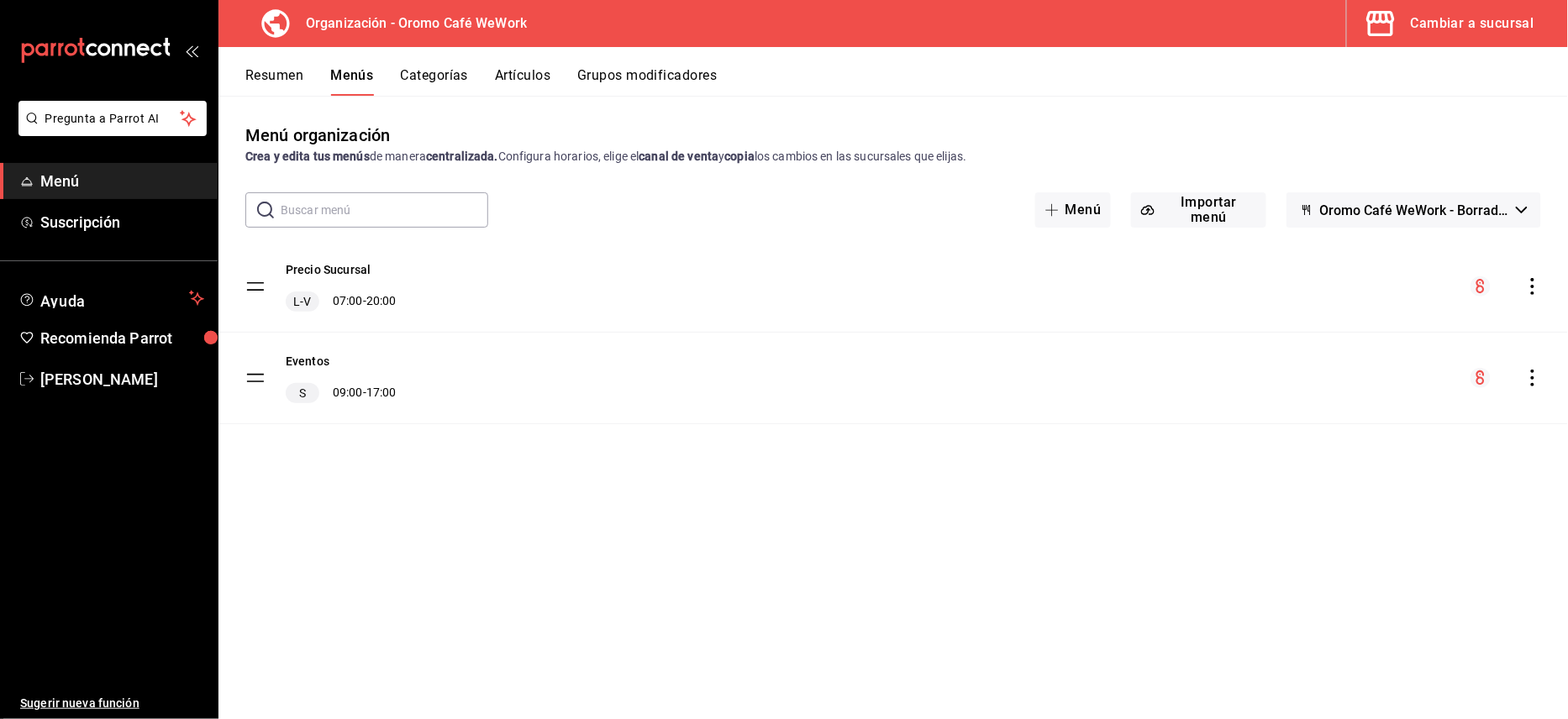
click at [1524, 287] on icon "actions" at bounding box center [1532, 286] width 17 height 17
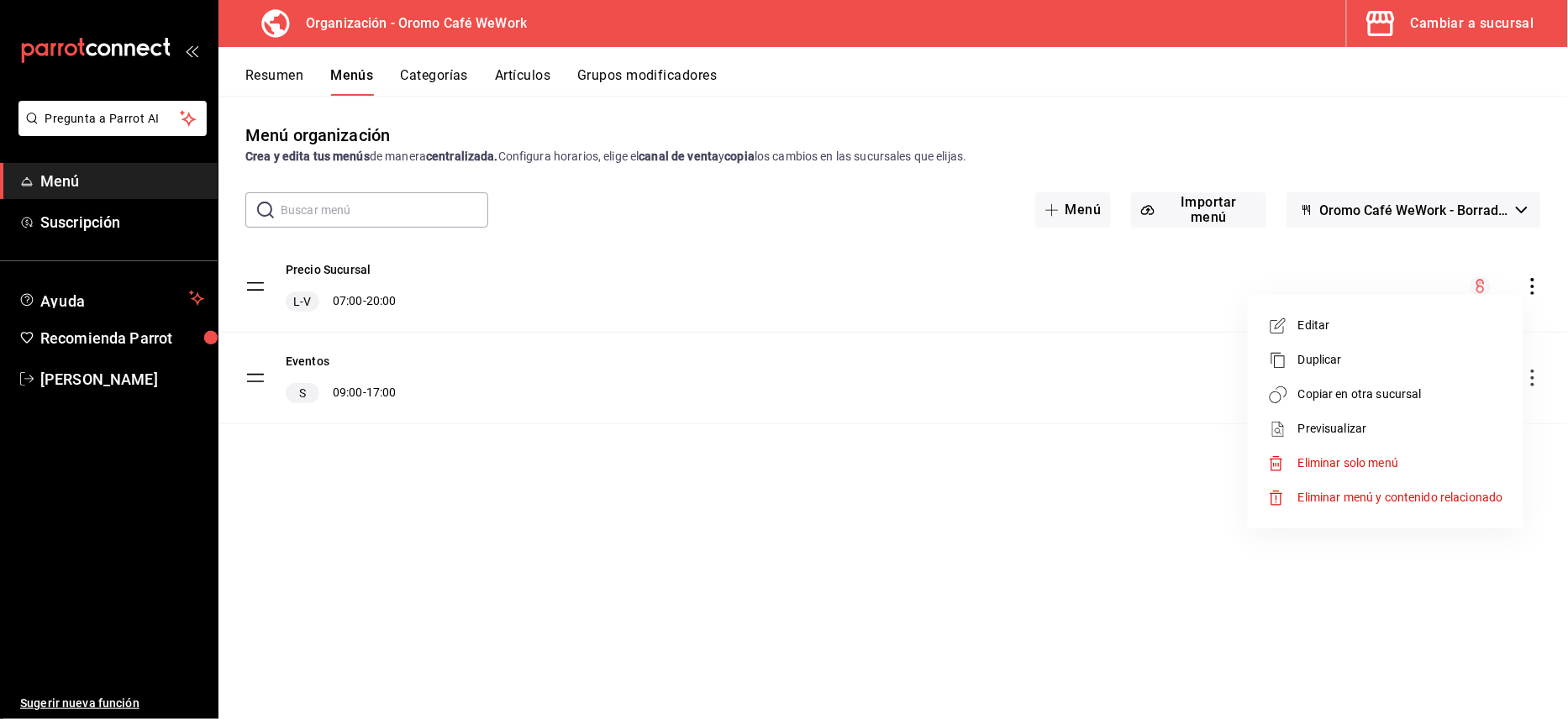
click at [1336, 388] on span "Copiar en otra sucursal" at bounding box center [1400, 394] width 205 height 18
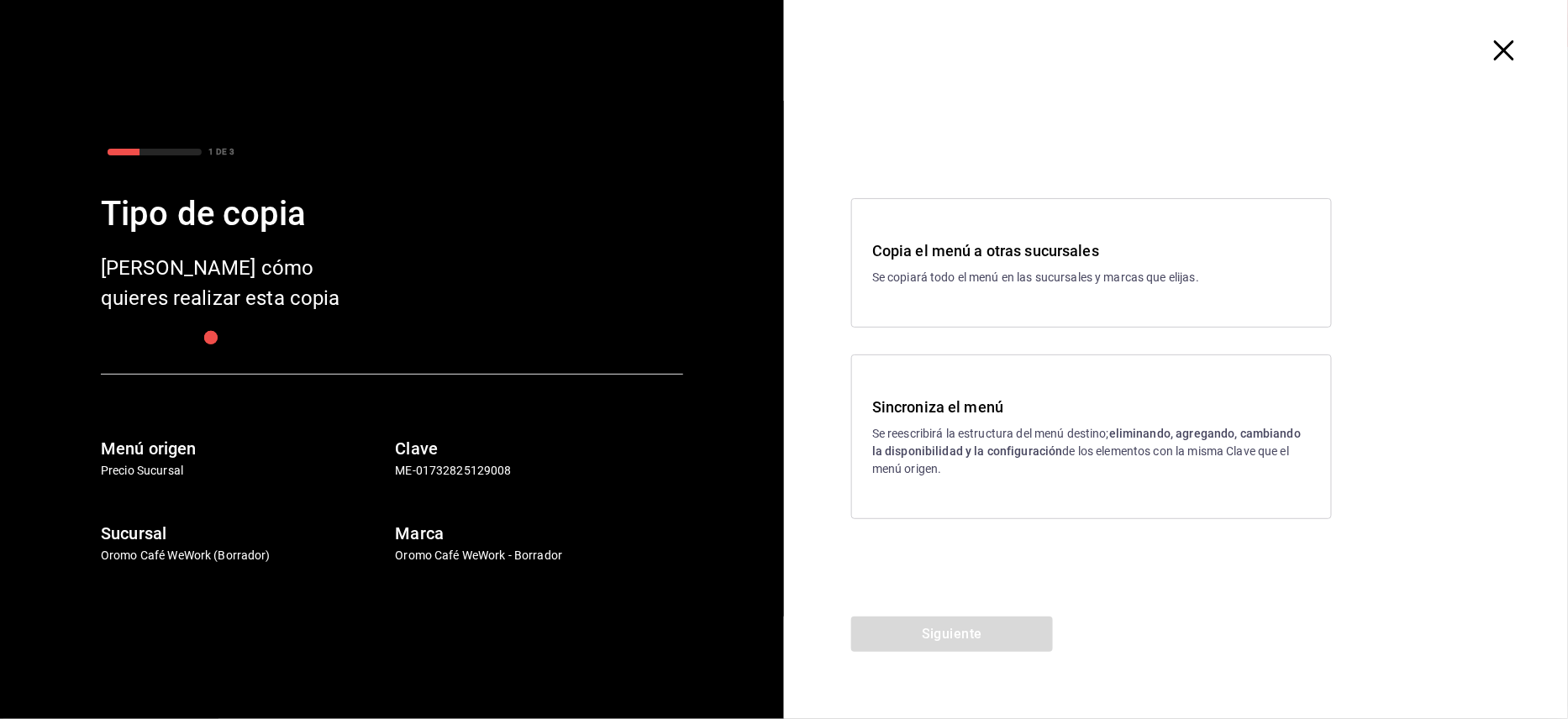
click at [970, 422] on div "Sincroniza el menú Se reescribirá la estructura del menú destino; eliminando, a…" at bounding box center [1091, 437] width 439 height 82
click at [951, 640] on button "Siguiente" at bounding box center [952, 634] width 202 height 35
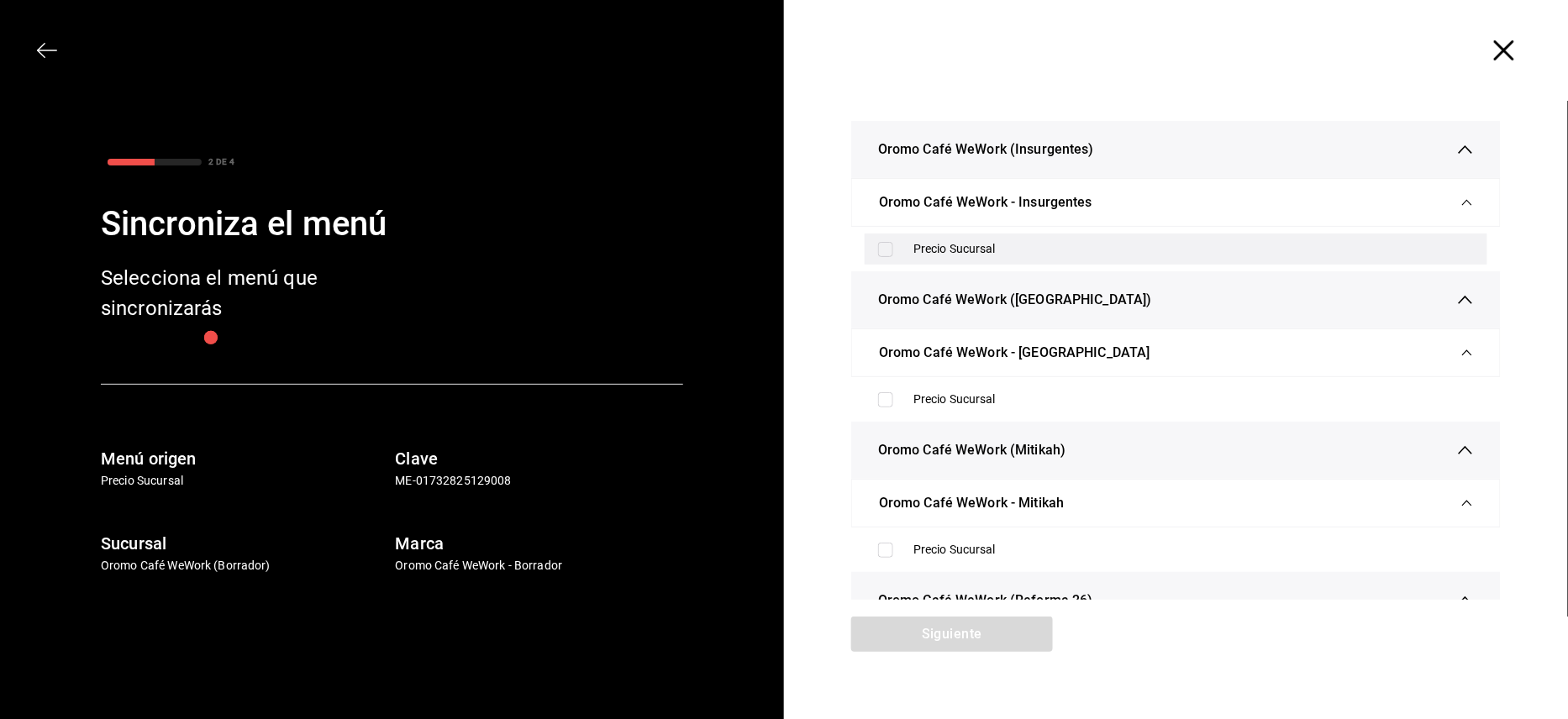
click at [878, 250] on input "checkbox" at bounding box center [885, 249] width 15 height 15
checkbox input "true"
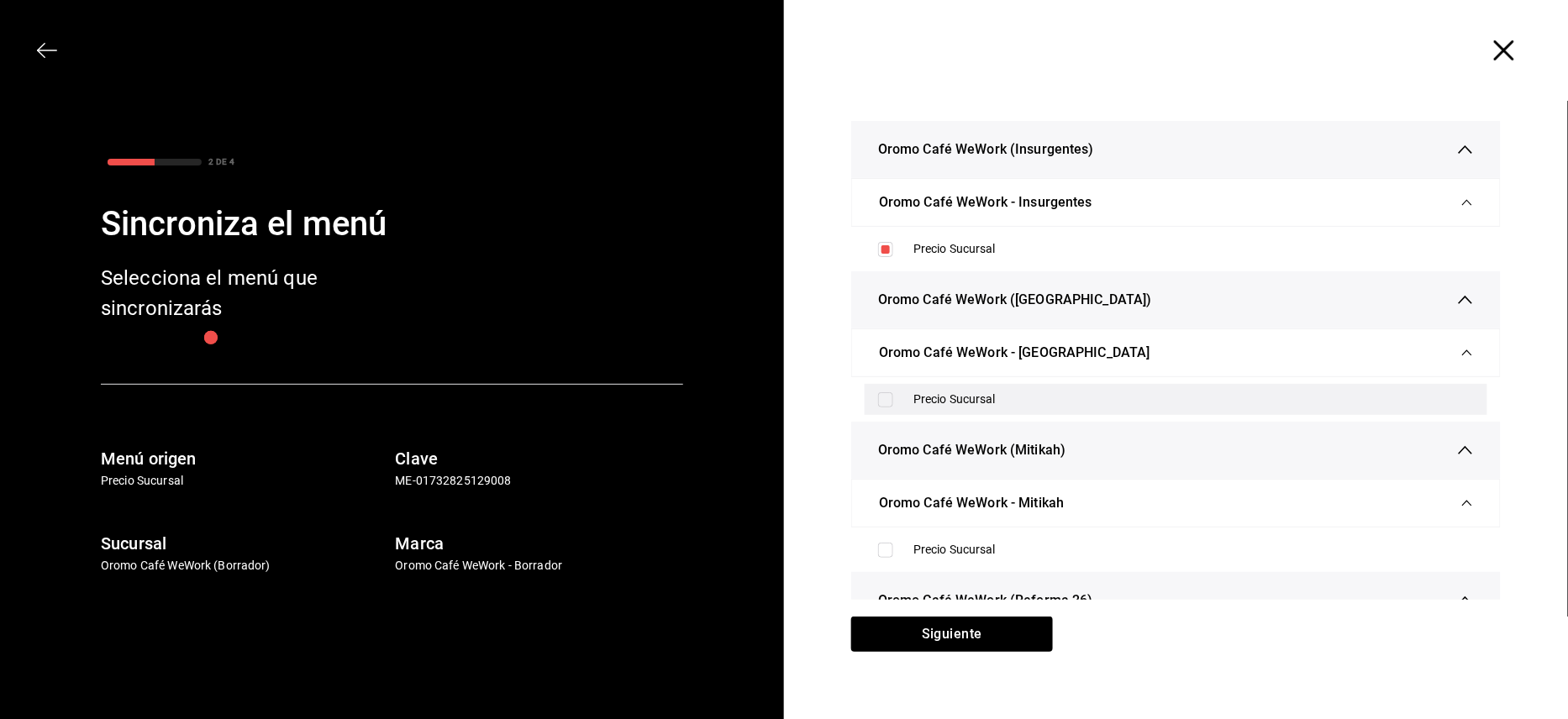
click at [878, 398] on input "checkbox" at bounding box center [885, 400] width 15 height 15
checkbox input "true"
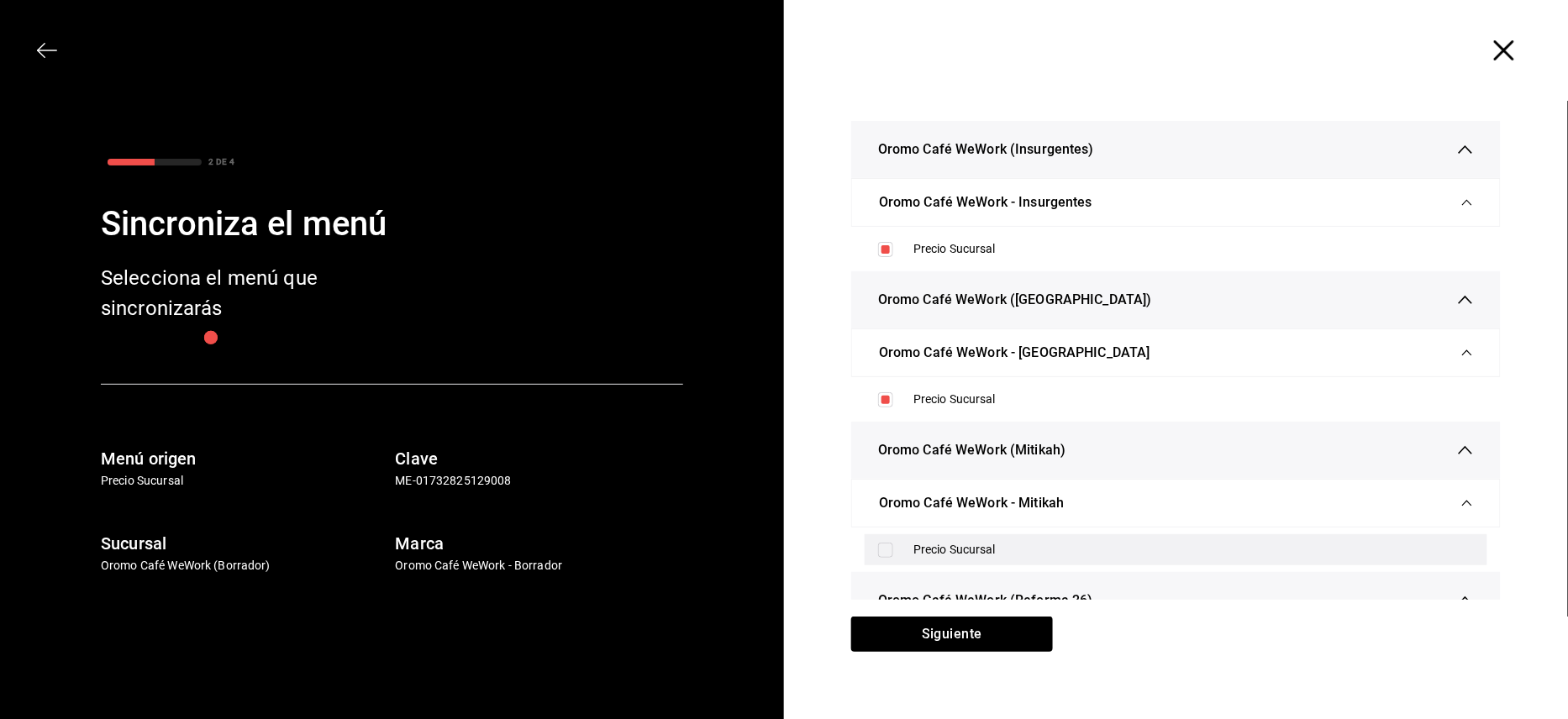
click at [878, 545] on input "checkbox" at bounding box center [885, 550] width 15 height 15
checkbox input "true"
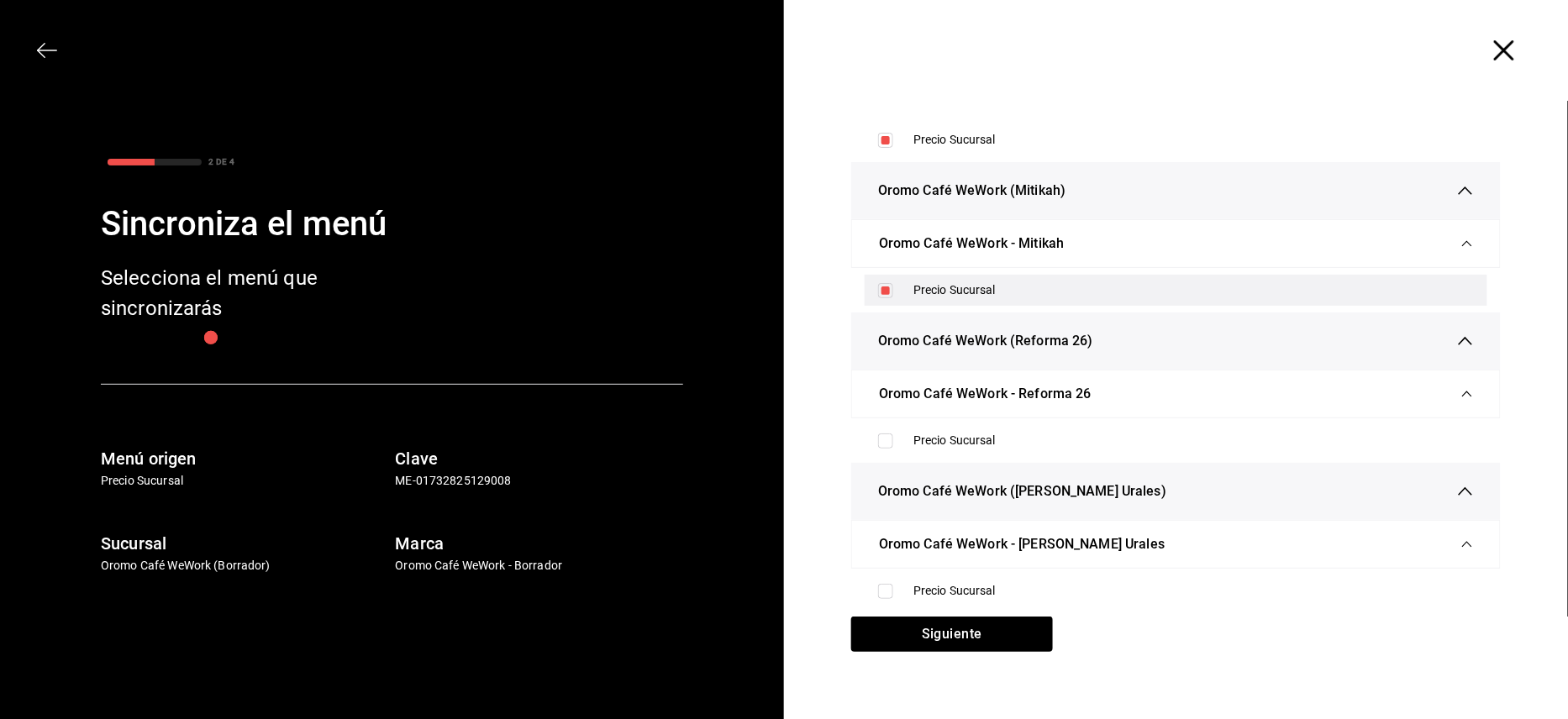
scroll to position [336, 0]
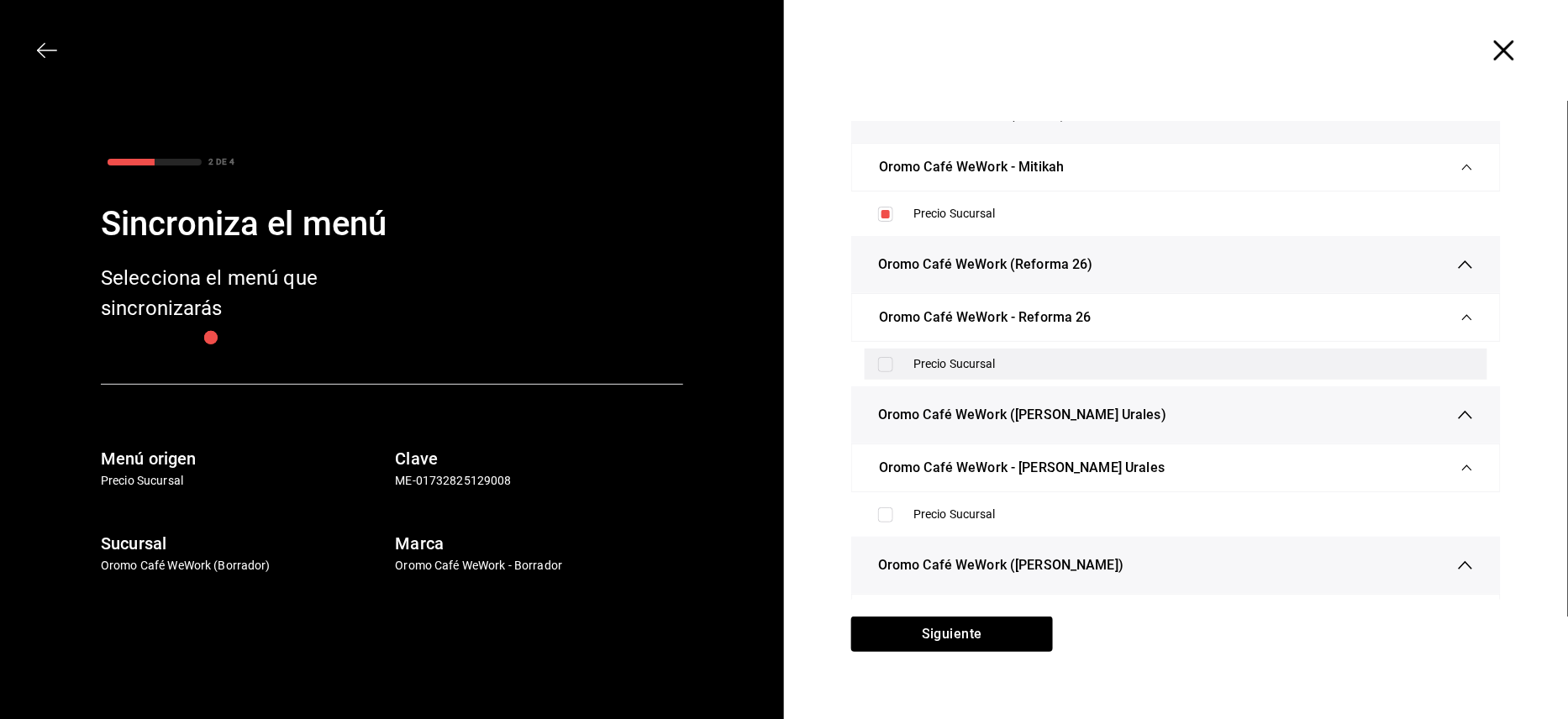
click at [878, 368] on input "checkbox" at bounding box center [885, 364] width 15 height 15
checkbox input "true"
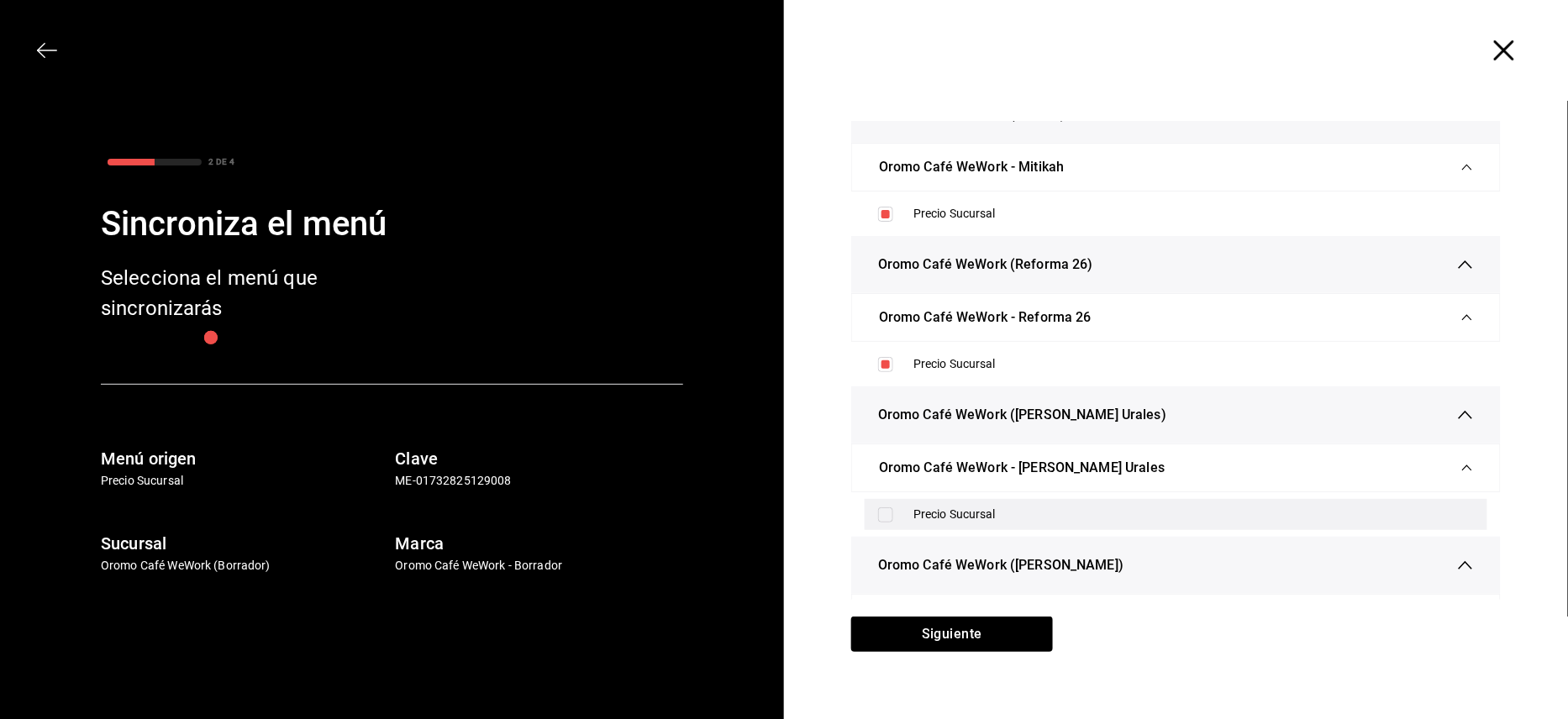
click at [888, 516] on label at bounding box center [889, 514] width 22 height 15
click at [888, 516] on input "checkbox" at bounding box center [885, 514] width 15 height 15
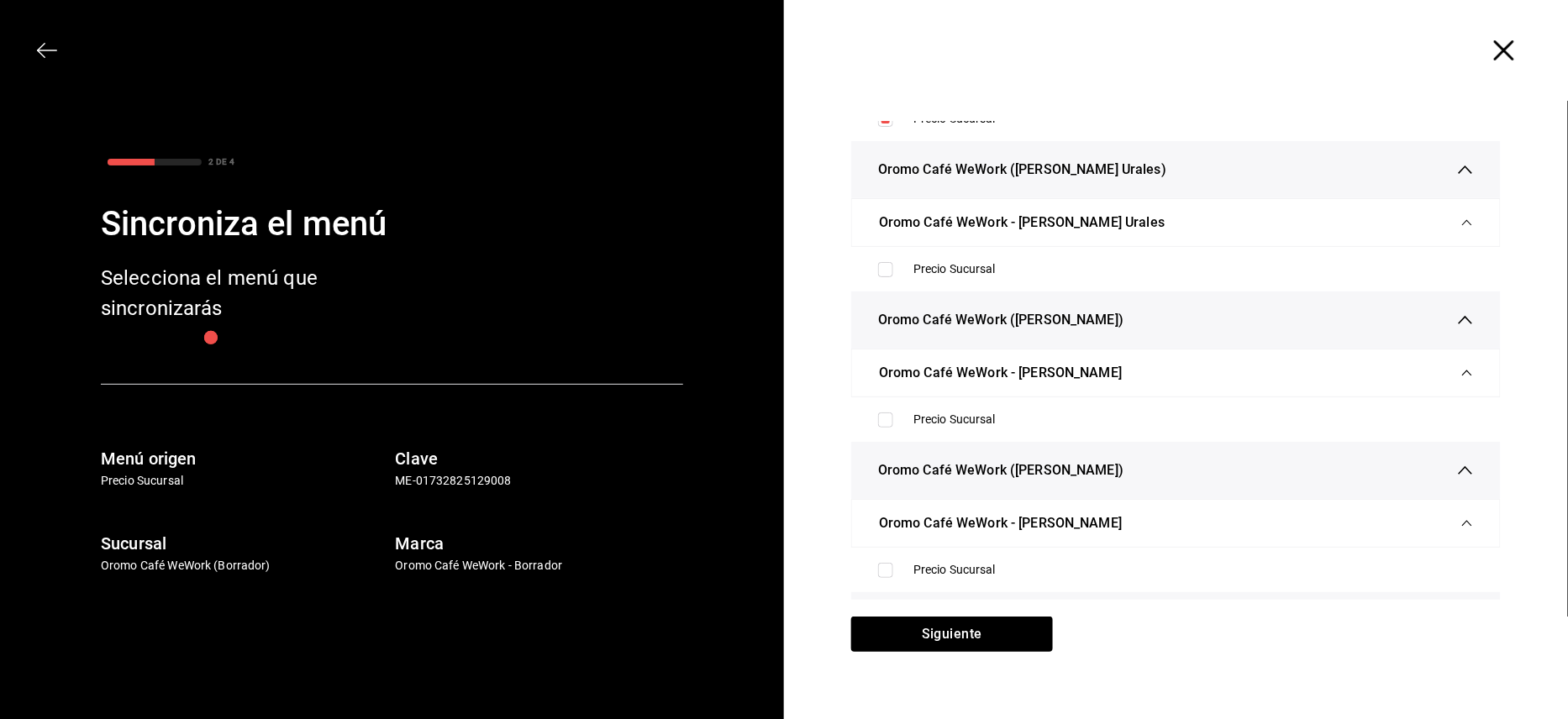
scroll to position [559, 0]
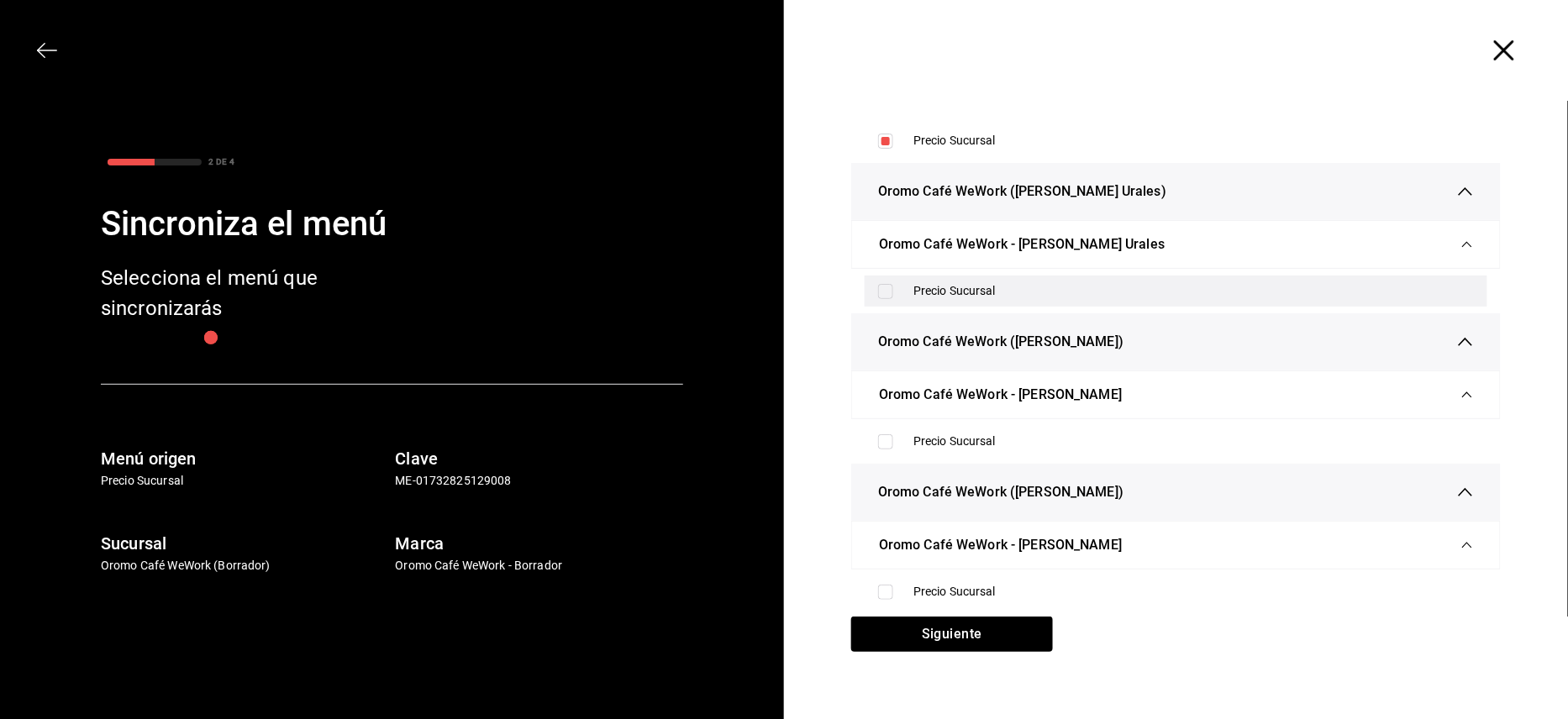
click at [882, 282] on div "Precio Sucursal" at bounding box center [1176, 290] width 623 height 31
checkbox input "true"
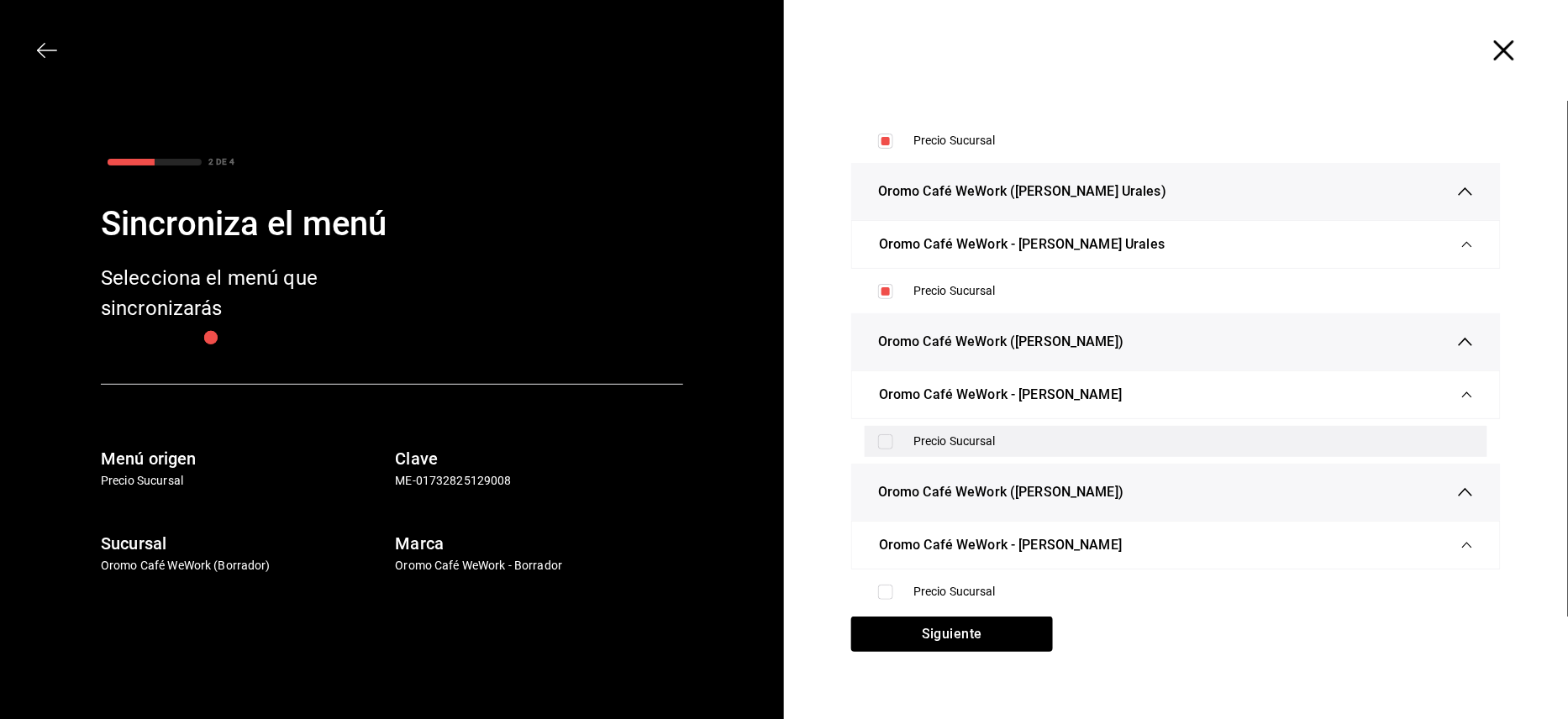
click at [886, 433] on div "Precio Sucursal" at bounding box center [1176, 441] width 623 height 31
checkbox input "true"
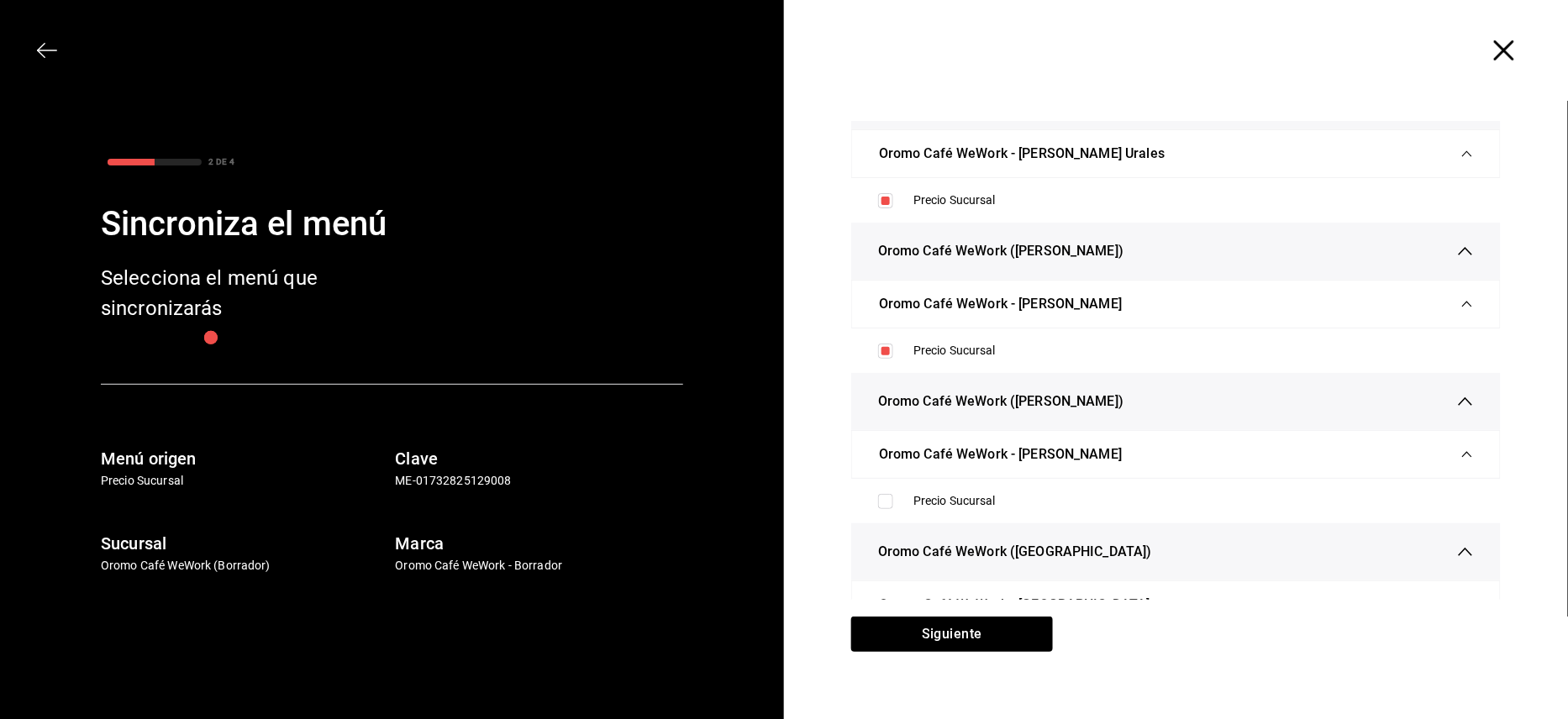
scroll to position [783, 0]
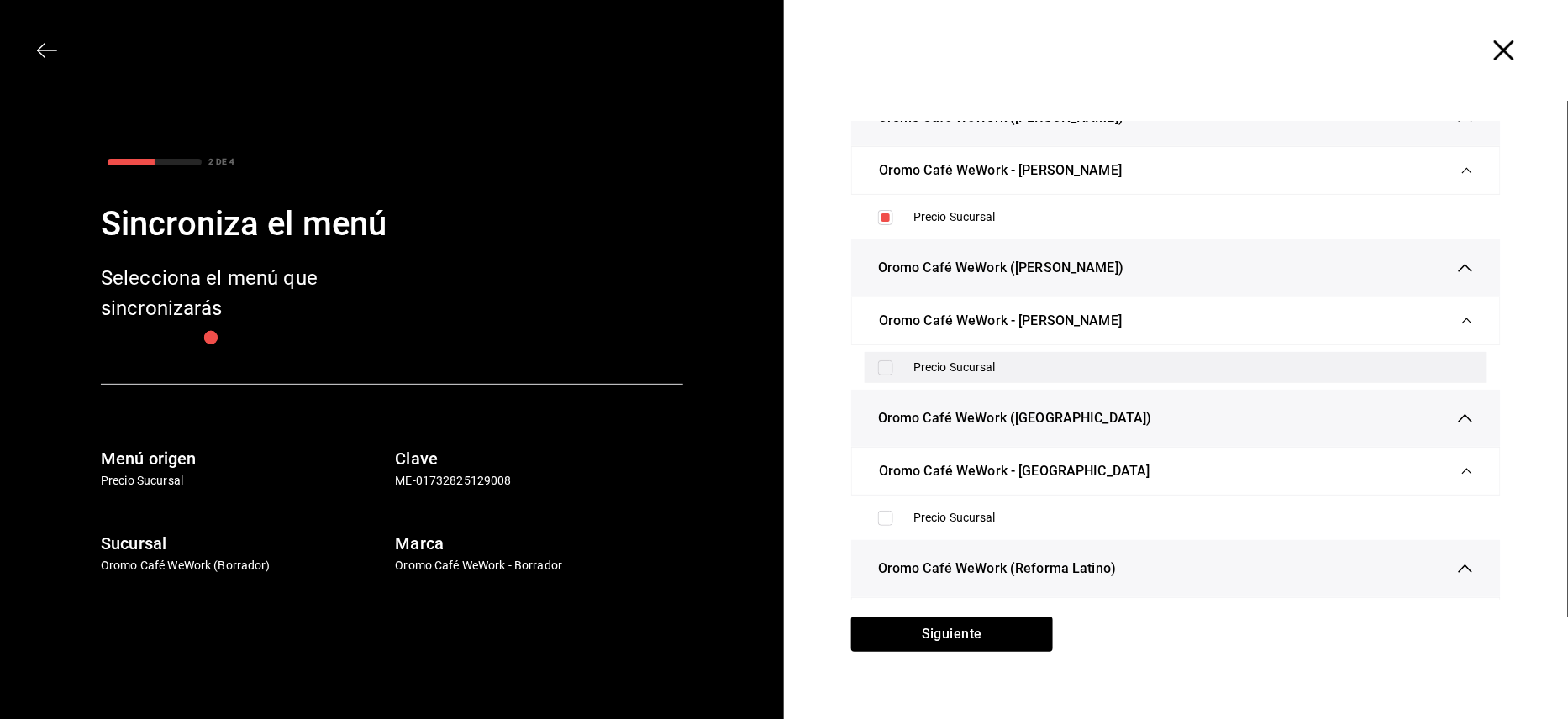
click at [882, 370] on input "checkbox" at bounding box center [885, 368] width 15 height 15
checkbox input "true"
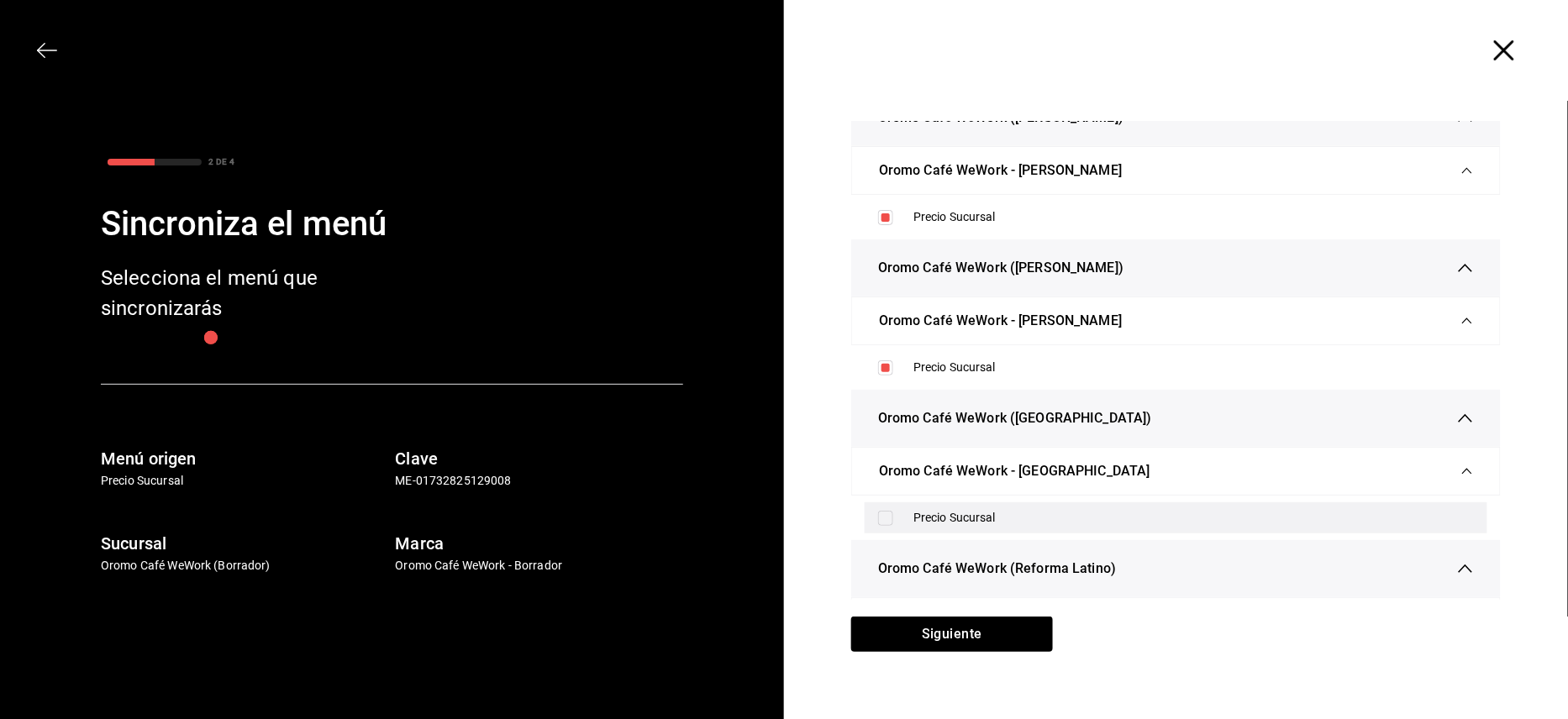
click at [871, 531] on div "Precio Sucursal" at bounding box center [1176, 517] width 623 height 31
checkbox input "true"
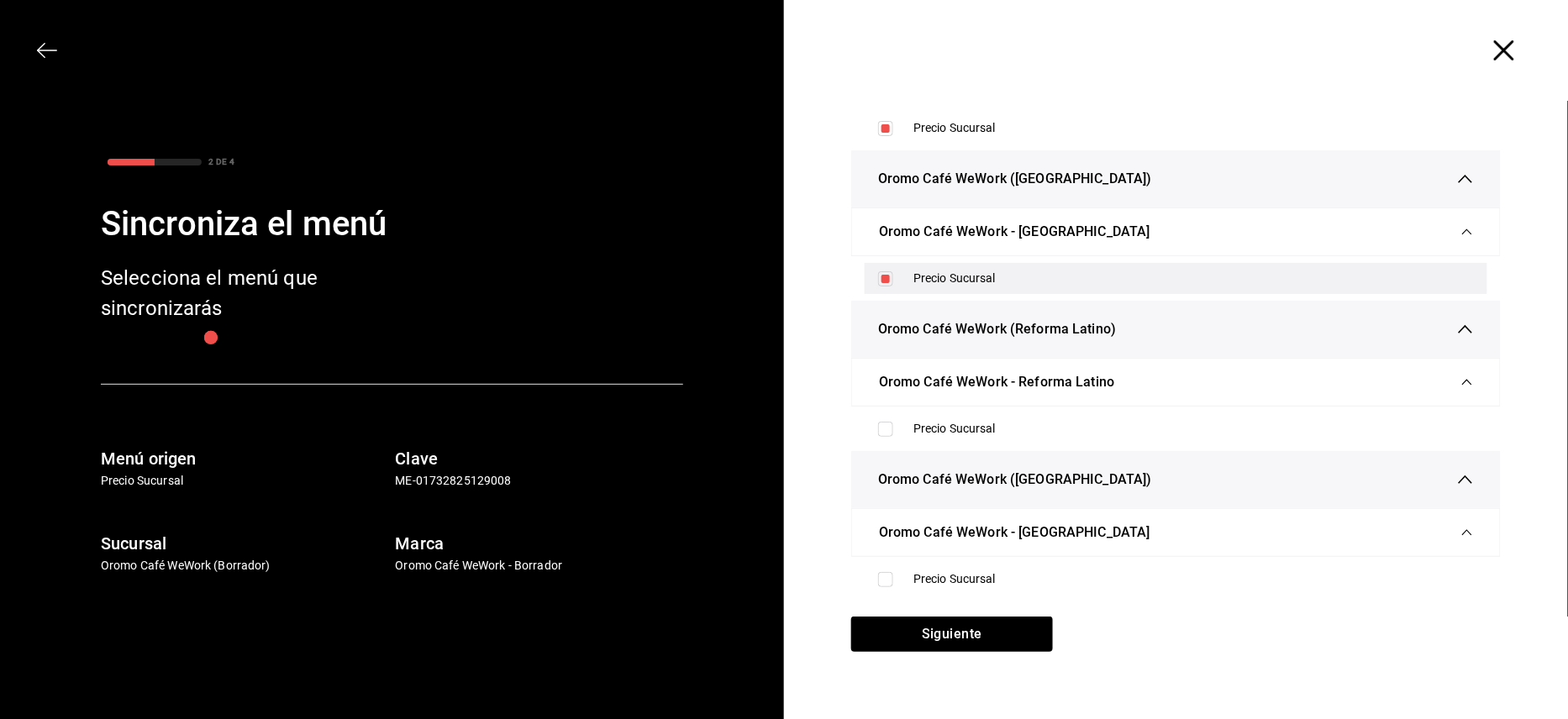
scroll to position [1030, 0]
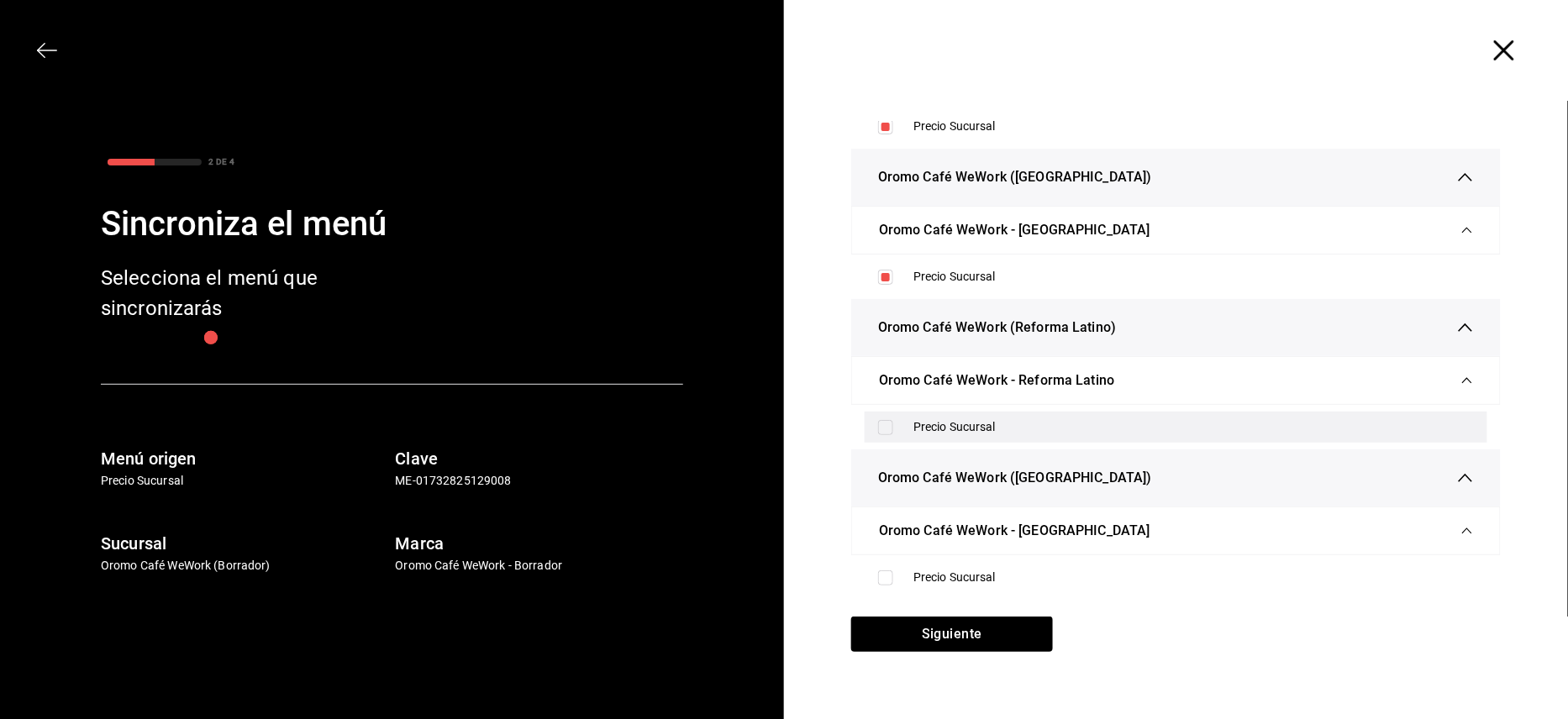
click at [878, 431] on input "checkbox" at bounding box center [885, 427] width 15 height 15
checkbox input "true"
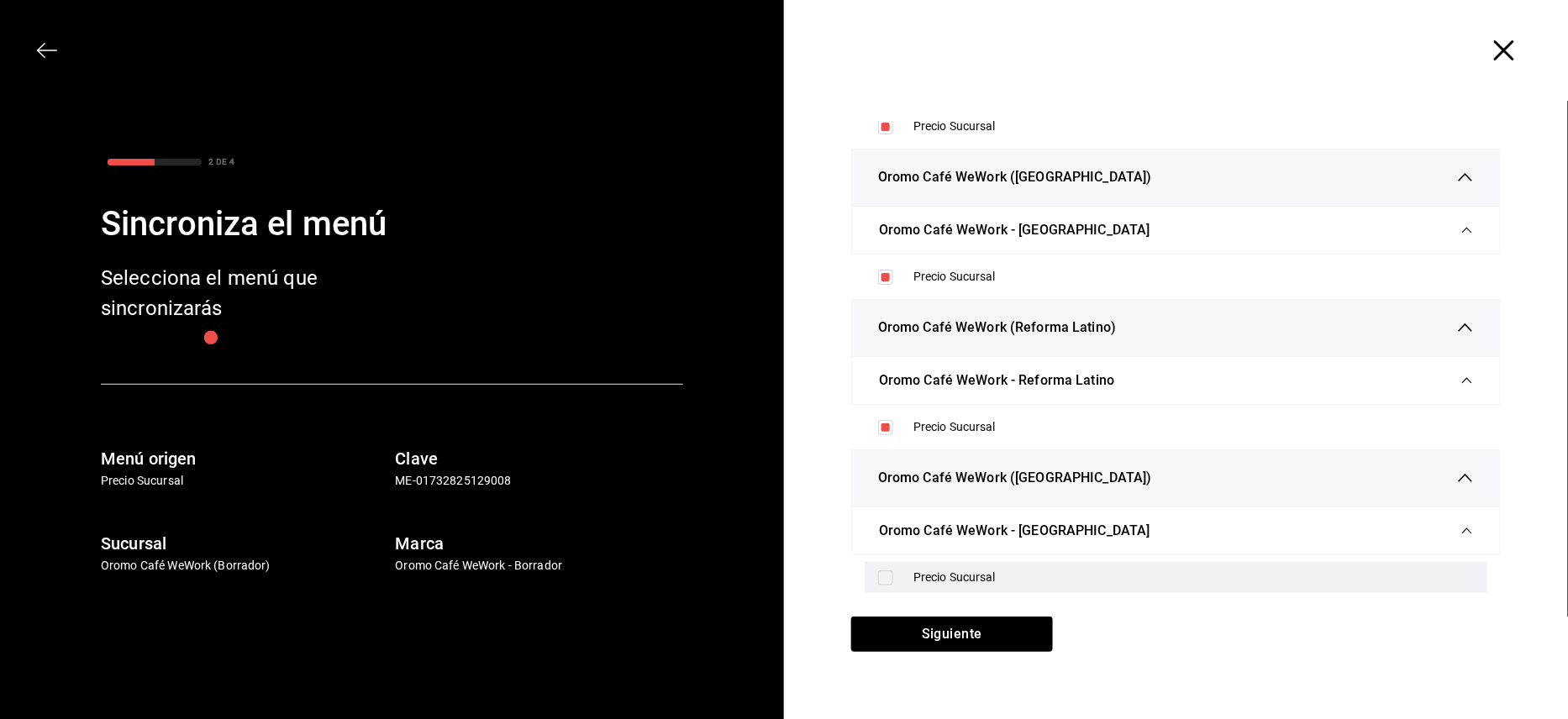
click at [878, 571] on input "checkbox" at bounding box center [885, 578] width 15 height 15
checkbox input "true"
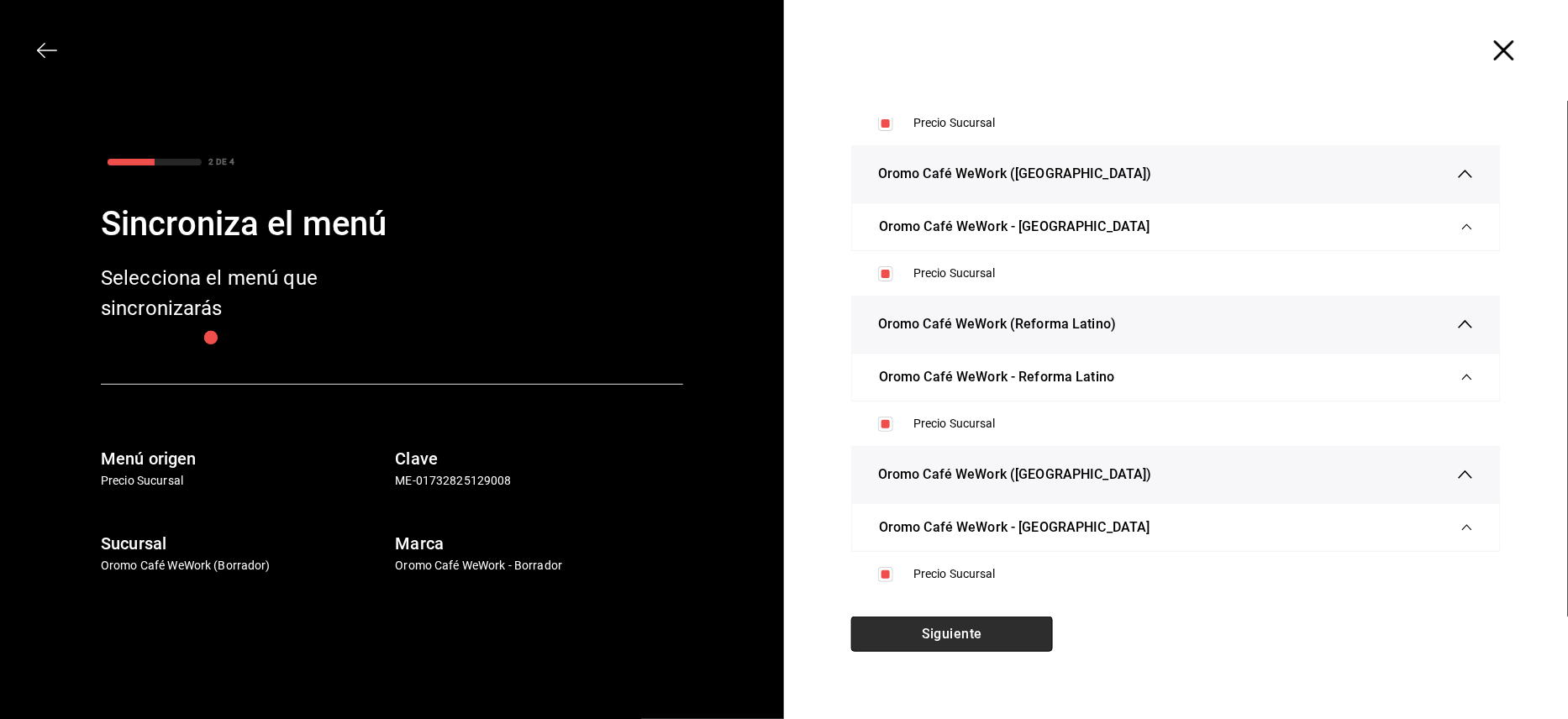
click at [909, 633] on button "Siguiente" at bounding box center [952, 634] width 202 height 35
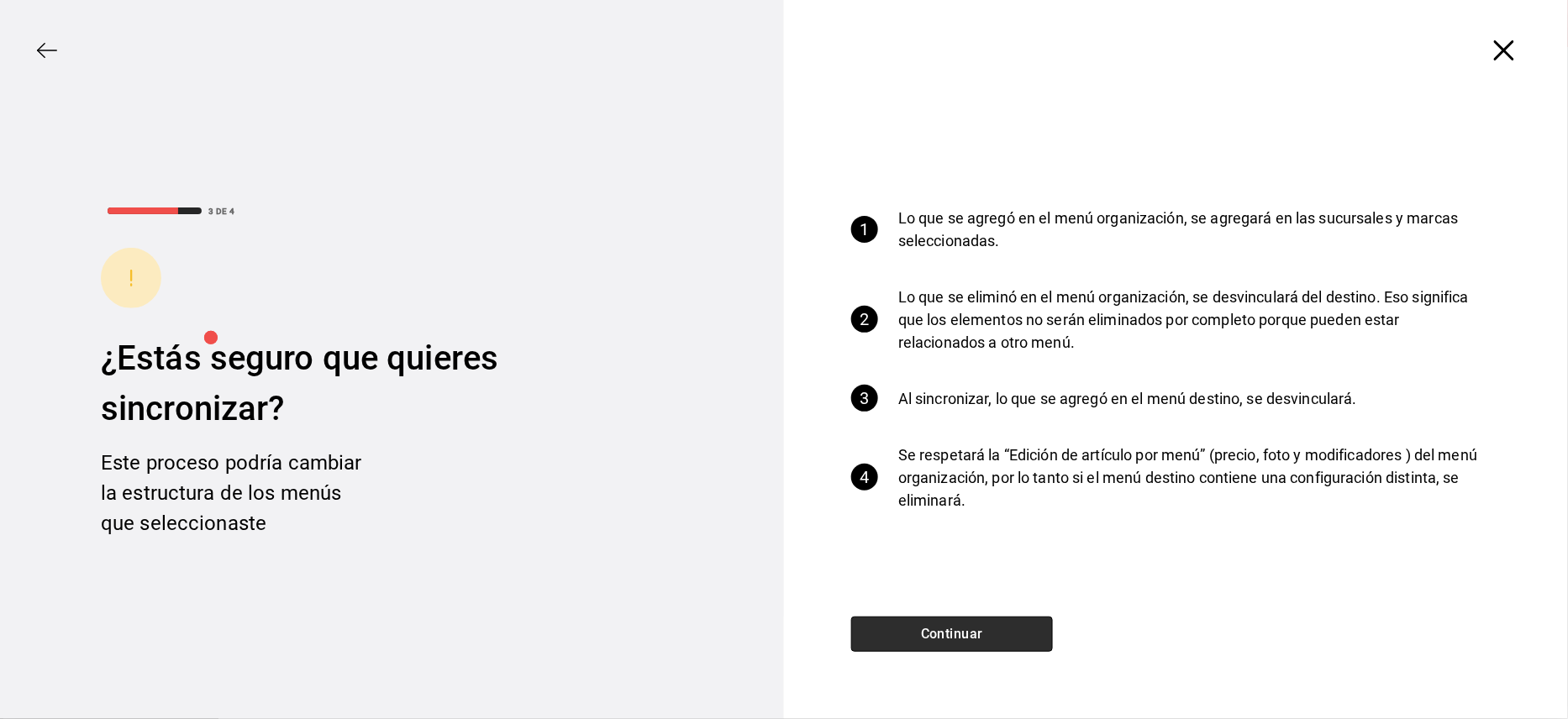
scroll to position [0, 0]
click at [939, 624] on button "Continuar" at bounding box center [952, 634] width 202 height 35
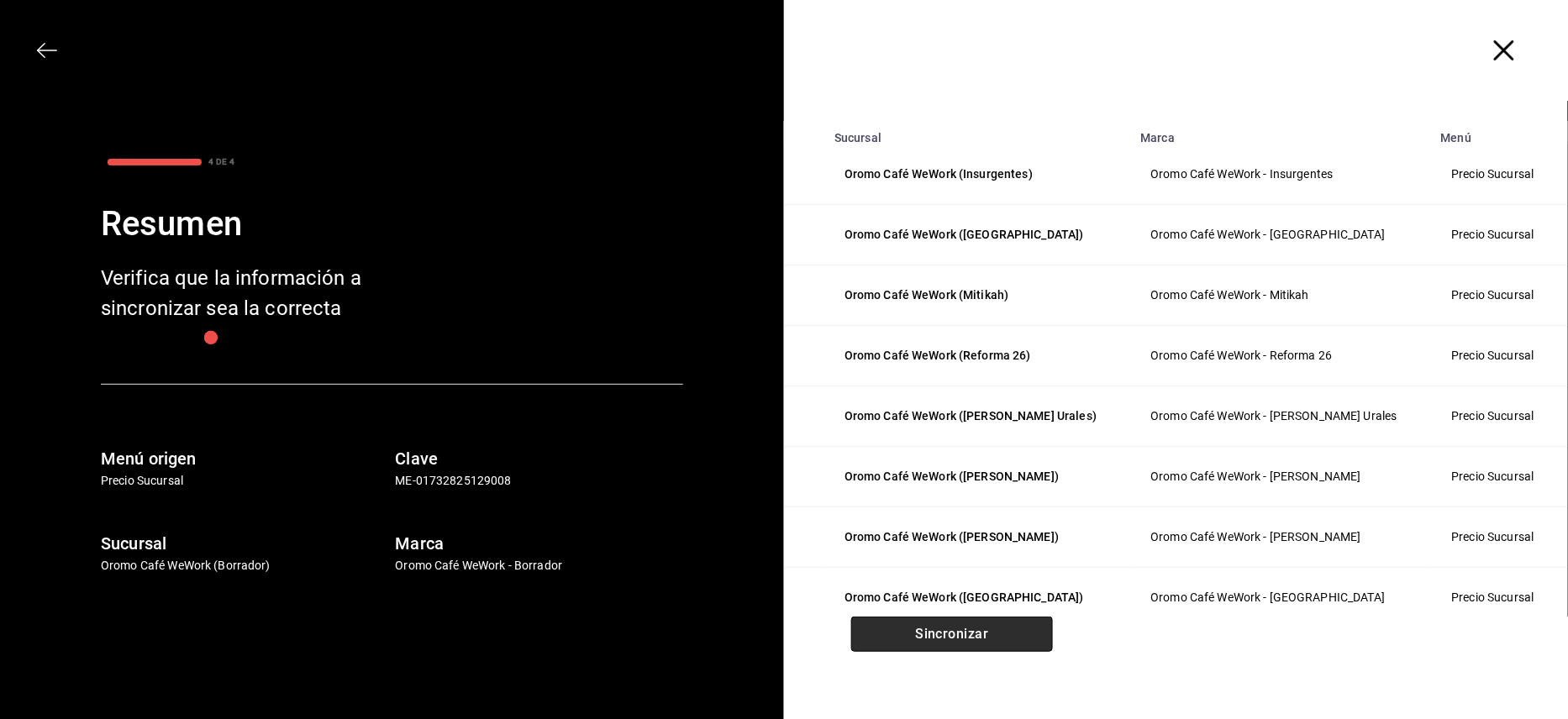
click at [925, 636] on button "Sincronizar" at bounding box center [952, 634] width 202 height 35
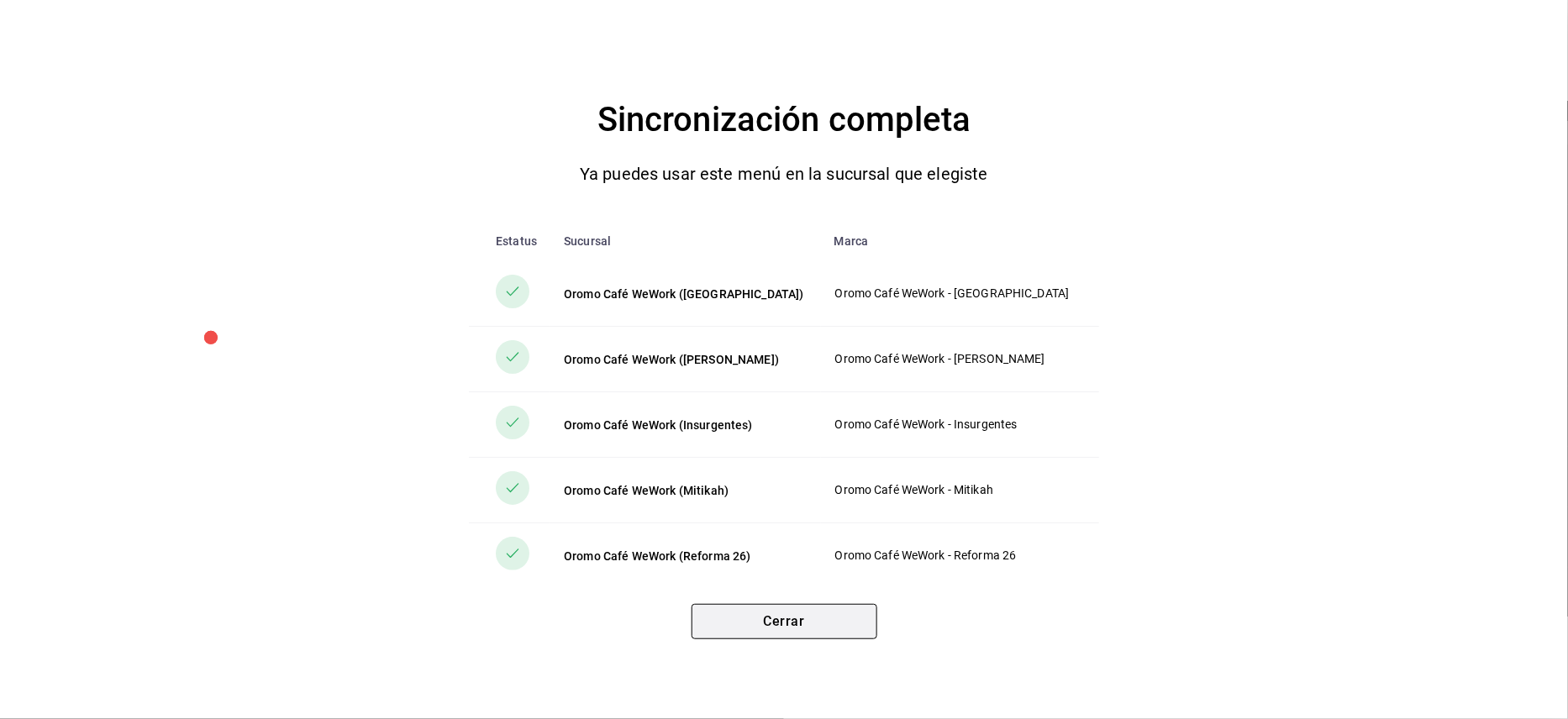
click at [786, 616] on button "Cerrar" at bounding box center [784, 622] width 185 height 35
